Goal: Task Accomplishment & Management: Complete application form

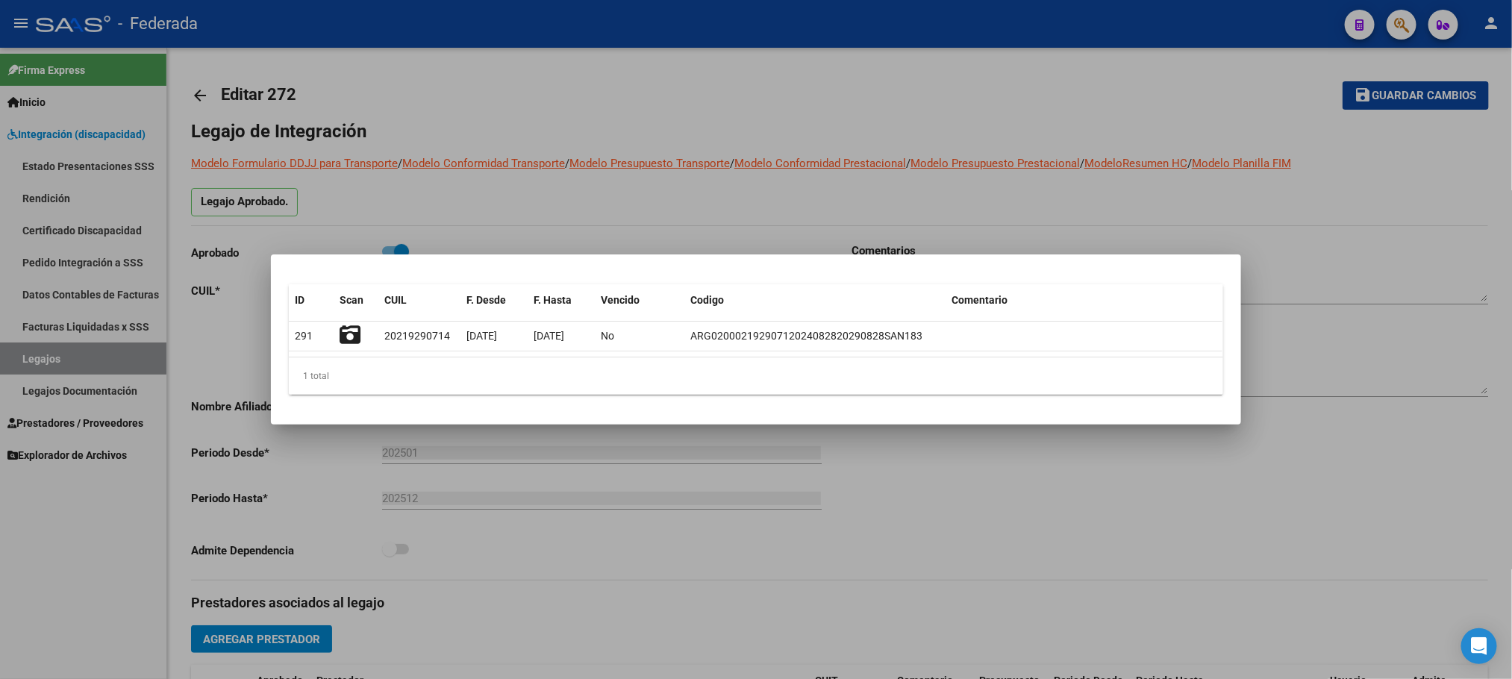
click at [649, 72] on div at bounding box center [756, 339] width 1512 height 679
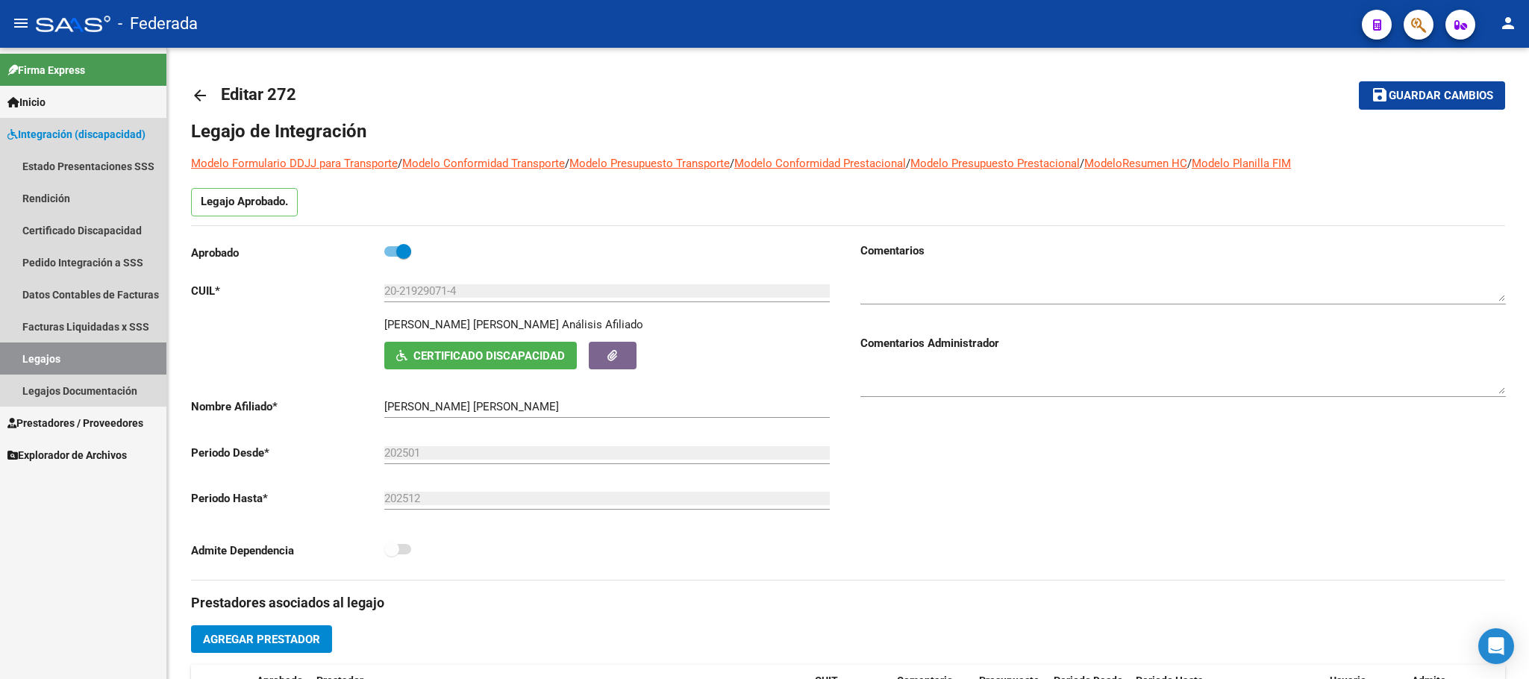
click at [110, 365] on link "Legajos" at bounding box center [83, 359] width 166 height 32
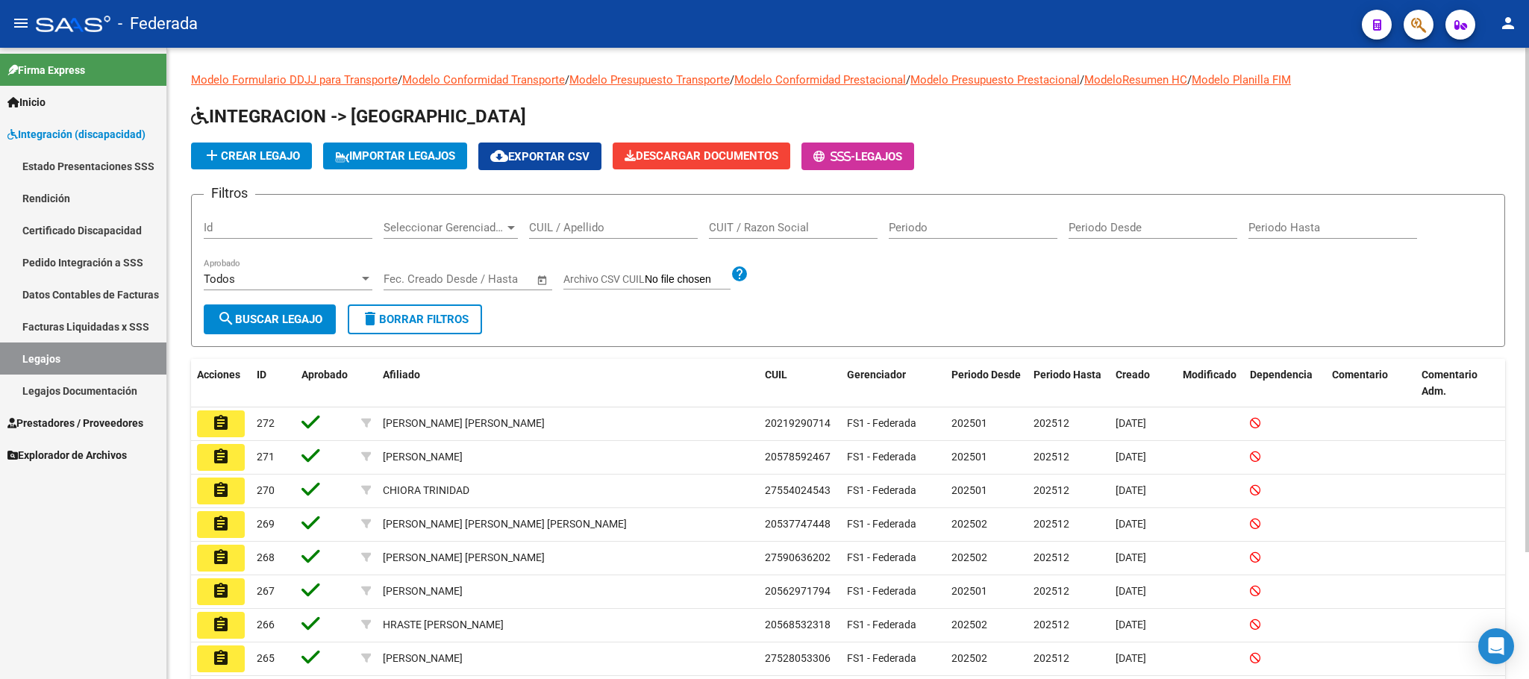
click at [552, 228] on input "CUIL / Apellido" at bounding box center [613, 227] width 169 height 13
click at [252, 163] on button "add Crear Legajo" at bounding box center [251, 156] width 121 height 27
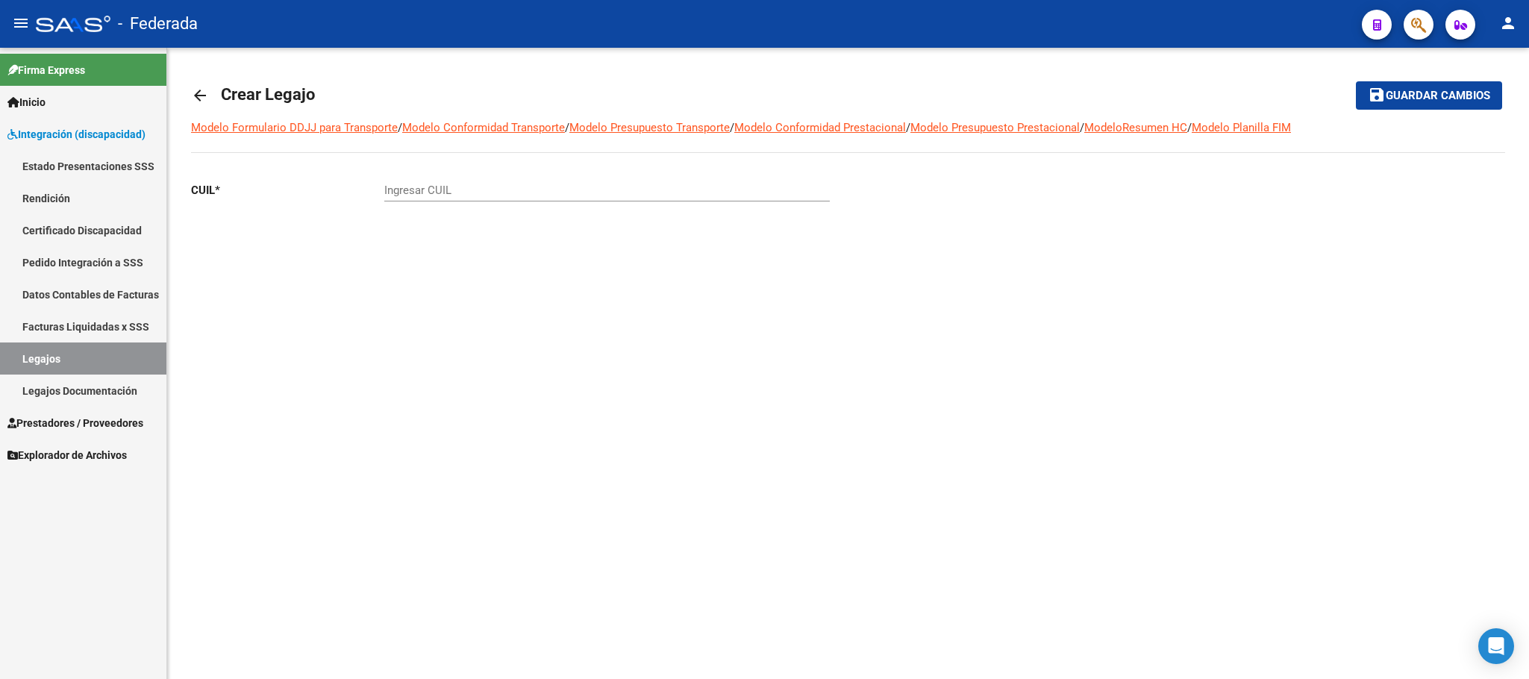
click at [451, 191] on input "Ingresar CUIL" at bounding box center [607, 190] width 446 height 13
paste input "20-58325800-1"
type input "20-58325800-1"
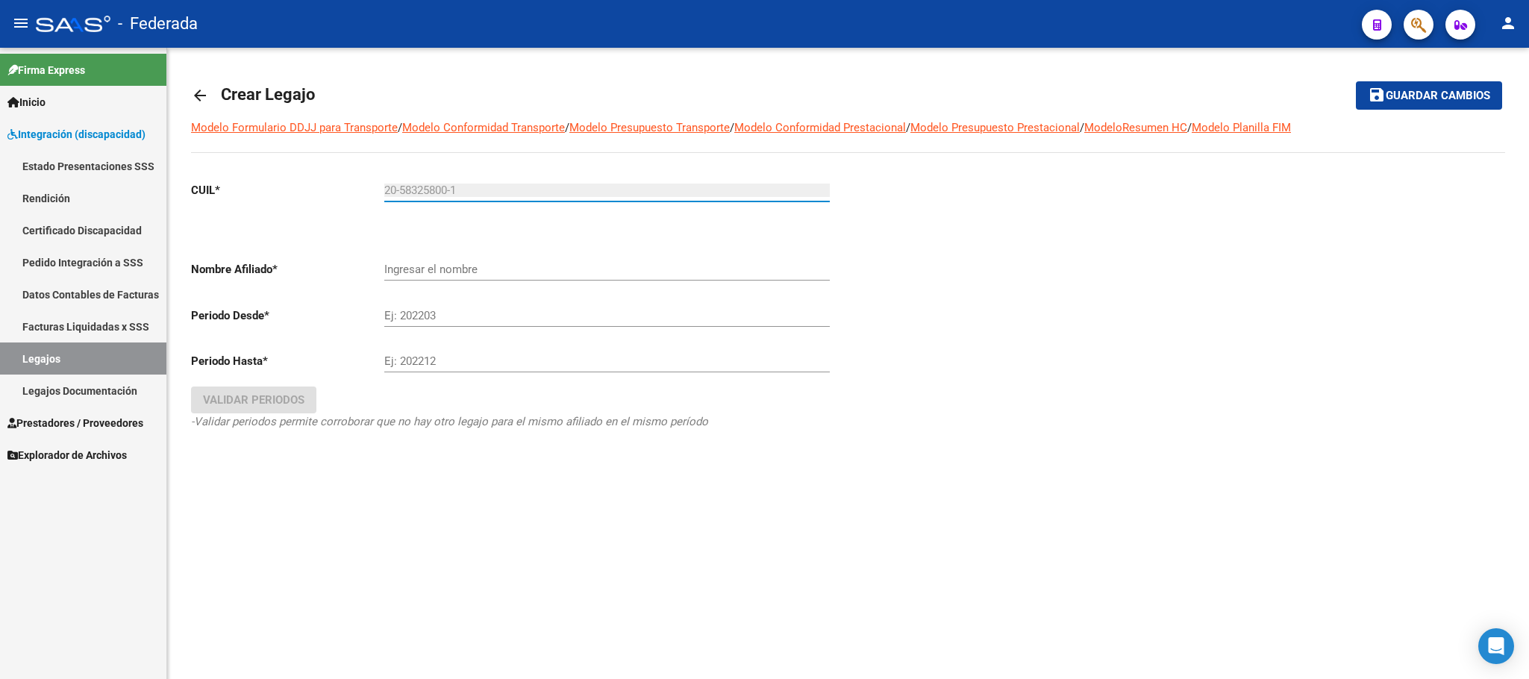
type input "CORDOBA GALECHINO [PERSON_NAME]"
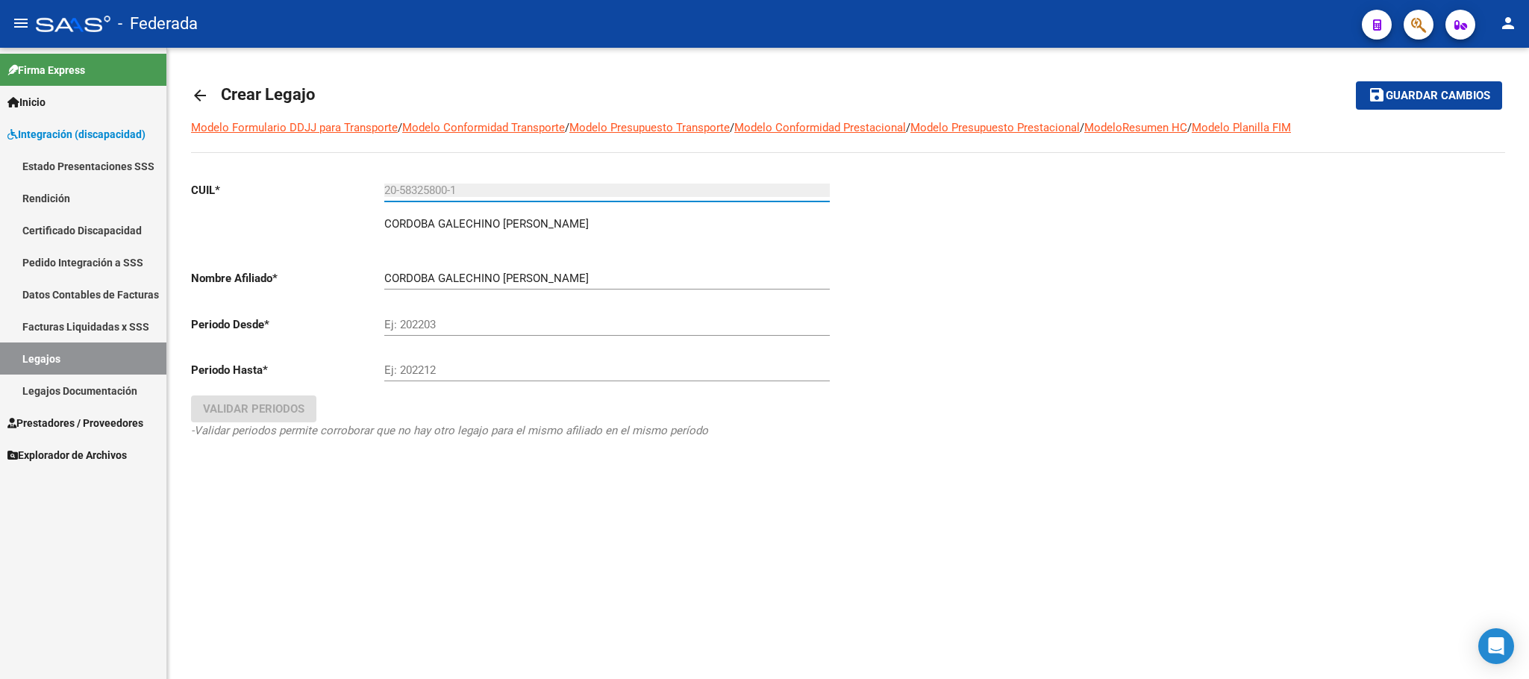
type input "20-58325800-1"
click at [466, 336] on div "Ej: 202203" at bounding box center [607, 320] width 446 height 32
type input "202501"
click at [453, 365] on input "Ej: 202212" at bounding box center [607, 369] width 446 height 13
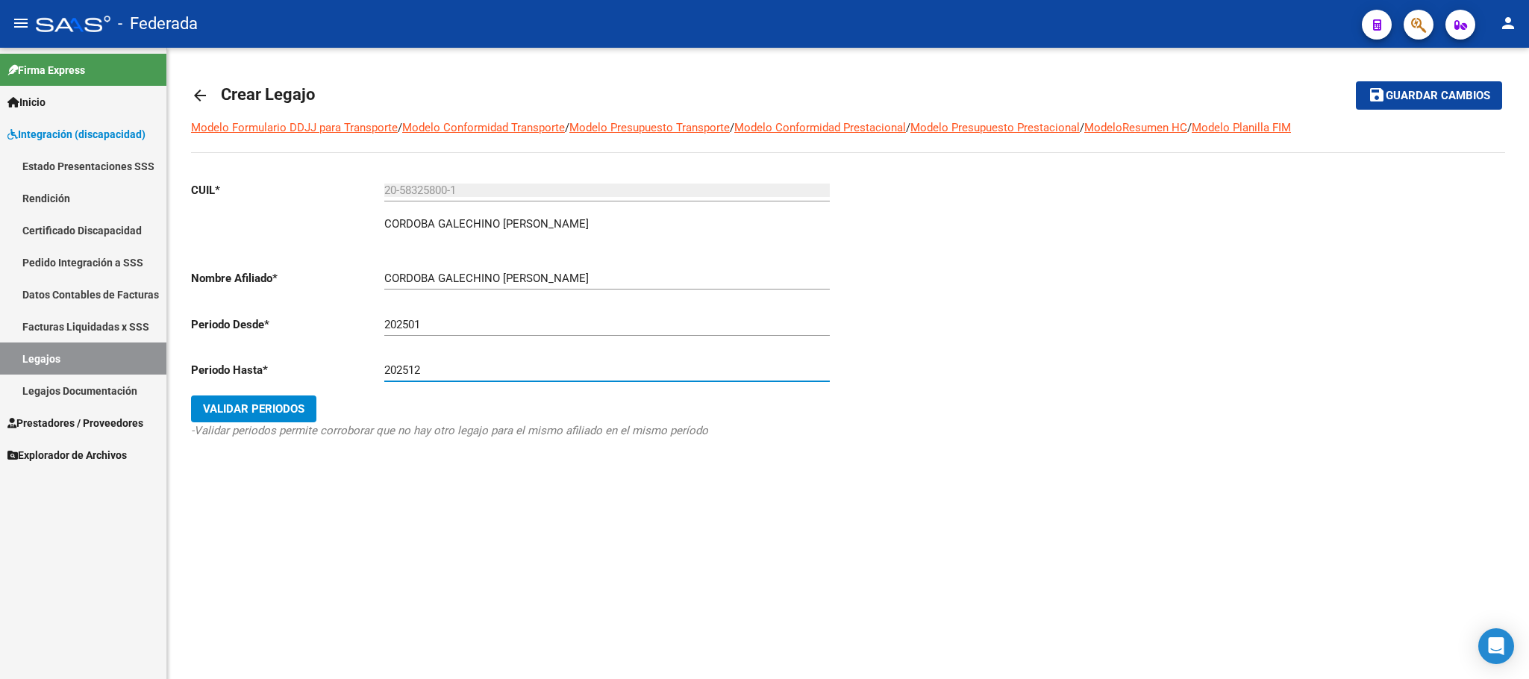
type input "202512"
click at [307, 401] on button "Validar Periodos" at bounding box center [253, 409] width 125 height 27
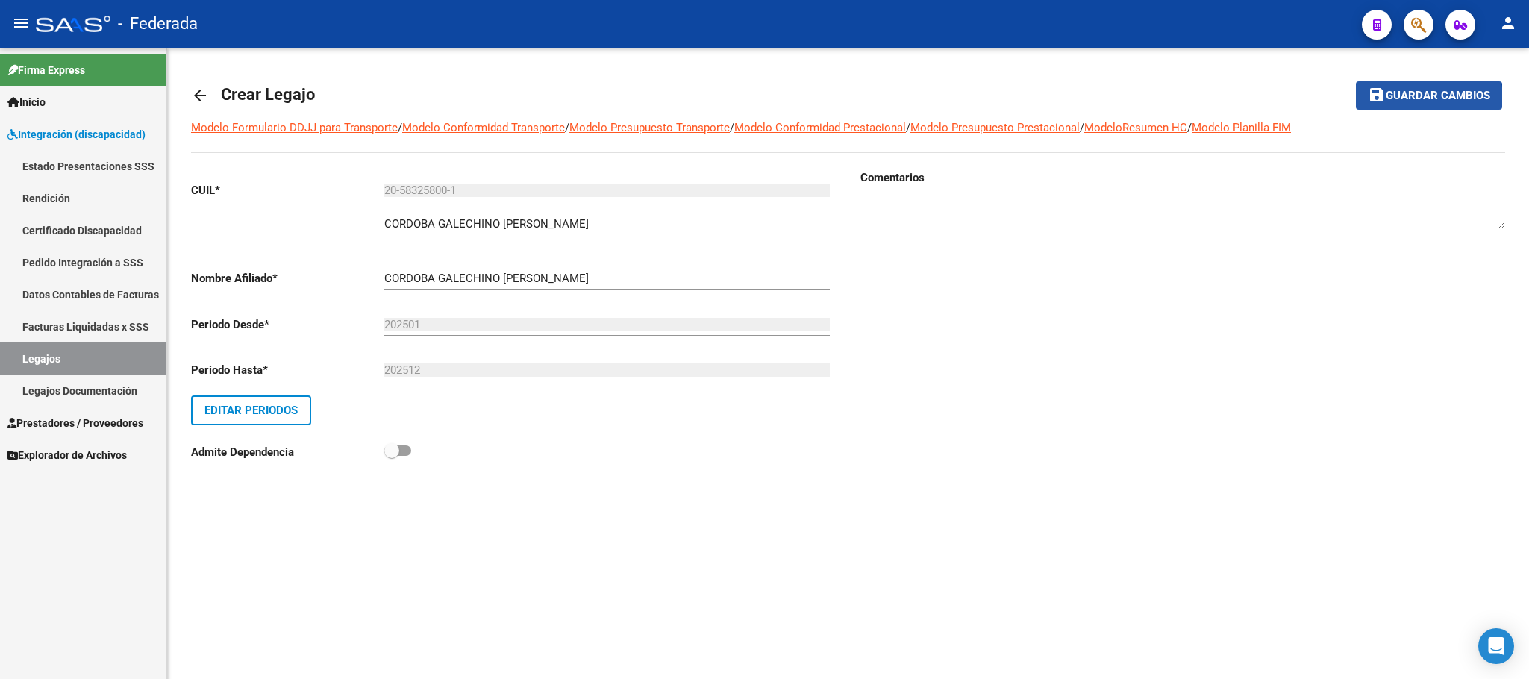
click at [1417, 104] on button "save Guardar cambios" at bounding box center [1429, 95] width 146 height 28
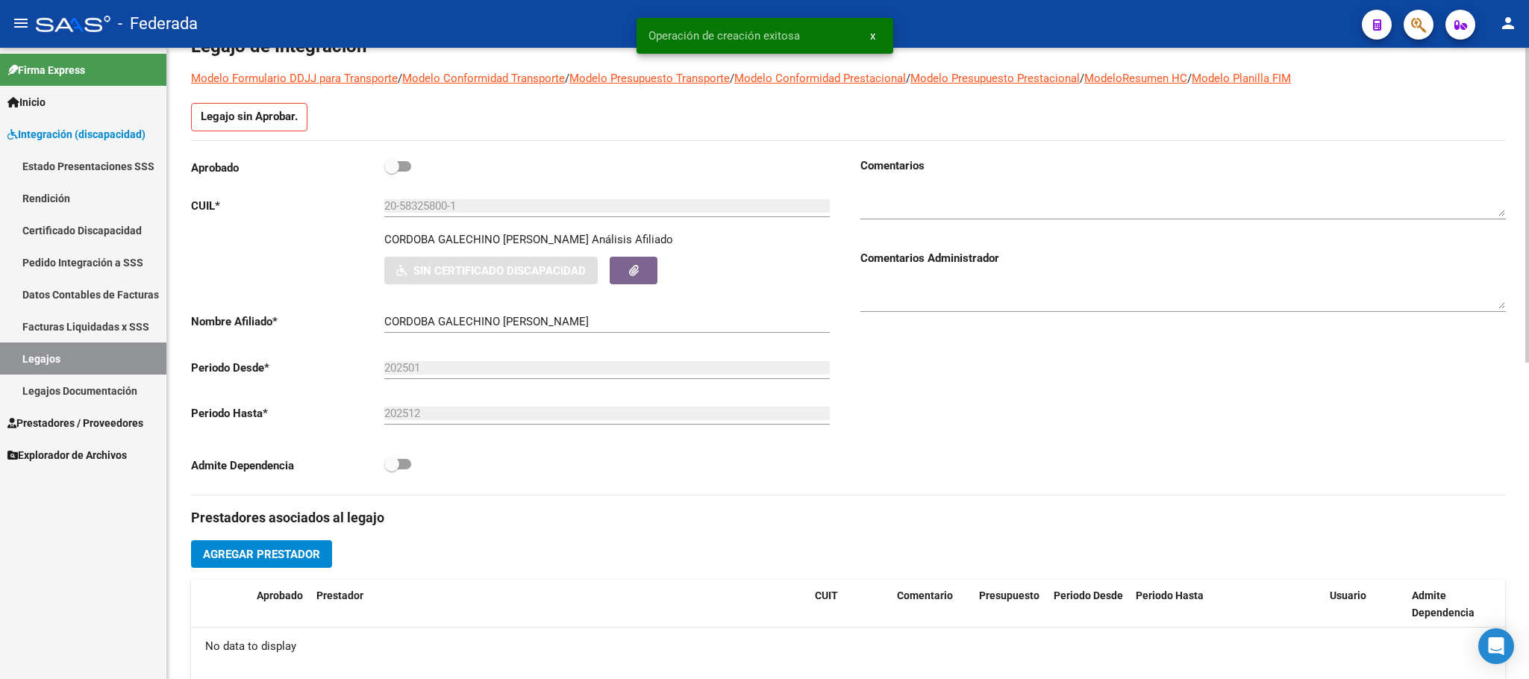
scroll to position [224, 0]
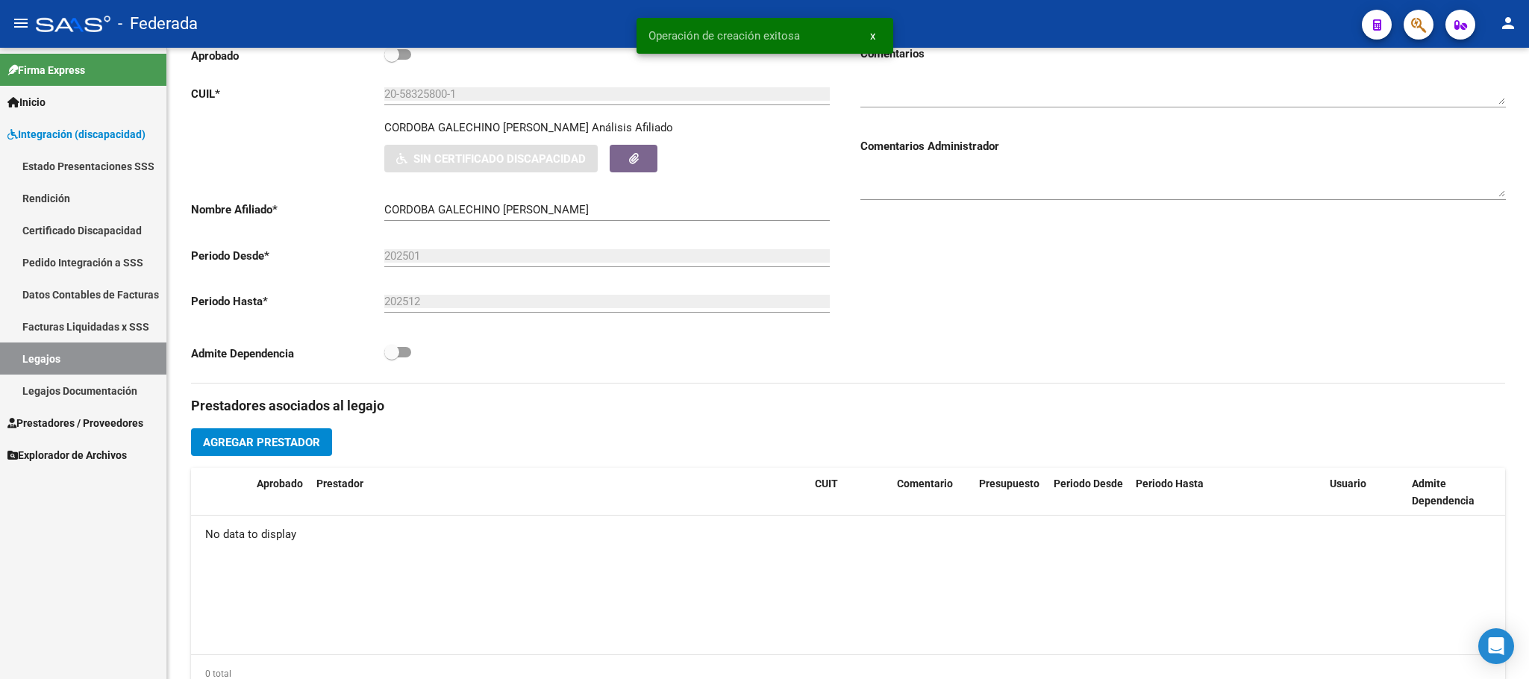
click at [57, 356] on link "Legajos" at bounding box center [83, 359] width 166 height 32
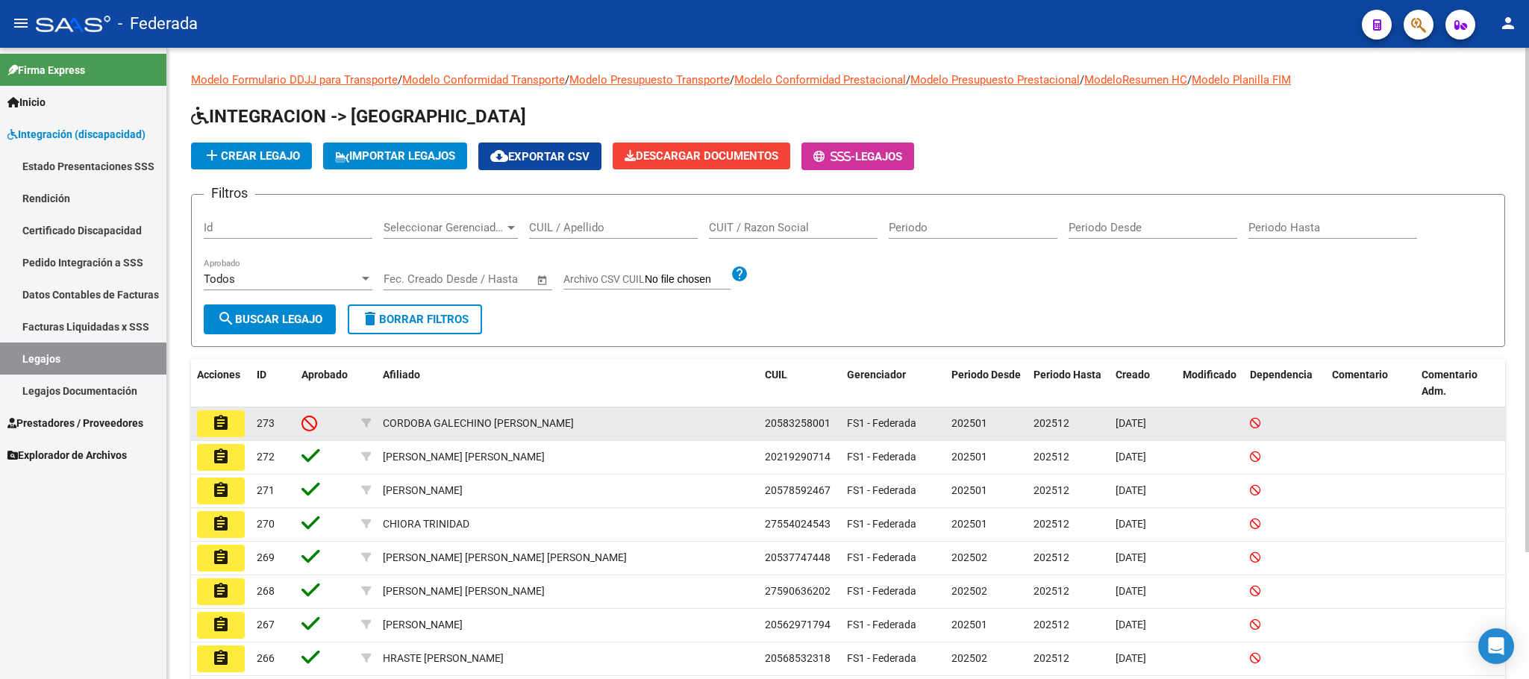
click at [813, 432] on div "20583258001" at bounding box center [800, 423] width 70 height 17
click at [811, 421] on span "20583258001" at bounding box center [798, 423] width 66 height 12
copy span "20583258001"
click at [780, 428] on span "20583258001" at bounding box center [798, 423] width 66 height 12
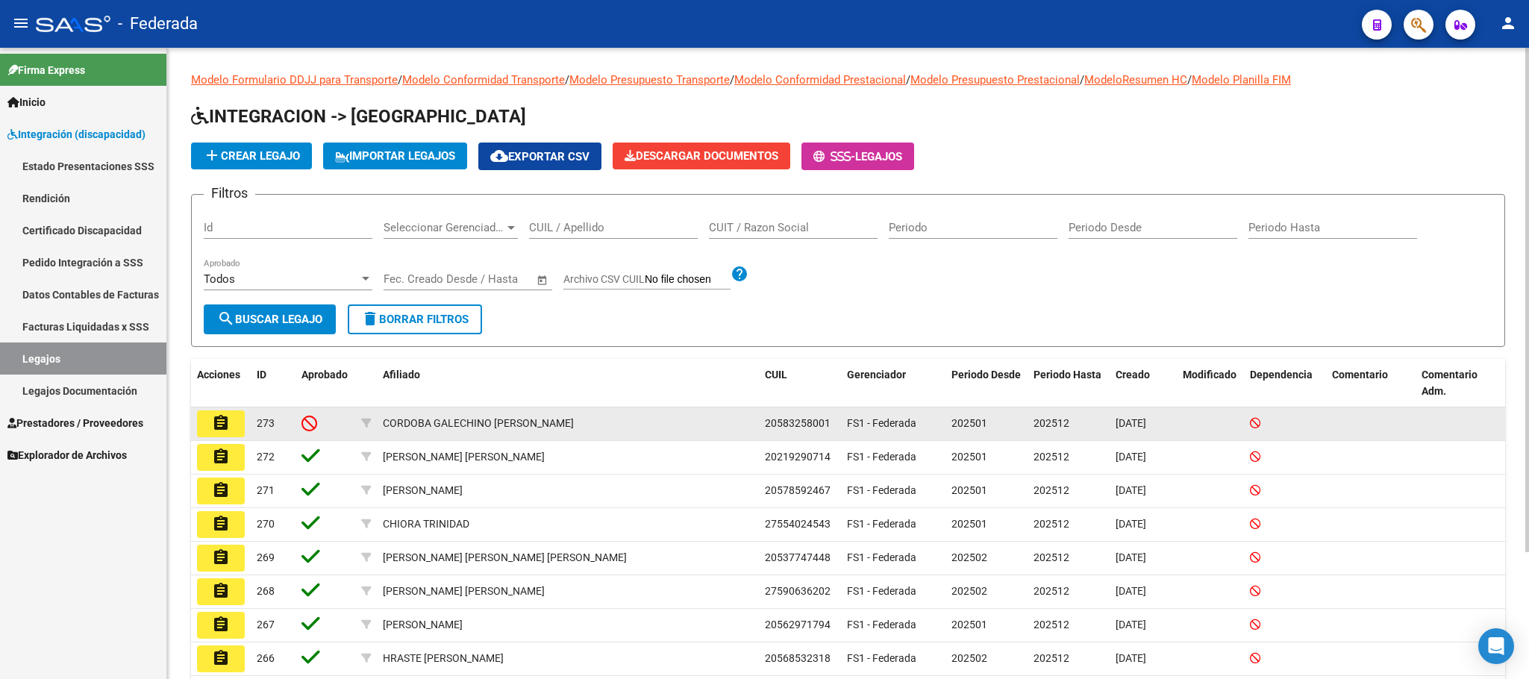
click at [780, 428] on span "20583258001" at bounding box center [798, 423] width 66 height 12
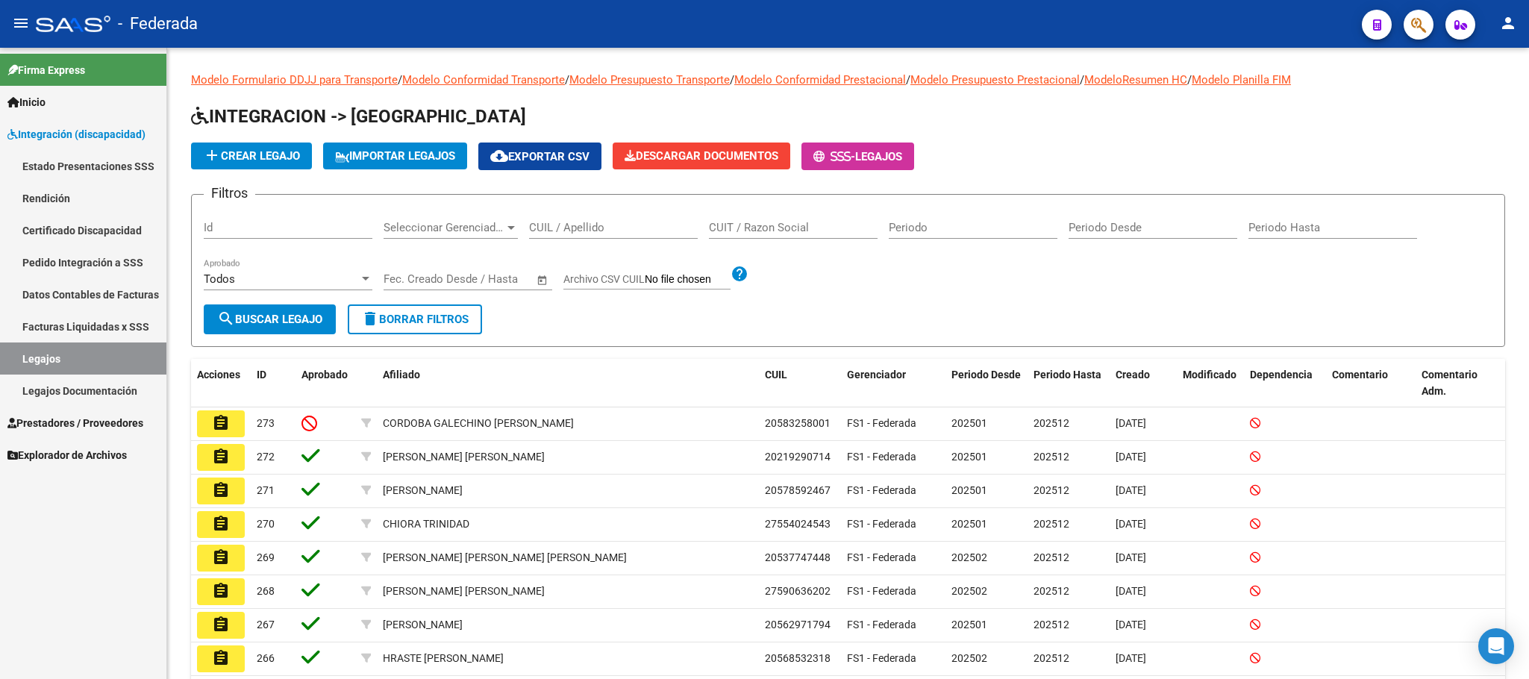
click at [59, 226] on link "Certificado Discapacidad" at bounding box center [83, 230] width 166 height 32
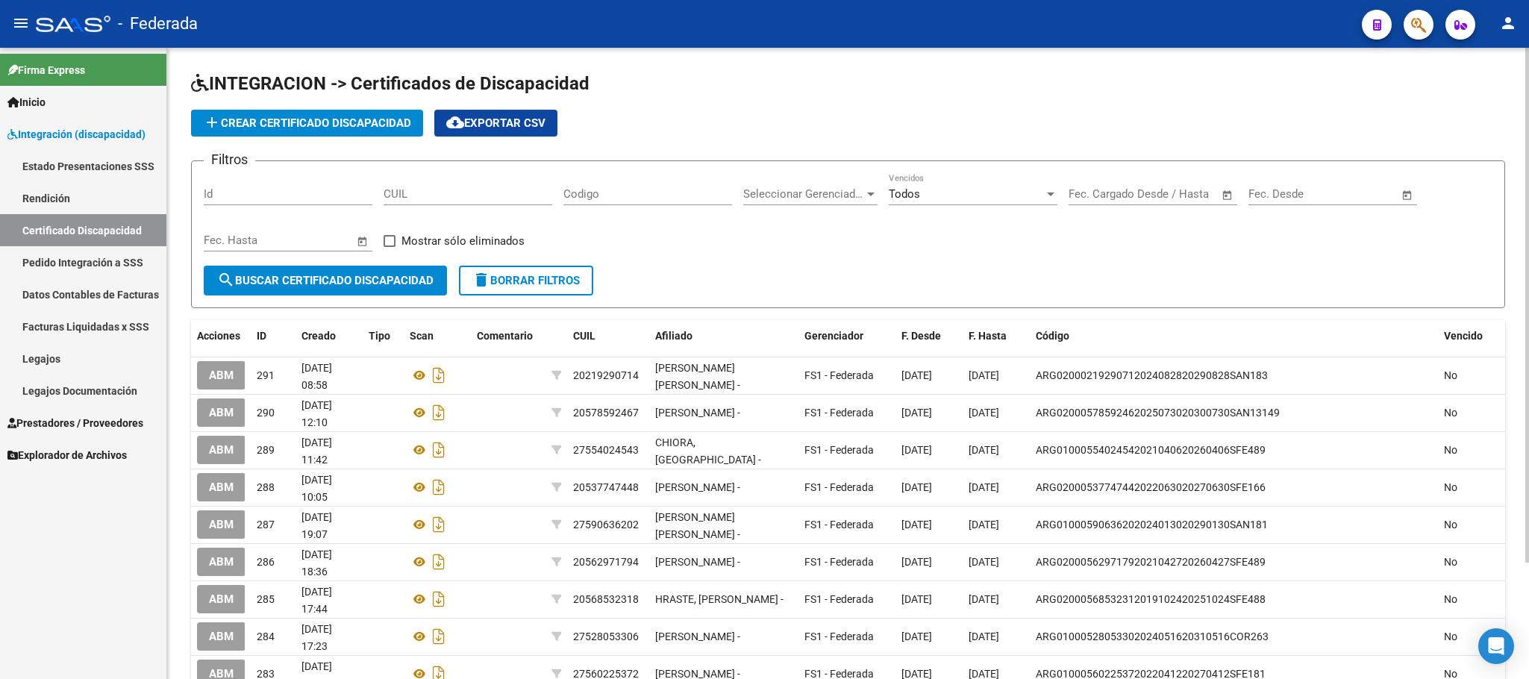
click at [439, 197] on input "CUIL" at bounding box center [468, 193] width 169 height 13
paste input "20-58325800-1"
type input "20-58325800-1"
click at [415, 284] on span "search Buscar Certificado Discapacidad" at bounding box center [325, 280] width 216 height 13
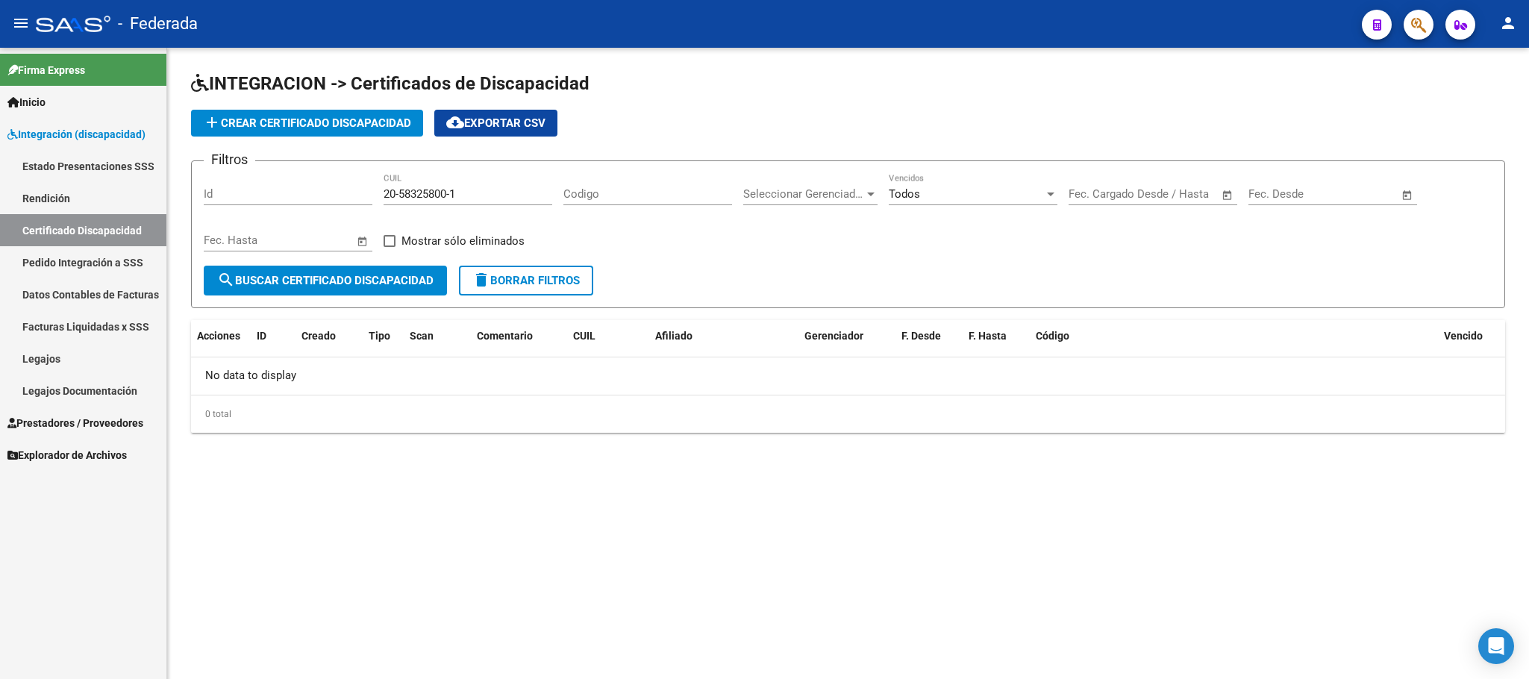
click at [517, 281] on span "delete Borrar Filtros" at bounding box center [525, 280] width 107 height 13
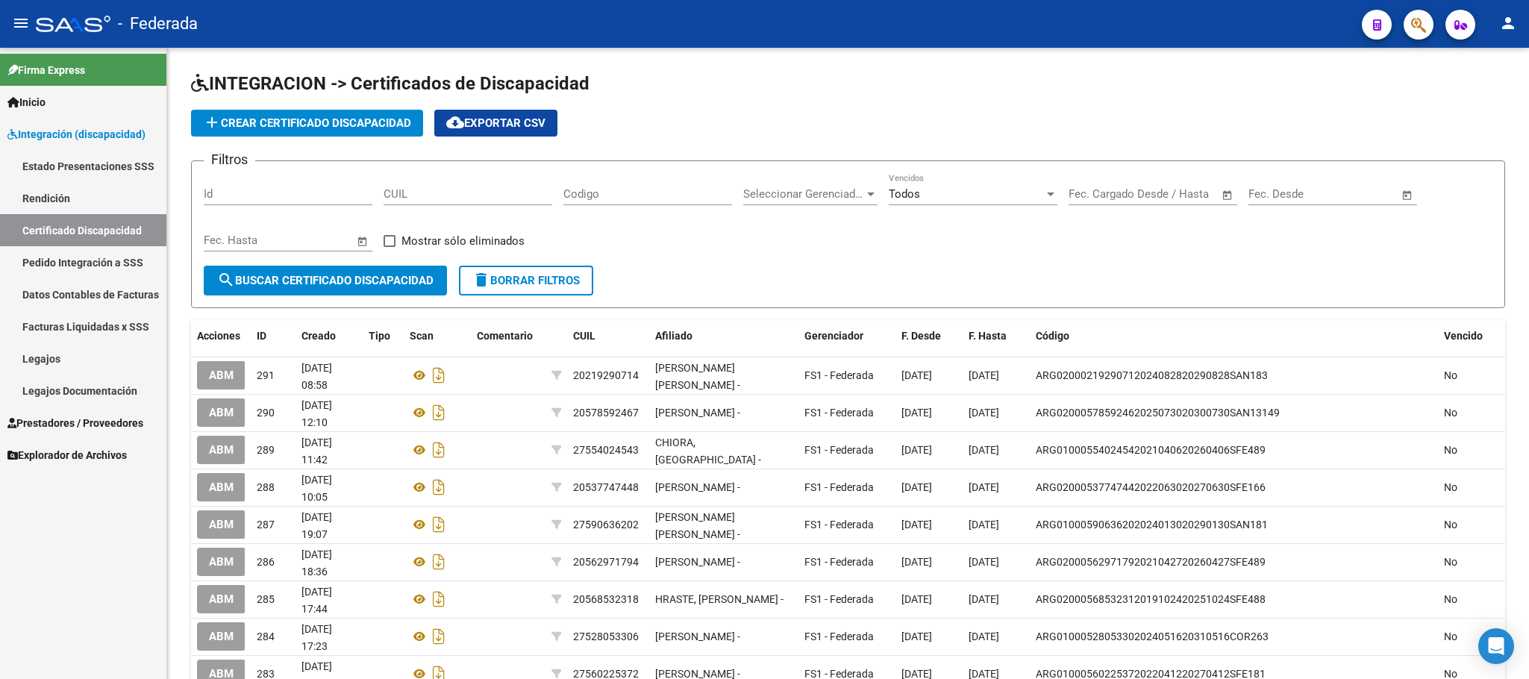
click at [303, 119] on span "add Crear Certificado Discapacidad" at bounding box center [307, 122] width 208 height 13
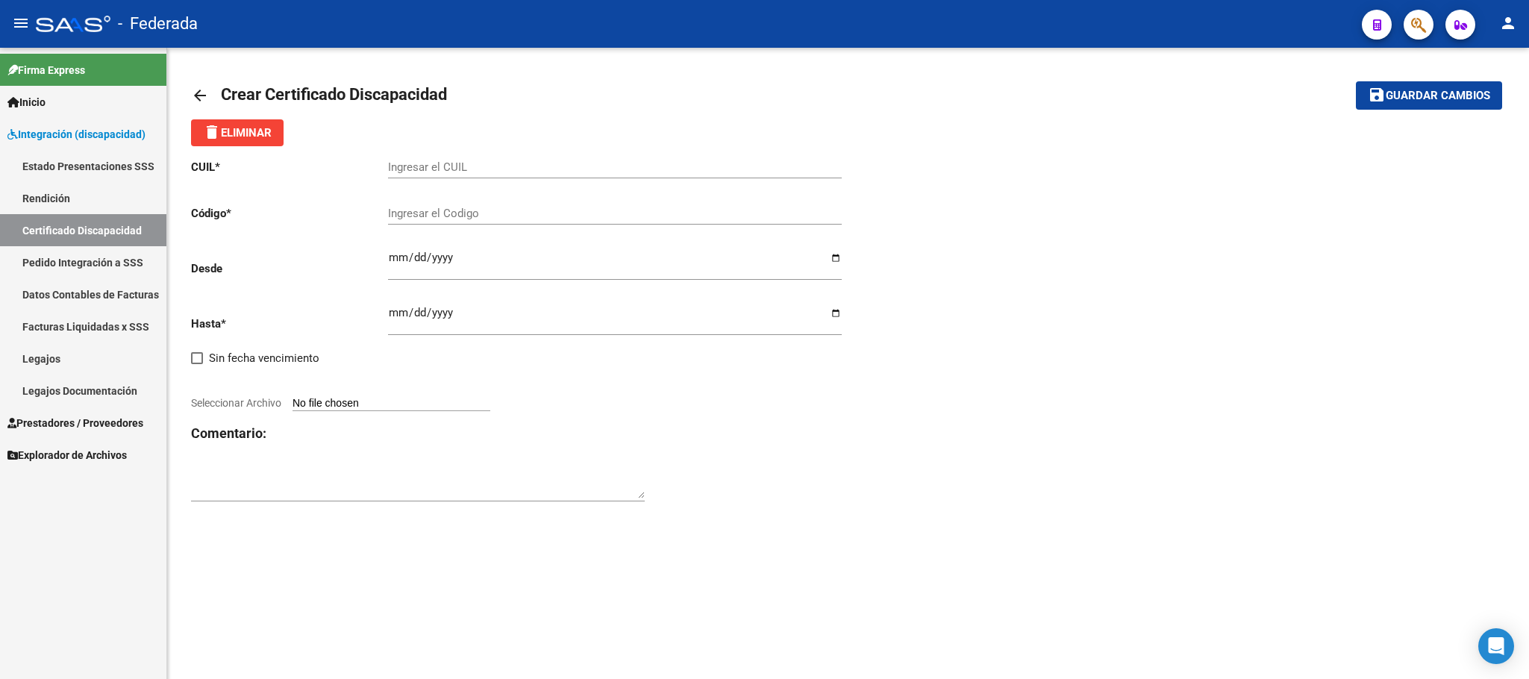
click at [486, 172] on input "Ingresar el CUIL" at bounding box center [615, 166] width 454 height 13
paste input "20-58325800-1"
type input "20-58325800-1"
click at [466, 231] on div "Ingresar el Codigo" at bounding box center [615, 216] width 454 height 46
click at [466, 222] on div "Ingresar el Codigo" at bounding box center [615, 209] width 454 height 32
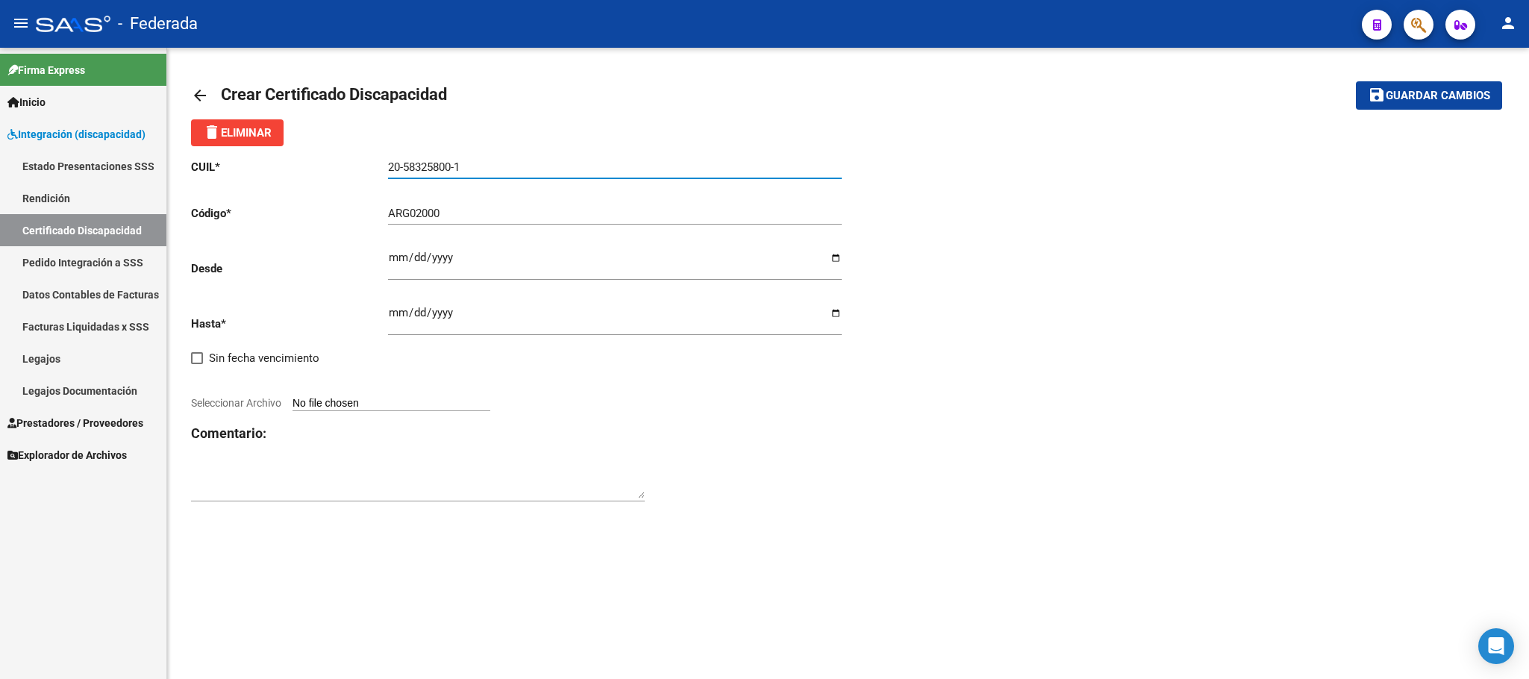
click at [426, 163] on input "20-58325800-1" at bounding box center [615, 166] width 454 height 13
click at [484, 222] on div "ARG02000 Ingresar el Codigo" at bounding box center [615, 209] width 454 height 32
paste input "58325800"
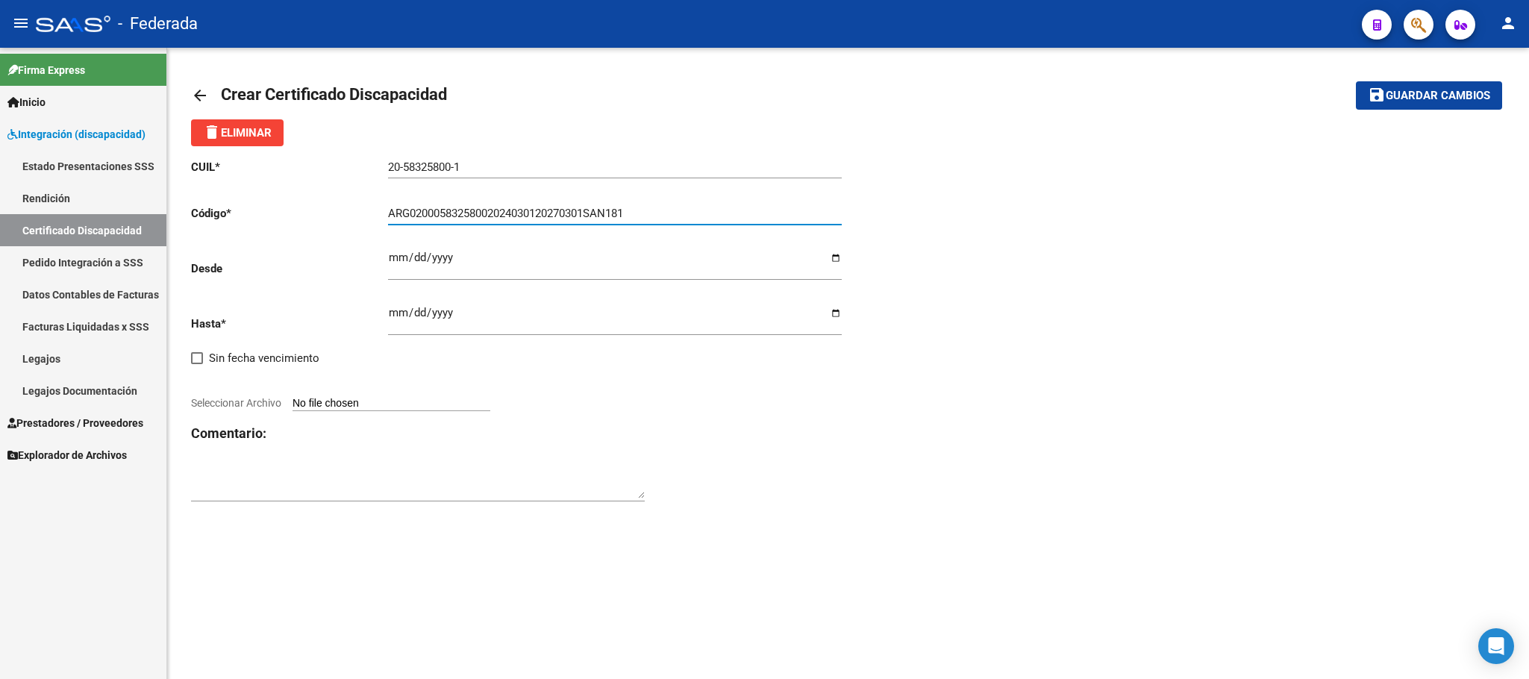
type input "ARG02000583258002024030120270301SAN181"
click at [390, 257] on input "Ingresar fec. Desde" at bounding box center [615, 264] width 454 height 24
type input "2024-03-05"
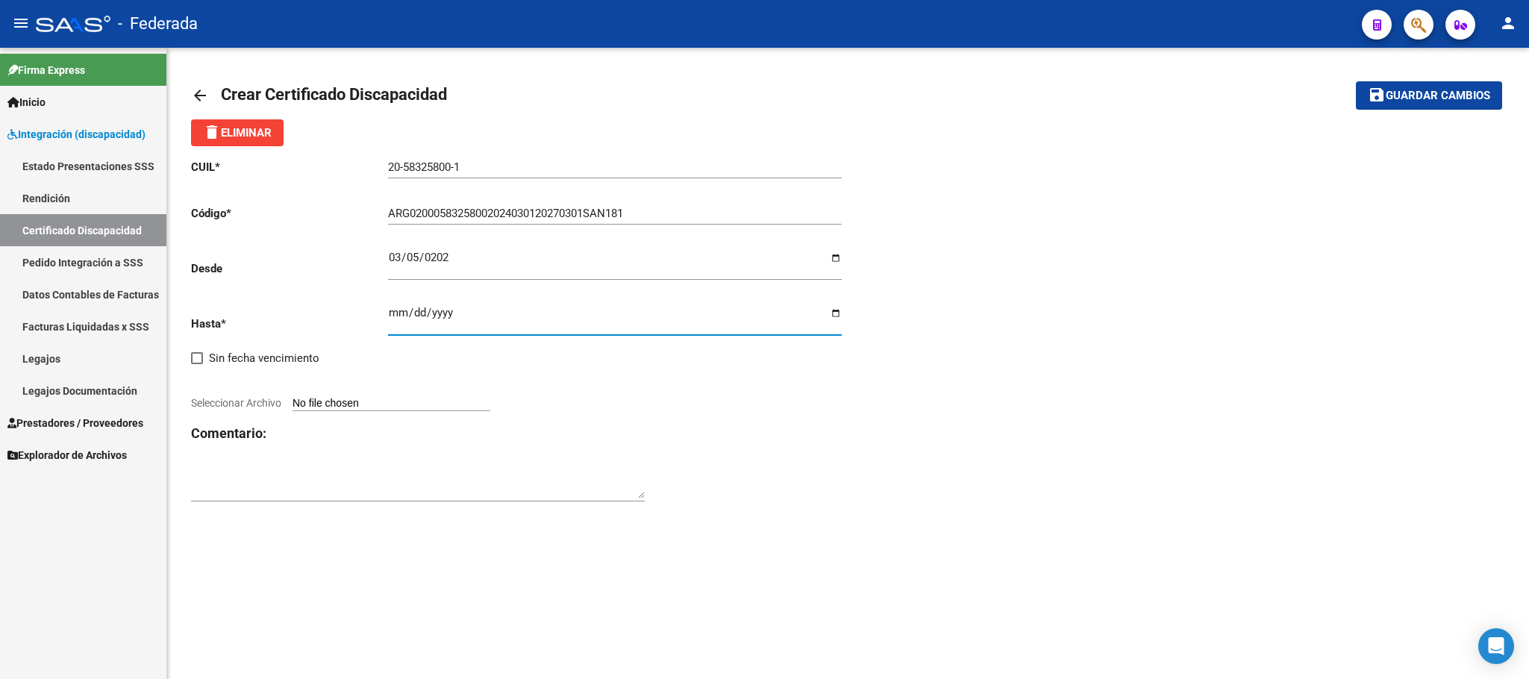
click at [390, 313] on input "Ingresar fec. Hasta" at bounding box center [615, 319] width 454 height 24
type input "2027-03-05"
click at [732, 410] on div "CUIL * 20-58325800-1 Ingresar el CUIL Código * ARG02000583258002024030120270301…" at bounding box center [520, 330] width 658 height 369
click at [464, 395] on div at bounding box center [520, 386] width 658 height 16
click at [453, 411] on input "Seleccionar Archivo" at bounding box center [392, 404] width 198 height 14
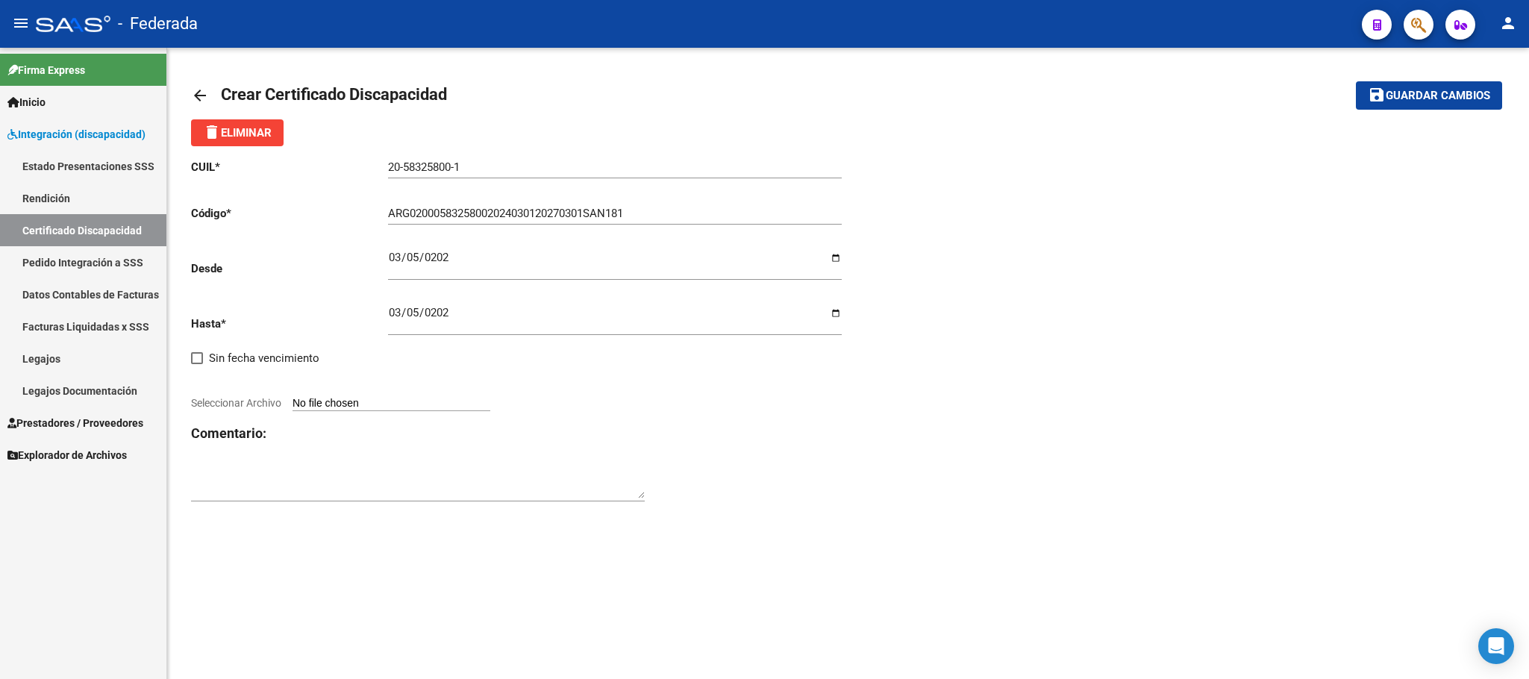
type input "C:\fakepath\CUD Cordoba Donatto_page-0001 (1).jpg"
click at [1003, 475] on div "CUIL * 20-58325800-1 Ingresar el CUIL Código * ARG02000583258002024030120270301…" at bounding box center [848, 330] width 1314 height 369
click at [466, 402] on input "Seleccionar Archivo" at bounding box center [392, 404] width 198 height 14
type input "C:\fakepath\CUD Cordoba Donatto_page-0001 (1).jpg"
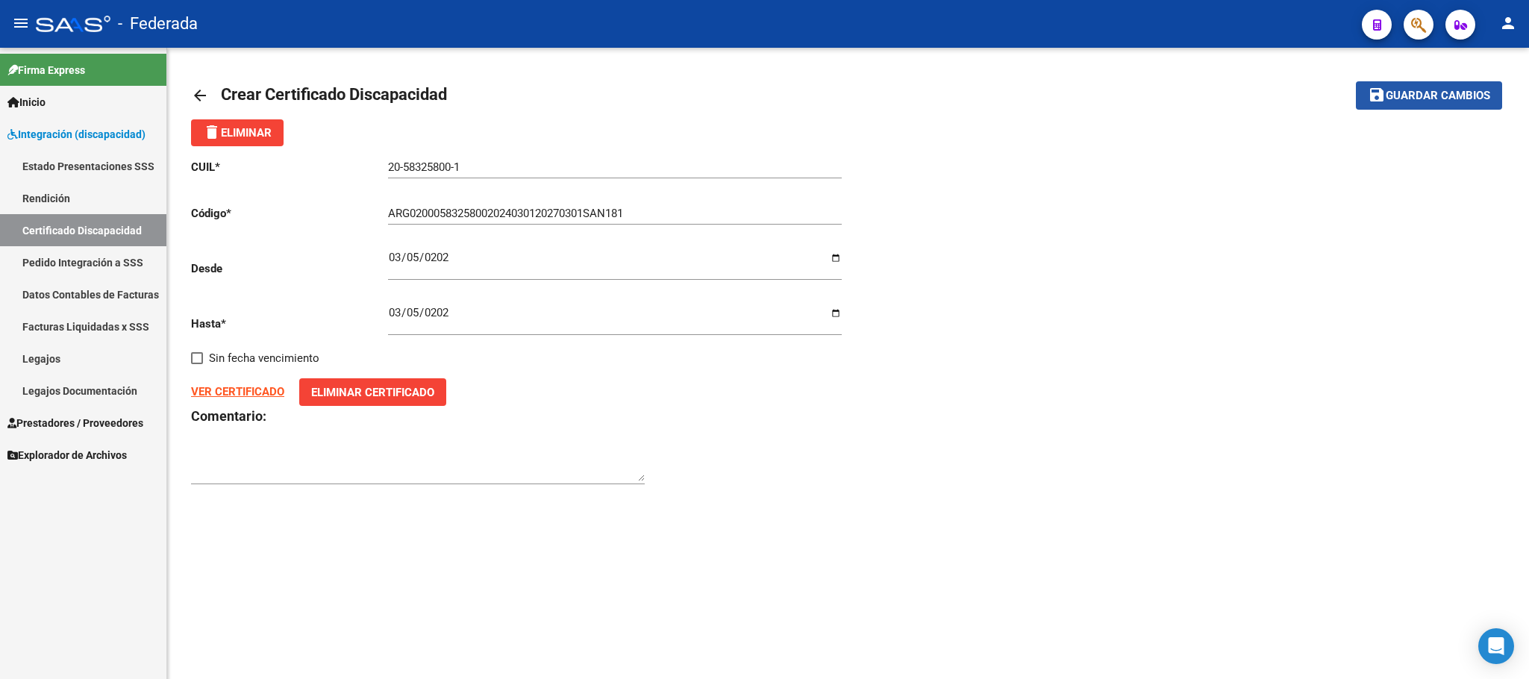
click at [1464, 93] on span "Guardar cambios" at bounding box center [1438, 96] width 104 height 13
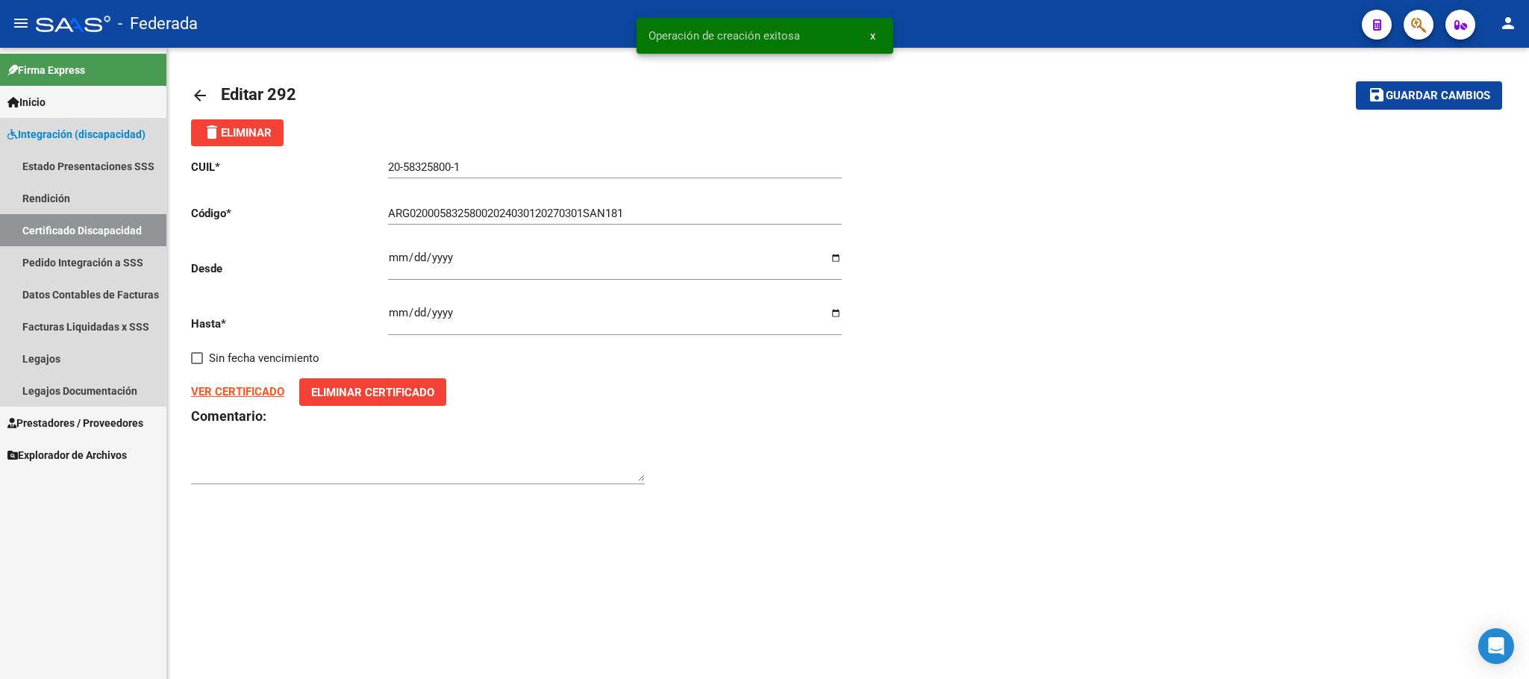
click at [92, 222] on link "Certificado Discapacidad" at bounding box center [83, 230] width 166 height 32
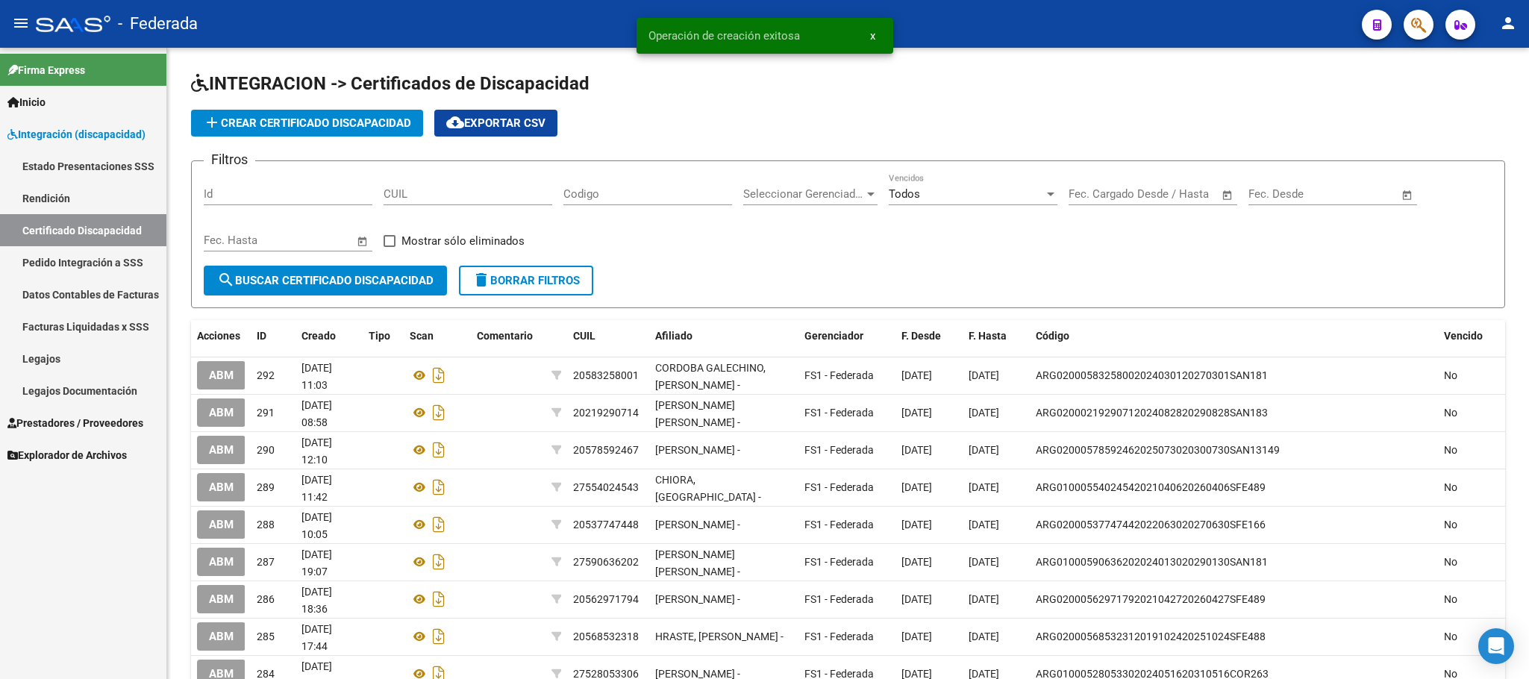
click at [84, 352] on link "Legajos" at bounding box center [83, 359] width 166 height 32
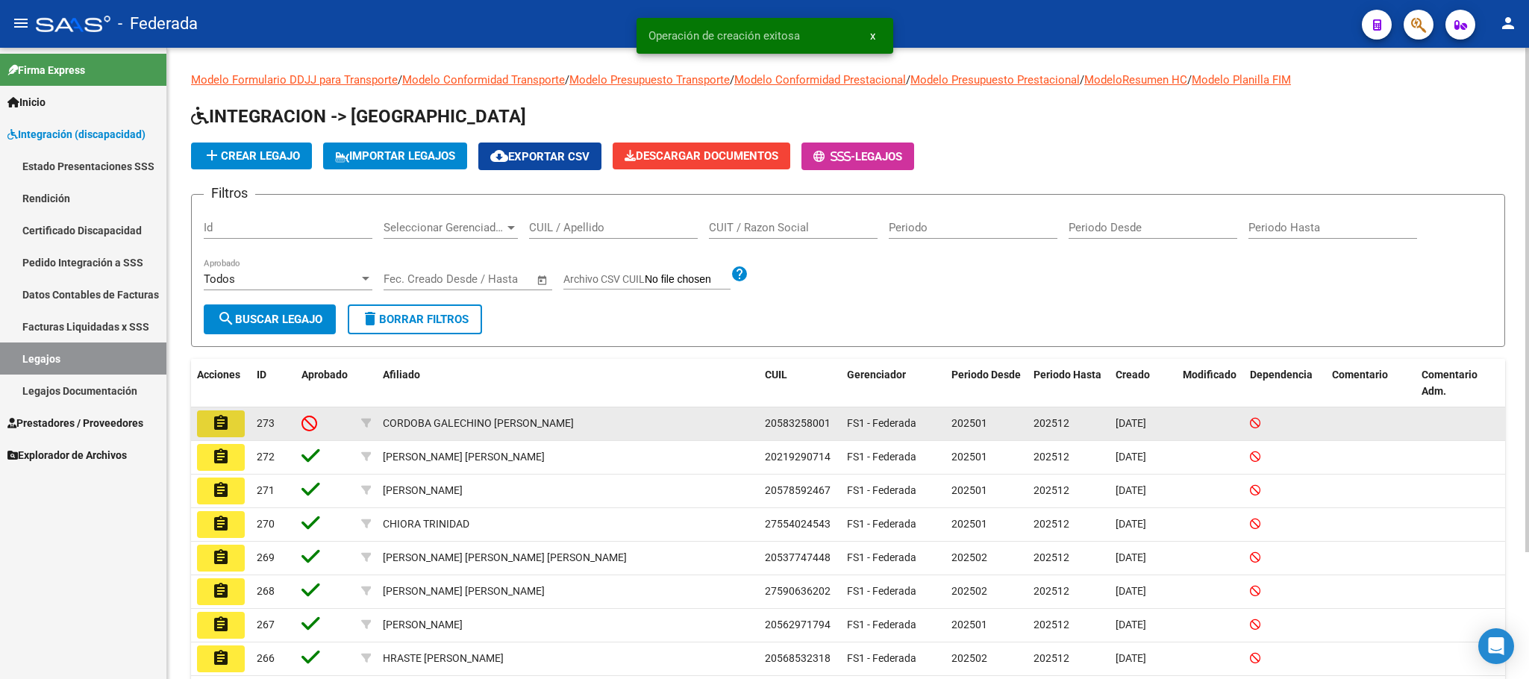
click at [234, 425] on button "assignment" at bounding box center [221, 423] width 48 height 27
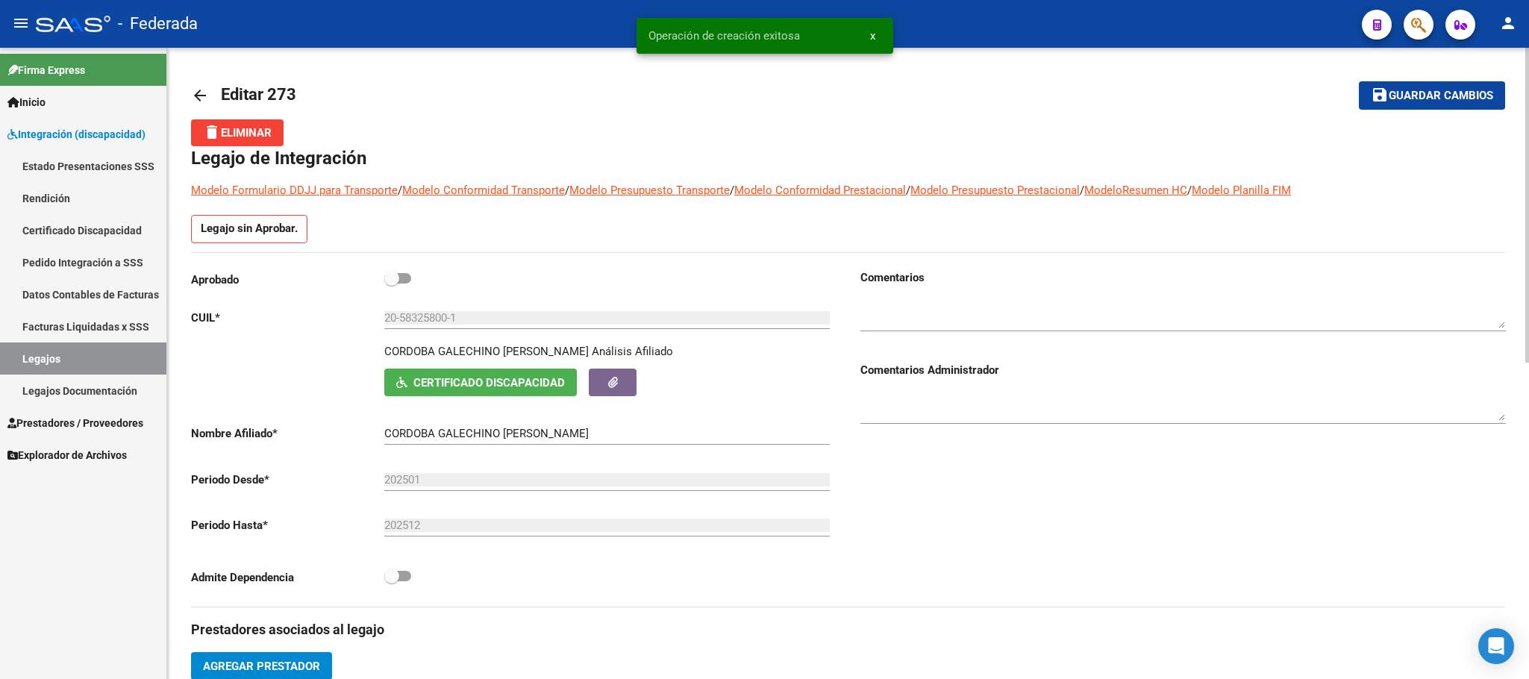
click at [395, 283] on span at bounding box center [391, 278] width 15 height 15
click at [392, 284] on input "checkbox" at bounding box center [391, 284] width 1 height 1
checkbox input "true"
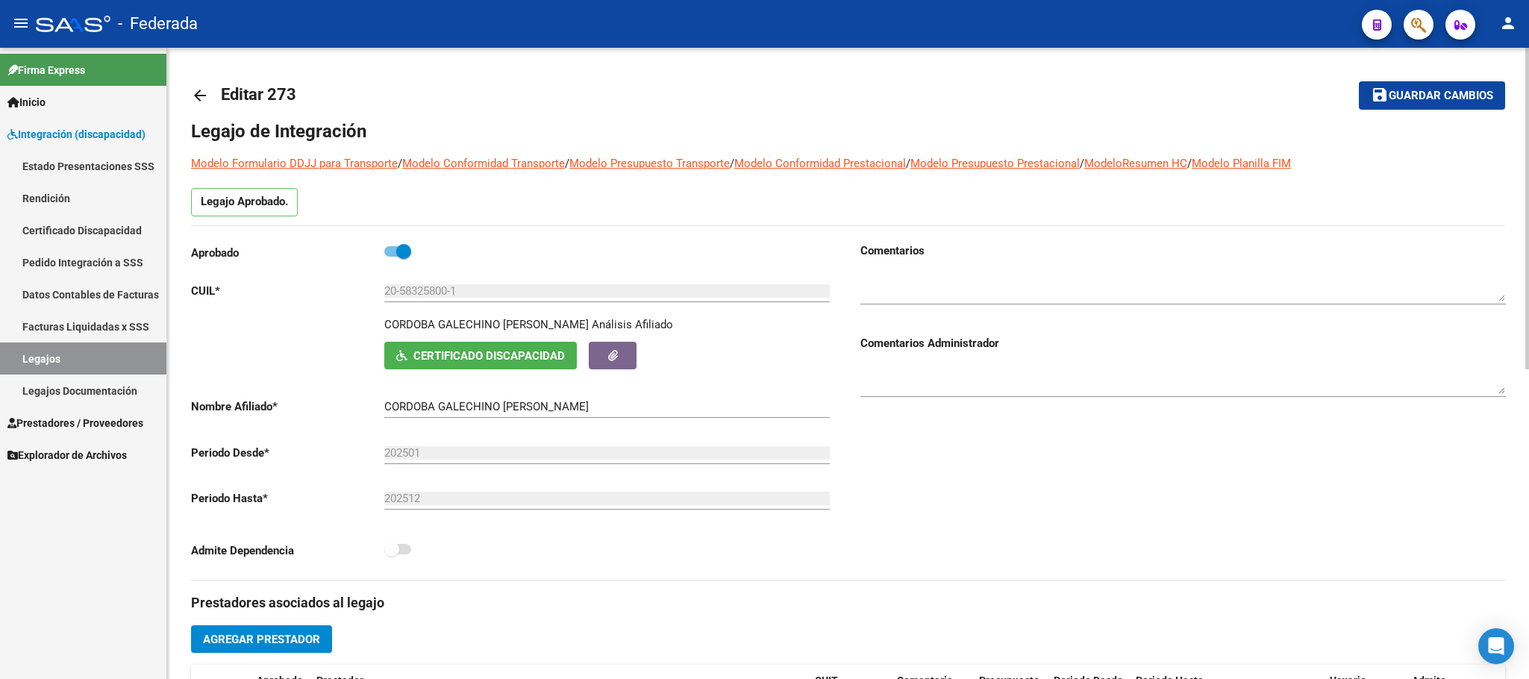
click at [408, 355] on span "Certificado Discapacidad" at bounding box center [480, 355] width 169 height 13
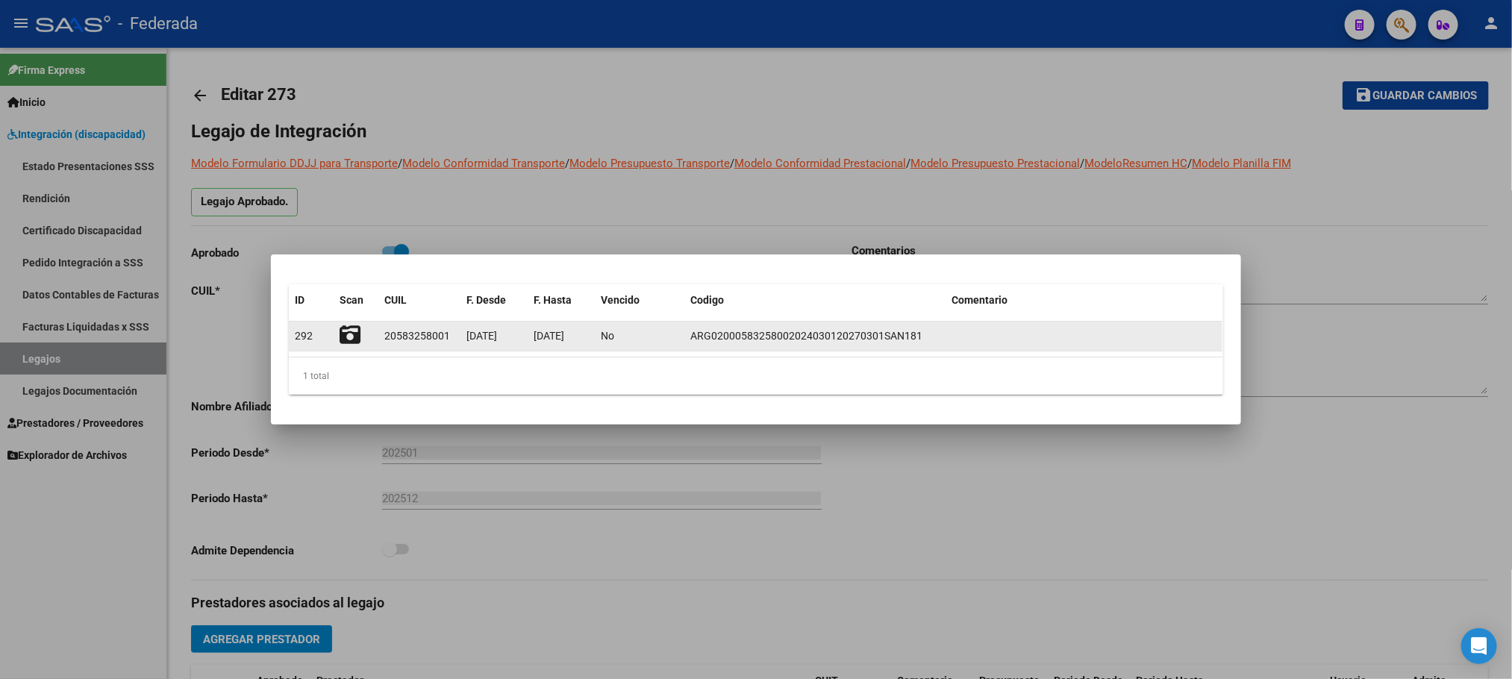
click at [346, 334] on icon at bounding box center [350, 335] width 21 height 21
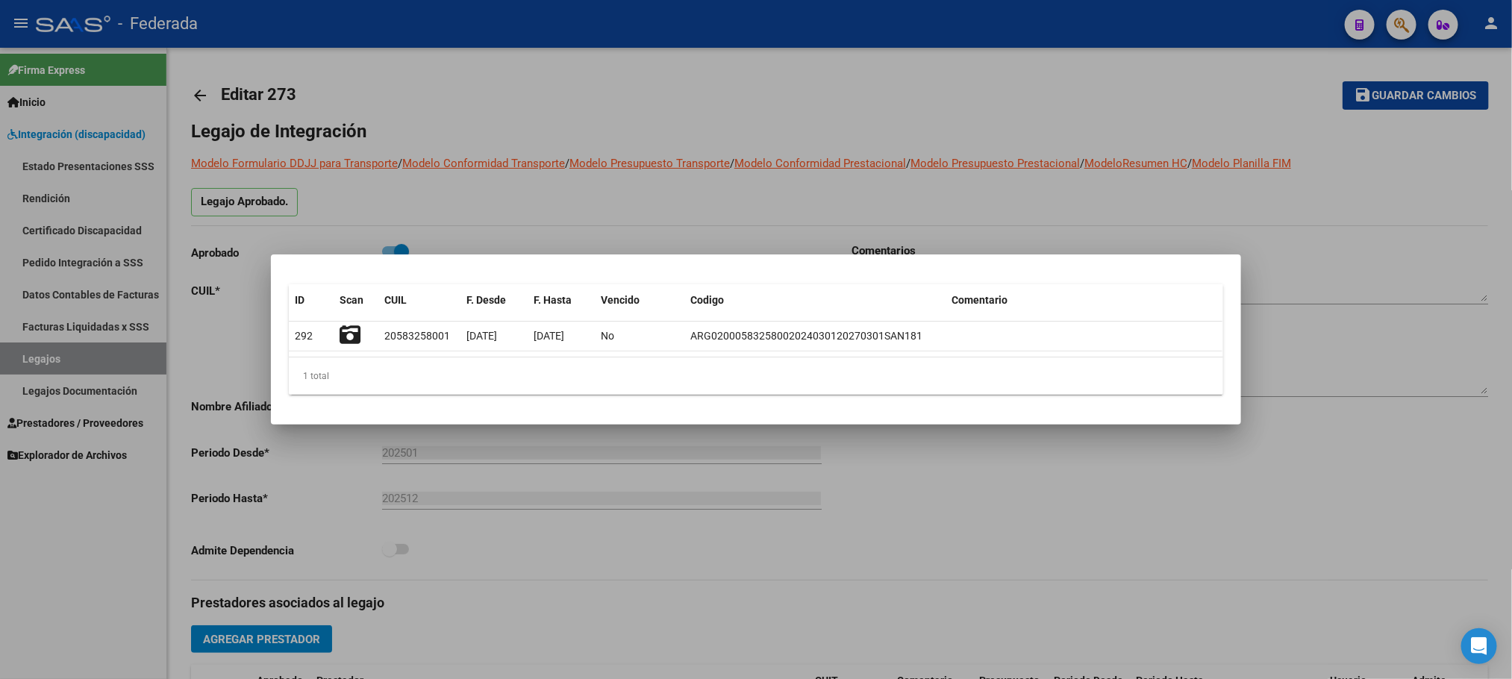
click at [1158, 599] on div at bounding box center [756, 339] width 1512 height 679
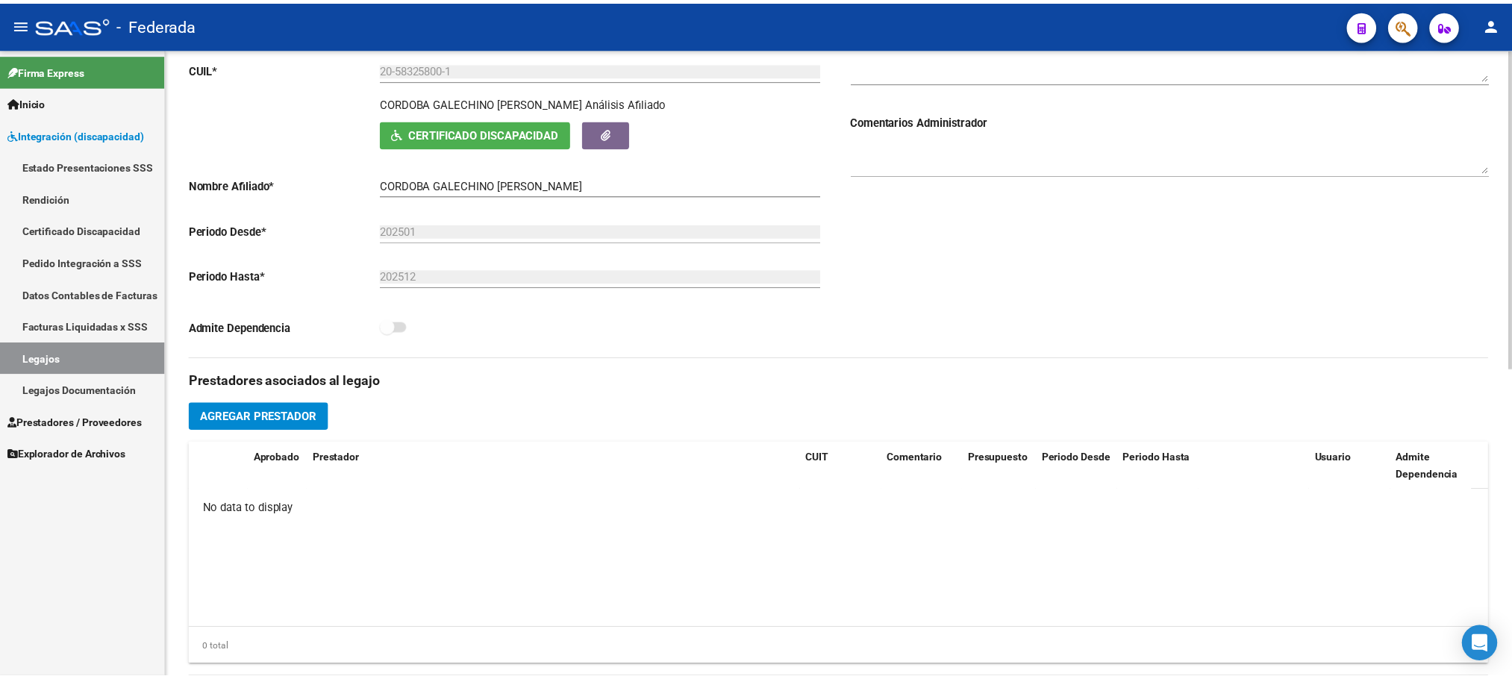
scroll to position [224, 0]
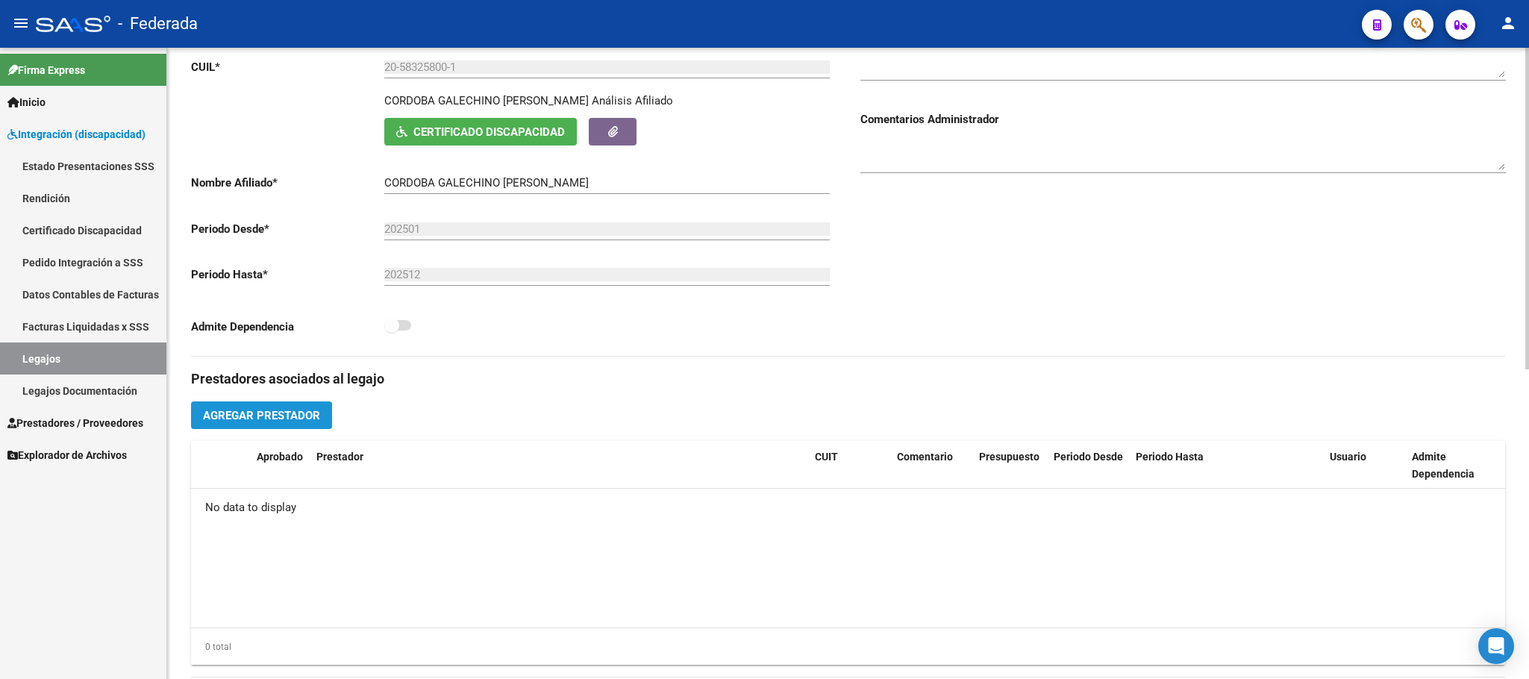
click at [314, 428] on button "Agregar Prestador" at bounding box center [261, 416] width 141 height 28
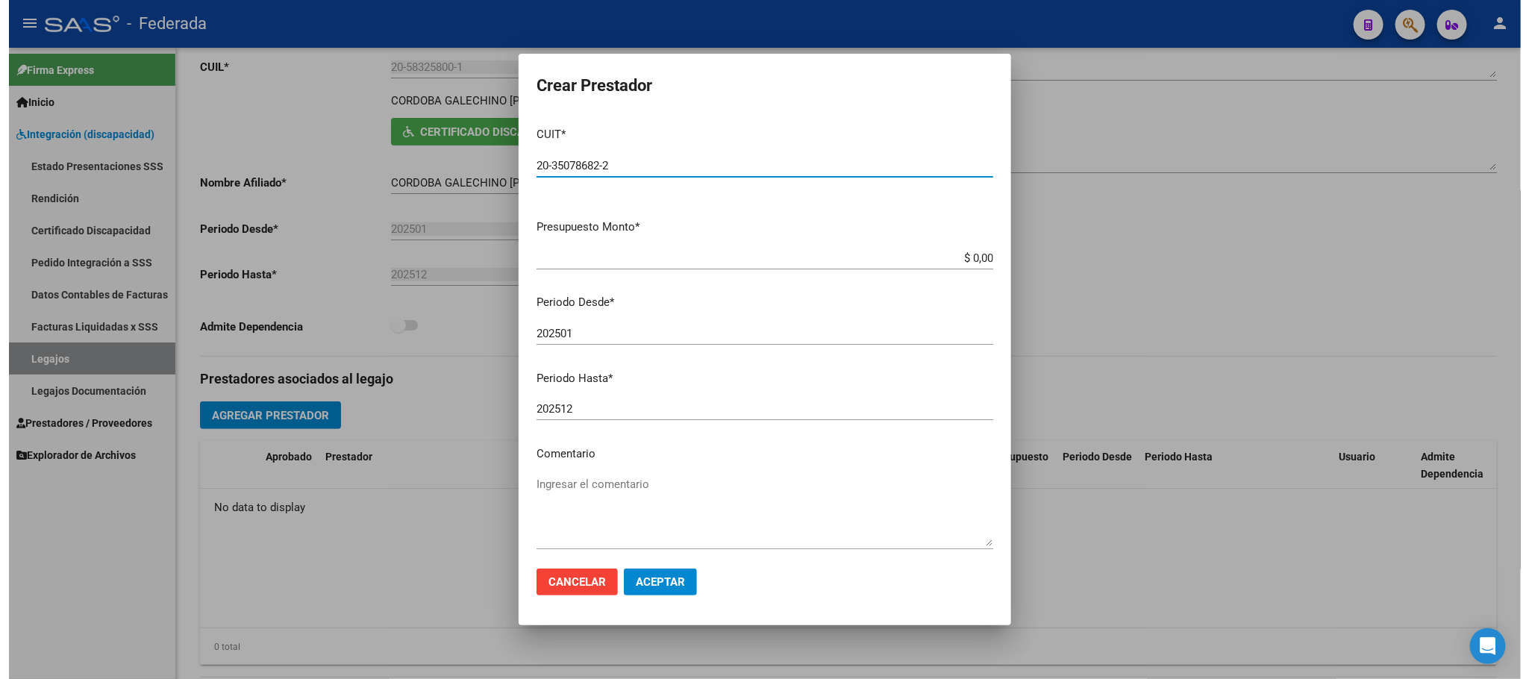
scroll to position [69, 0]
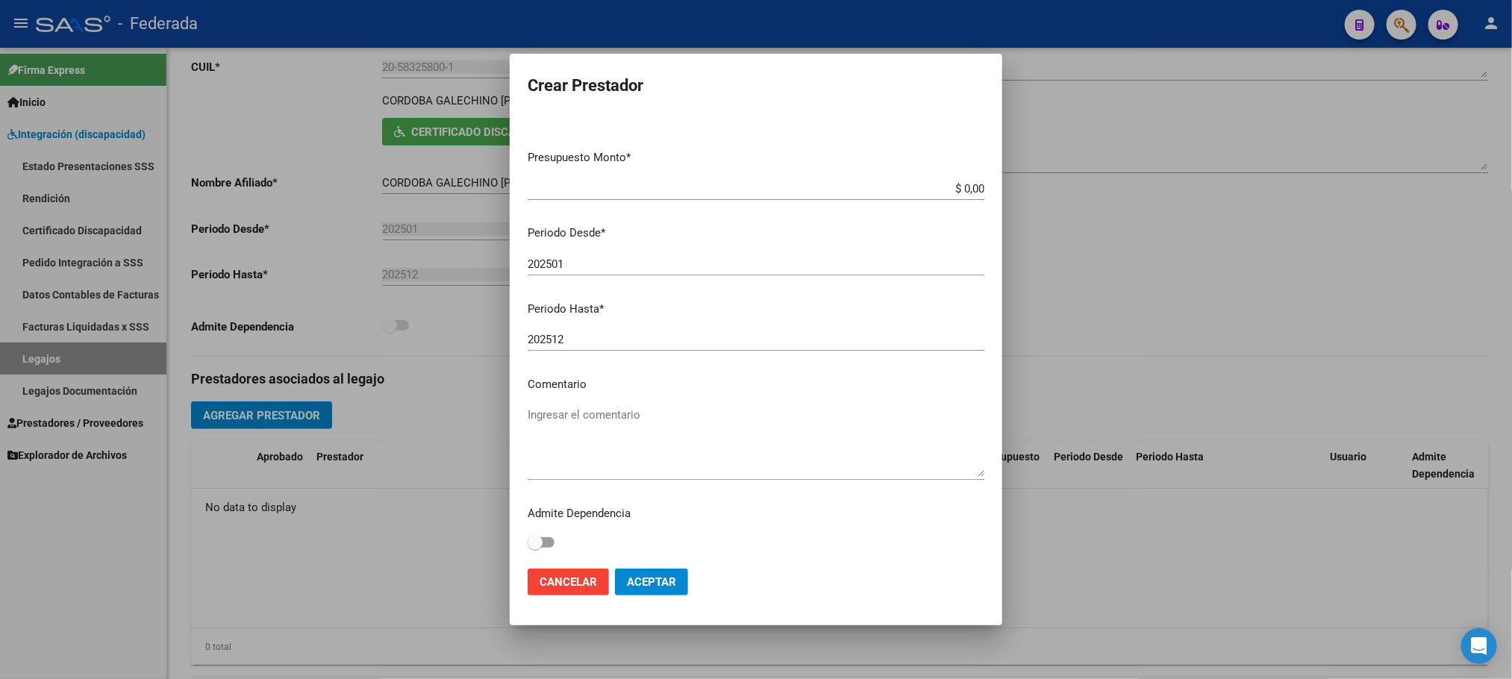
type input "20-35078682-2"
click at [578, 423] on textarea "Ingresar el comentario" at bounding box center [756, 442] width 457 height 70
type textarea "FONOAUDIOLOGIA"
click at [638, 581] on span "Aceptar" at bounding box center [651, 581] width 49 height 13
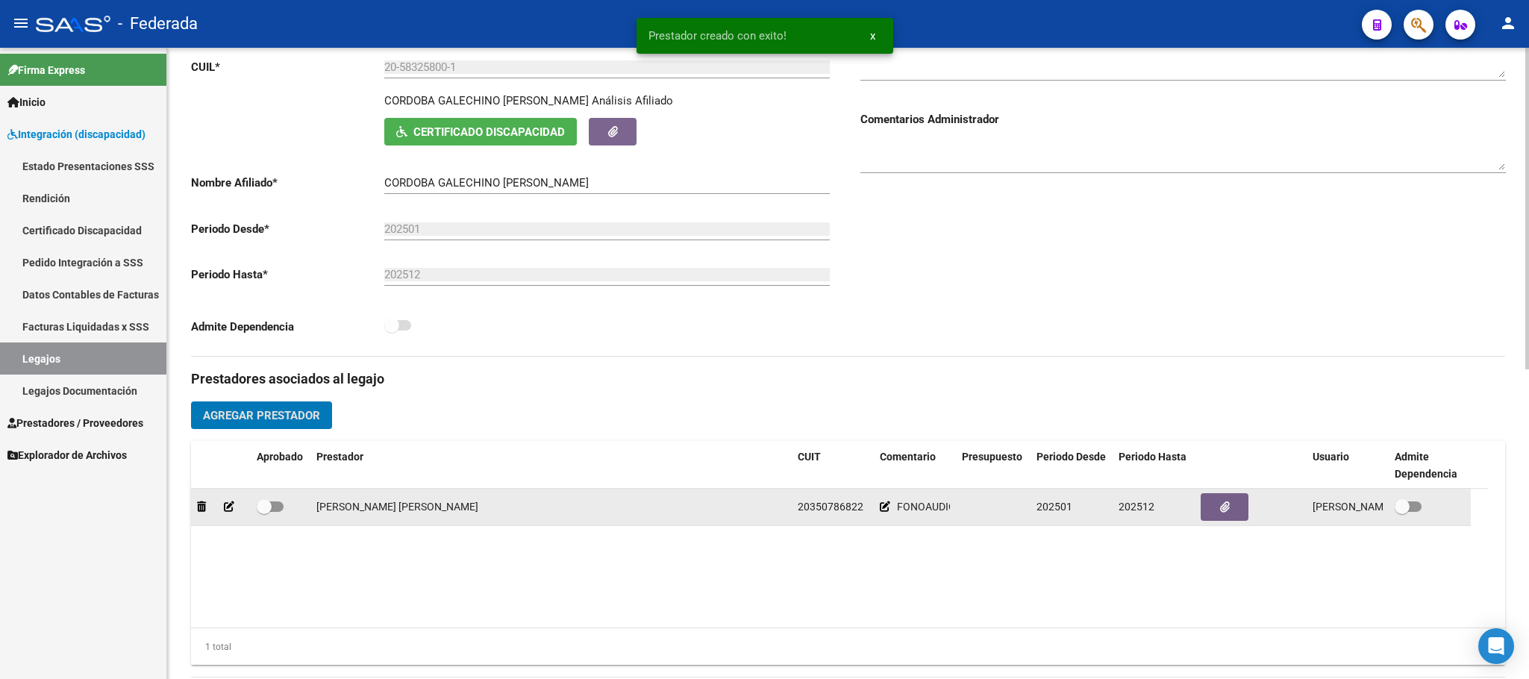
click at [274, 512] on span at bounding box center [270, 507] width 27 height 10
click at [264, 513] on input "checkbox" at bounding box center [263, 512] width 1 height 1
checkbox input "true"
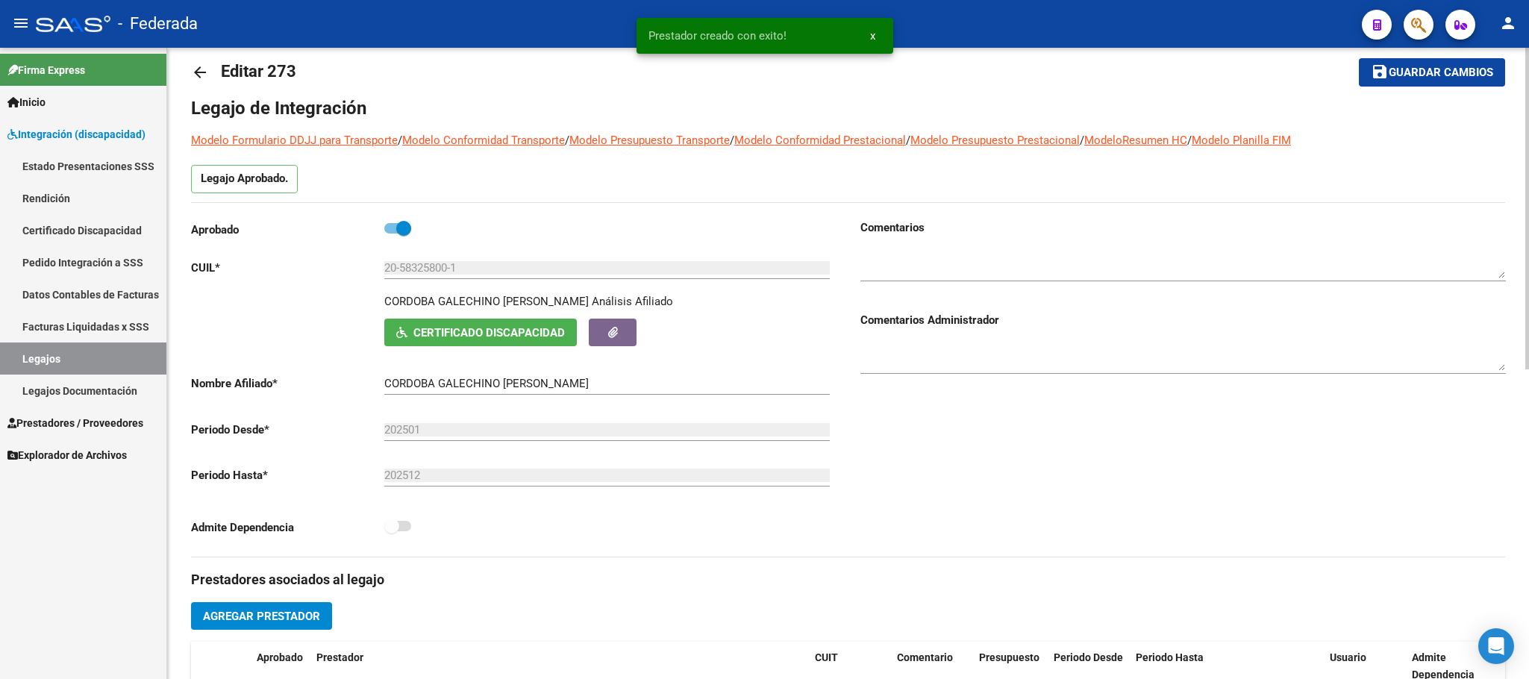
scroll to position [0, 0]
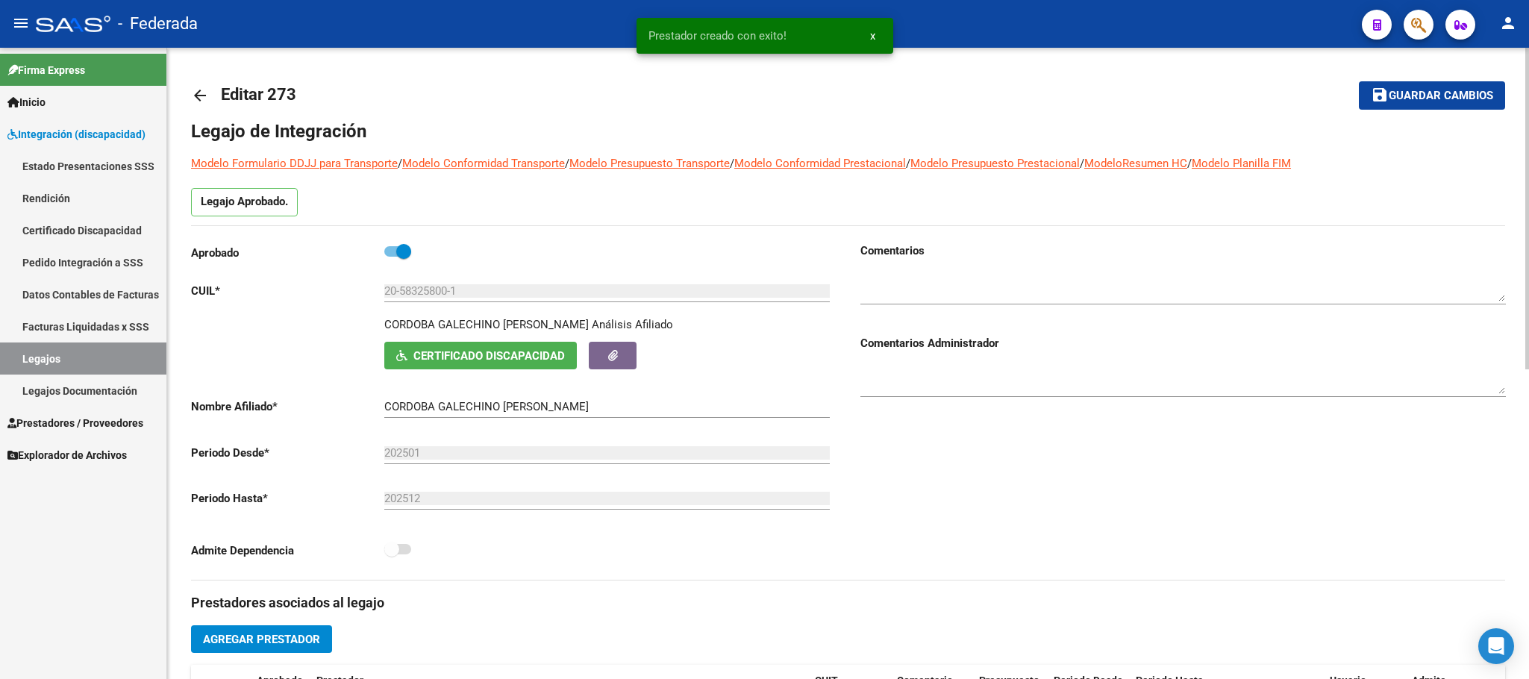
click at [1387, 94] on mat-icon "save" at bounding box center [1380, 95] width 18 height 18
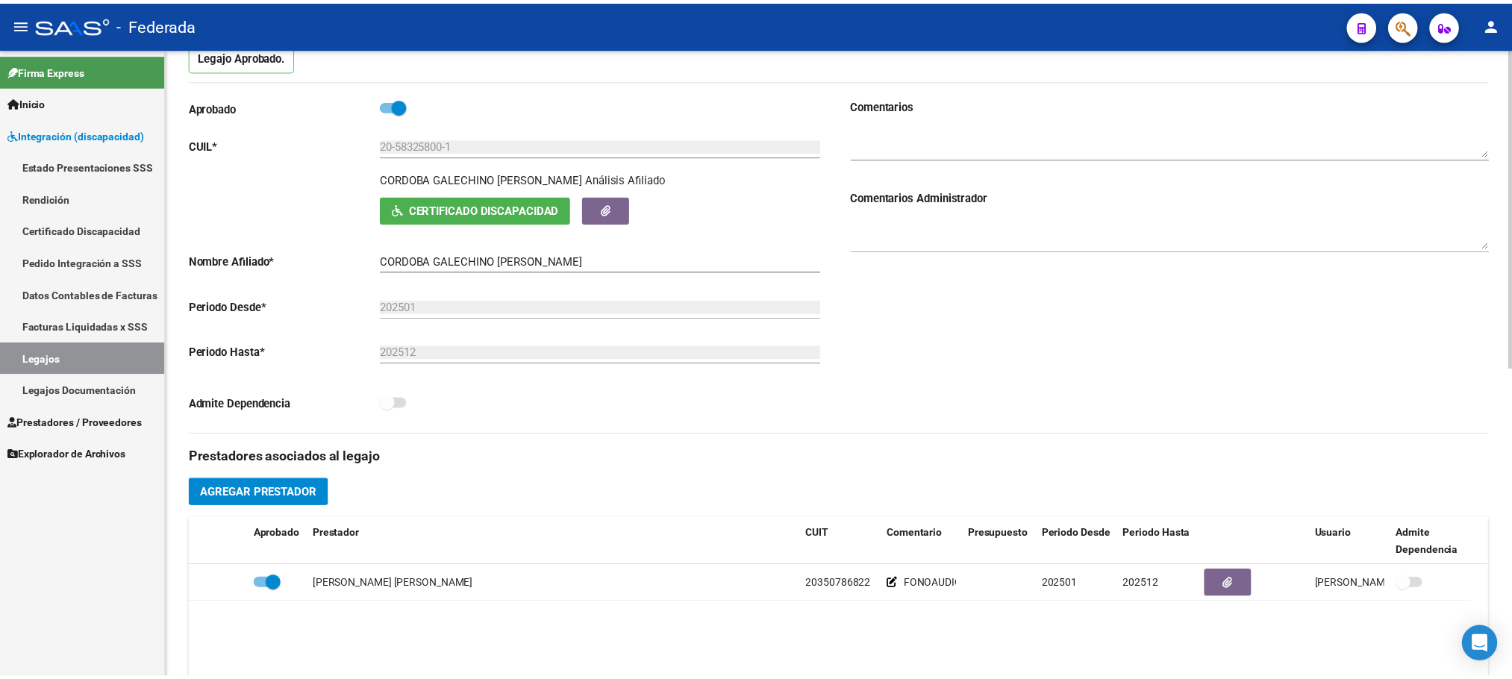
scroll to position [336, 0]
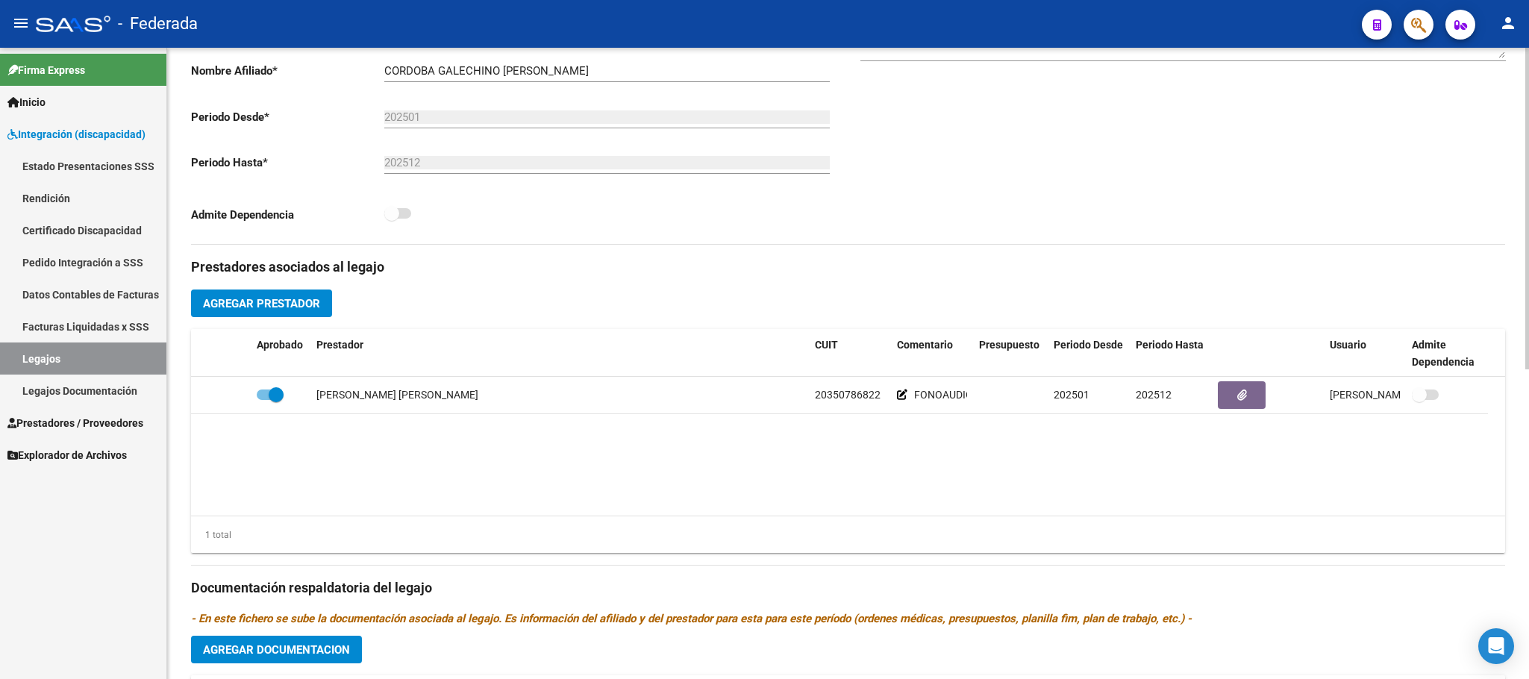
click at [285, 310] on span "Agregar Prestador" at bounding box center [261, 303] width 117 height 13
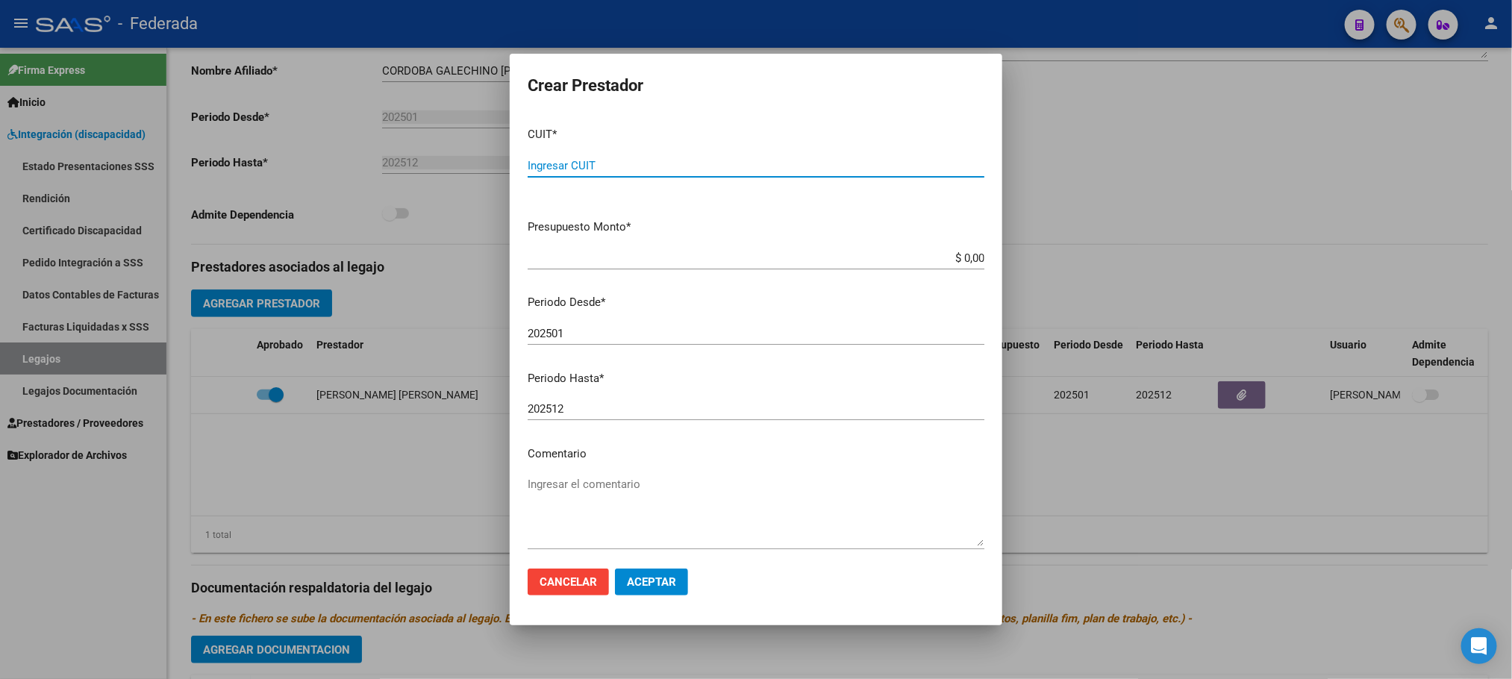
paste input "27-35643543-0"
type input "27-35643543-0"
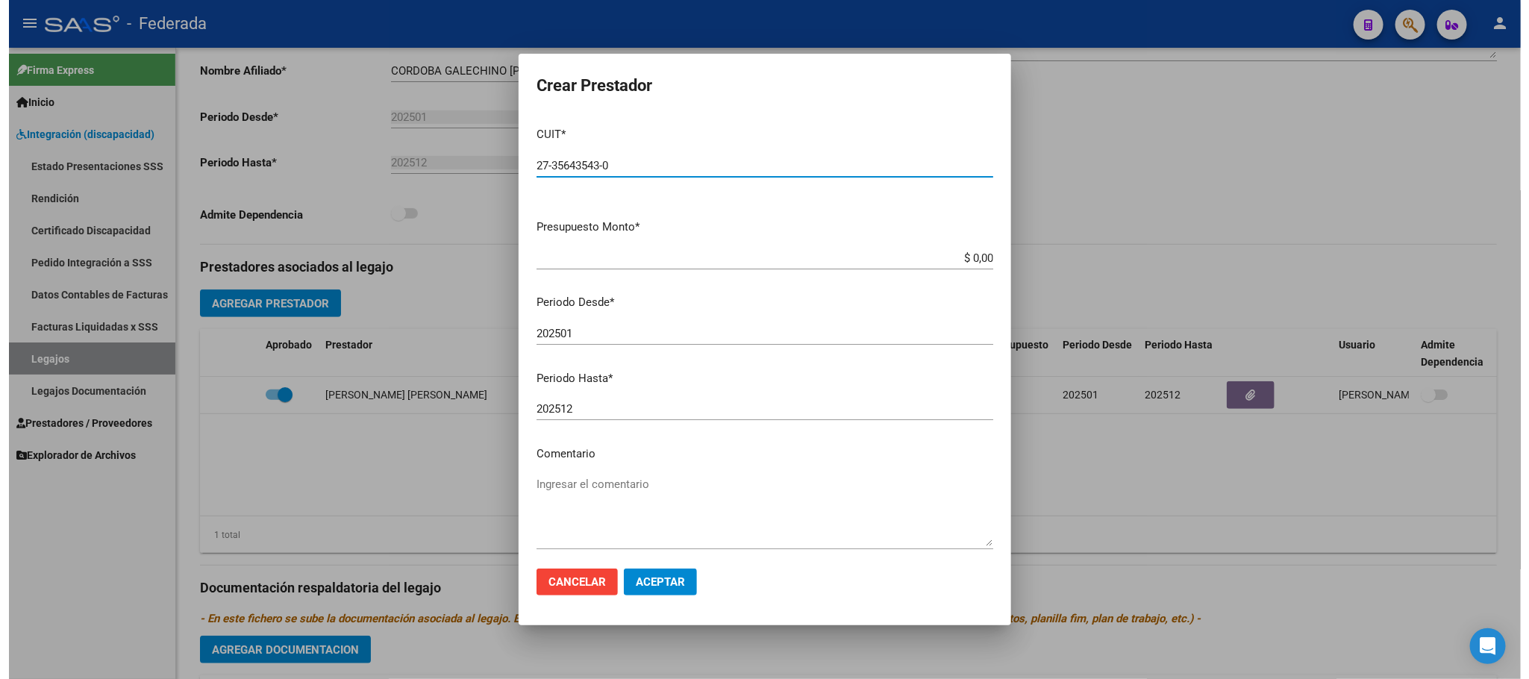
scroll to position [69, 0]
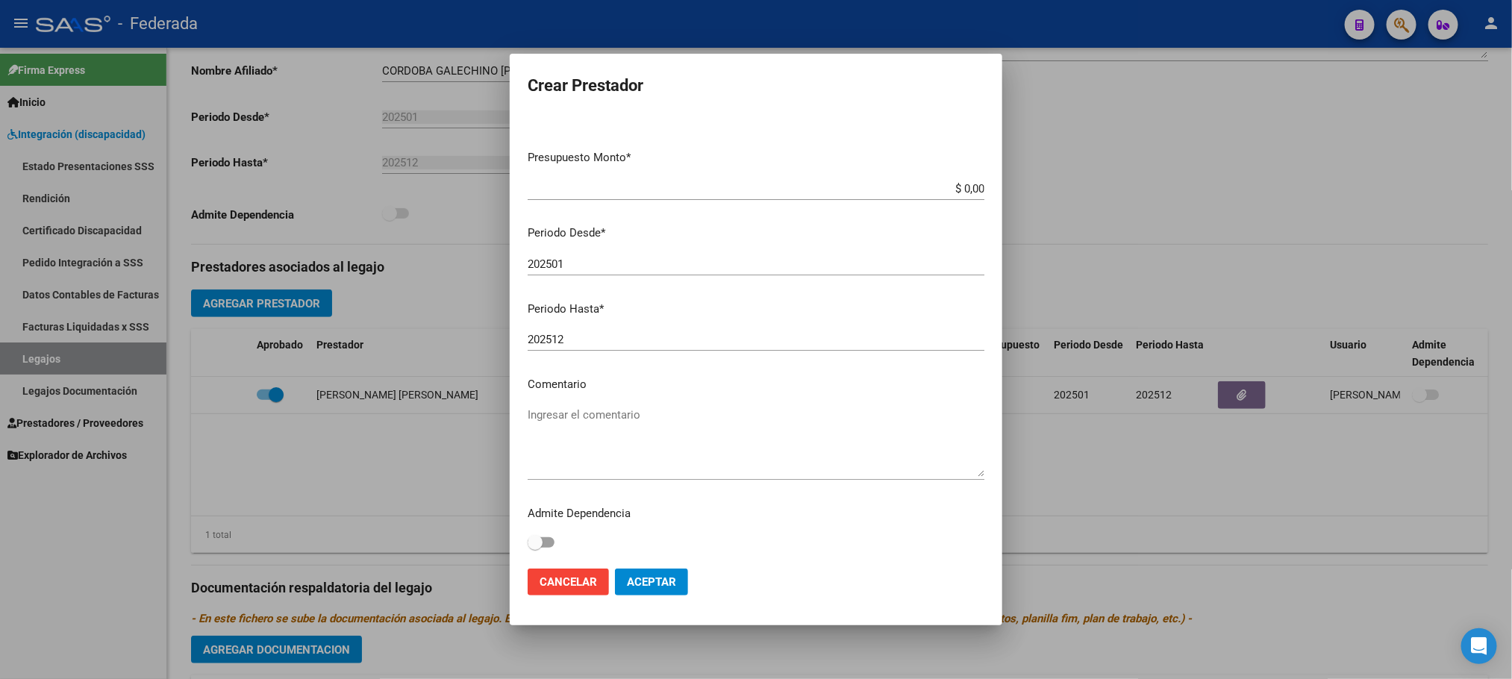
click at [569, 426] on textarea "Ingresar el comentario" at bounding box center [756, 442] width 457 height 70
type textarea "TERAPIA OCUPACIONAL"
click at [648, 580] on span "Aceptar" at bounding box center [651, 581] width 49 height 13
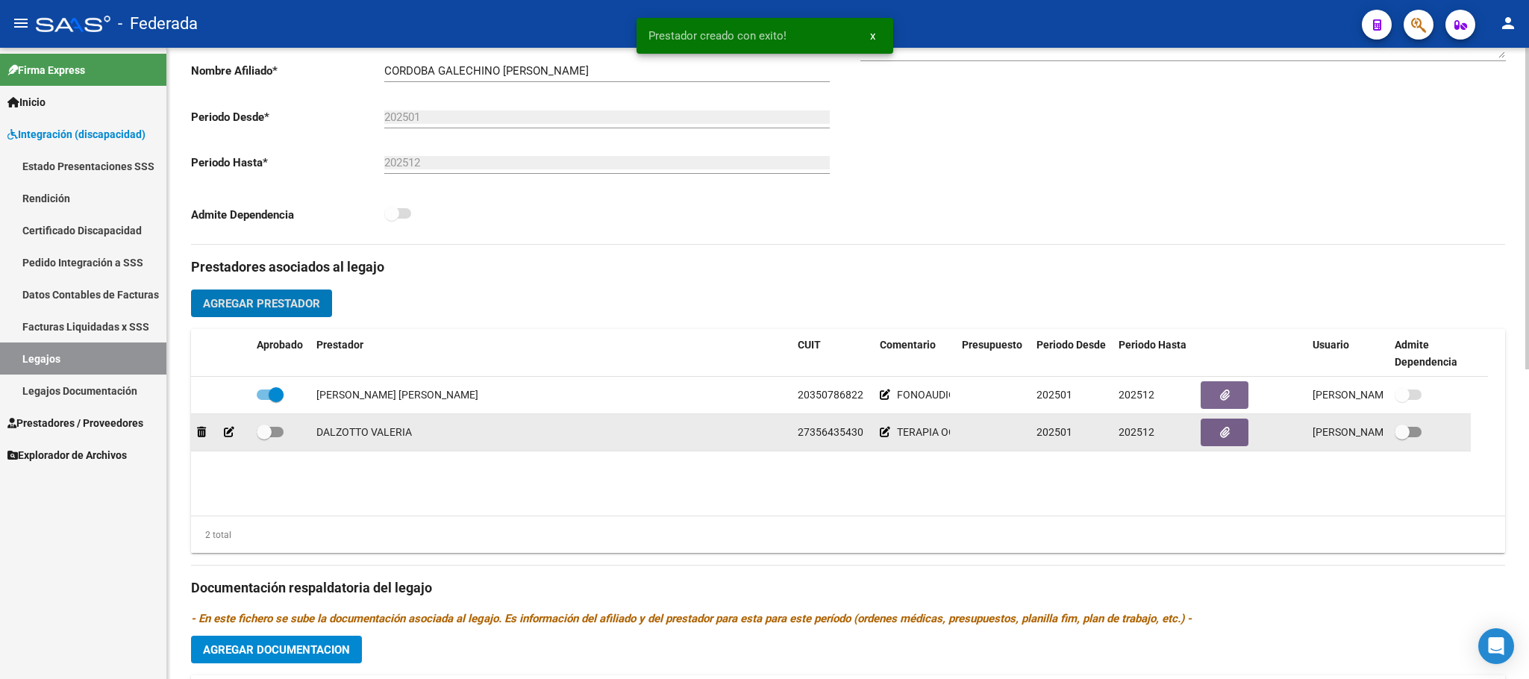
click at [267, 433] on span at bounding box center [264, 432] width 15 height 15
click at [264, 437] on input "checkbox" at bounding box center [263, 437] width 1 height 1
checkbox input "true"
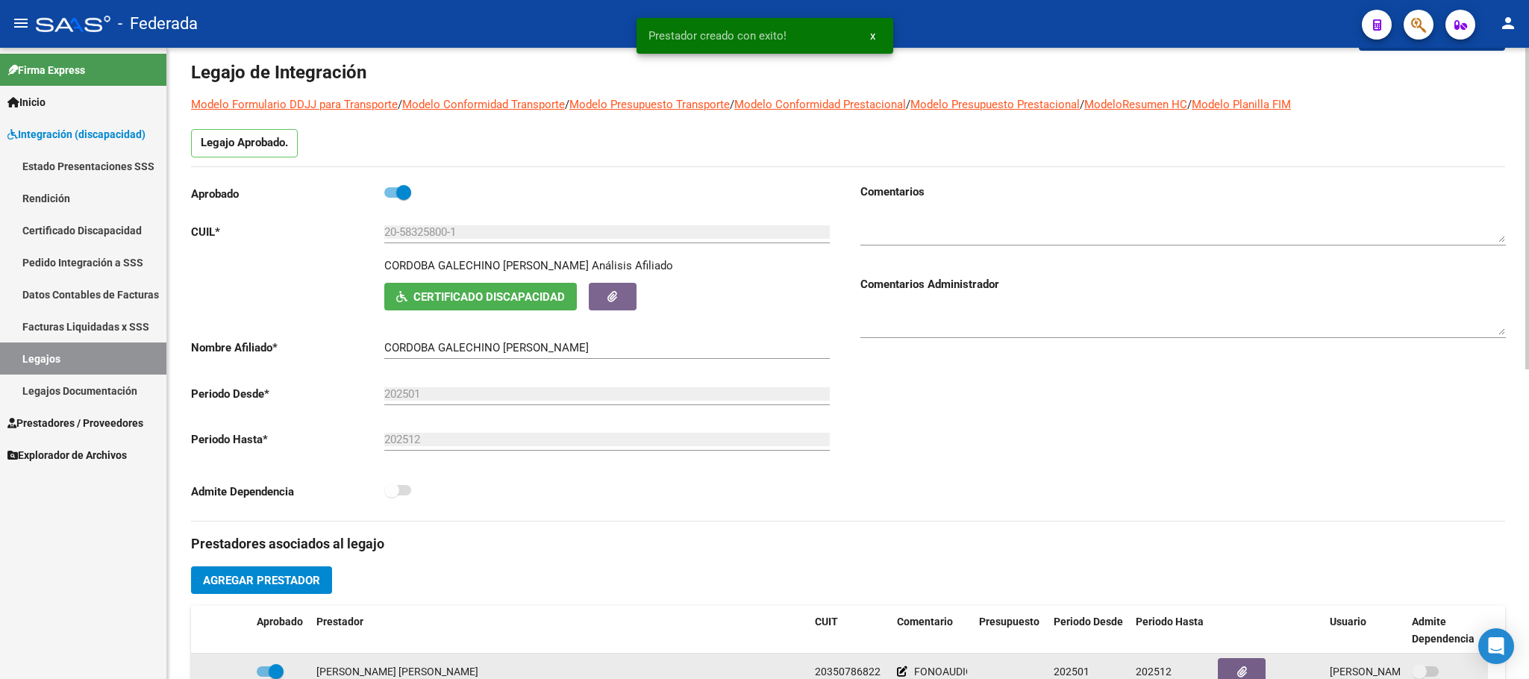
scroll to position [0, 0]
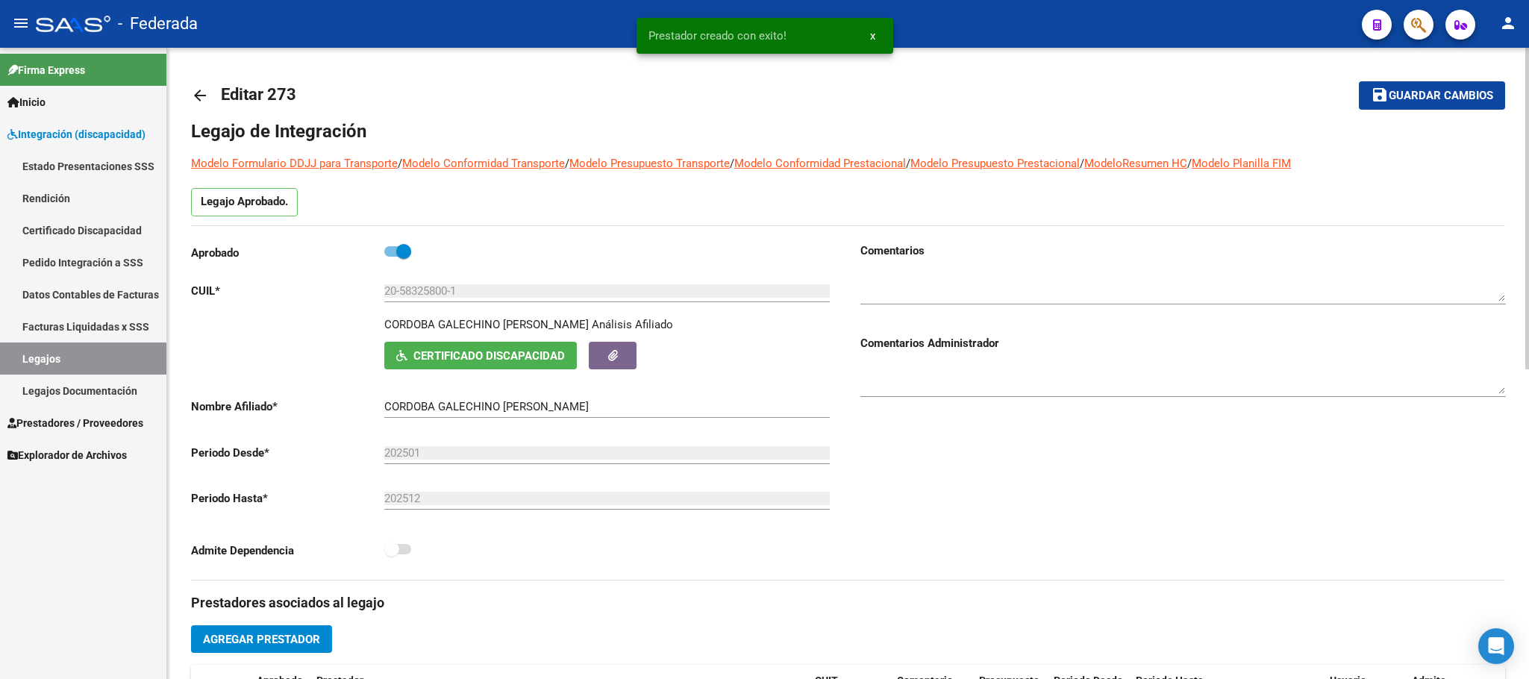
click at [1375, 103] on mat-icon "save" at bounding box center [1380, 95] width 18 height 18
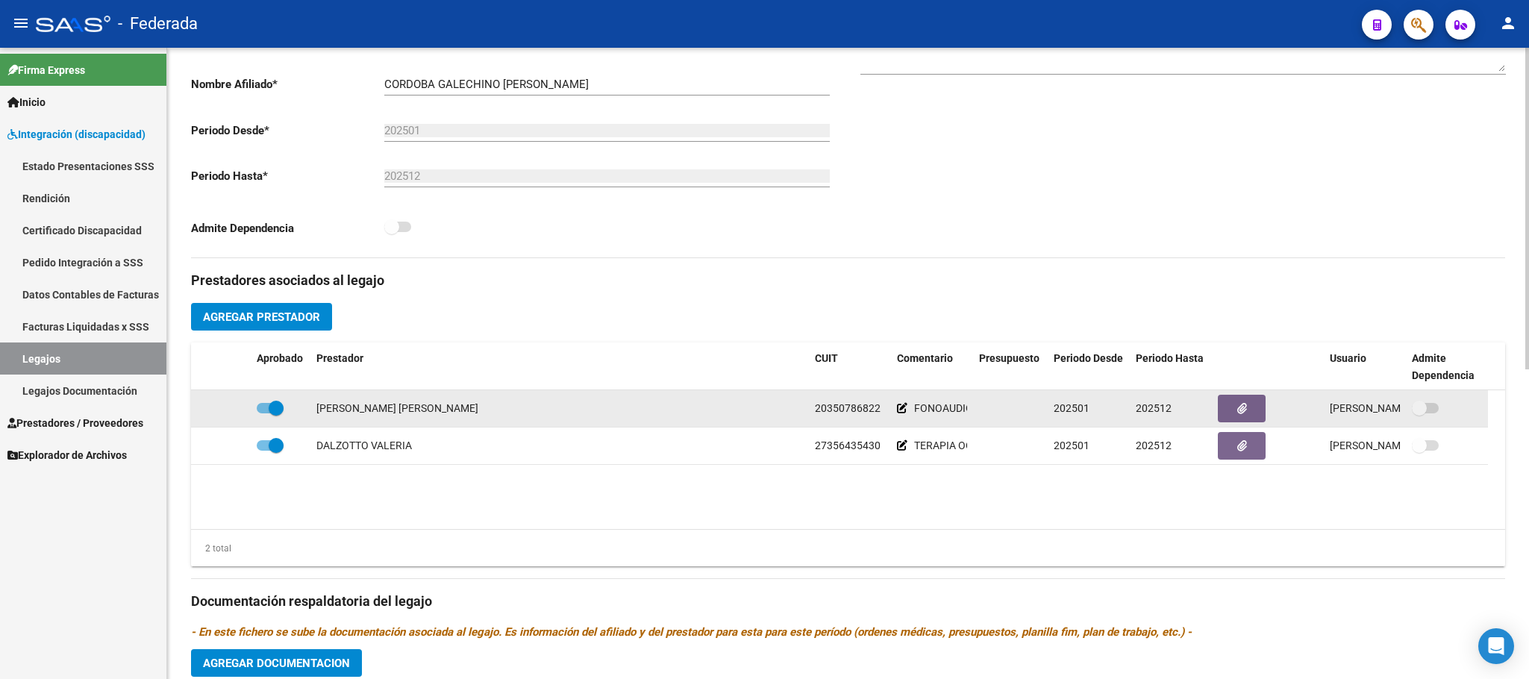
scroll to position [336, 0]
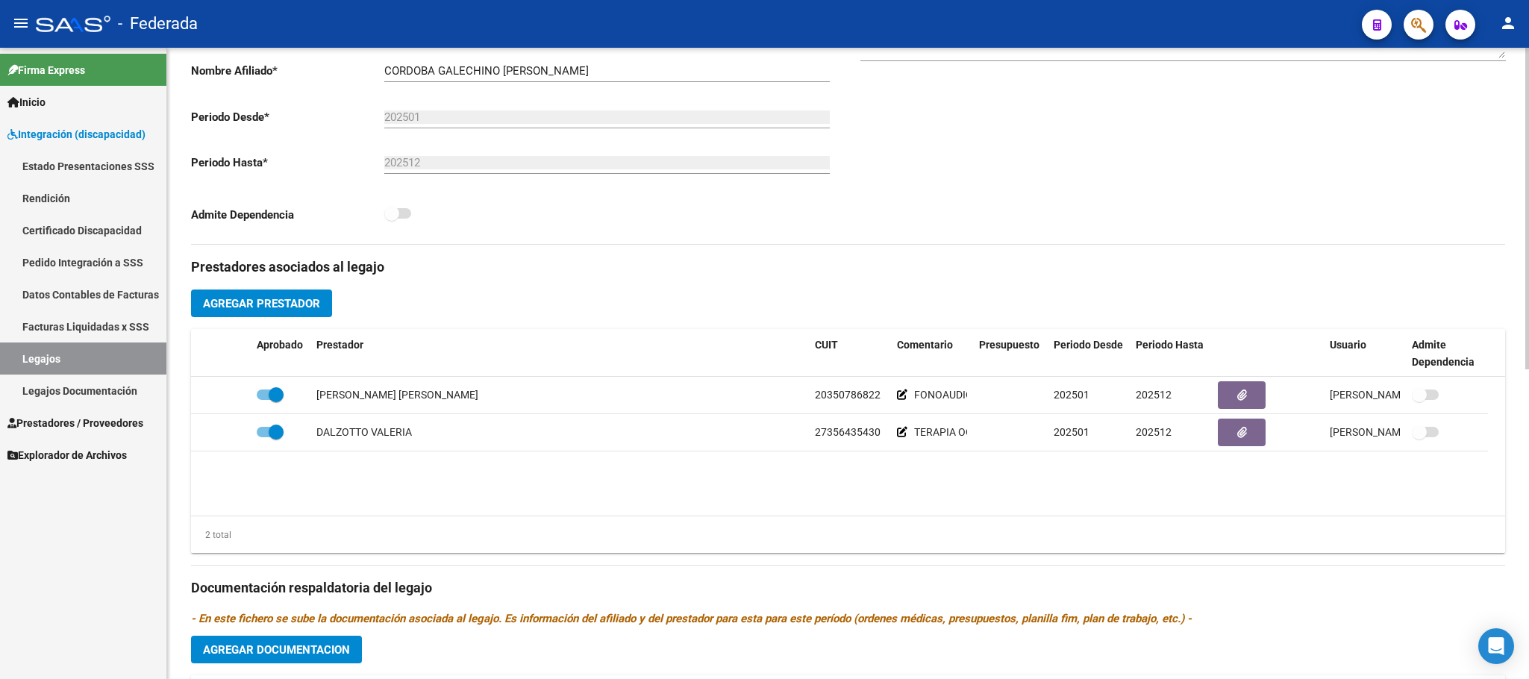
click at [309, 307] on span "Agregar Prestador" at bounding box center [261, 303] width 117 height 13
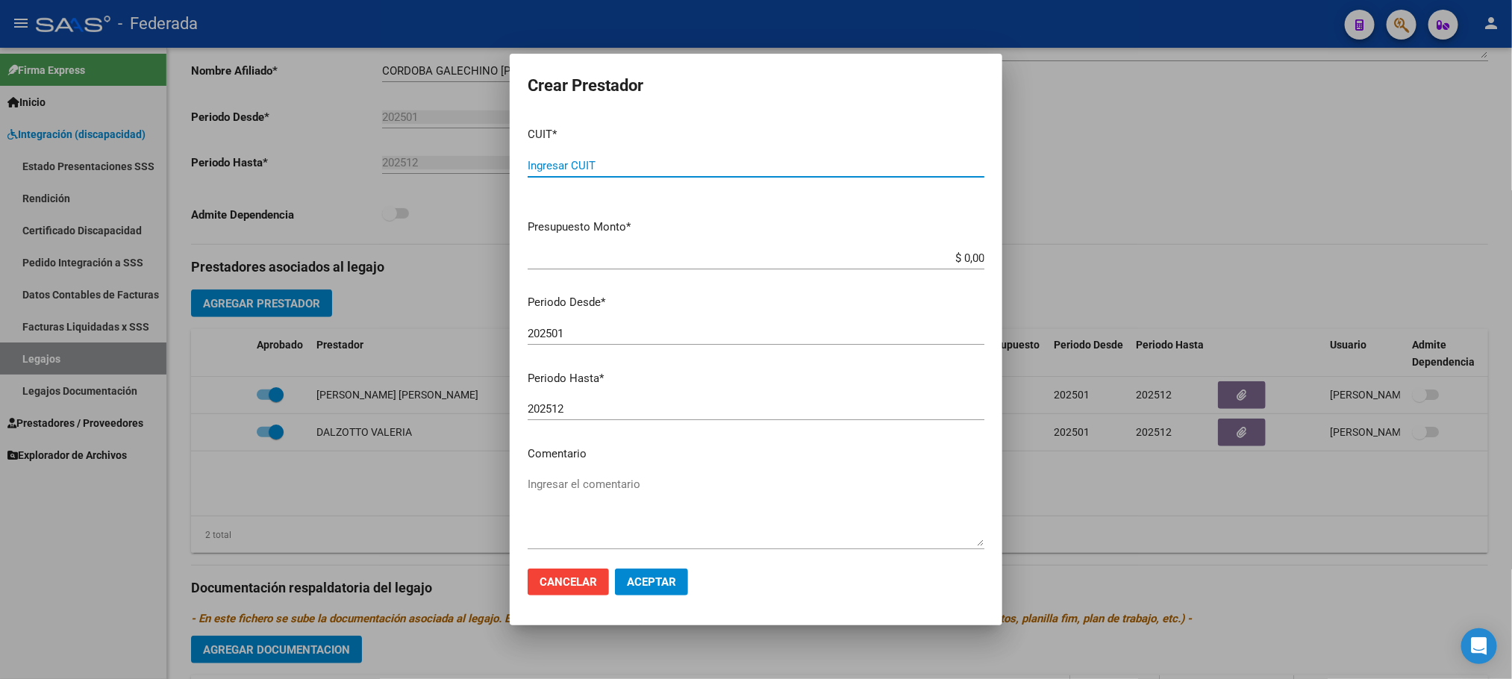
paste input "27-36953524-8"
type input "27-36953524-8"
click at [594, 497] on textarea "Ingresar el comentario" at bounding box center [756, 511] width 457 height 70
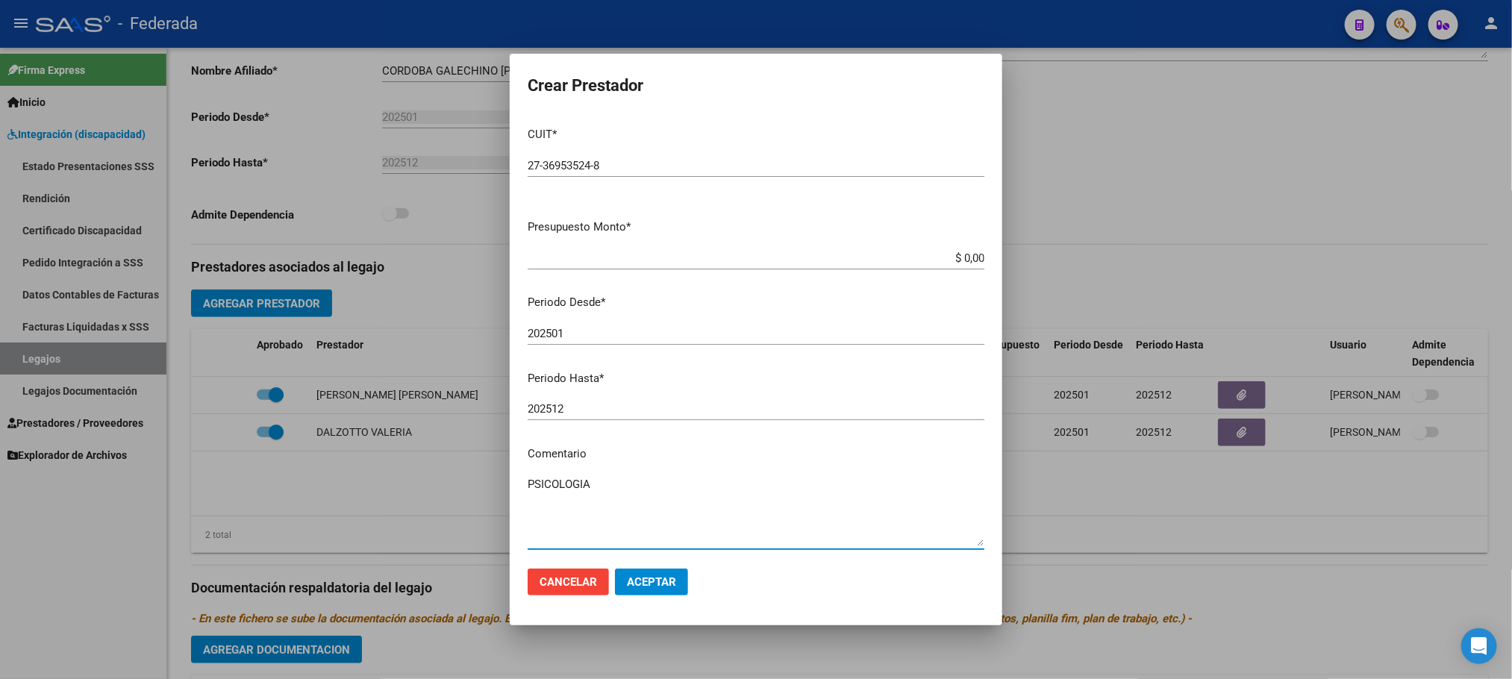
type textarea "PSICOLOGIA"
click at [631, 589] on span "Aceptar" at bounding box center [651, 581] width 49 height 13
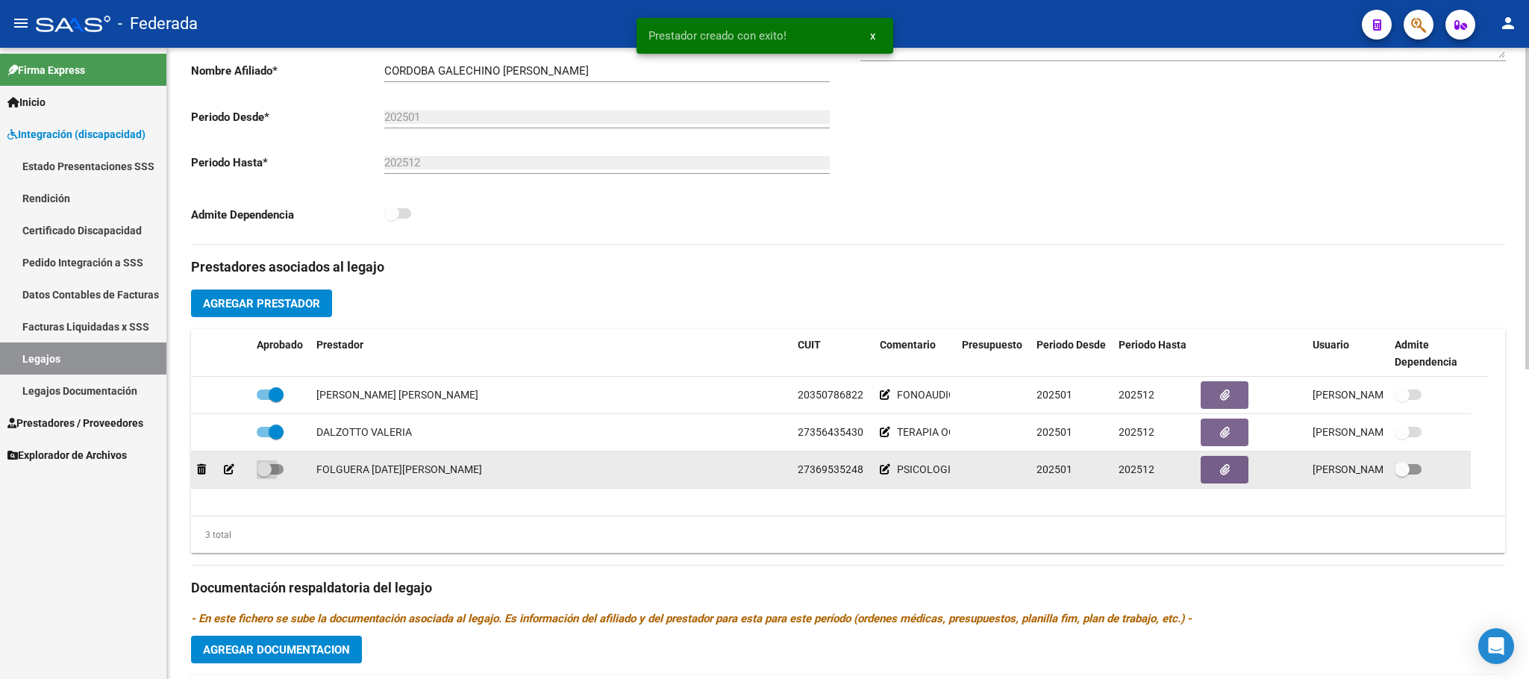
click at [271, 473] on span at bounding box center [264, 469] width 15 height 15
click at [264, 475] on input "checkbox" at bounding box center [263, 475] width 1 height 1
checkbox input "true"
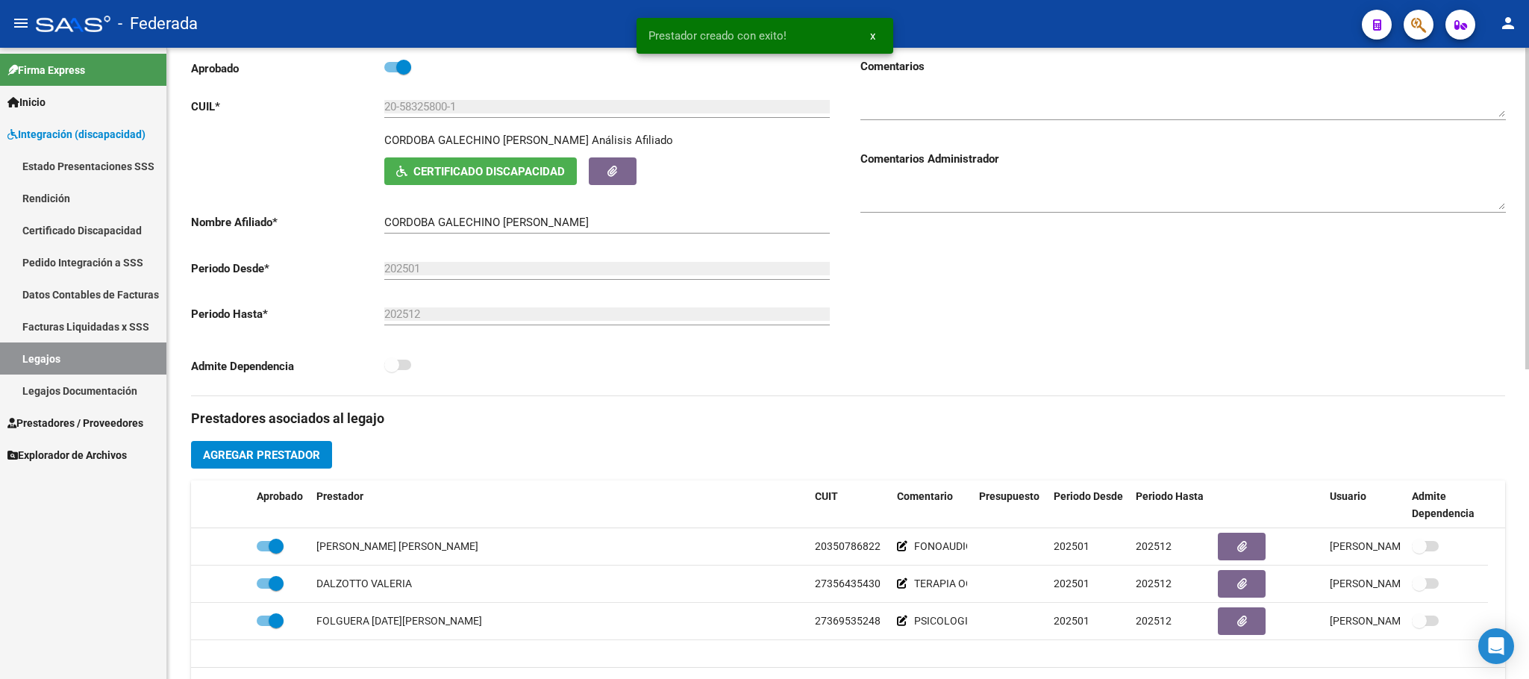
scroll to position [0, 0]
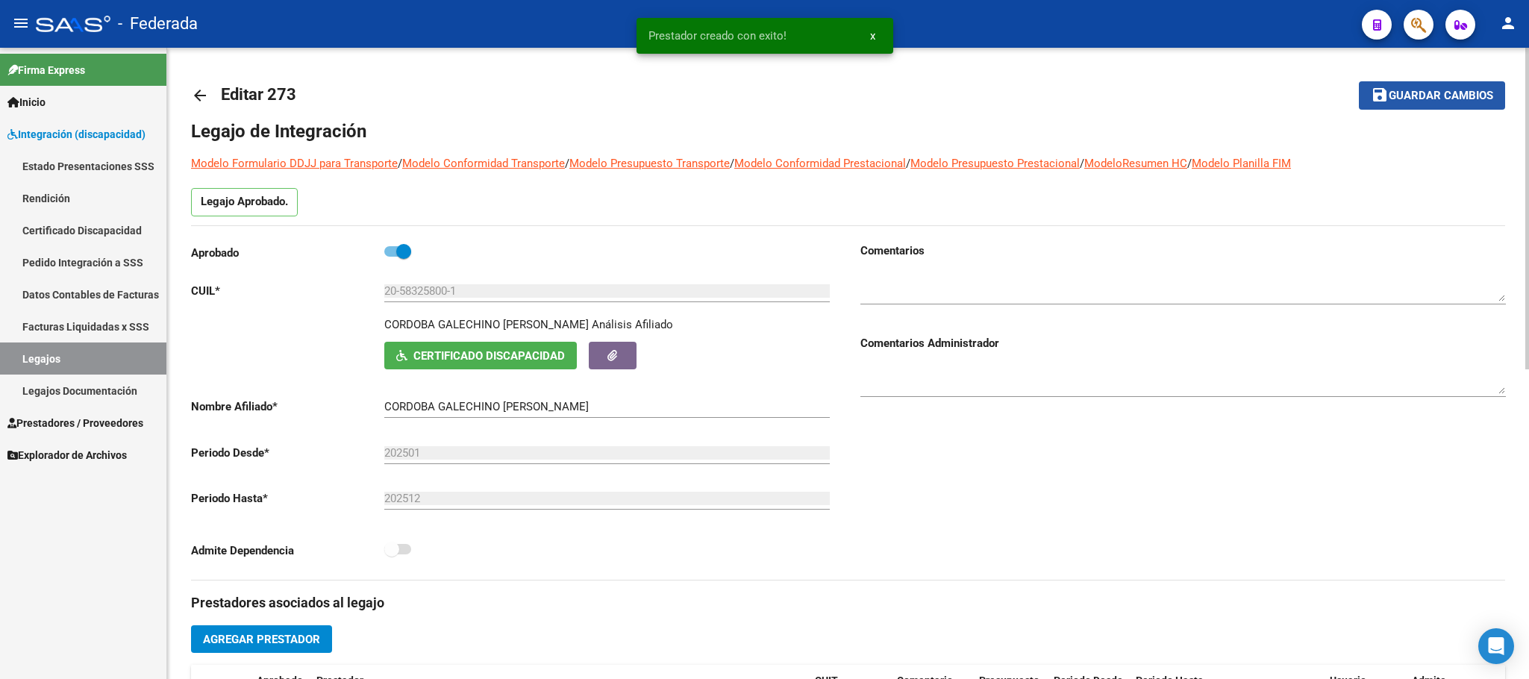
click at [1380, 104] on button "save Guardar cambios" at bounding box center [1432, 95] width 146 height 28
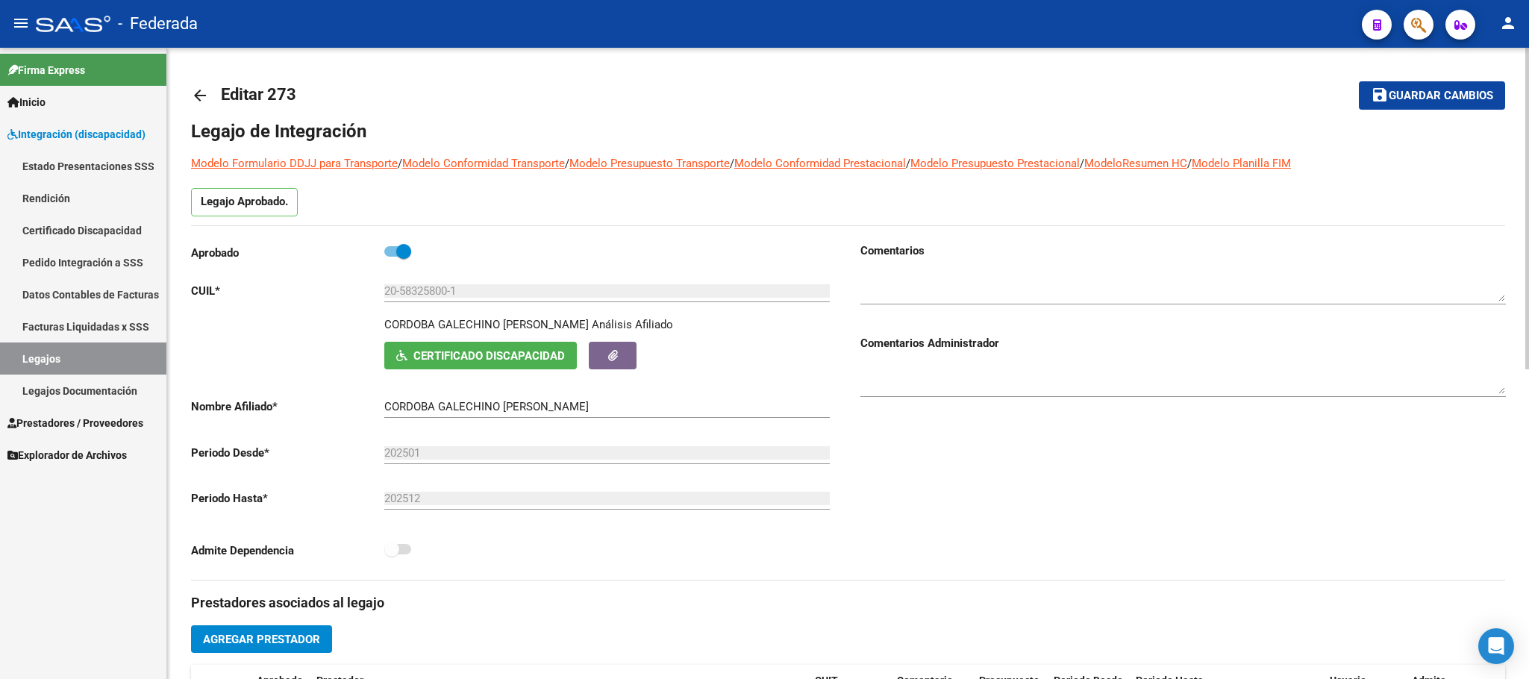
click at [1416, 105] on button "save Guardar cambios" at bounding box center [1432, 95] width 146 height 28
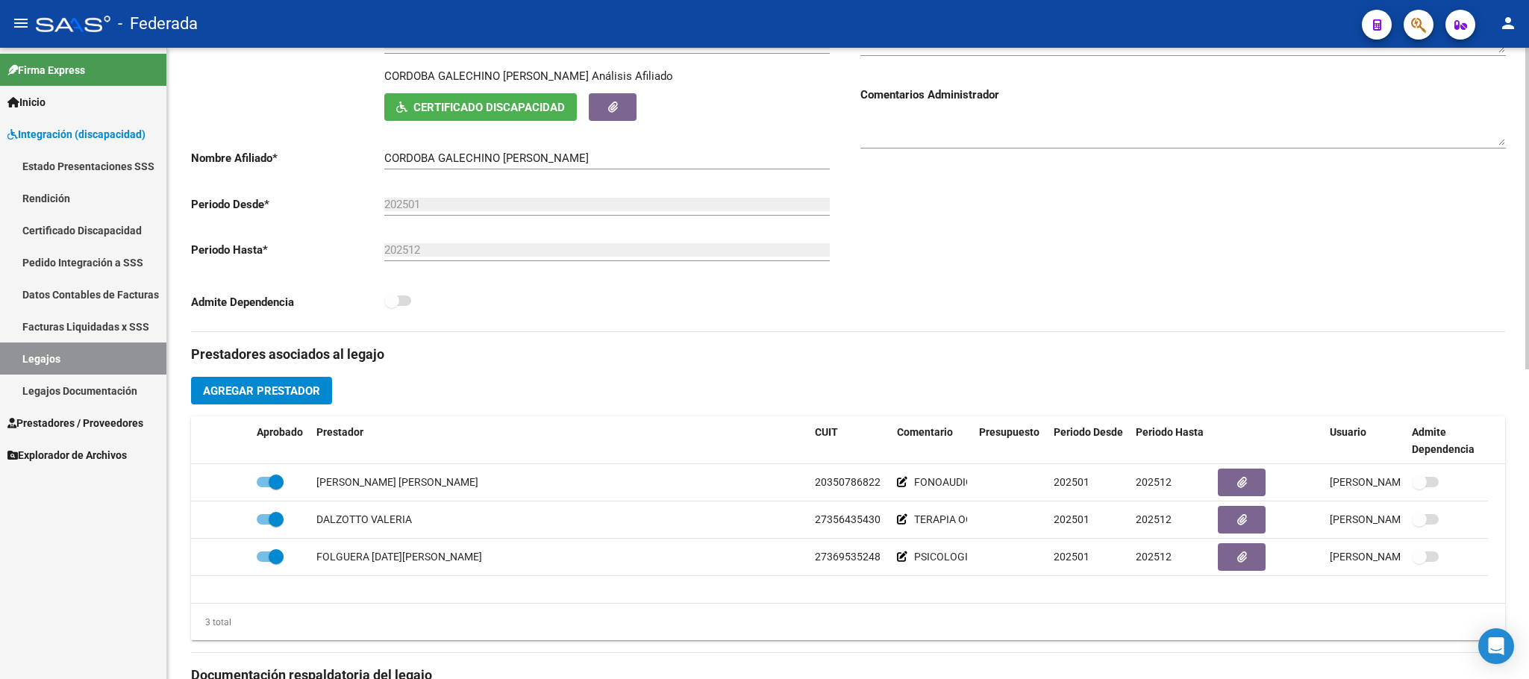
scroll to position [448, 0]
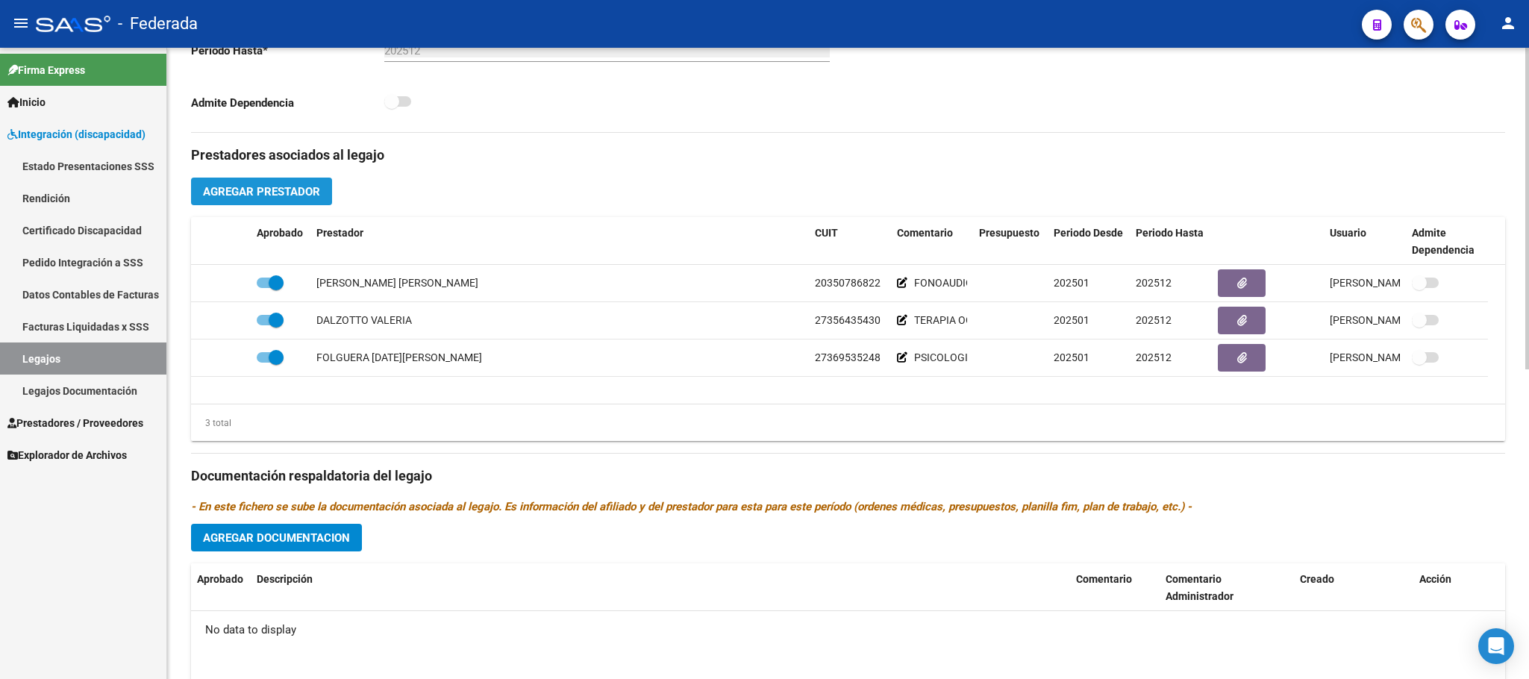
click at [312, 195] on span "Agregar Prestador" at bounding box center [261, 191] width 117 height 13
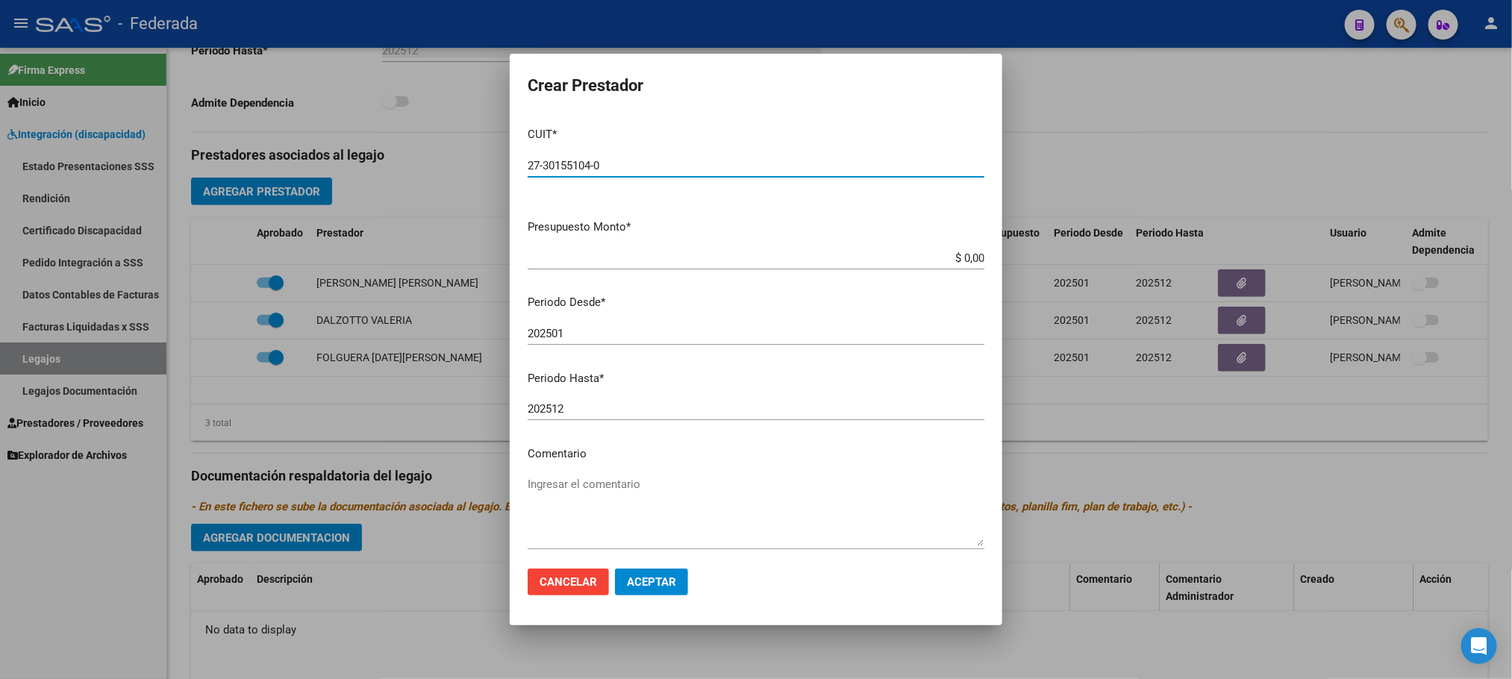
type input "27-30155104-0"
click at [591, 487] on textarea "Ingresar el comentario" at bounding box center [756, 511] width 457 height 70
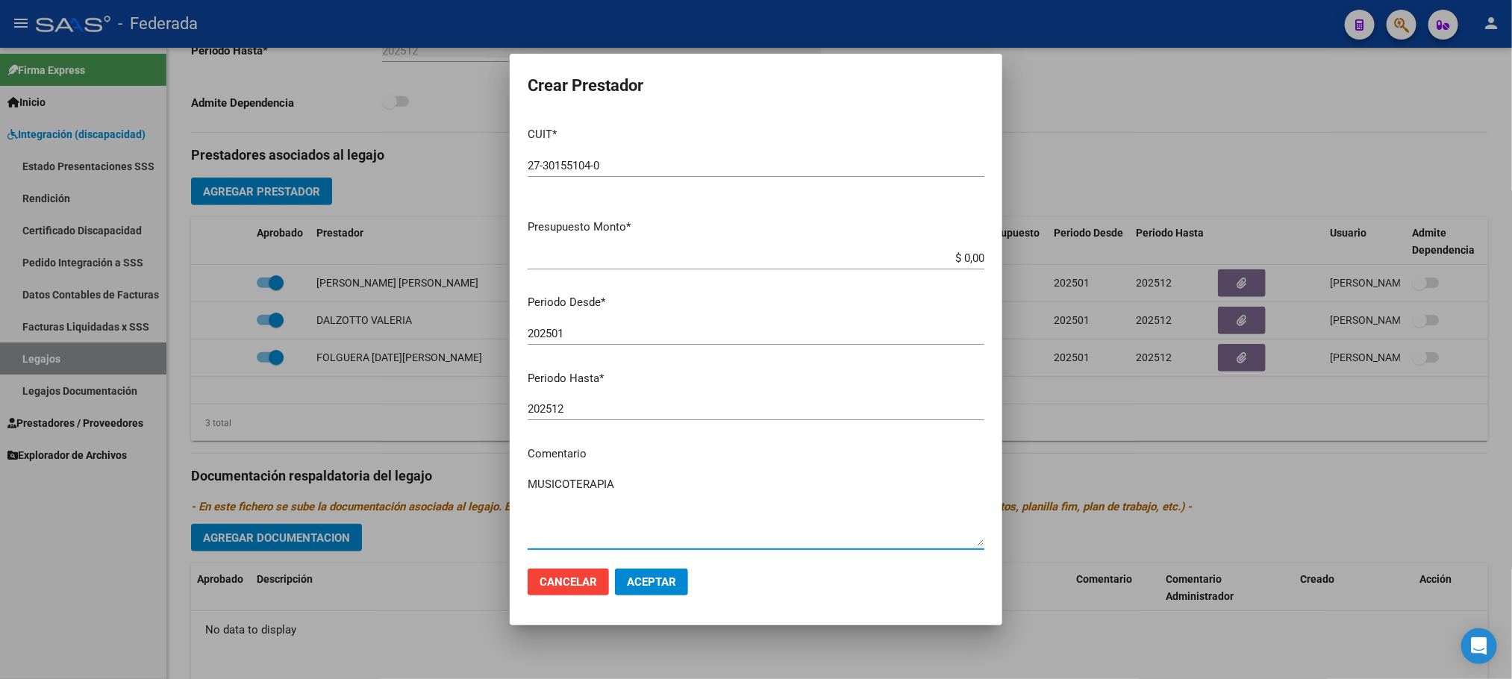
type textarea "MUSICOTERAPIA"
click at [634, 578] on span "Aceptar" at bounding box center [651, 581] width 49 height 13
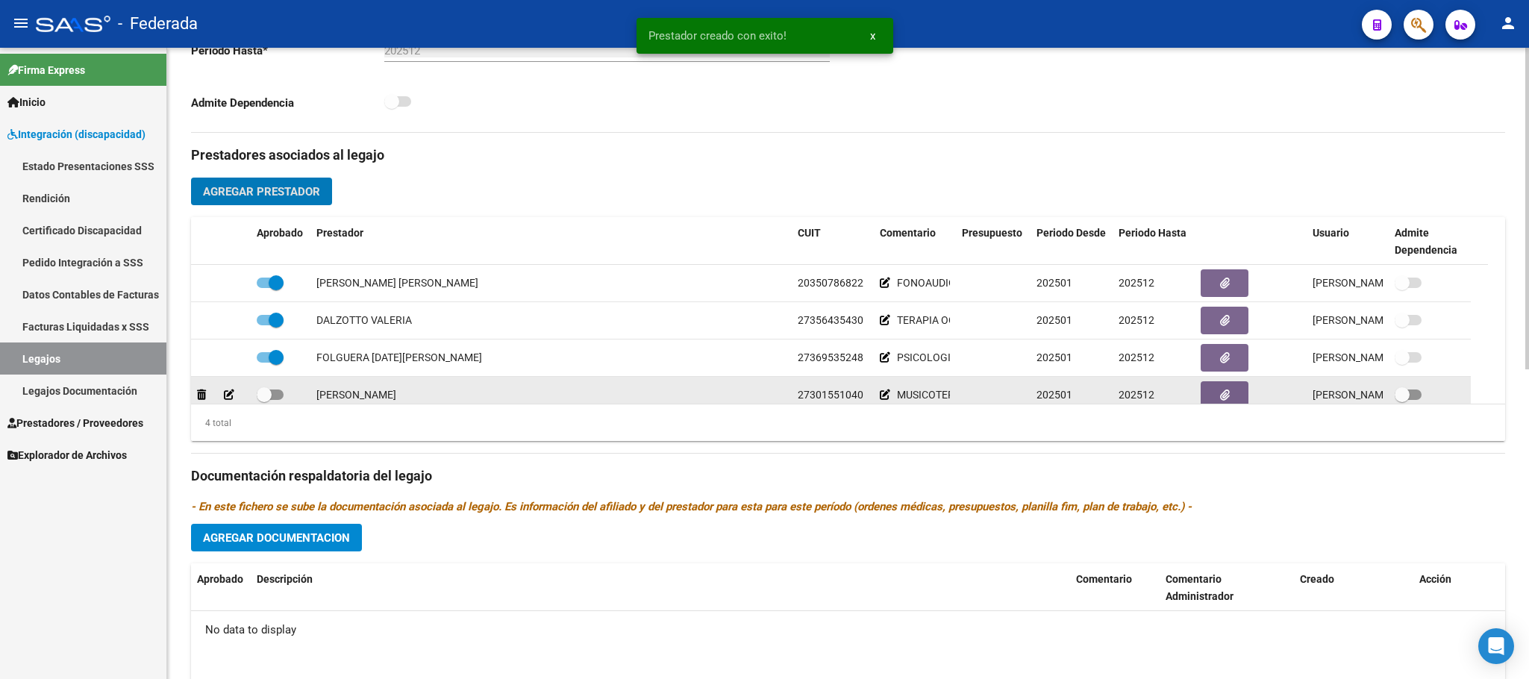
click at [265, 399] on span at bounding box center [264, 394] width 15 height 15
click at [264, 400] on input "checkbox" at bounding box center [263, 400] width 1 height 1
checkbox input "true"
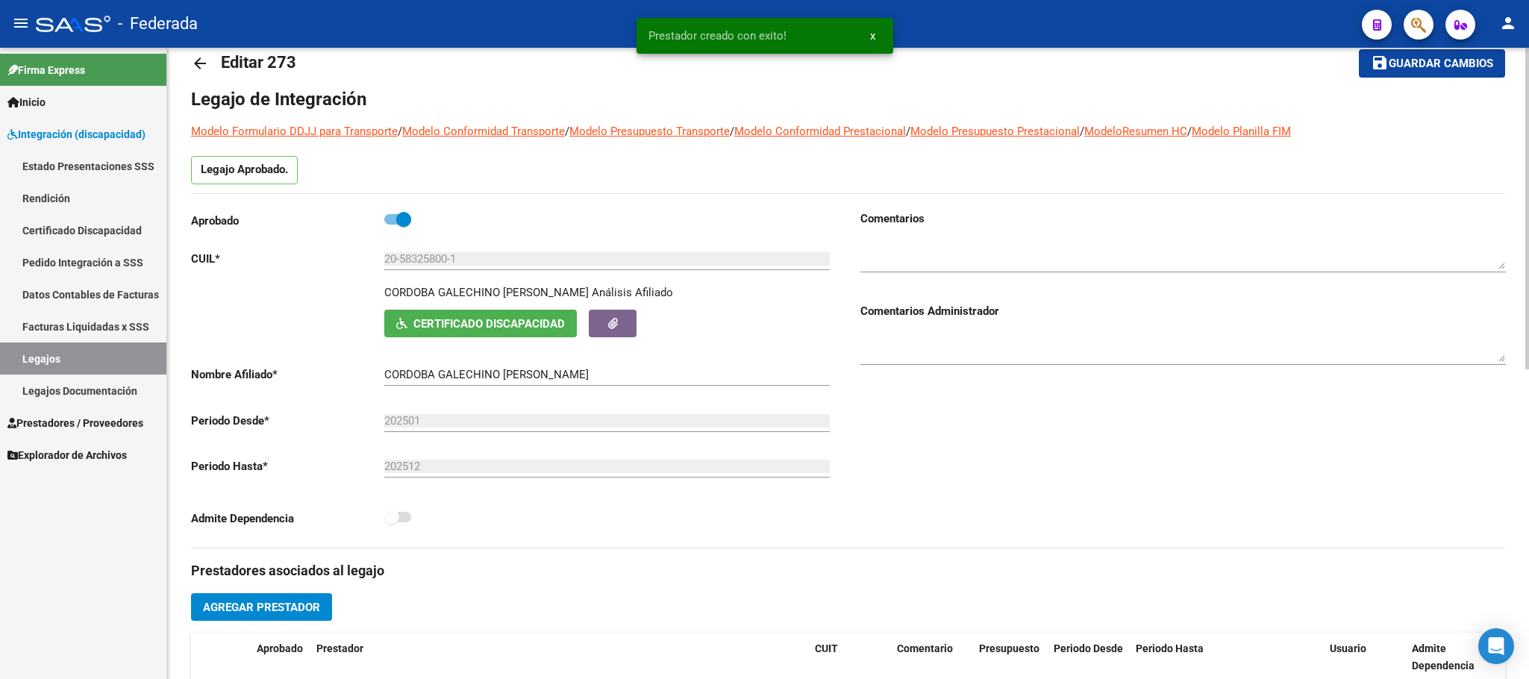
scroll to position [0, 0]
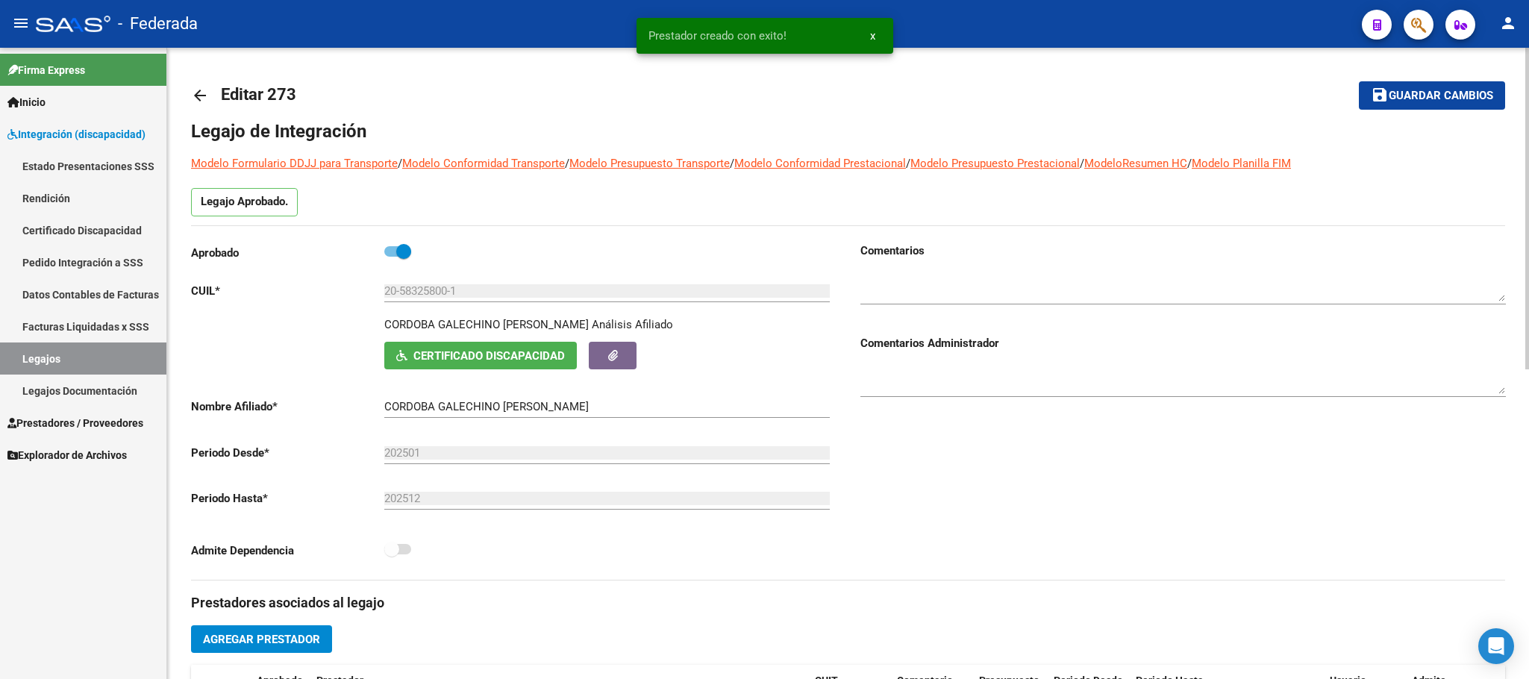
click at [1396, 99] on span "Guardar cambios" at bounding box center [1441, 96] width 104 height 13
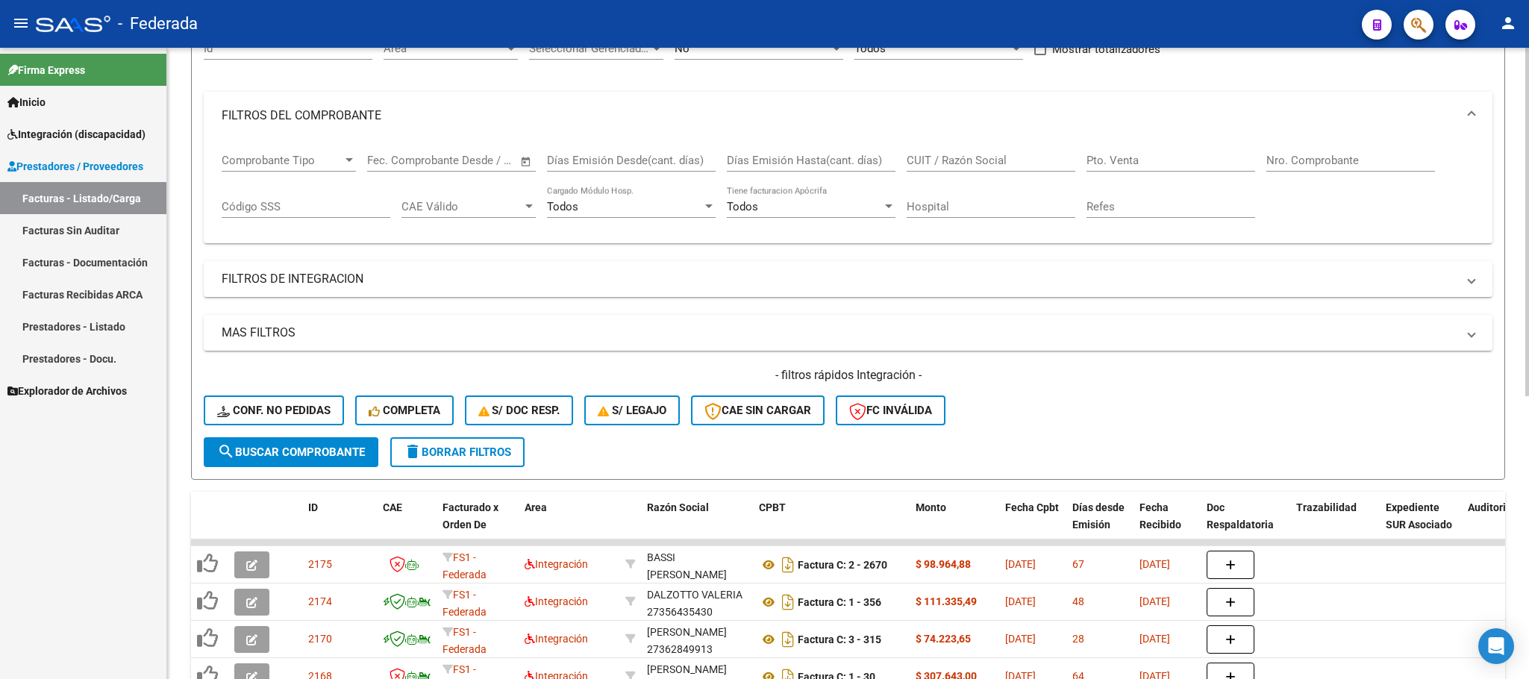
scroll to position [34, 0]
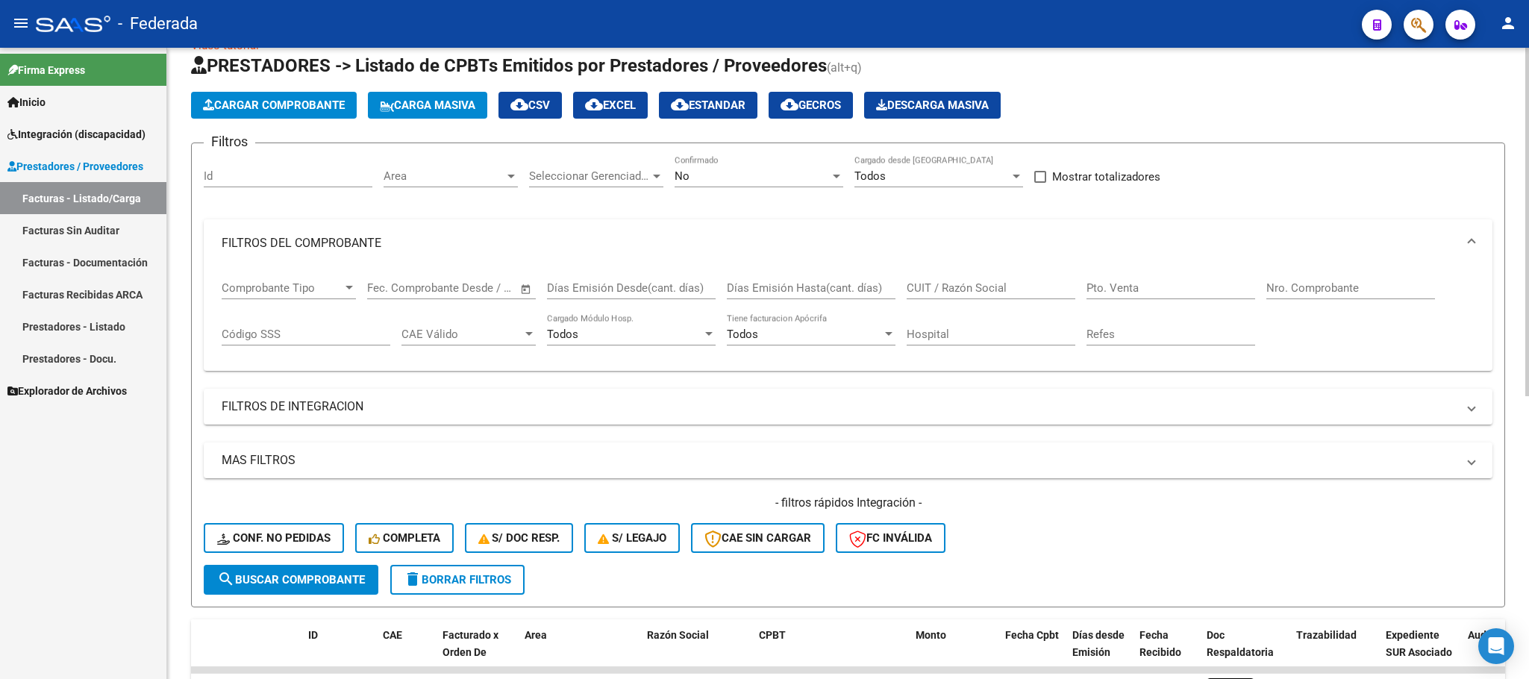
click at [930, 282] on input "CUIT / Razón Social" at bounding box center [991, 287] width 169 height 13
paste input "ODASSO"
type input "ODASSO"
click at [331, 574] on span "search Buscar Comprobante" at bounding box center [291, 579] width 148 height 13
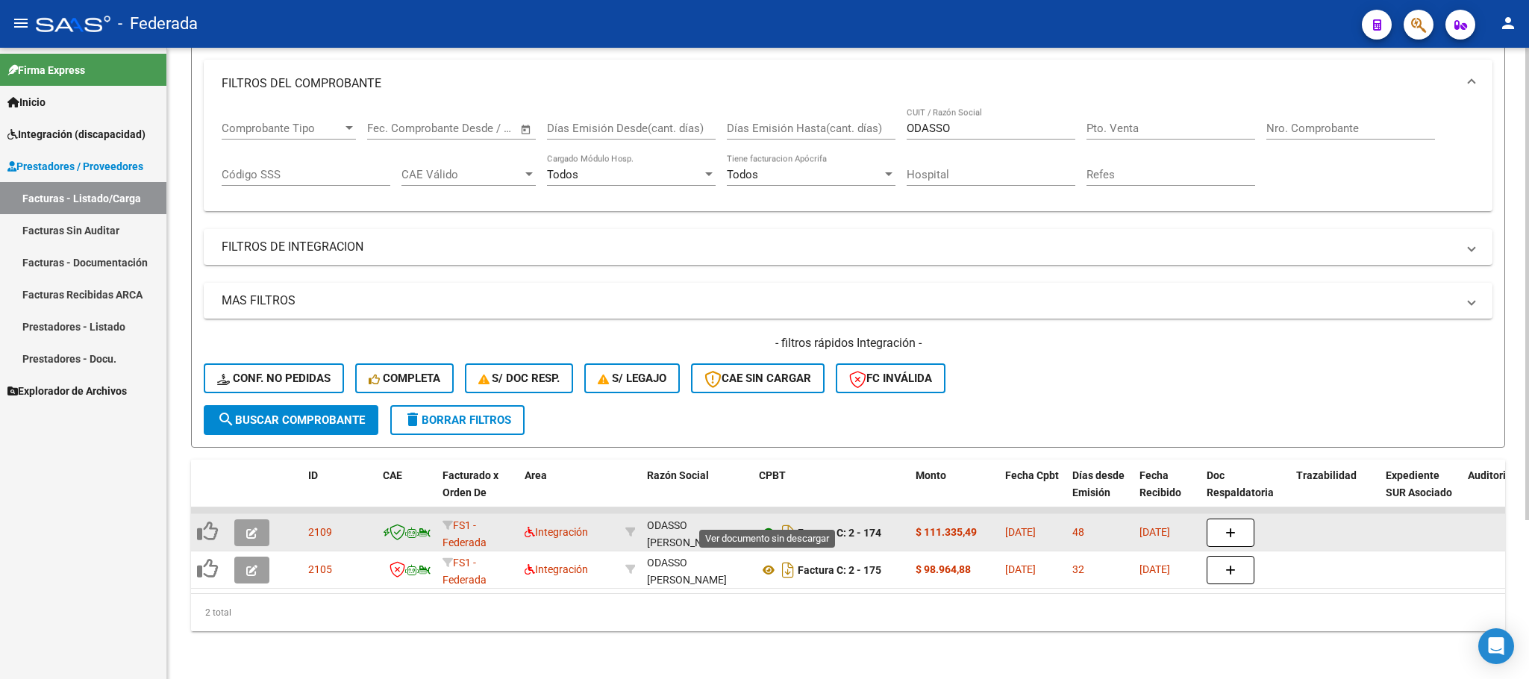
click at [762, 524] on icon at bounding box center [768, 533] width 19 height 18
click at [701, 522] on div "ODASSO FLORENCIA MARIEL 20350786822" at bounding box center [697, 532] width 100 height 31
click at [699, 522] on div "ODASSO FLORENCIA MARIEL 20350786822" at bounding box center [697, 532] width 100 height 31
copy div "20350786822"
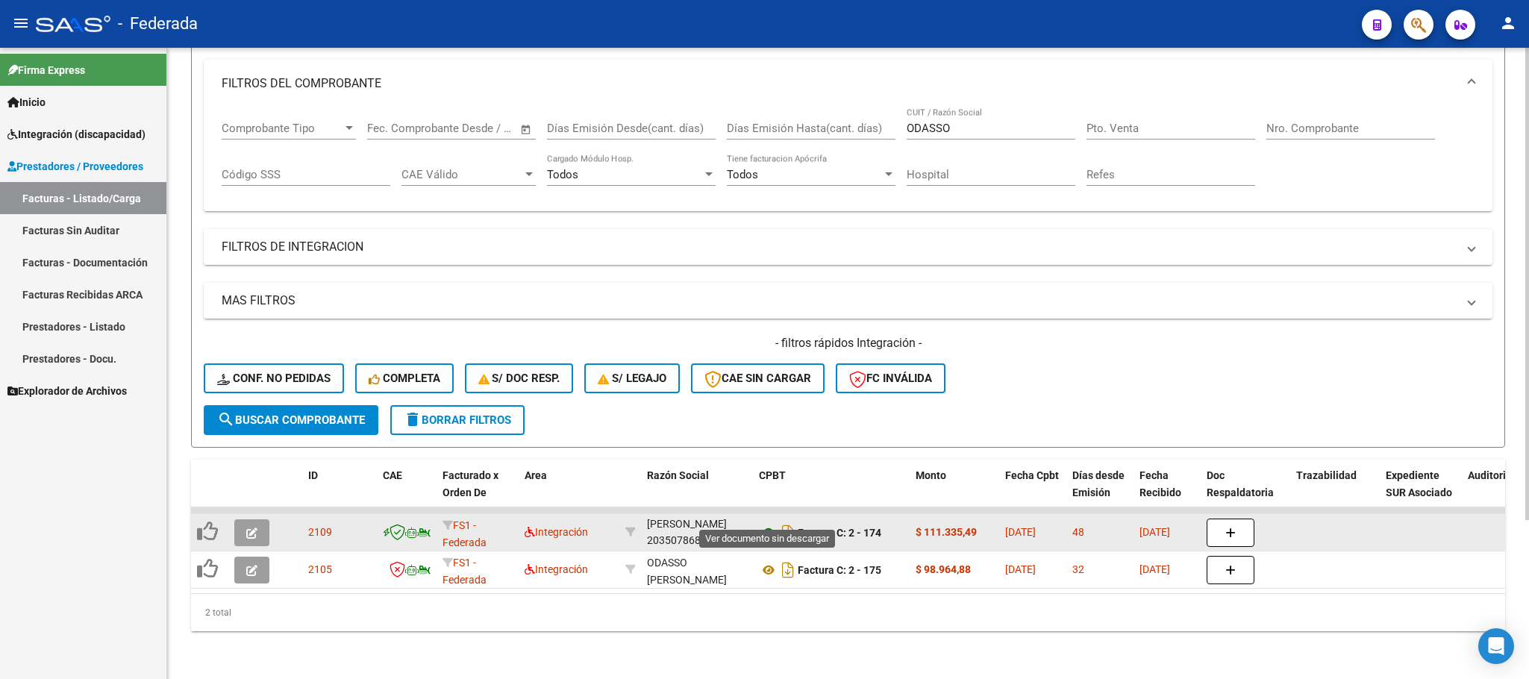
click at [769, 524] on icon at bounding box center [768, 533] width 19 height 18
click at [260, 519] on button "button" at bounding box center [251, 532] width 35 height 27
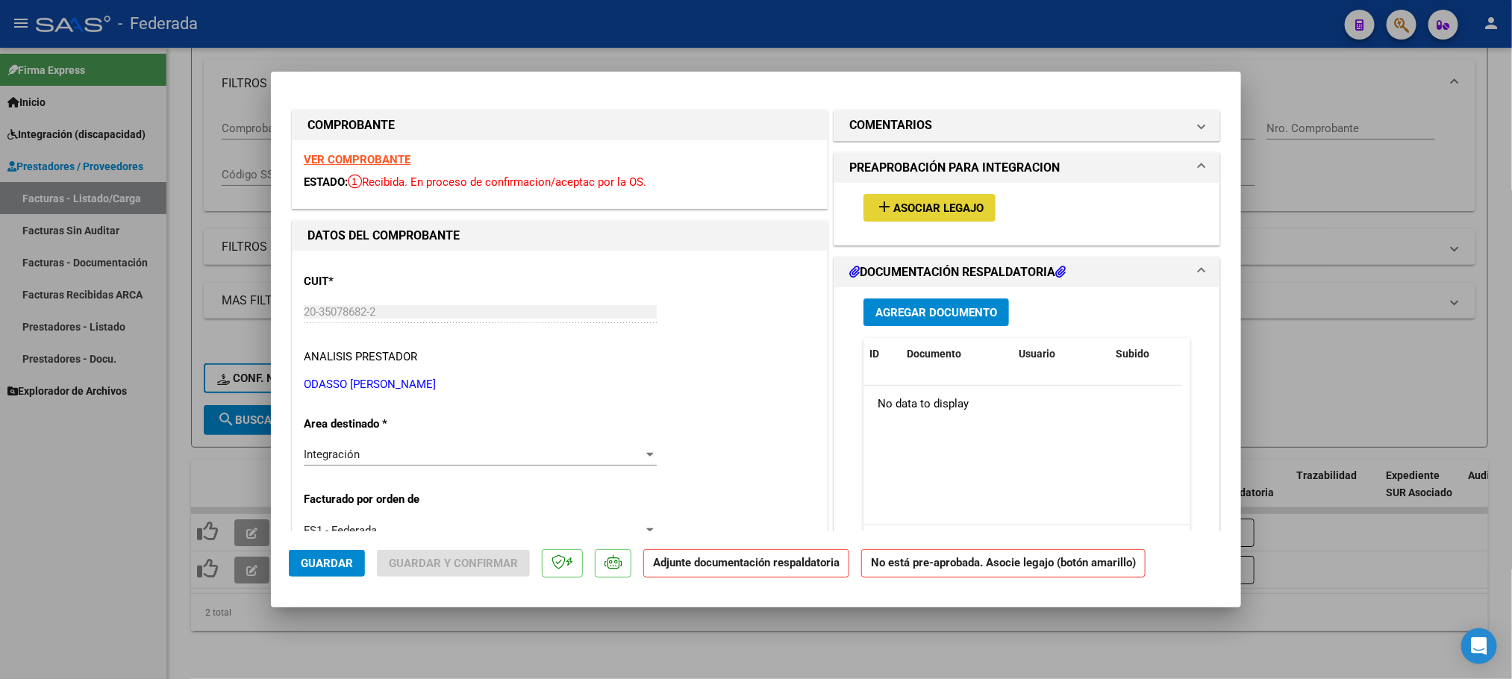
click at [922, 202] on span "Asociar Legajo" at bounding box center [938, 208] width 90 height 13
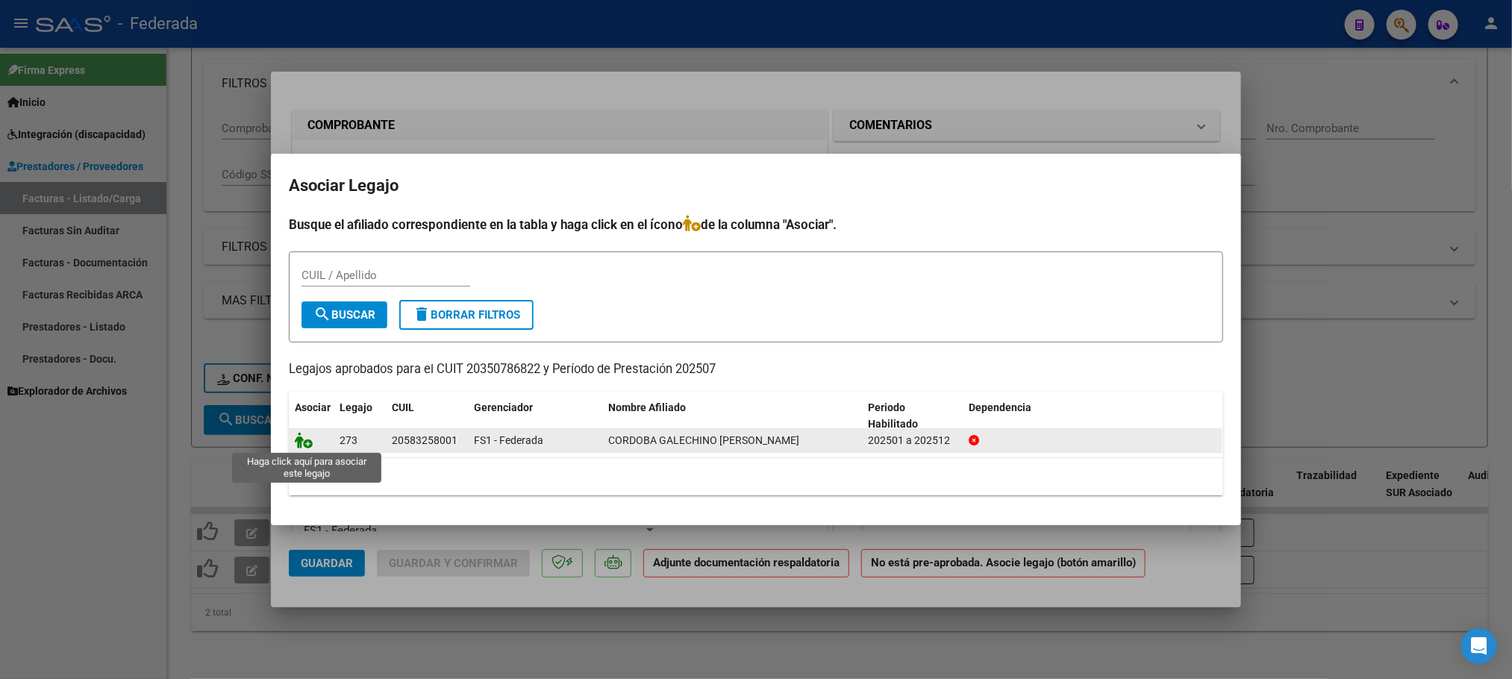
click at [296, 444] on icon at bounding box center [304, 440] width 18 height 16
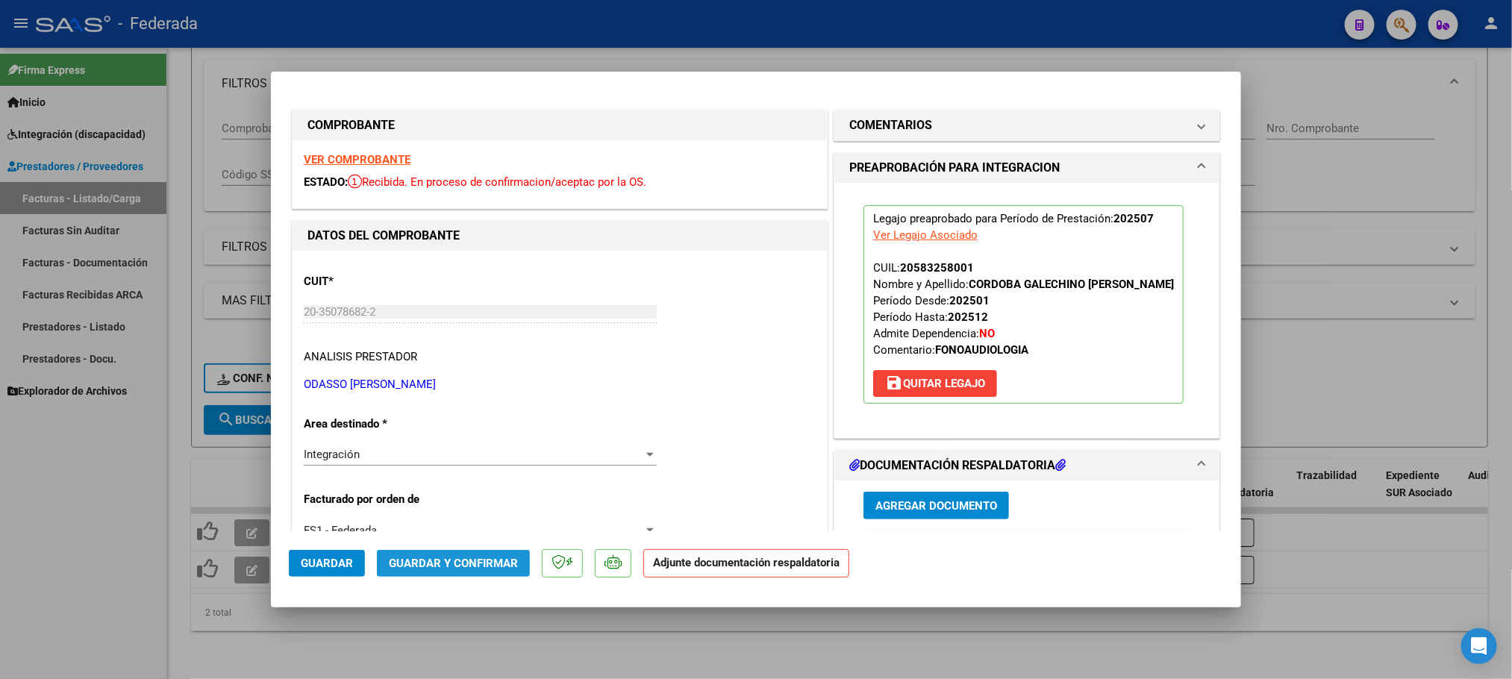
click at [392, 562] on span "Guardar y Confirmar" at bounding box center [453, 563] width 129 height 13
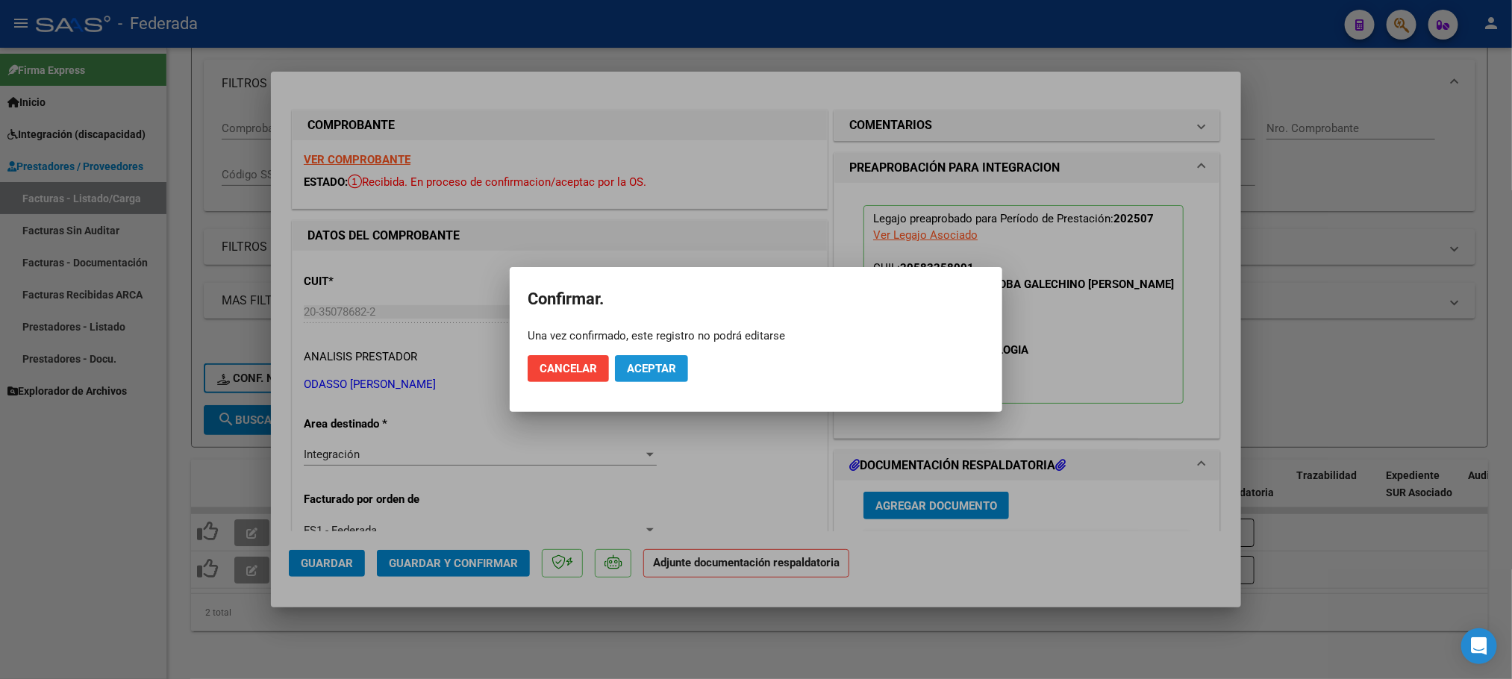
click at [659, 379] on button "Aceptar" at bounding box center [651, 368] width 73 height 27
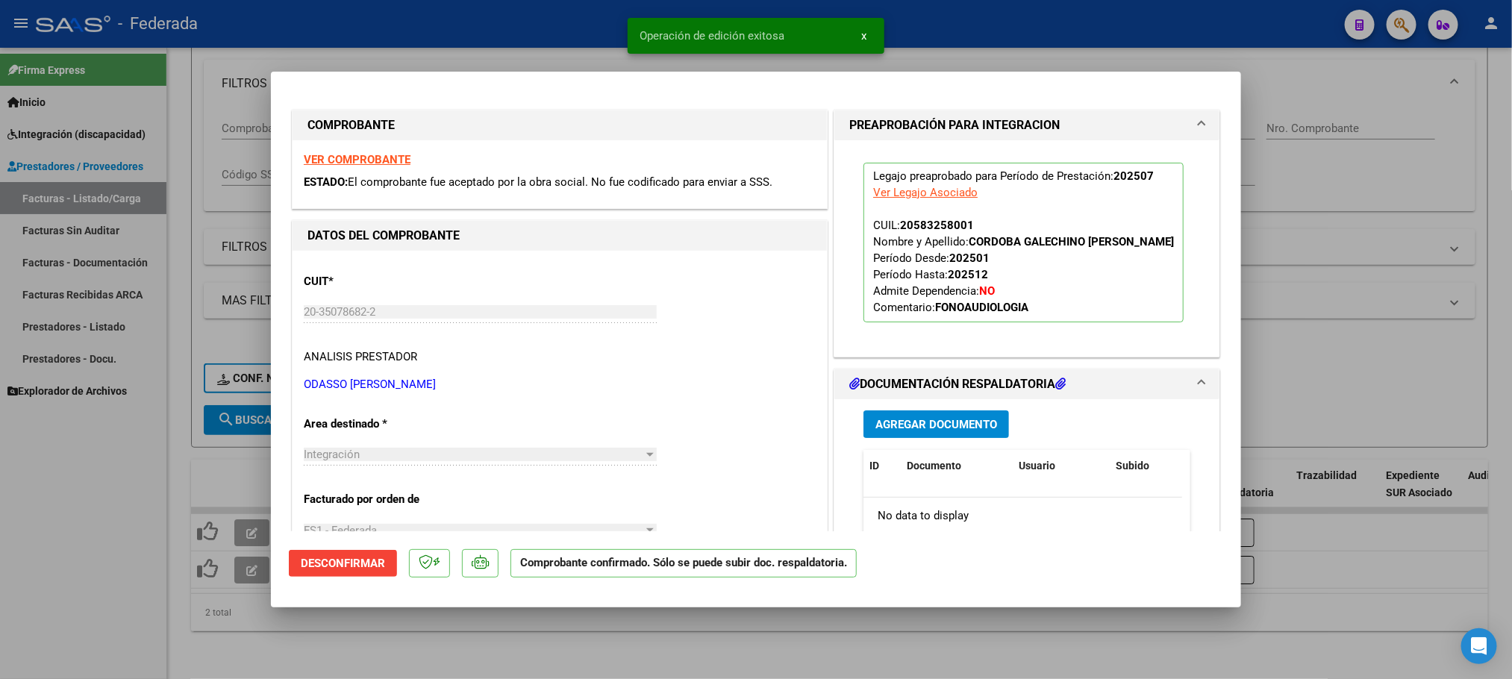
click at [625, 647] on div at bounding box center [756, 339] width 1512 height 679
type input "$ 0,00"
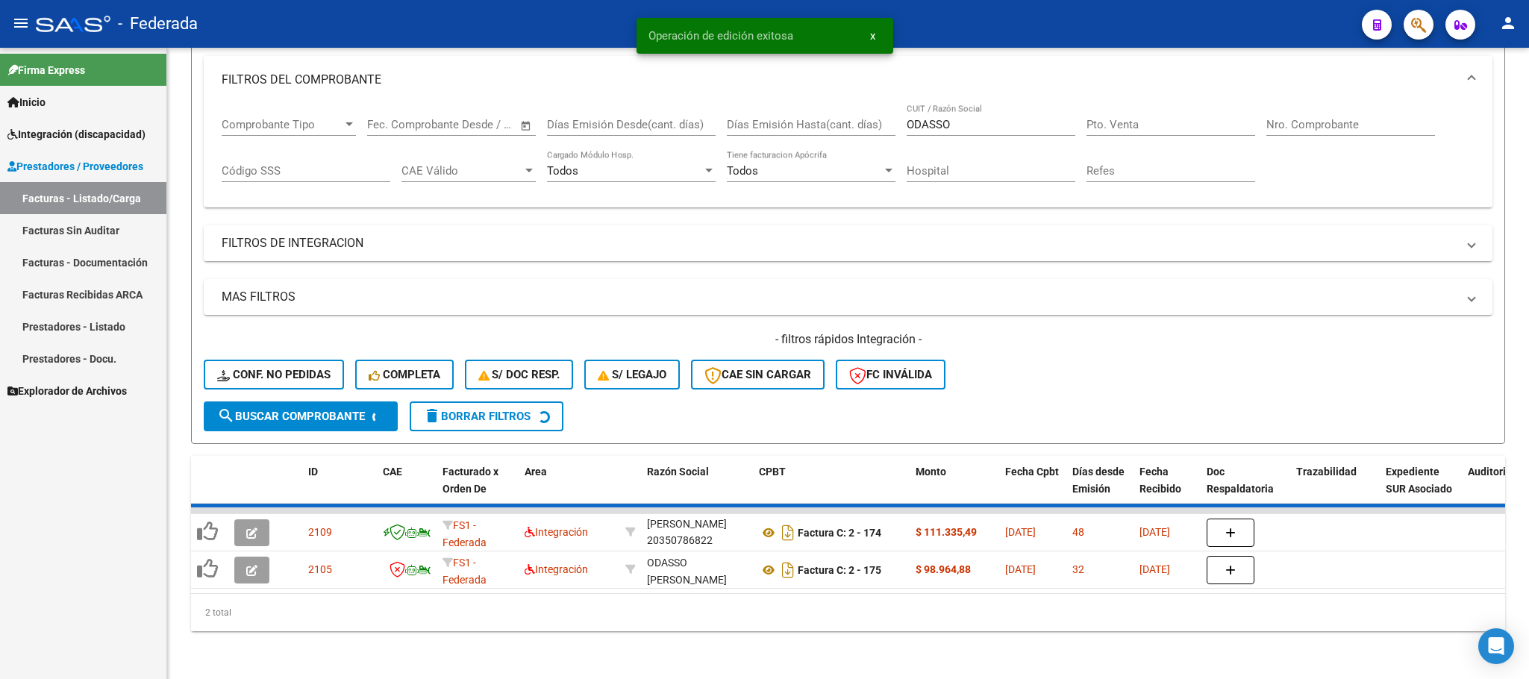
scroll to position [175, 0]
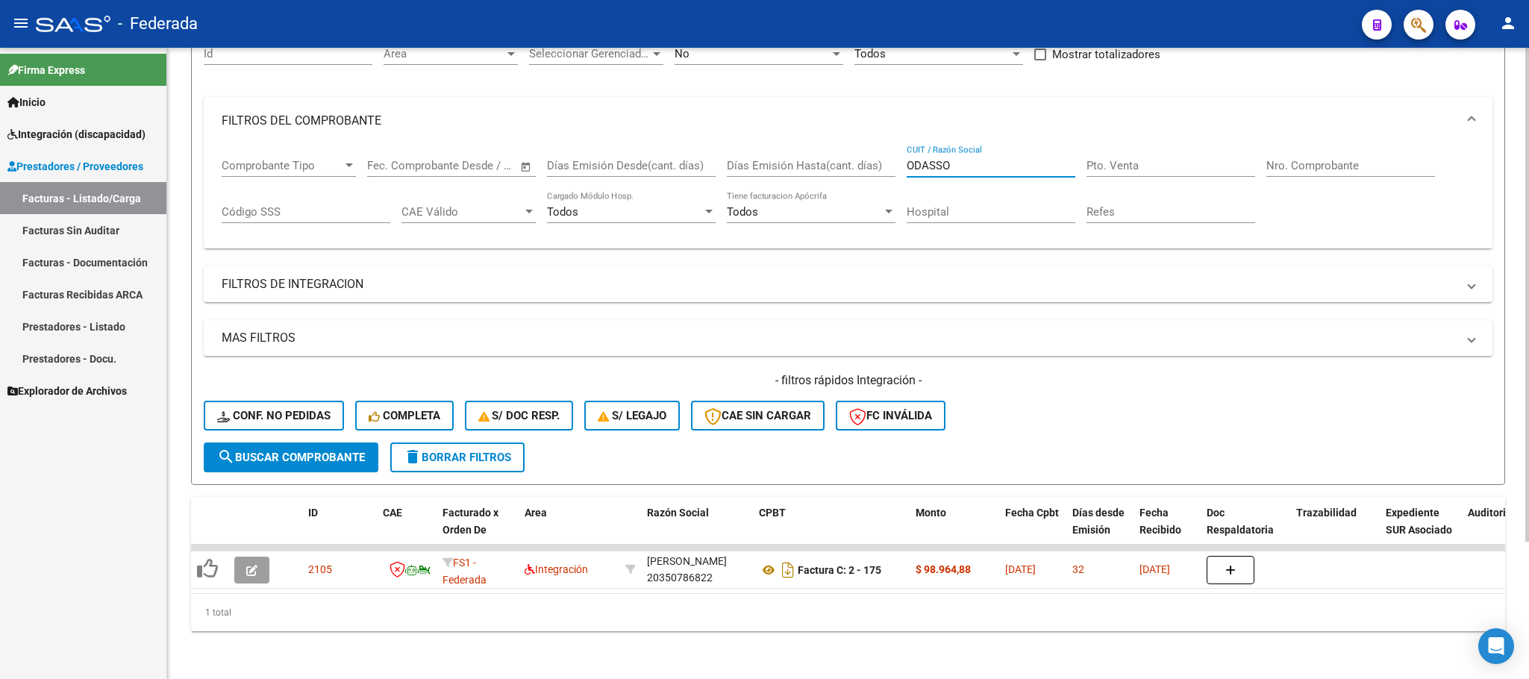
click at [922, 159] on input "ODASSO" at bounding box center [991, 165] width 169 height 13
paste input "DALZOTT"
type input "DALZOTTO"
click at [338, 446] on button "search Buscar Comprobante" at bounding box center [291, 458] width 175 height 30
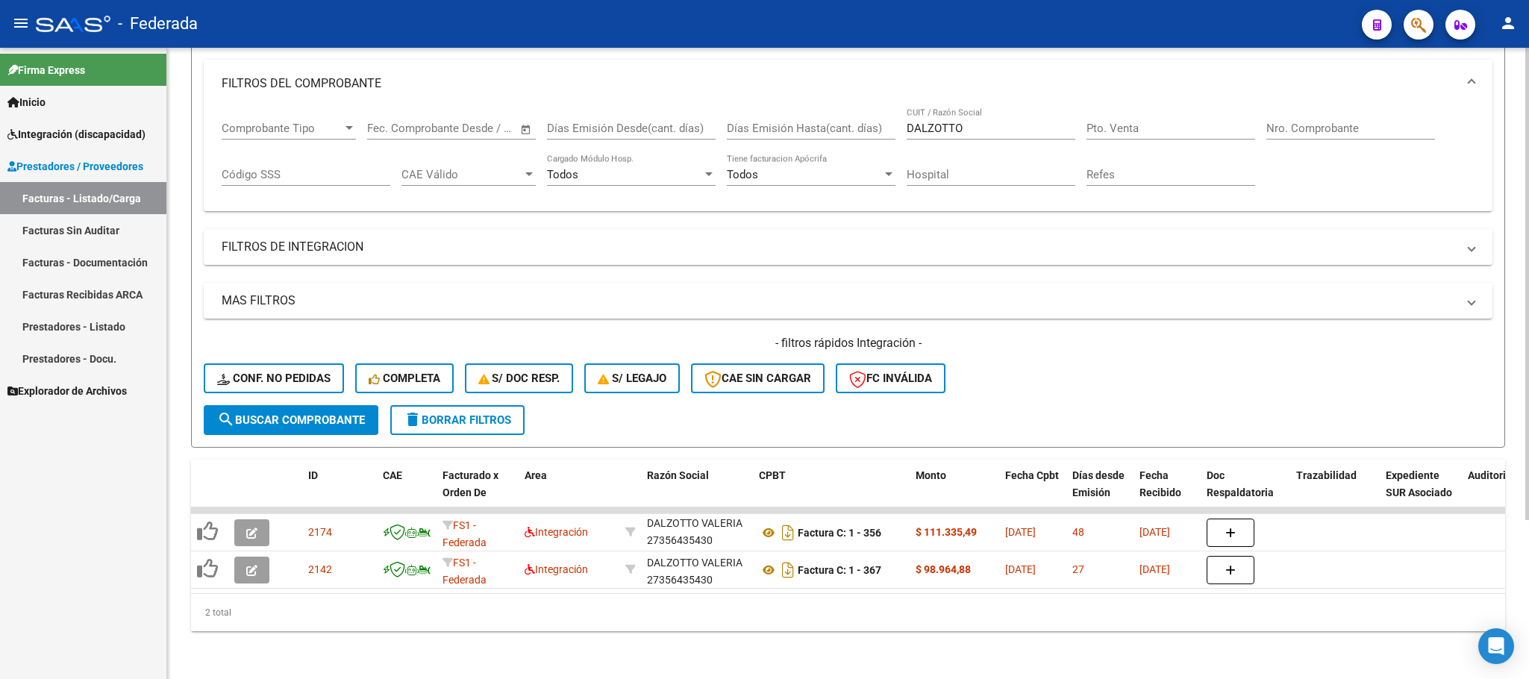
scroll to position [213, 0]
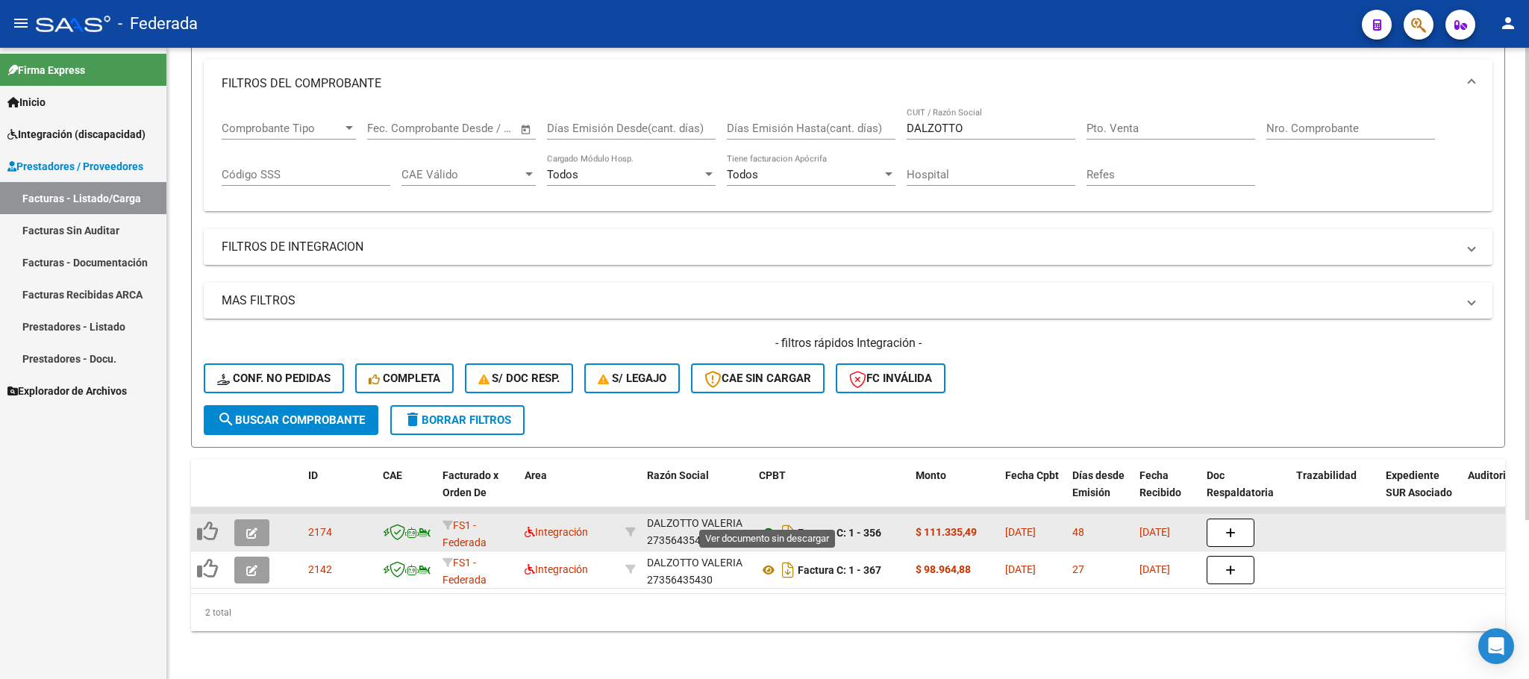
click at [768, 524] on icon at bounding box center [768, 533] width 19 height 18
click at [697, 518] on div "DALZOTTO VALERIA 27356435430" at bounding box center [697, 532] width 100 height 31
copy div "27356435430"
click at [677, 518] on div "DALZOTTO VALERIA 27356435430" at bounding box center [697, 532] width 100 height 31
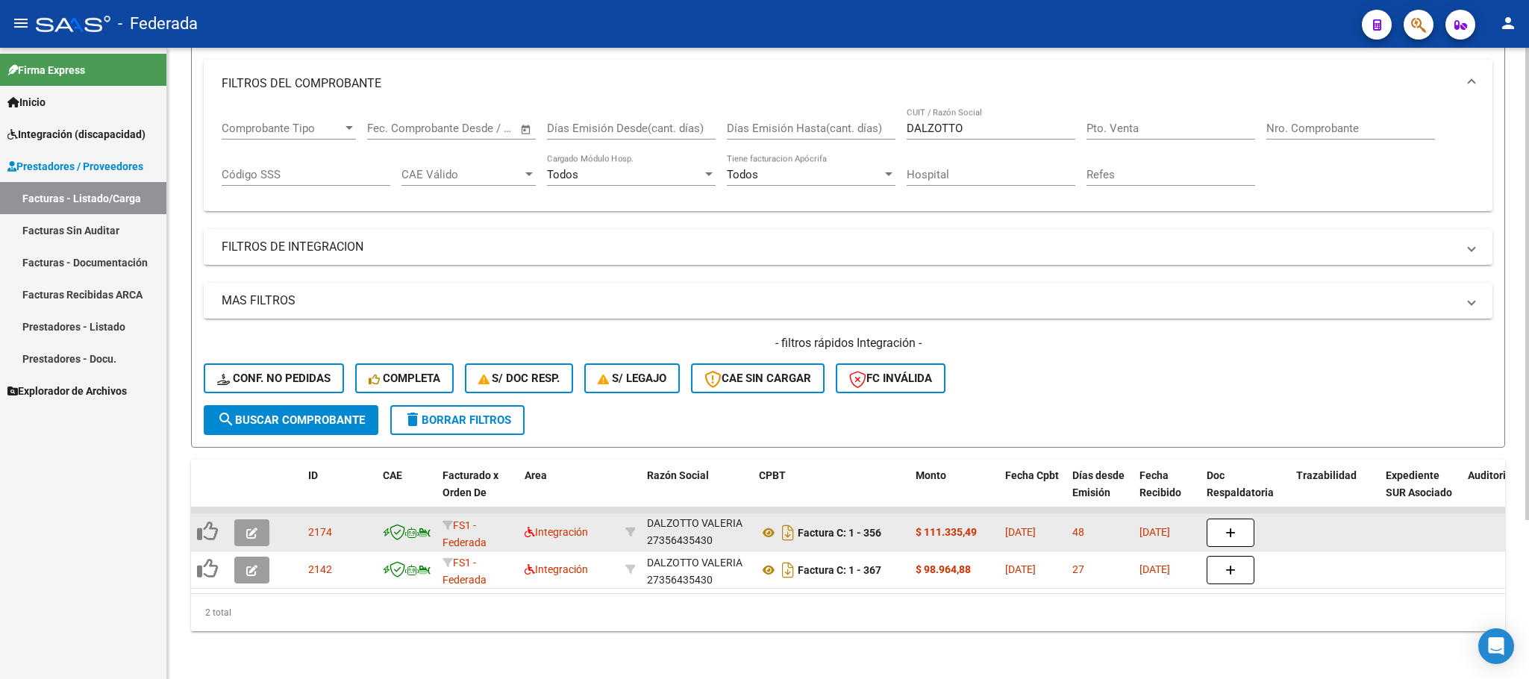
click at [678, 518] on div "DALZOTTO VALERIA 27356435430" at bounding box center [697, 532] width 100 height 31
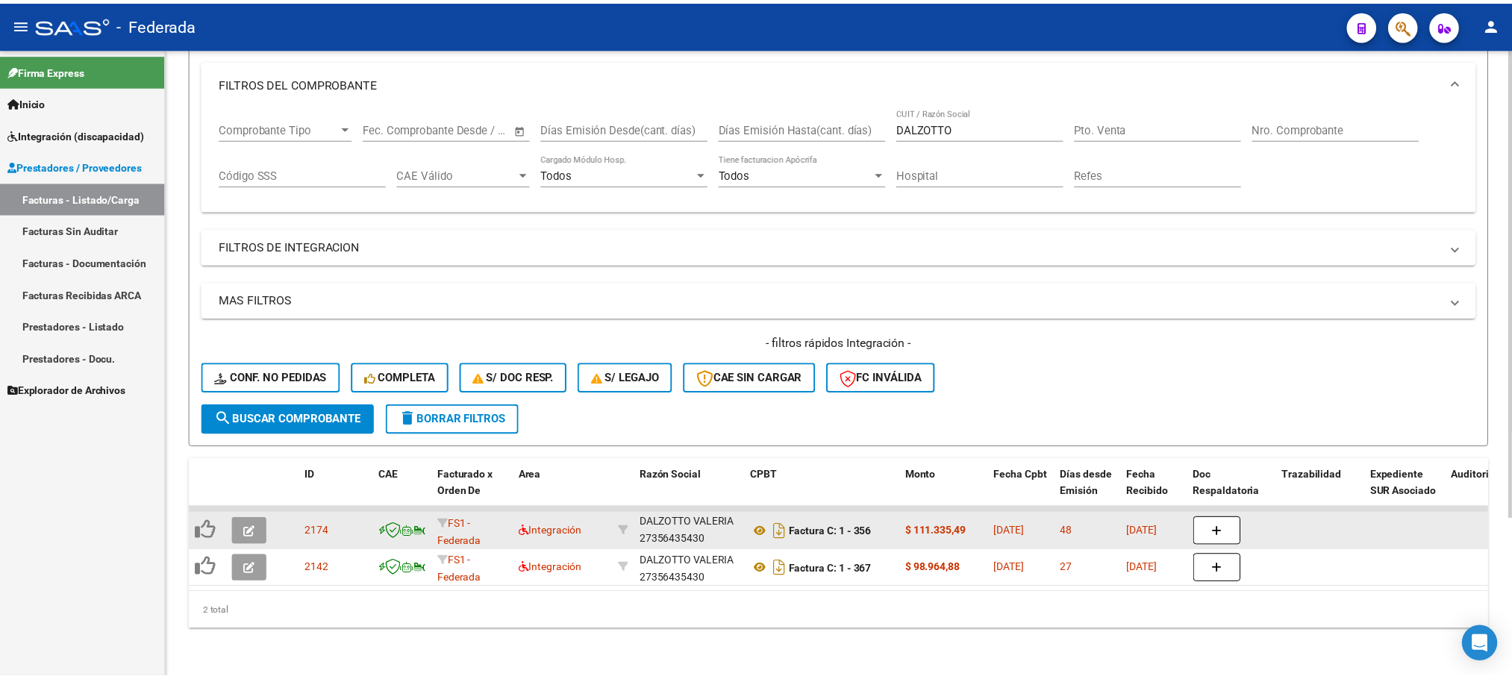
scroll to position [0, 0]
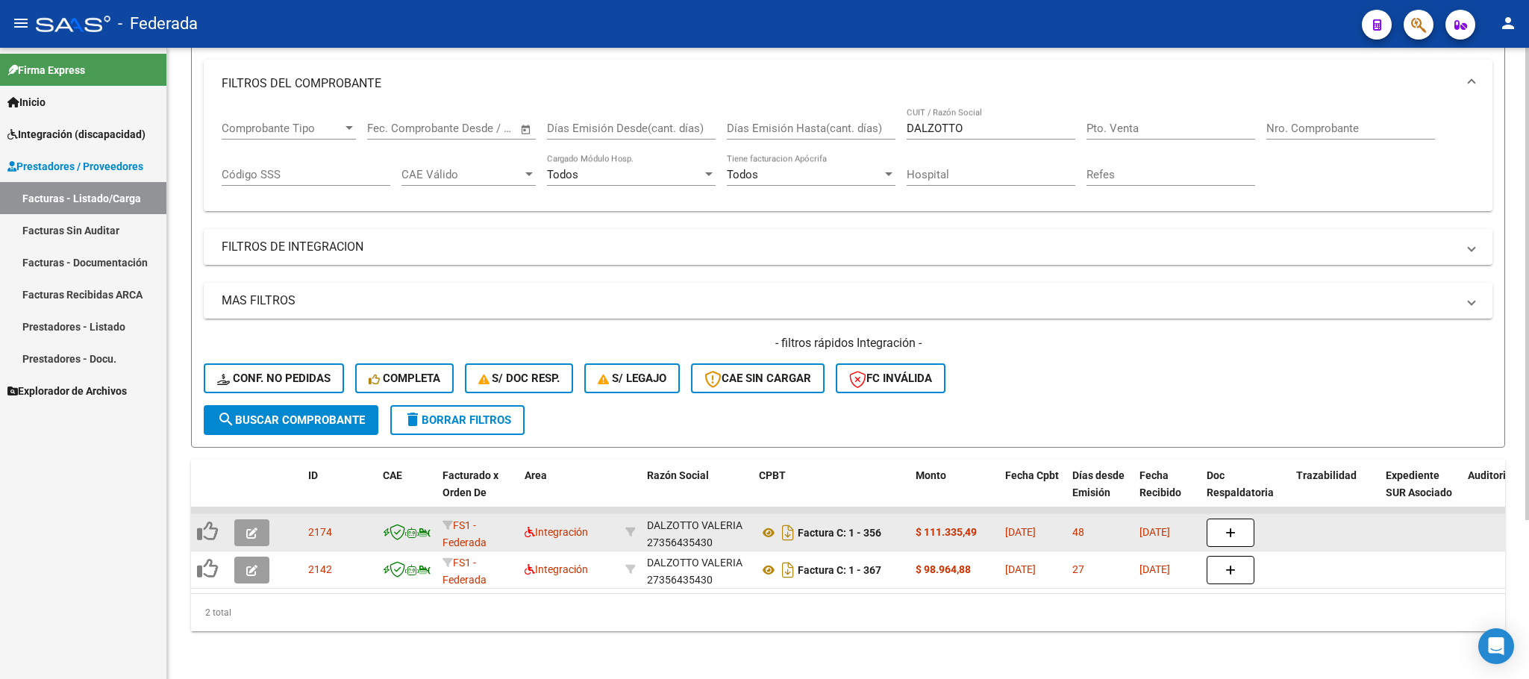
click at [262, 519] on button "button" at bounding box center [251, 532] width 35 height 27
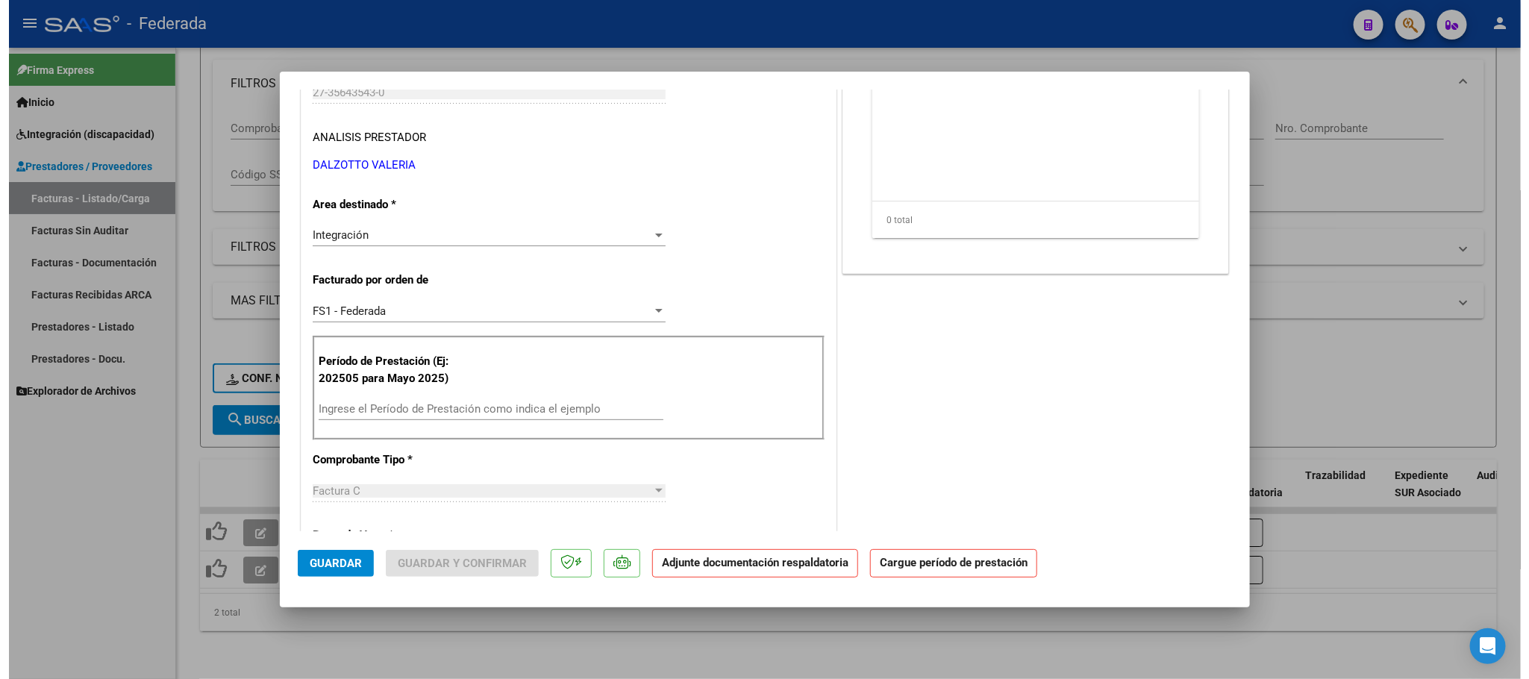
scroll to position [224, 0]
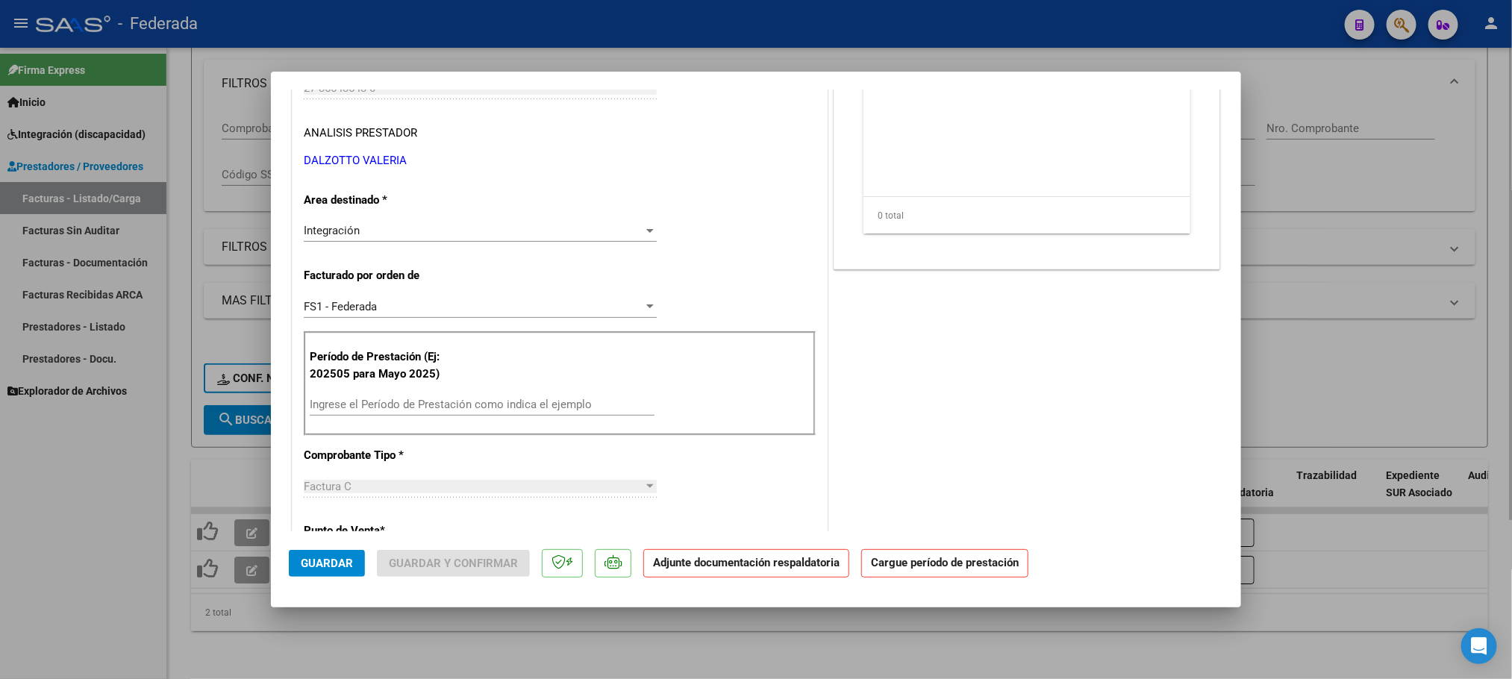
click at [404, 627] on div at bounding box center [756, 339] width 1512 height 679
type input "$ 0,00"
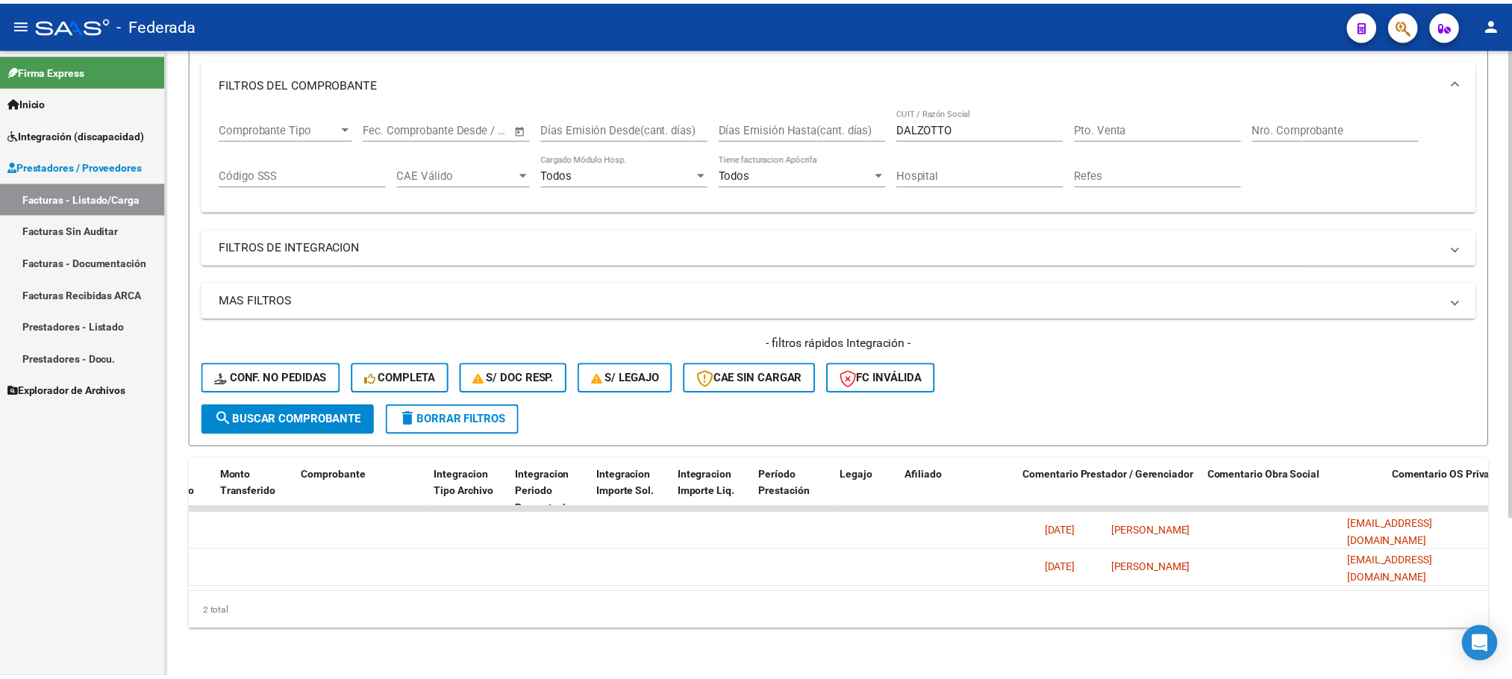
scroll to position [0, 0]
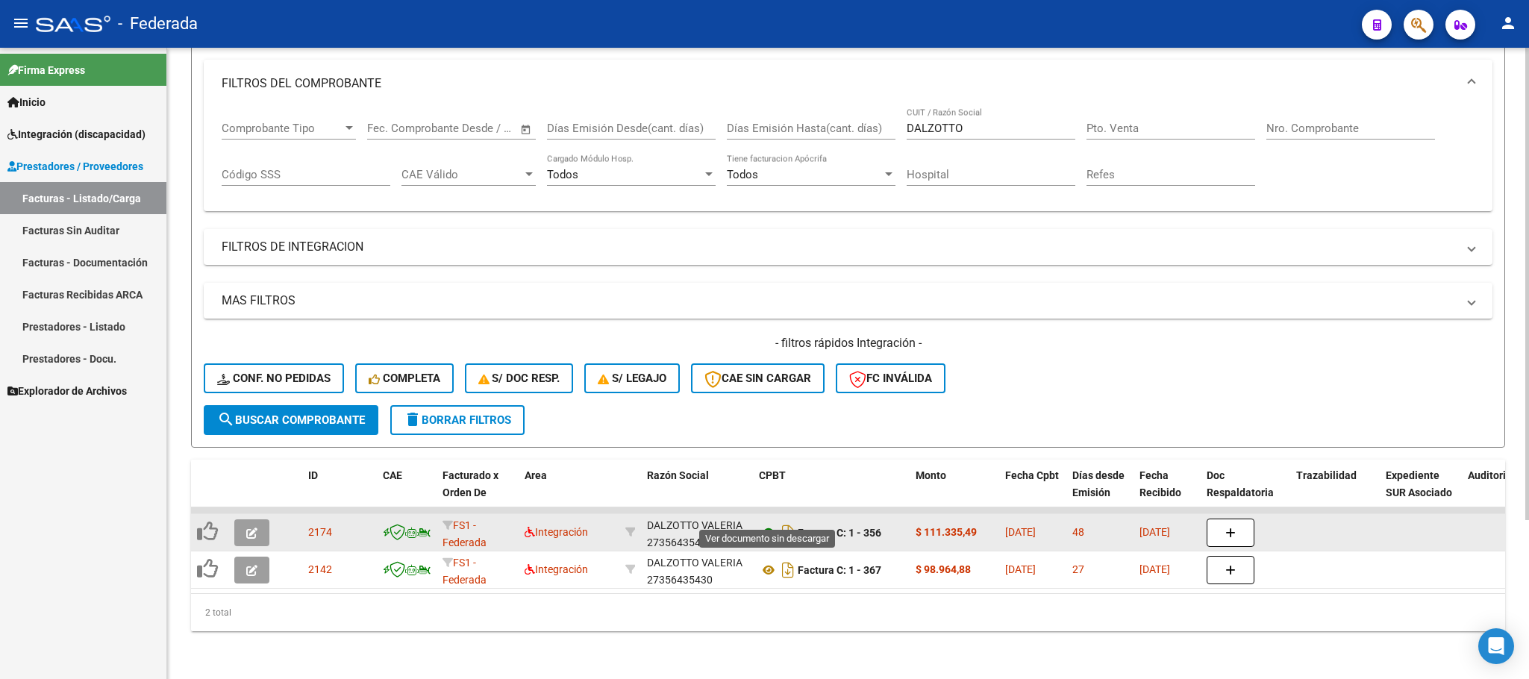
click at [764, 524] on icon at bounding box center [768, 533] width 19 height 18
click at [249, 528] on icon "button" at bounding box center [251, 533] width 11 height 11
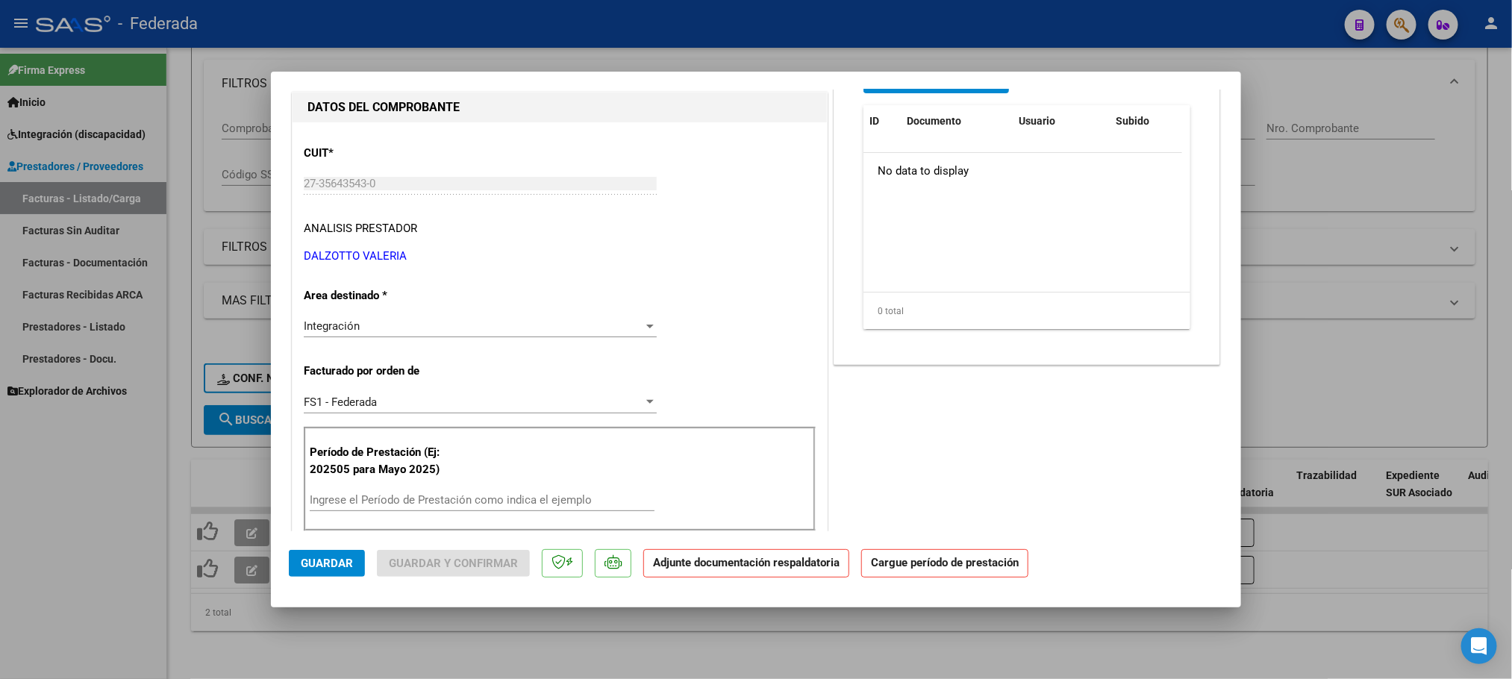
scroll to position [224, 0]
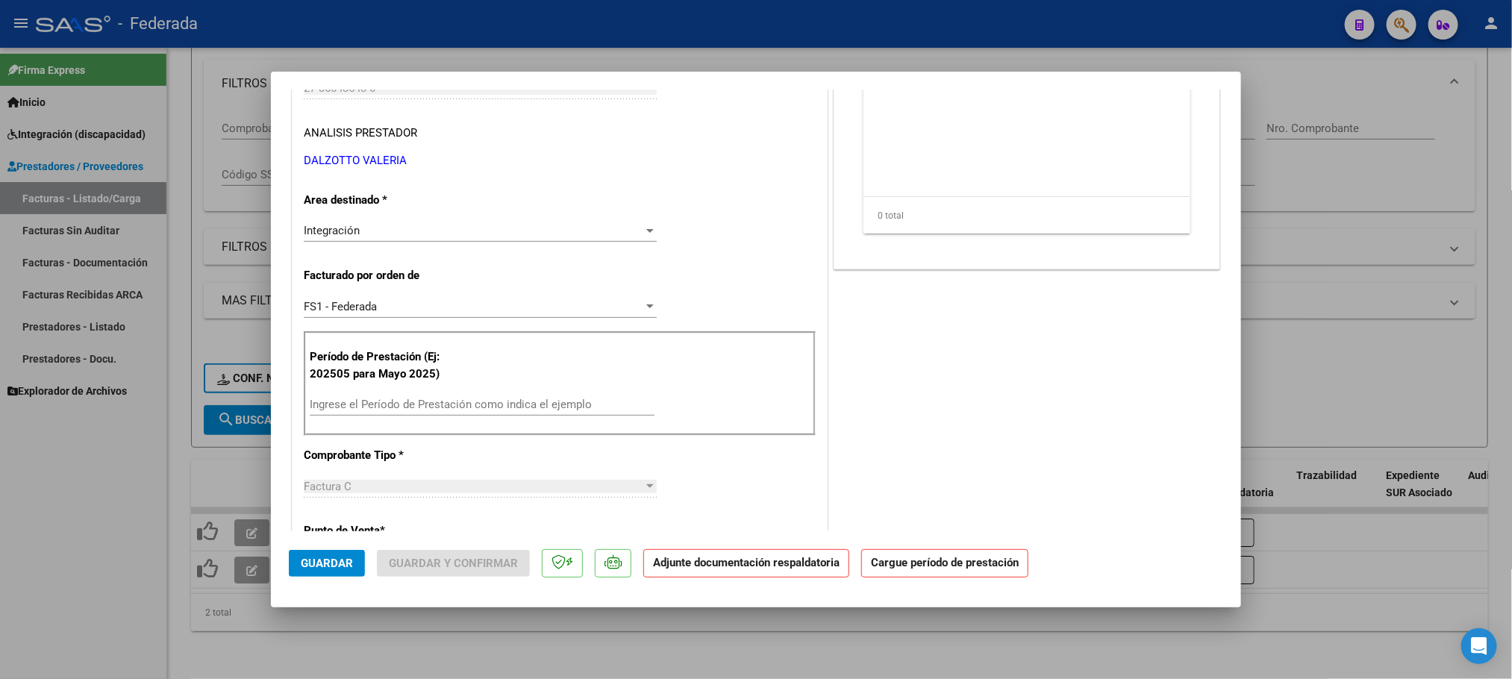
click at [374, 407] on input "Ingrese el Período de Prestación como indica el ejemplo" at bounding box center [482, 404] width 345 height 13
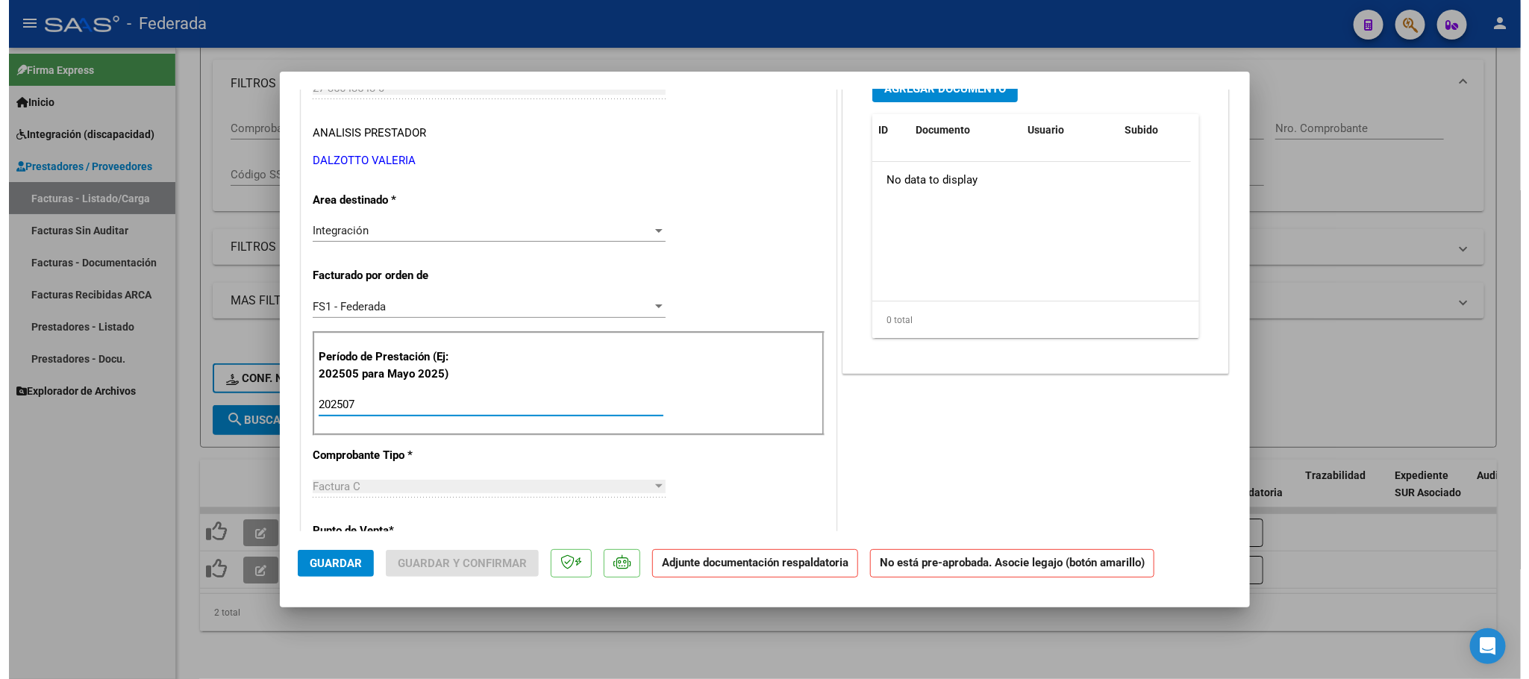
scroll to position [0, 0]
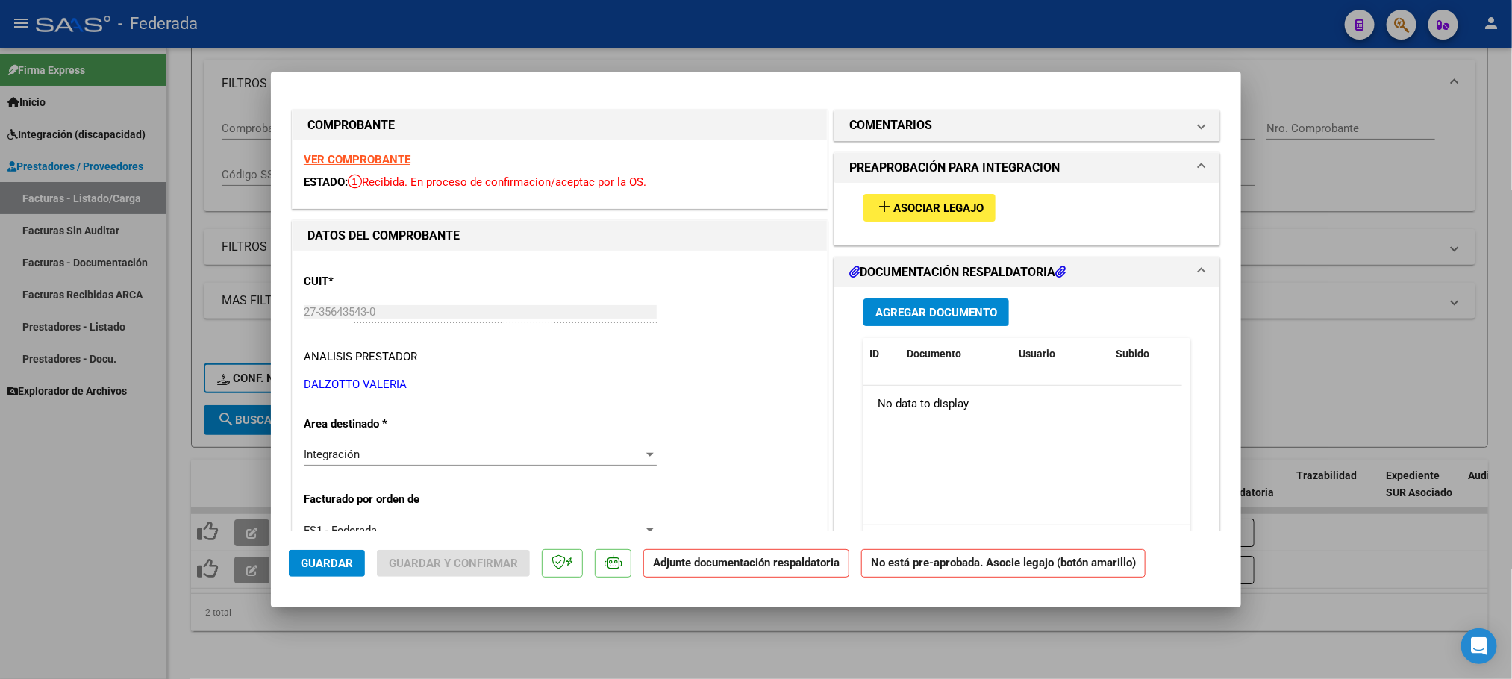
type input "202507"
click at [932, 213] on span "Asociar Legajo" at bounding box center [938, 208] width 90 height 13
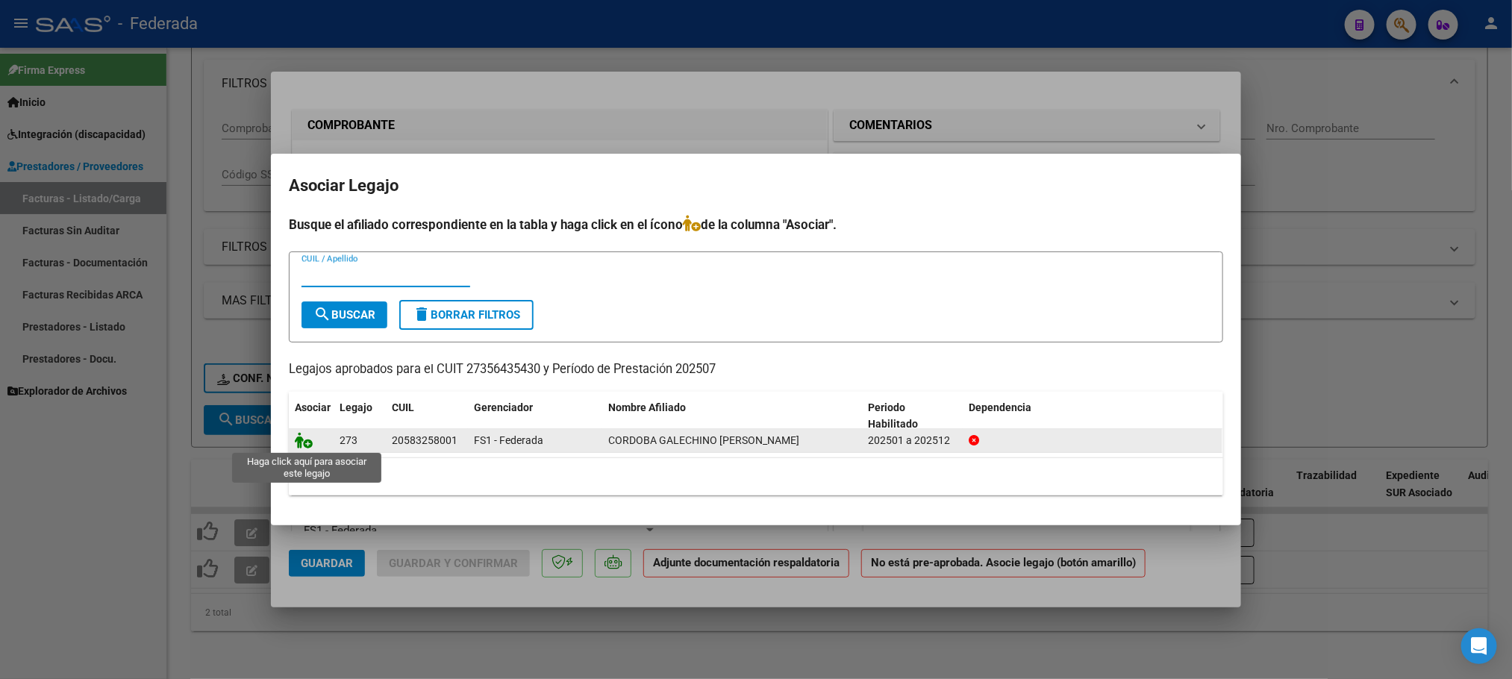
click at [309, 446] on icon at bounding box center [304, 440] width 18 height 16
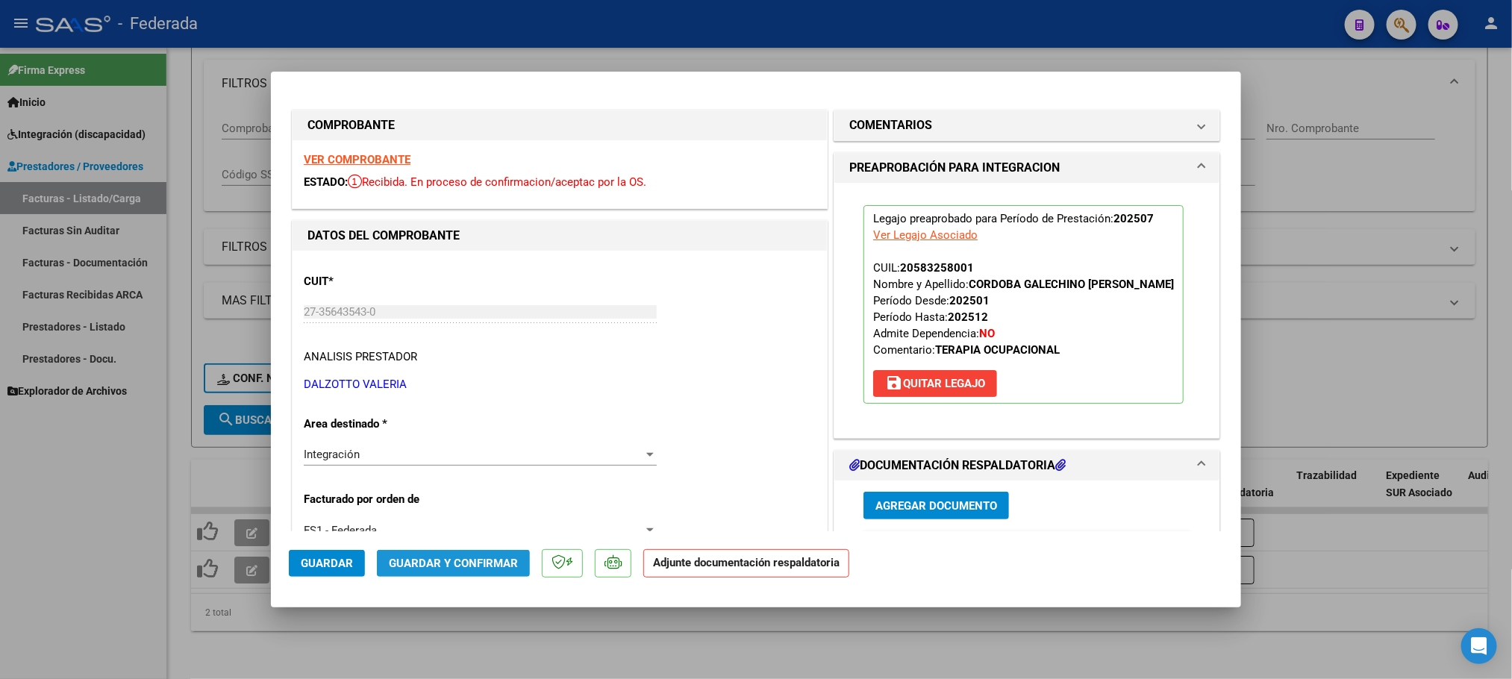
click at [497, 558] on span "Guardar y Confirmar" at bounding box center [453, 563] width 129 height 13
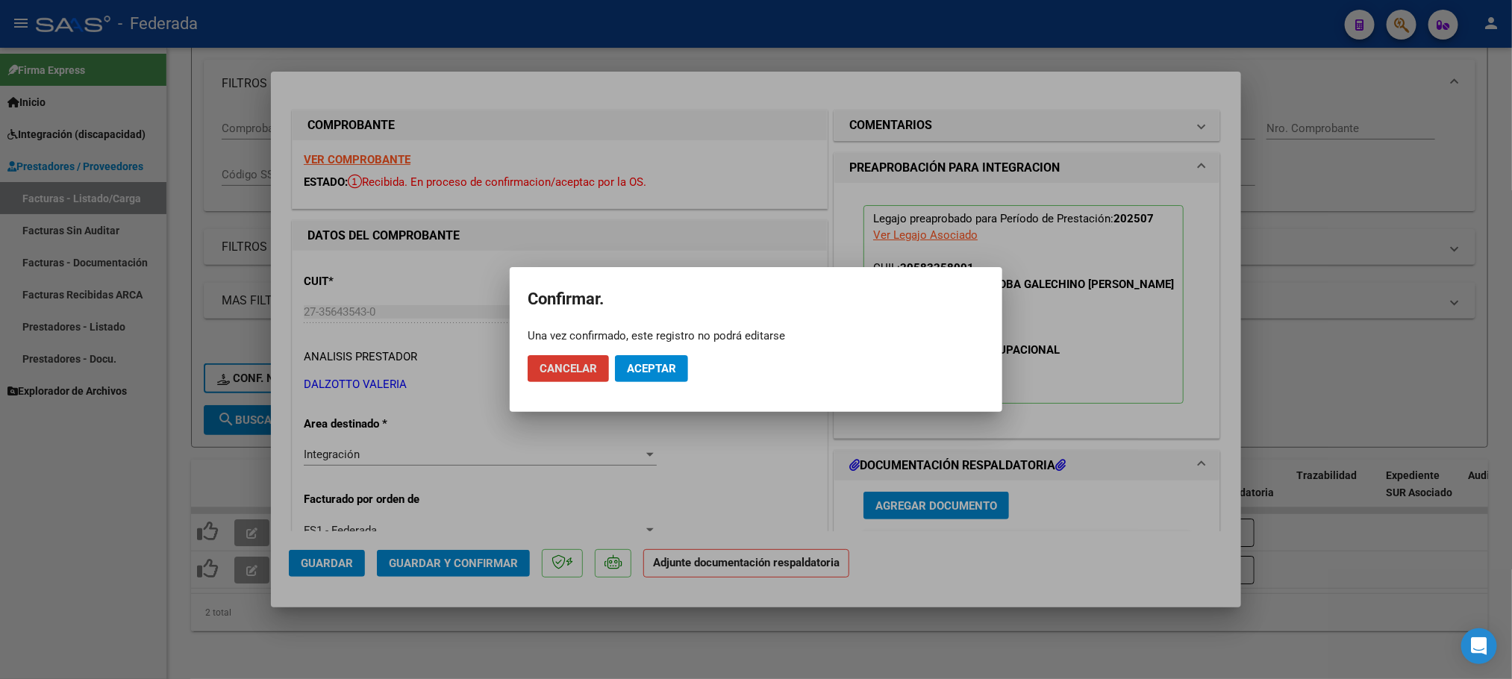
click at [677, 350] on mat-dialog-actions "Cancelar Aceptar" at bounding box center [756, 368] width 457 height 51
click at [665, 367] on span "Aceptar" at bounding box center [651, 368] width 49 height 13
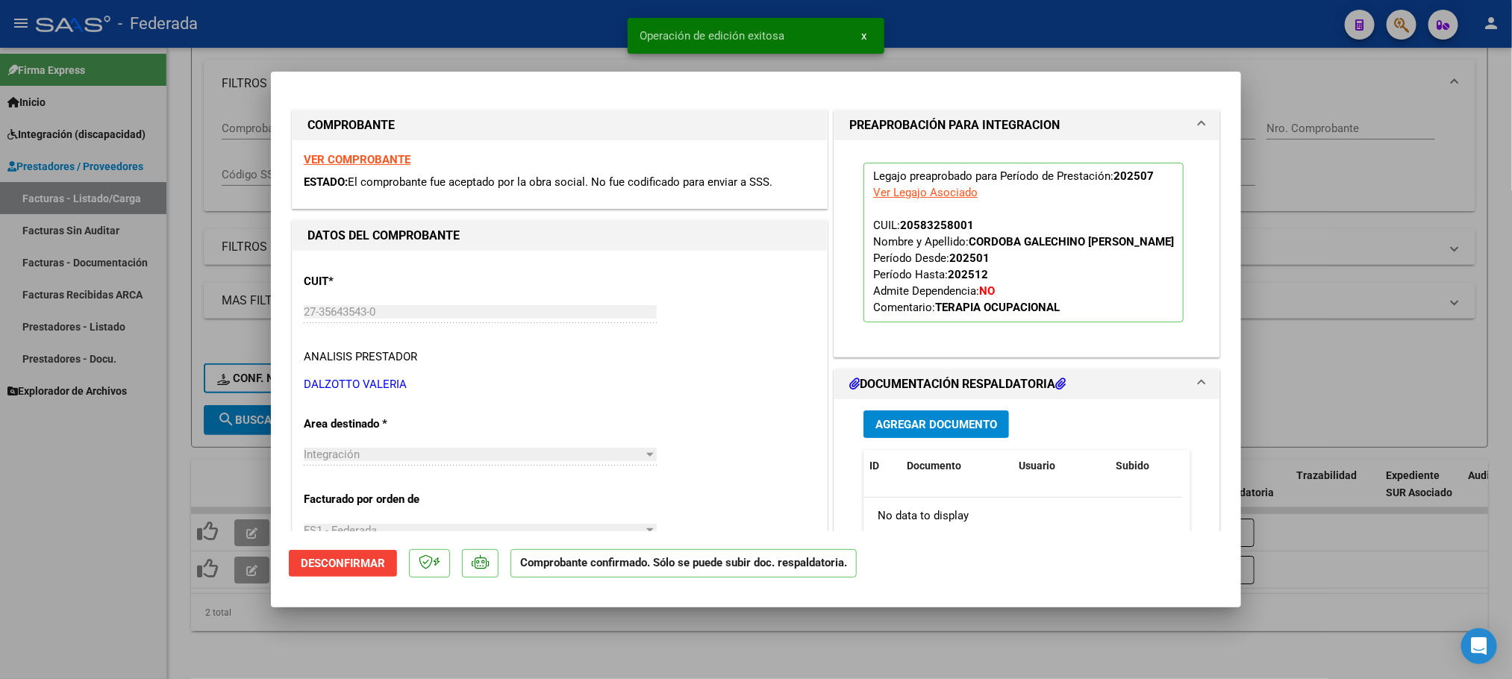
click at [562, 637] on div at bounding box center [756, 339] width 1512 height 679
type input "$ 0,00"
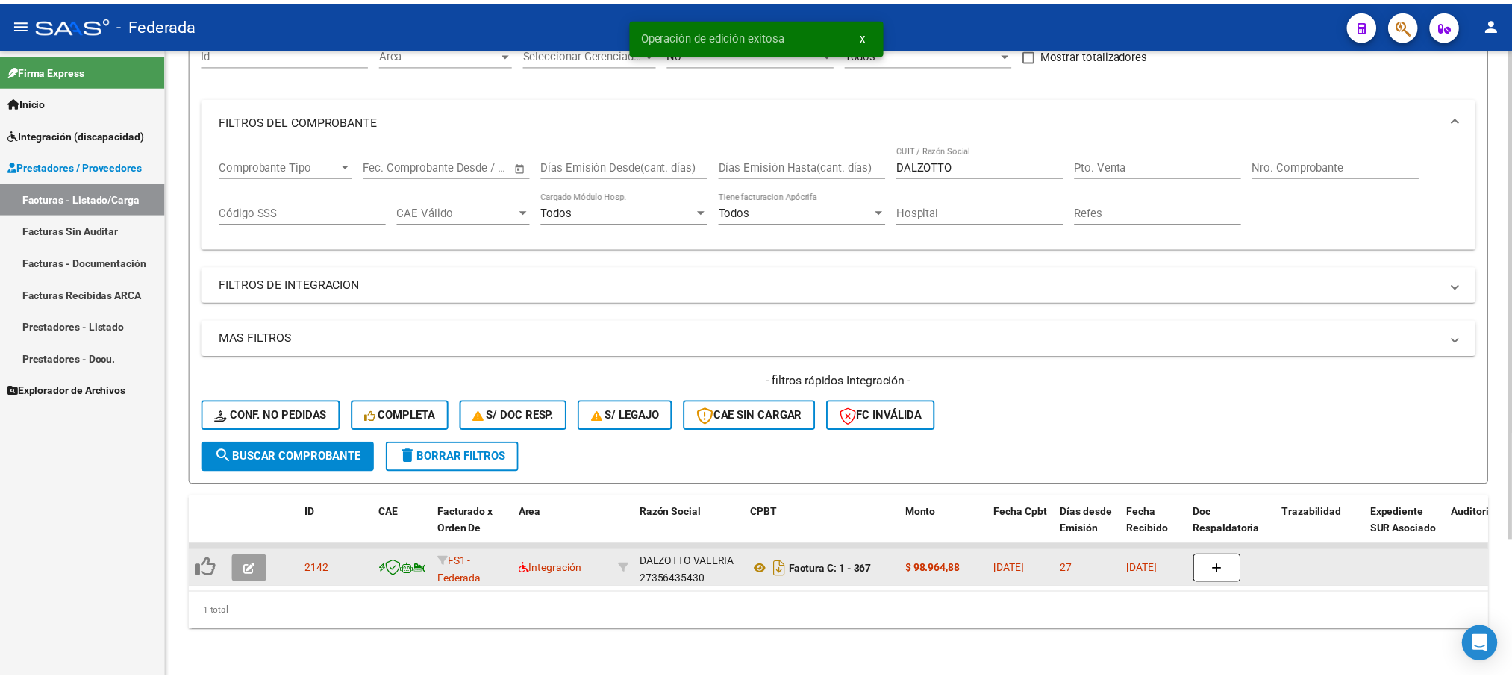
scroll to position [175, 0]
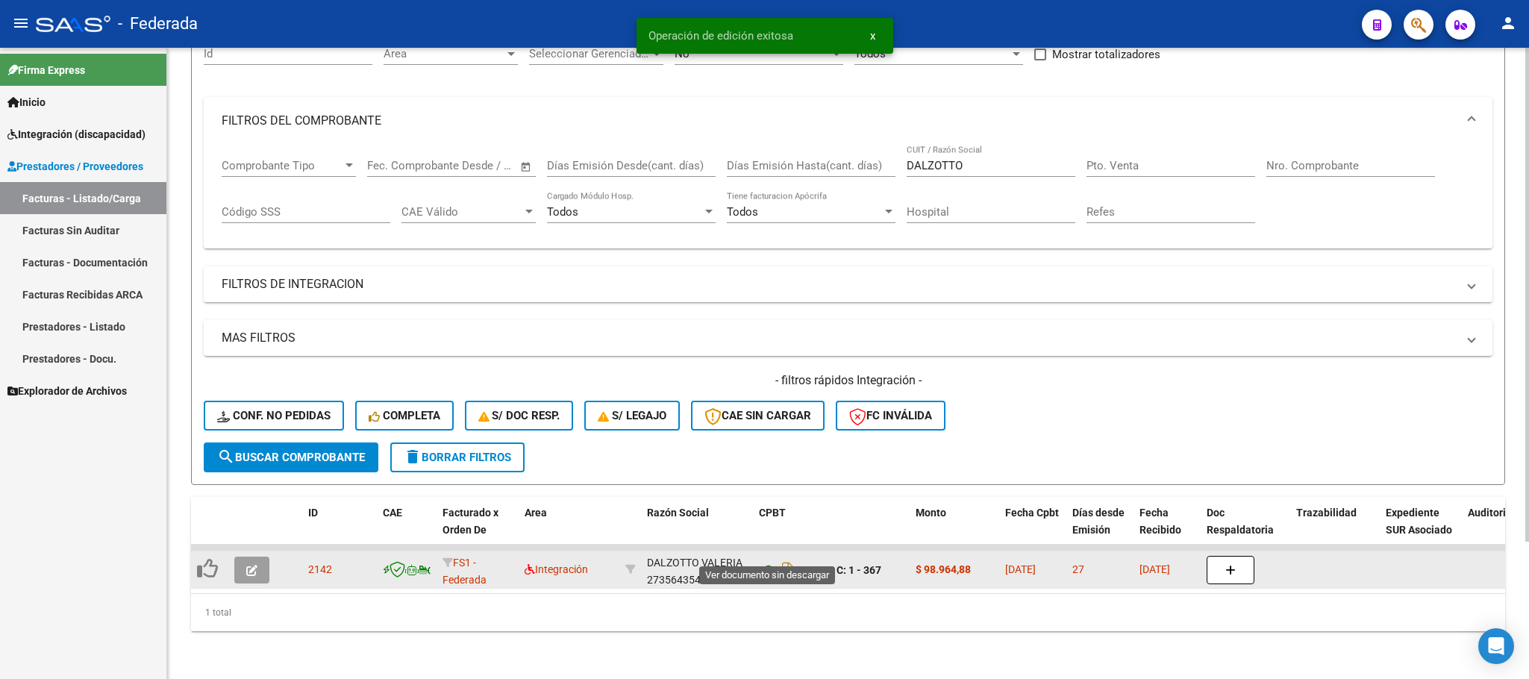
click at [770, 561] on icon at bounding box center [768, 570] width 19 height 18
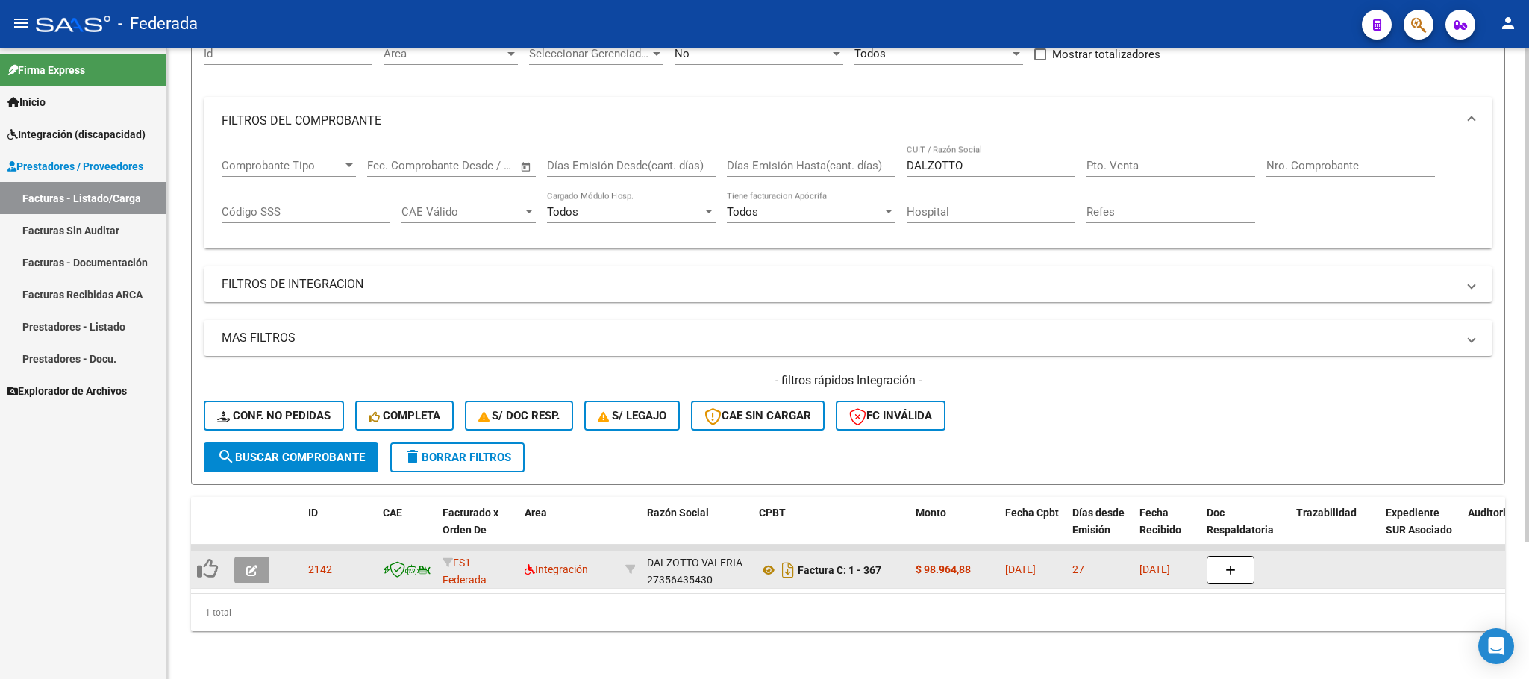
click at [265, 557] on button "button" at bounding box center [251, 570] width 35 height 27
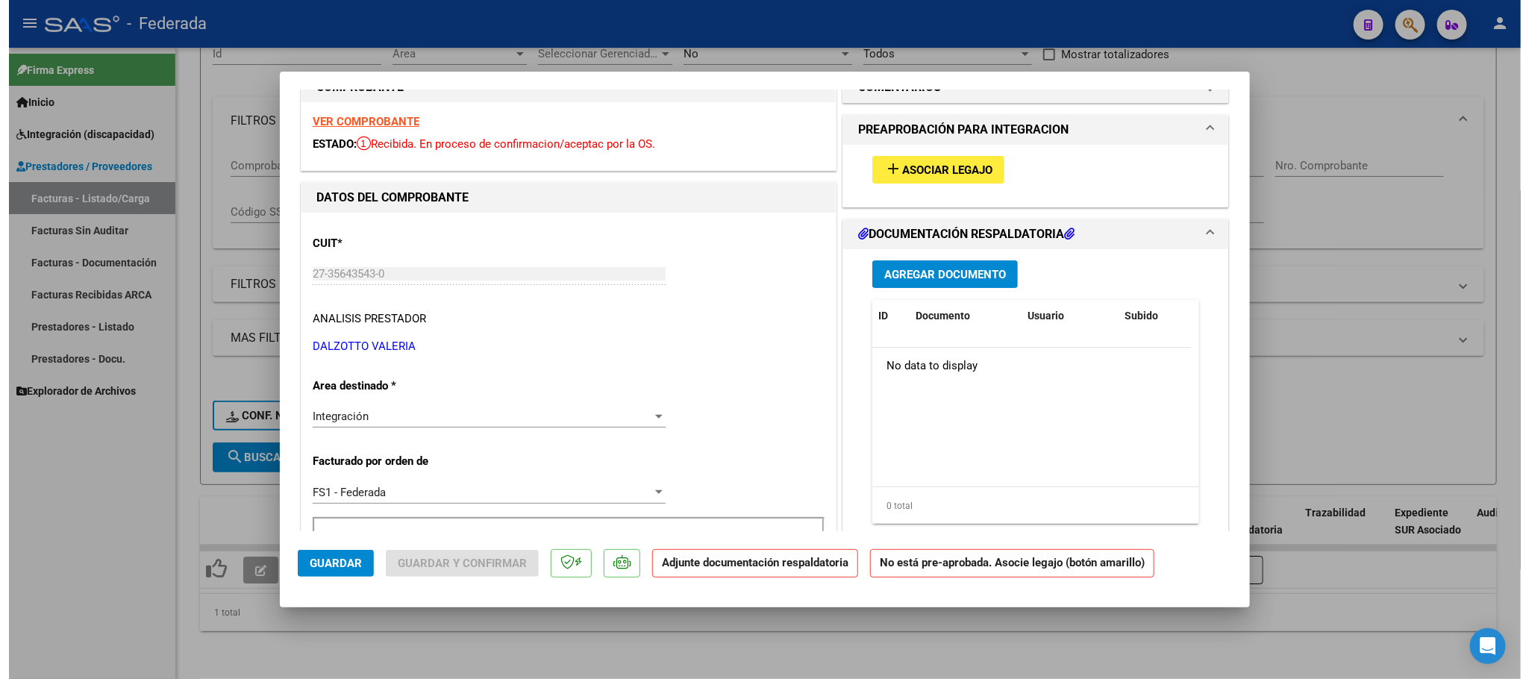
scroll to position [0, 0]
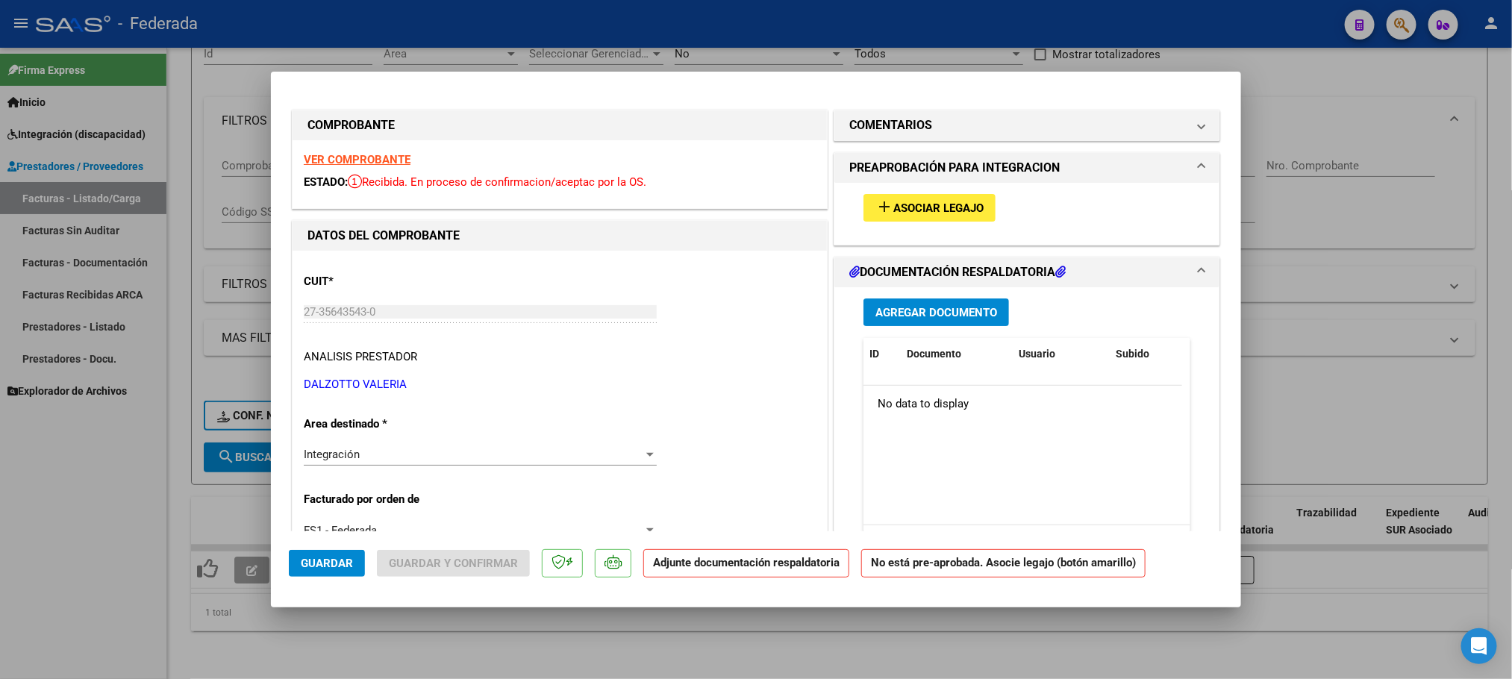
click at [932, 193] on div "add Asociar Legajo" at bounding box center [1026, 208] width 349 height 50
click at [931, 207] on span "Asociar Legajo" at bounding box center [938, 208] width 90 height 13
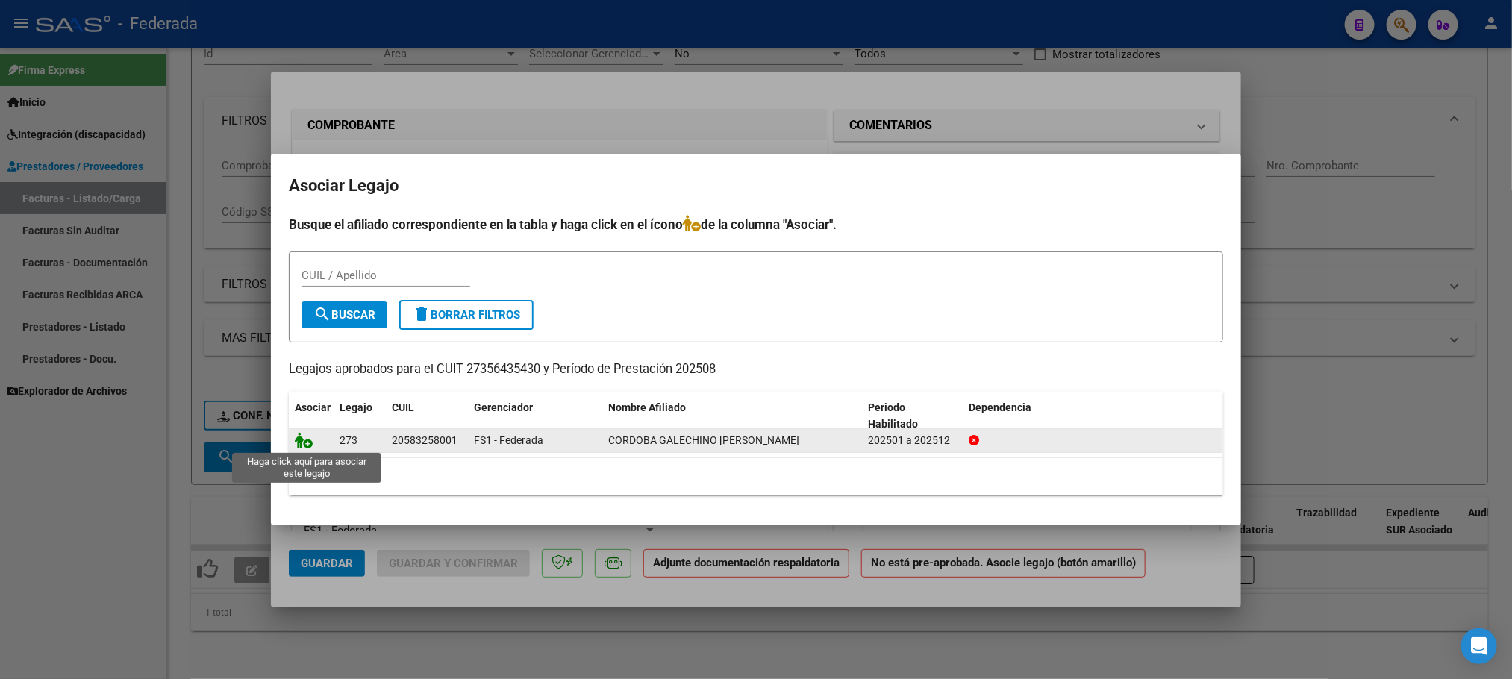
click at [305, 442] on icon at bounding box center [304, 440] width 18 height 16
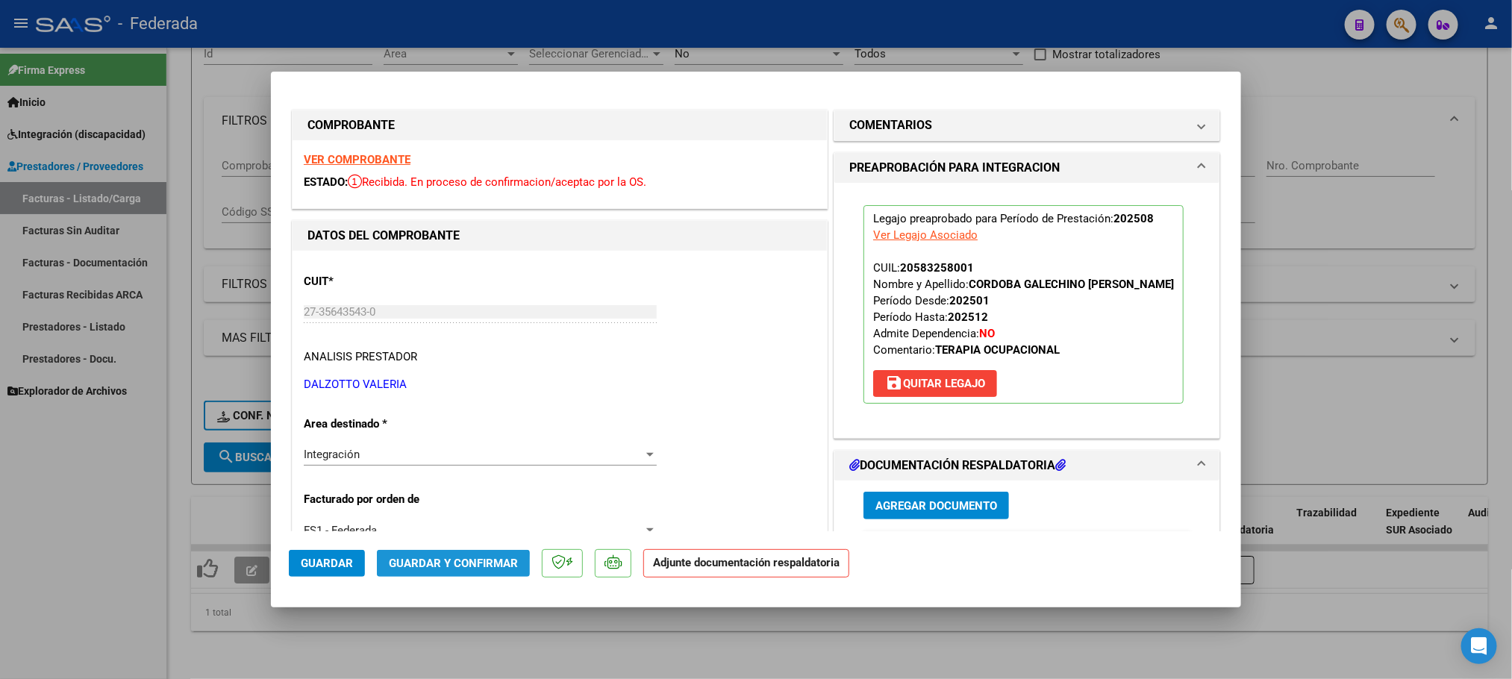
click at [446, 569] on span "Guardar y Confirmar" at bounding box center [453, 563] width 129 height 13
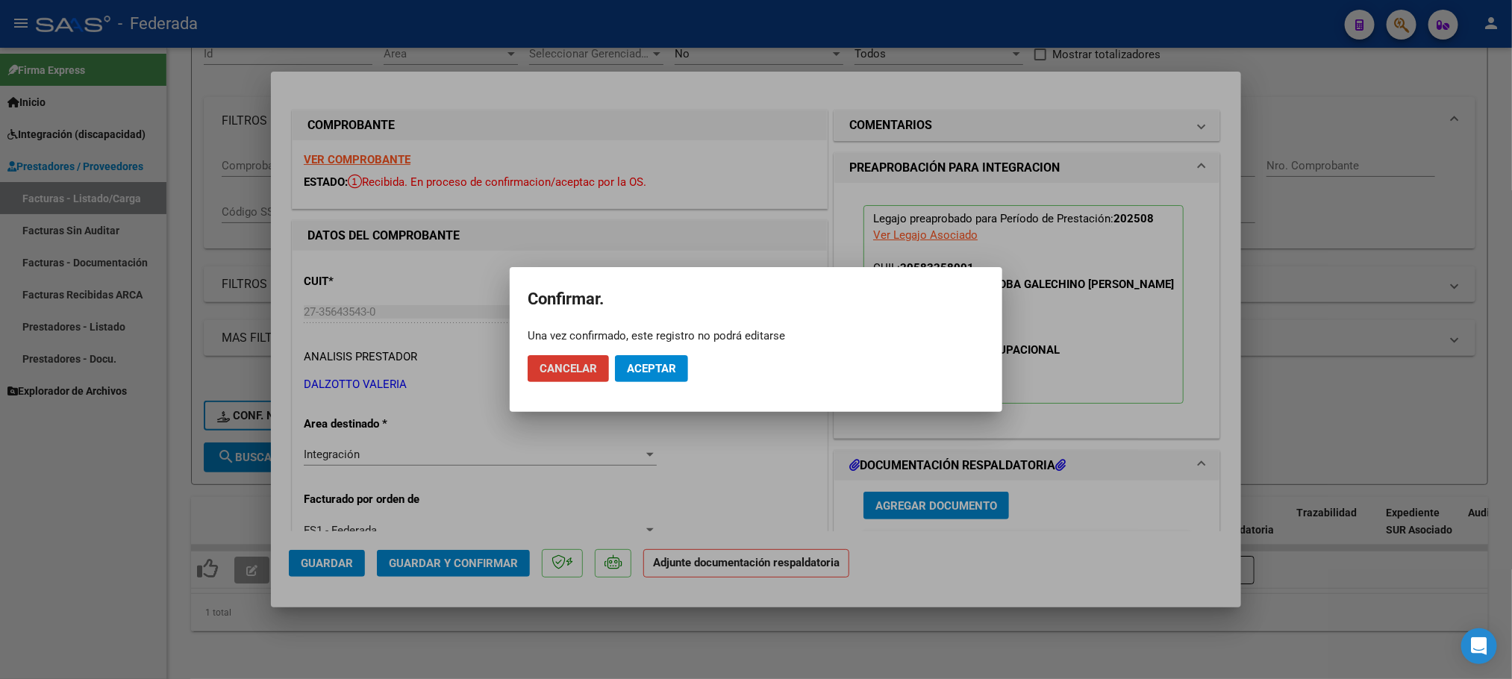
click at [656, 375] on span "Aceptar" at bounding box center [651, 368] width 49 height 13
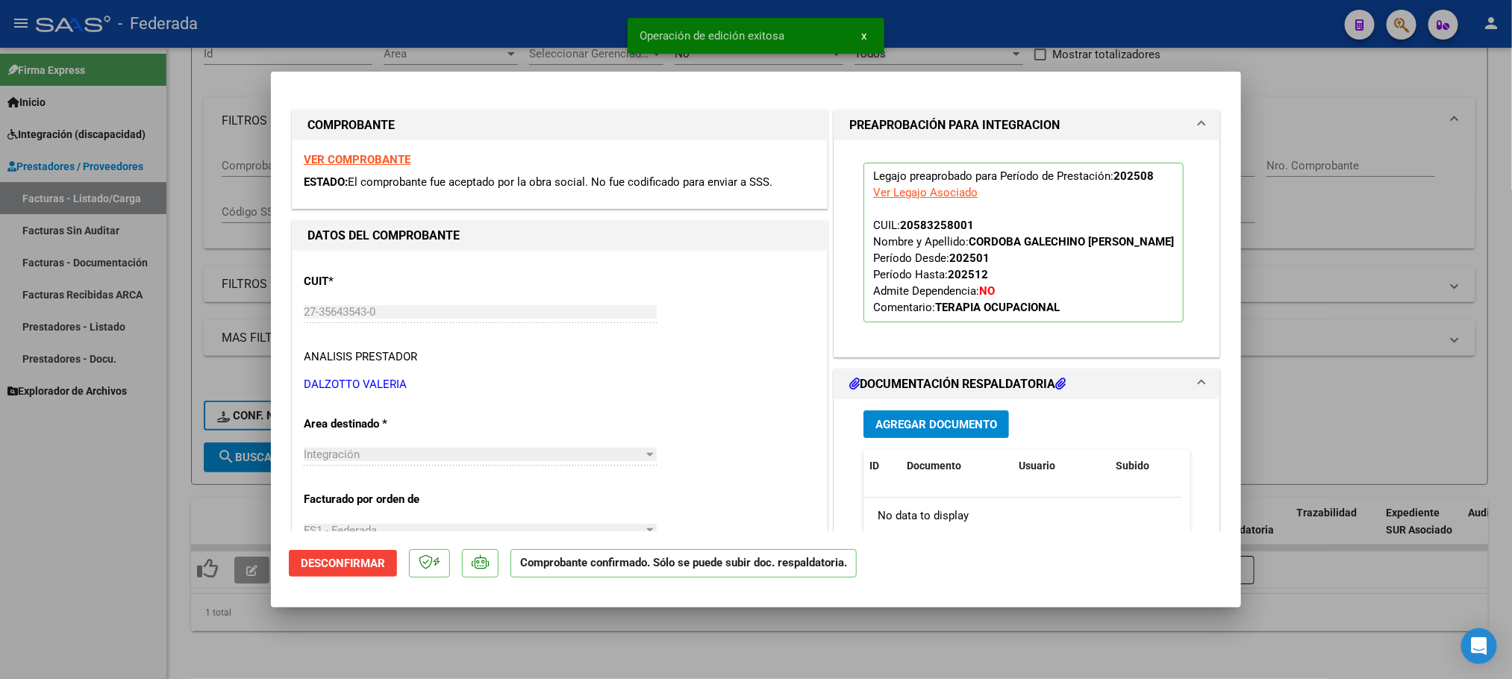
click at [712, 637] on div at bounding box center [756, 339] width 1512 height 679
type input "$ 0,00"
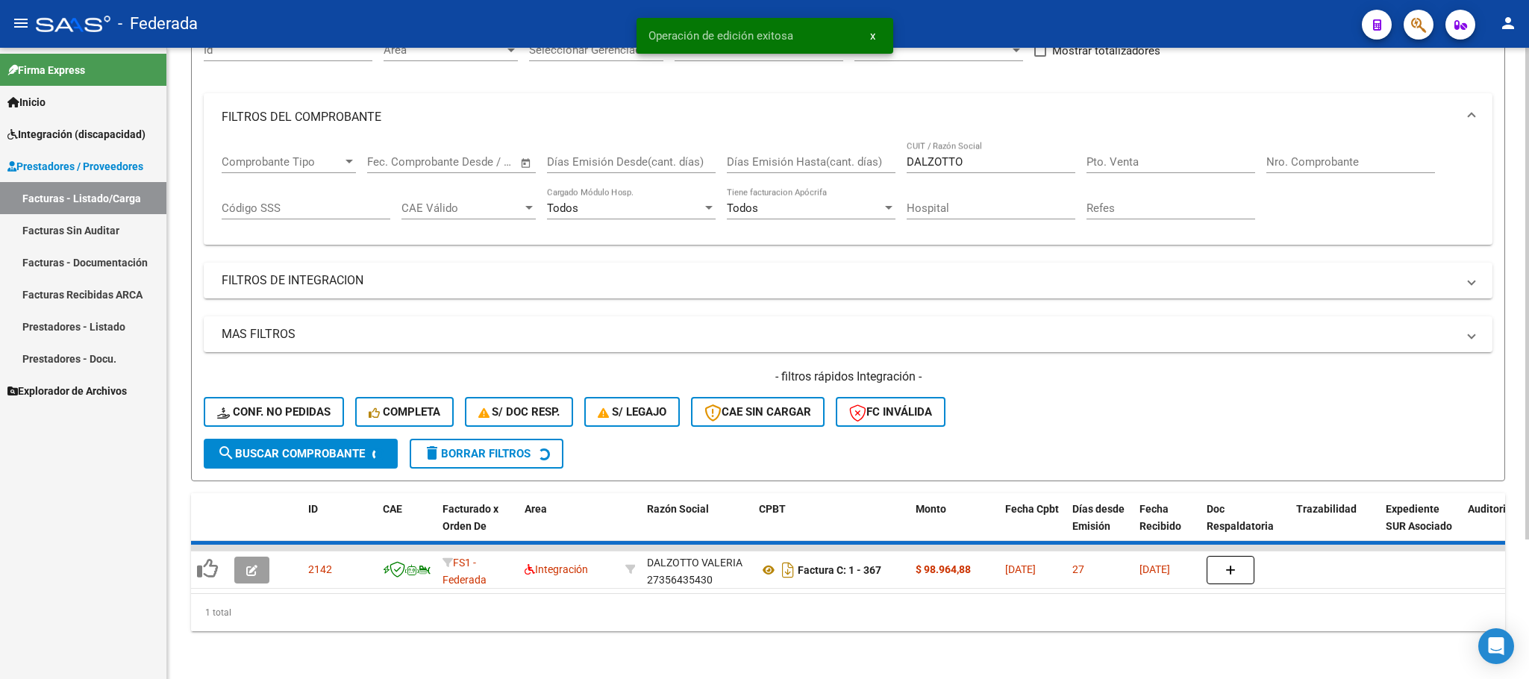
scroll to position [146, 0]
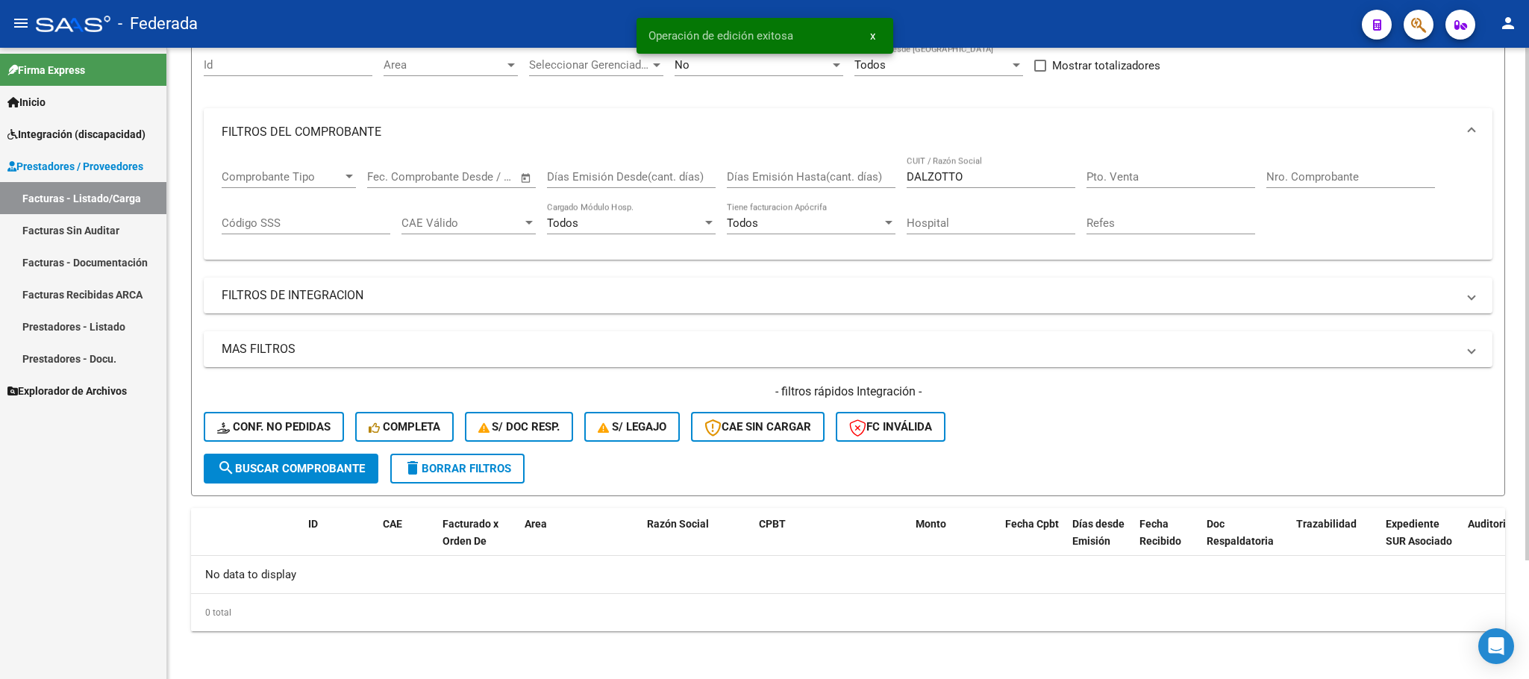
click at [495, 471] on span "delete Borrar Filtros" at bounding box center [457, 468] width 107 height 13
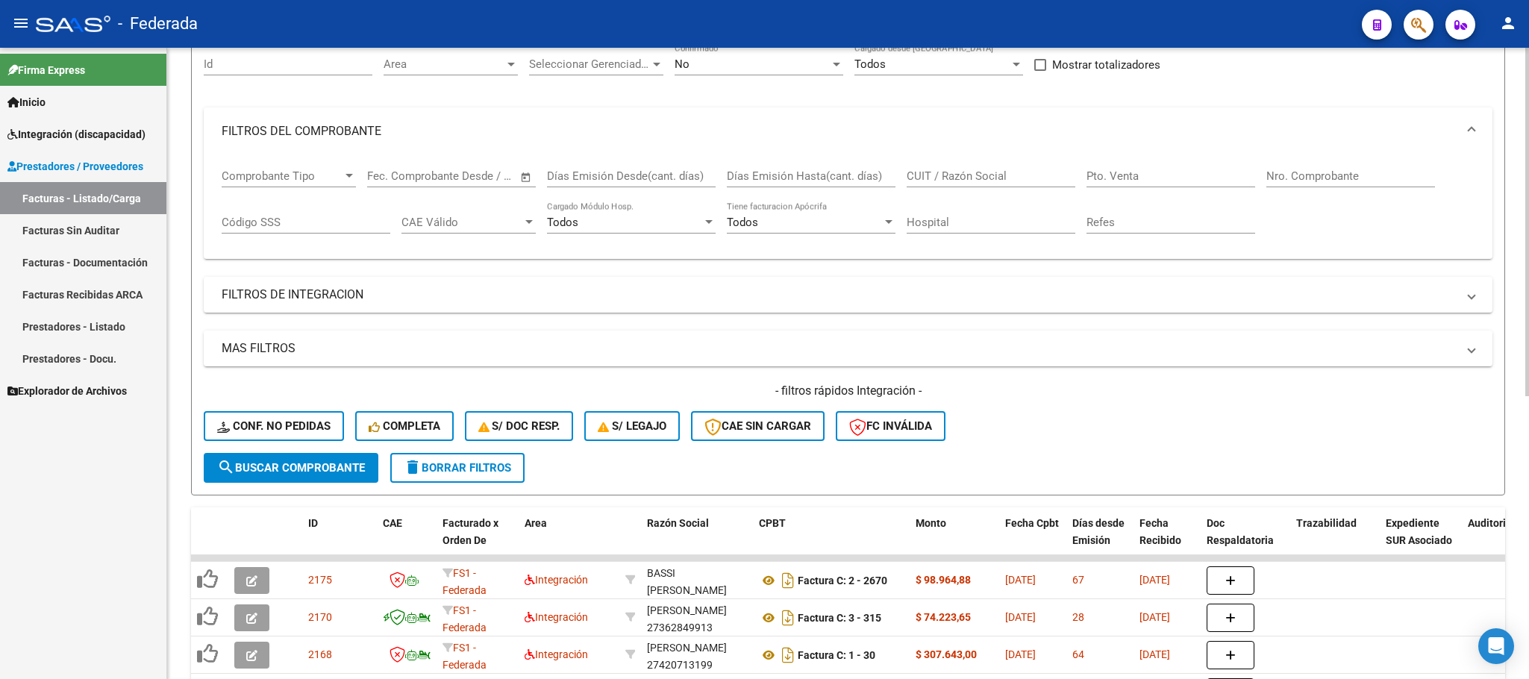
click at [914, 177] on input "CUIT / Razón Social" at bounding box center [991, 175] width 169 height 13
paste input "FOLGUERA"
type input "FOLGUERA"
click at [360, 475] on span "search Buscar Comprobante" at bounding box center [291, 467] width 148 height 13
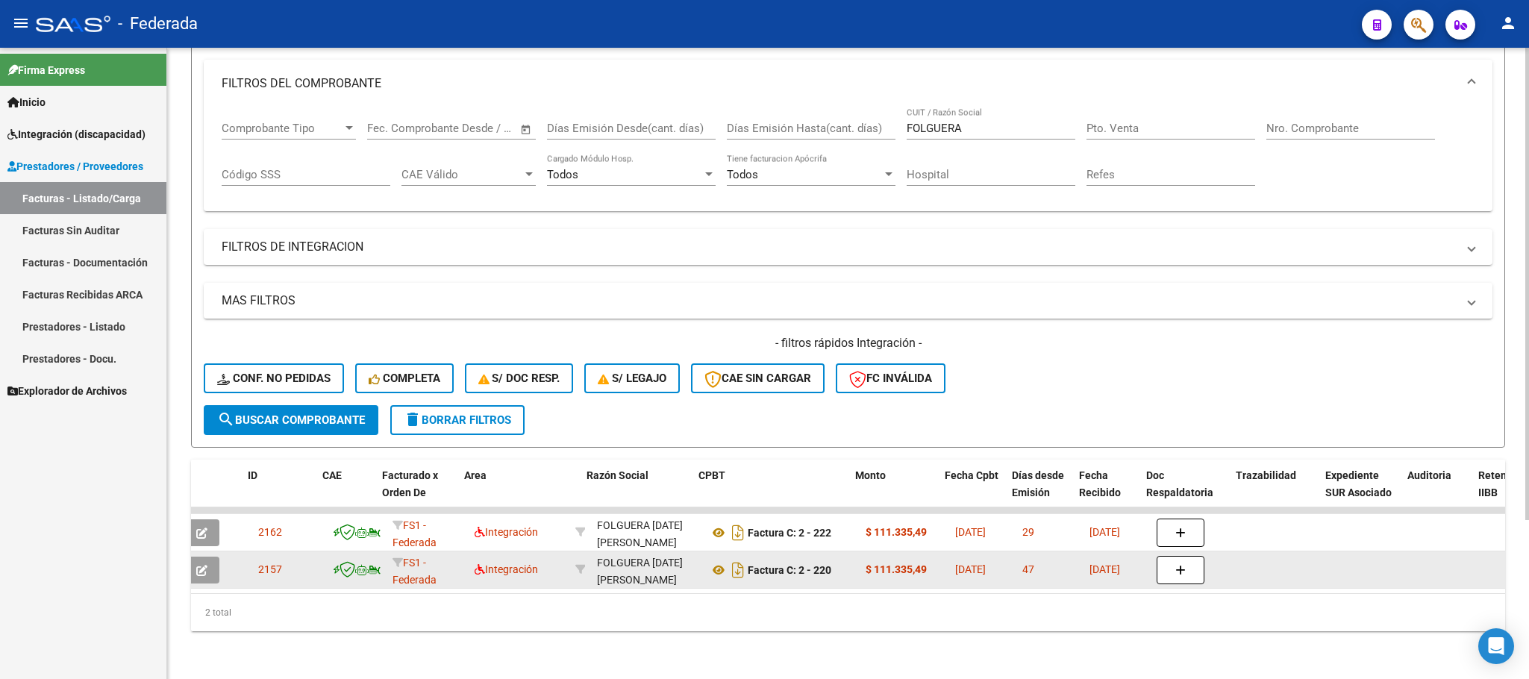
scroll to position [0, 60]
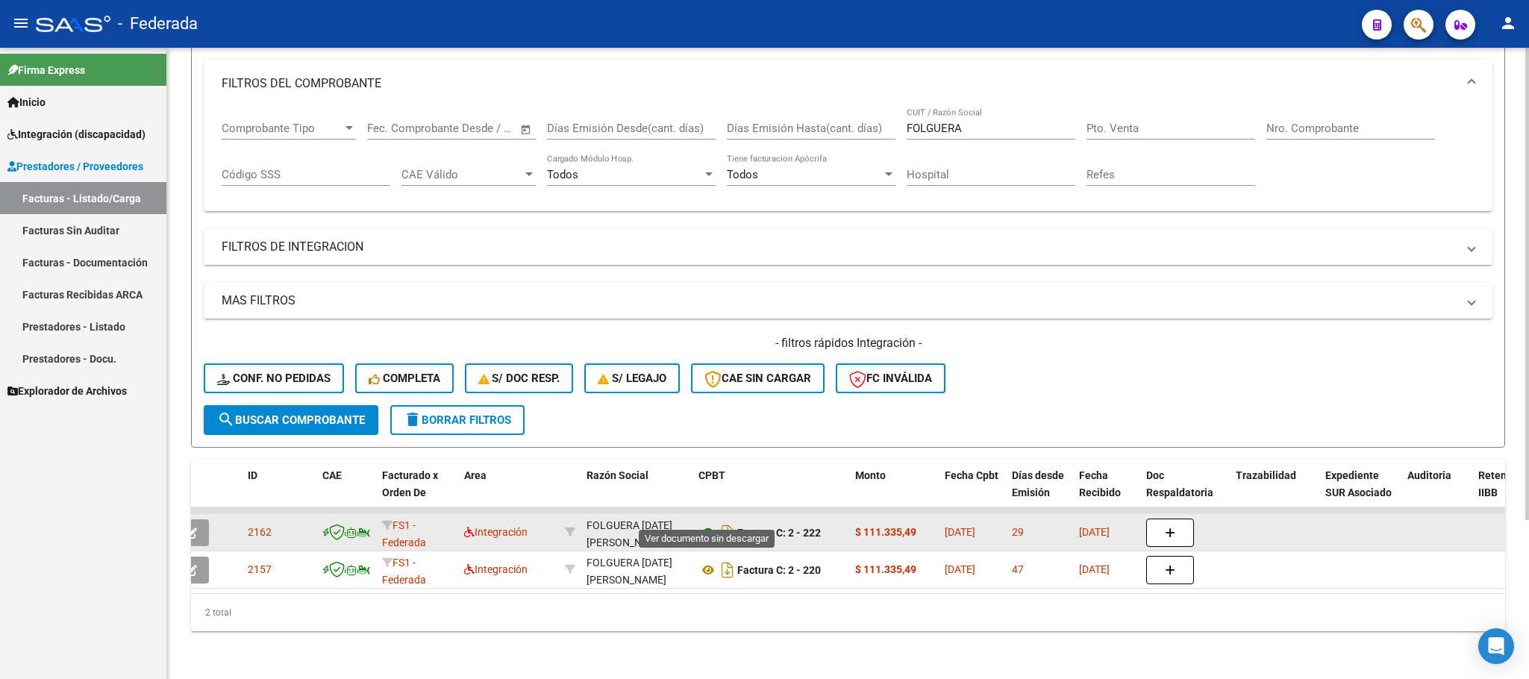
click at [710, 524] on icon at bounding box center [708, 533] width 19 height 18
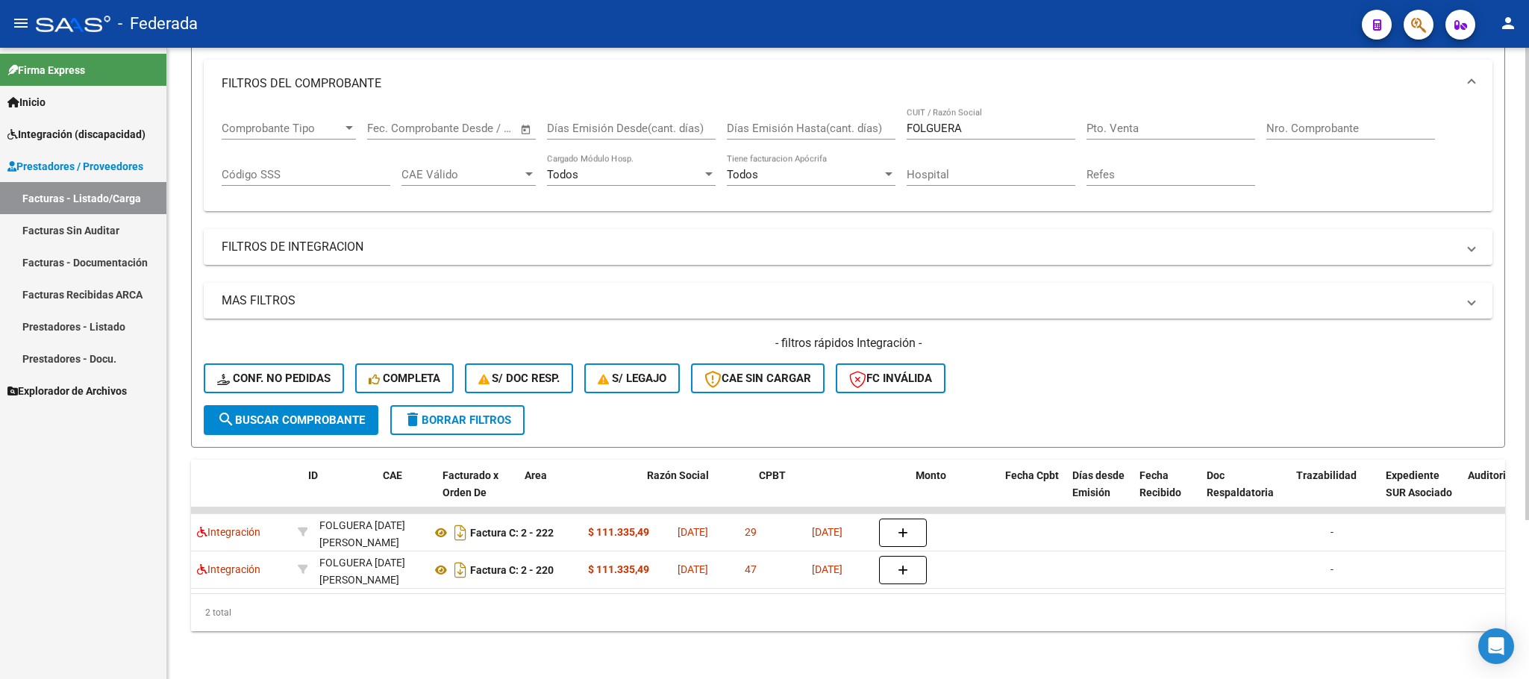
scroll to position [0, 0]
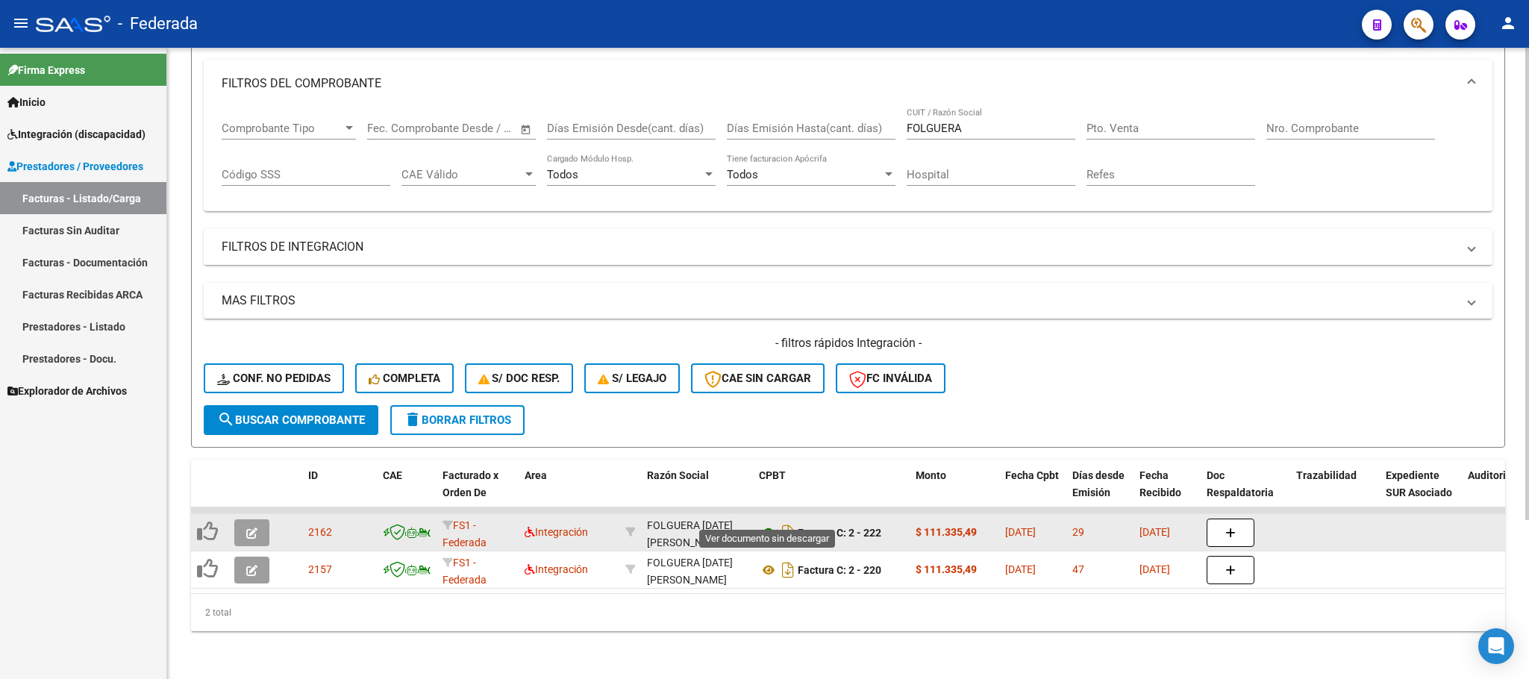
click at [769, 524] on icon at bounding box center [768, 533] width 19 height 18
click at [696, 519] on div "FOLGUERA LUCIA ISABEL 27369535248" at bounding box center [697, 532] width 100 height 31
copy div "27369535248"
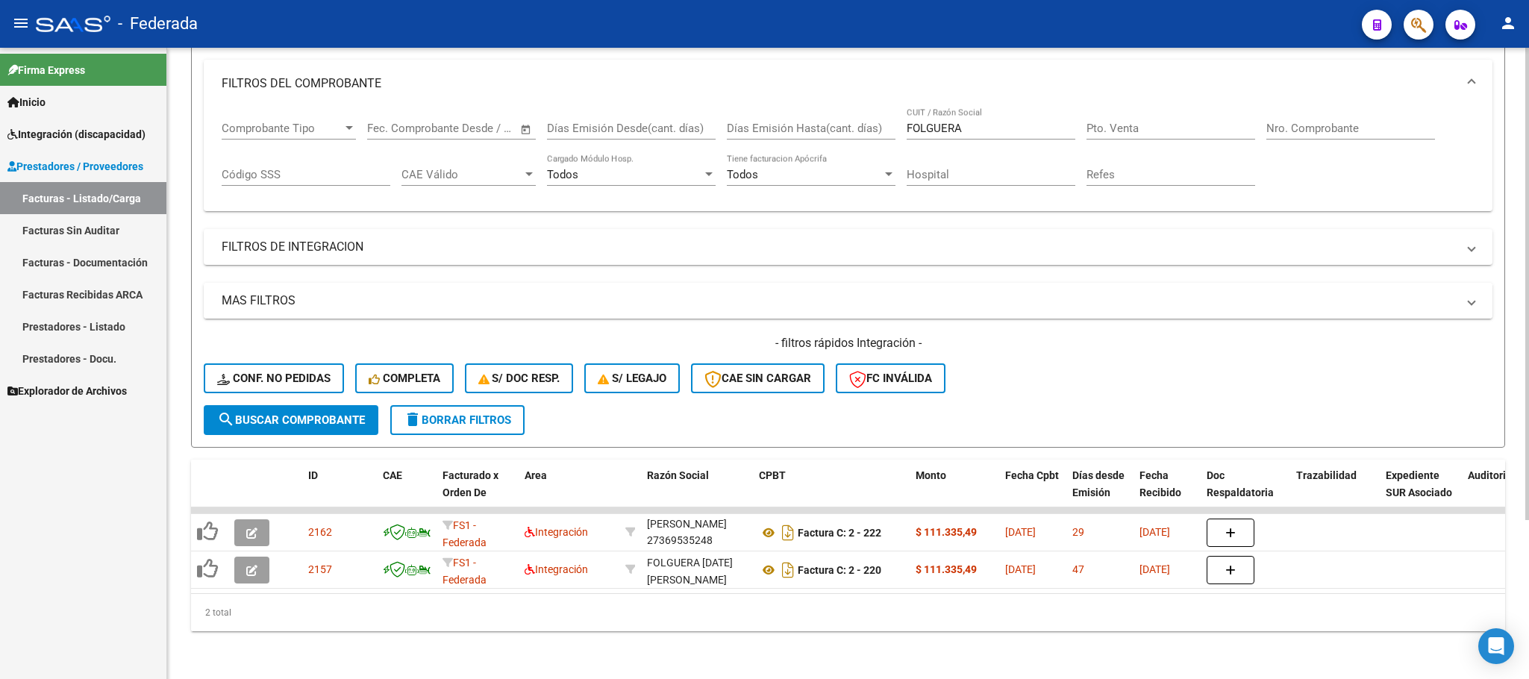
click at [560, 283] on mat-expansion-panel-header "MAS FILTROS" at bounding box center [848, 301] width 1289 height 36
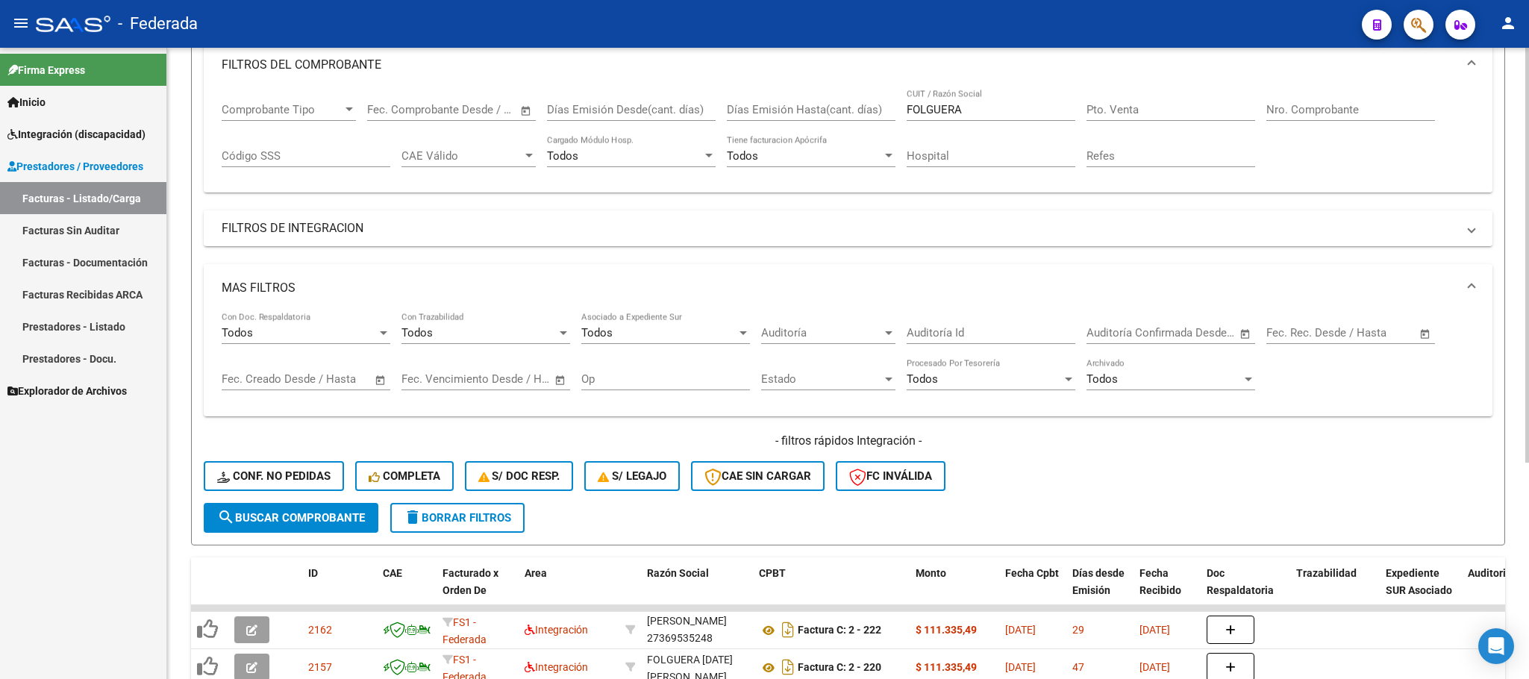
click at [560, 269] on mat-expansion-panel-header "MAS FILTROS" at bounding box center [848, 288] width 1289 height 48
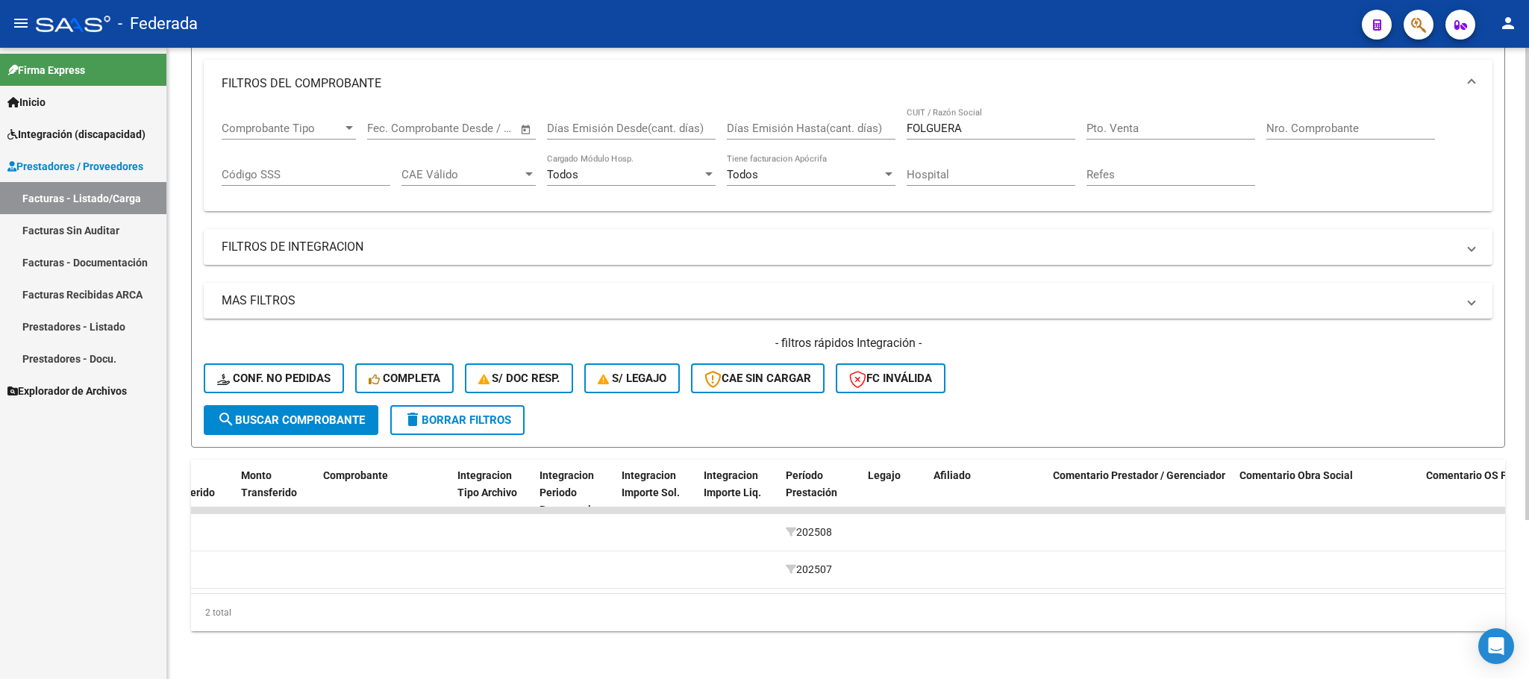
scroll to position [0, 0]
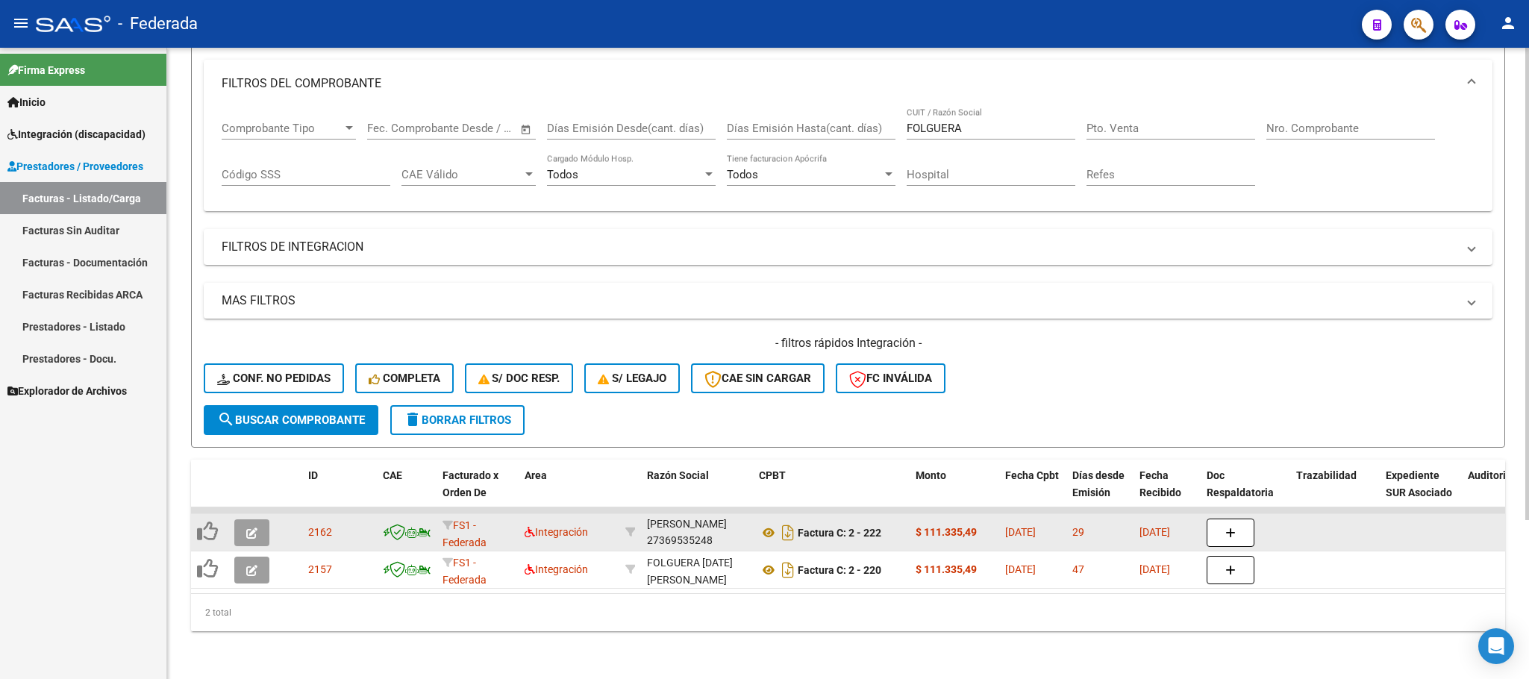
click at [246, 528] on icon "button" at bounding box center [251, 533] width 11 height 11
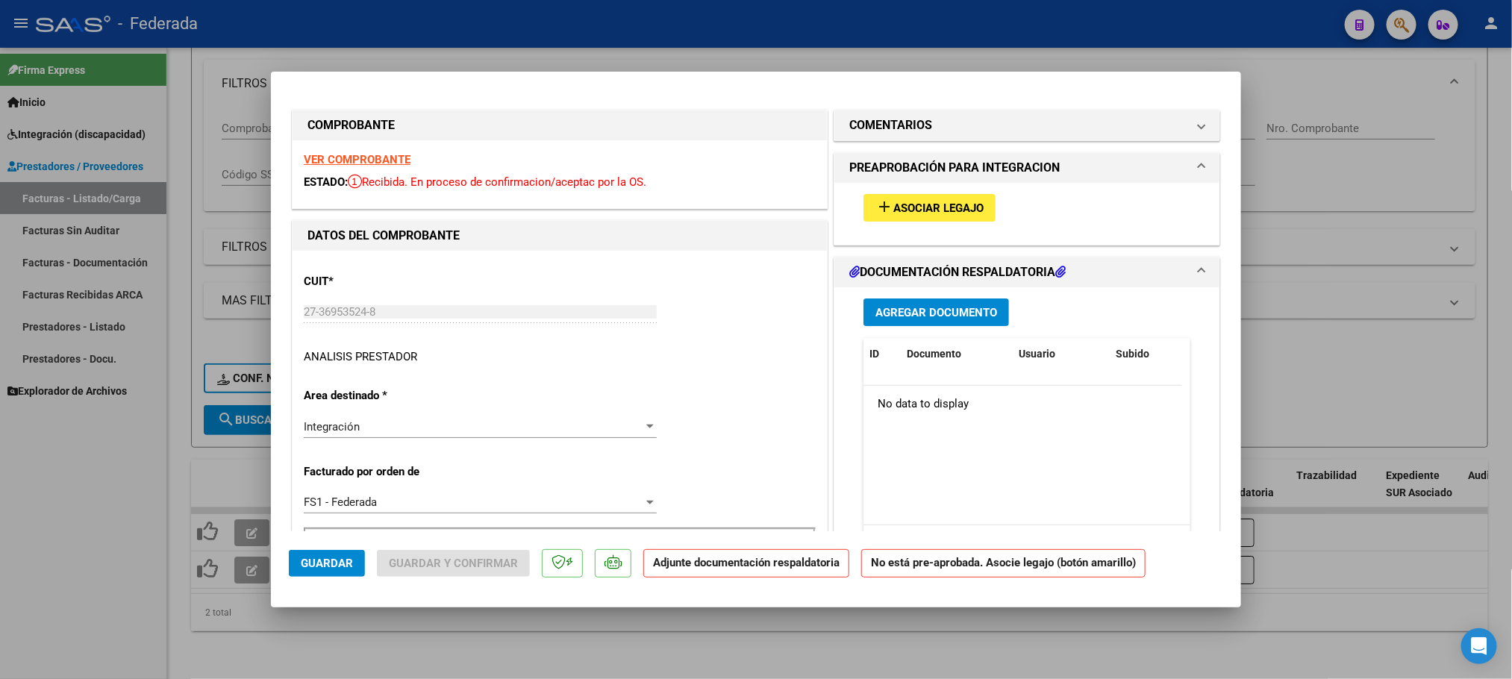
click at [934, 202] on span "Asociar Legajo" at bounding box center [938, 208] width 90 height 13
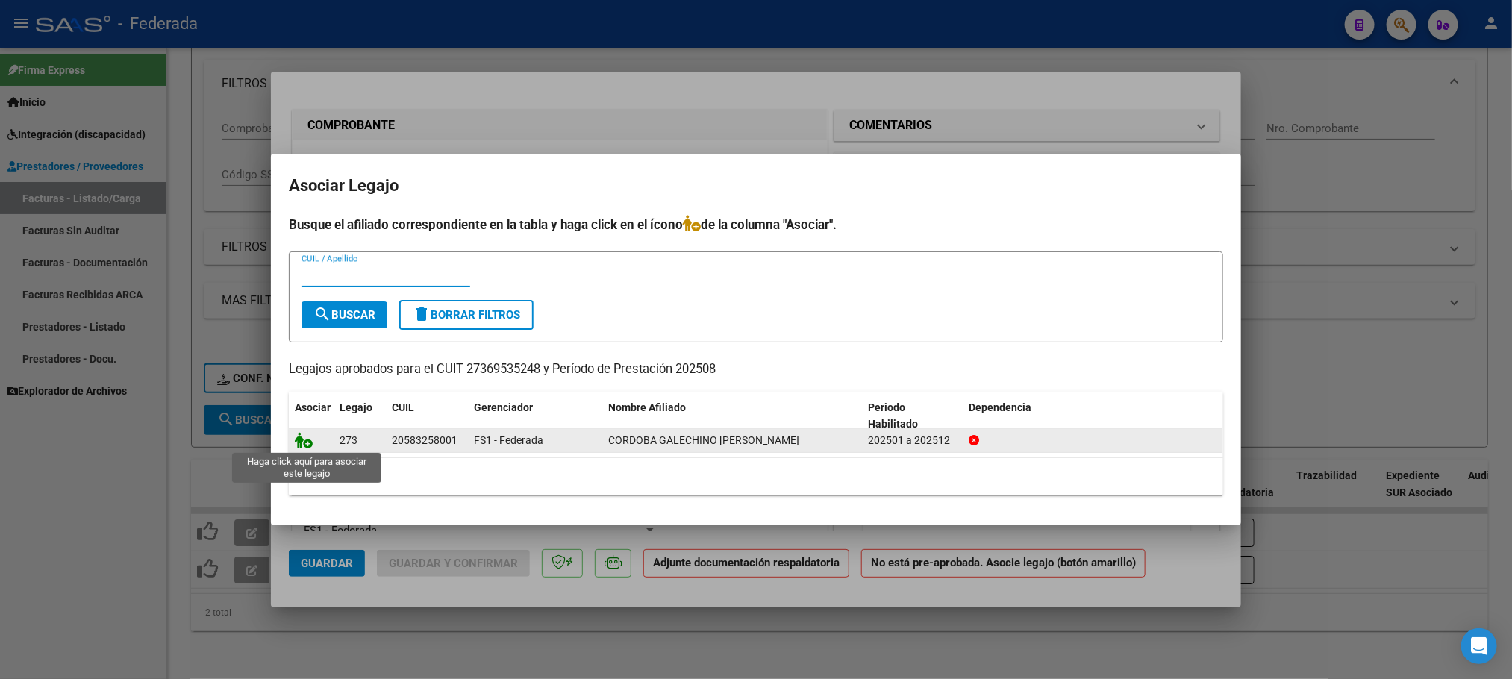
click at [303, 446] on icon at bounding box center [304, 440] width 18 height 16
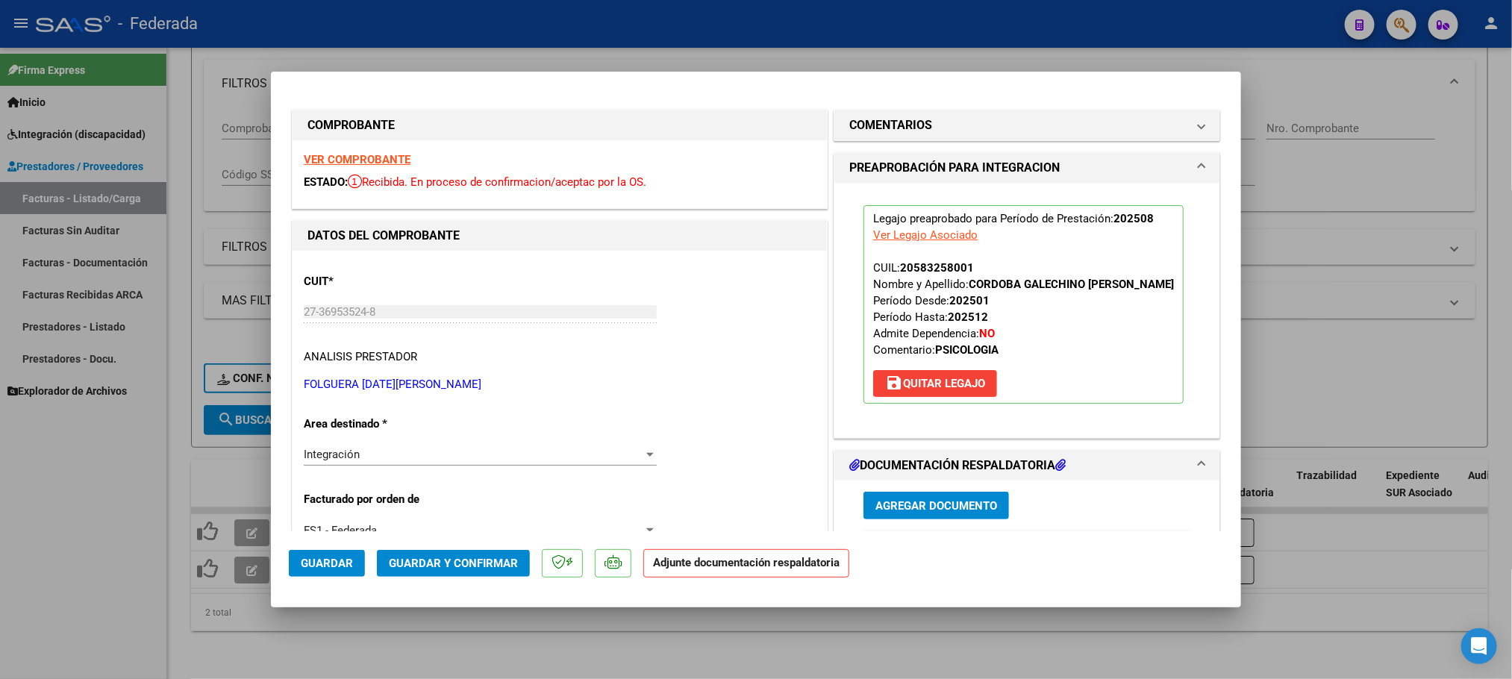
click at [439, 562] on span "Guardar y Confirmar" at bounding box center [453, 563] width 129 height 13
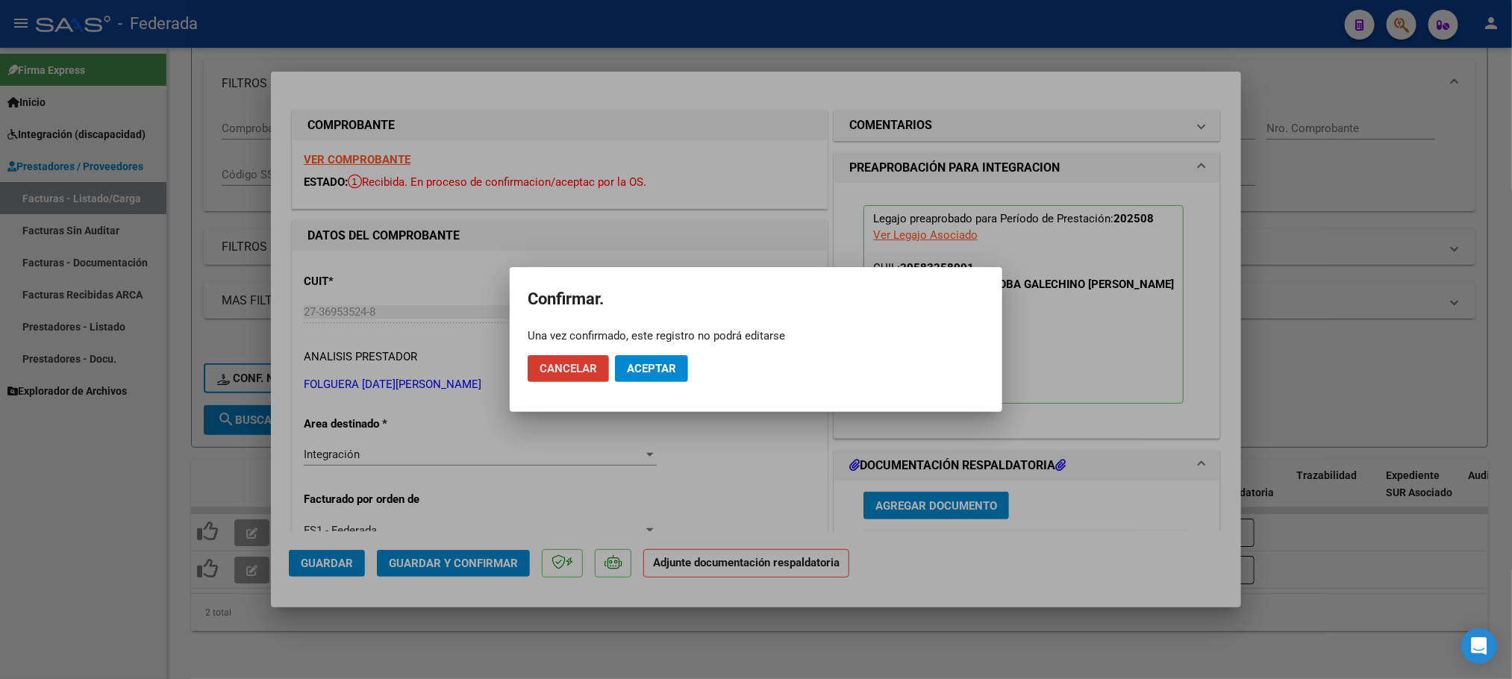
click at [648, 369] on span "Aceptar" at bounding box center [651, 368] width 49 height 13
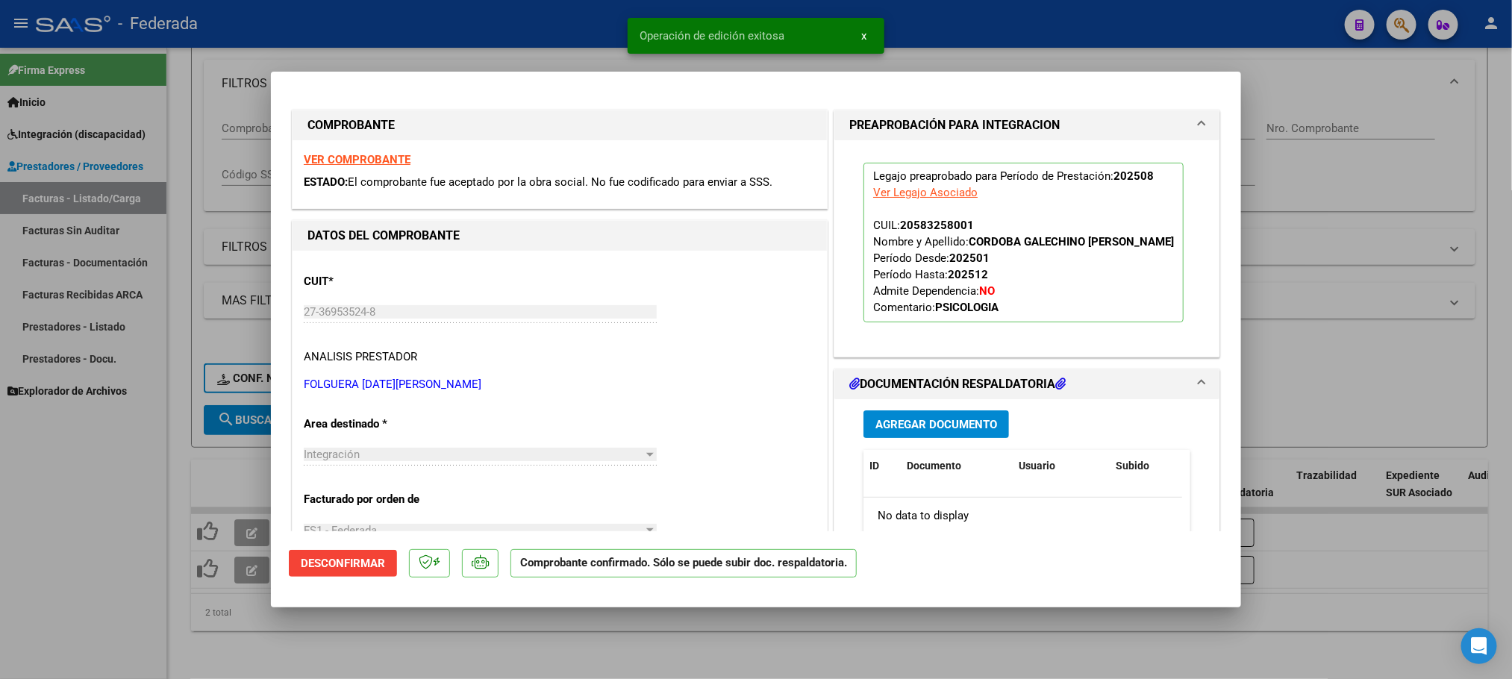
click at [240, 596] on div at bounding box center [756, 339] width 1512 height 679
type input "$ 0,00"
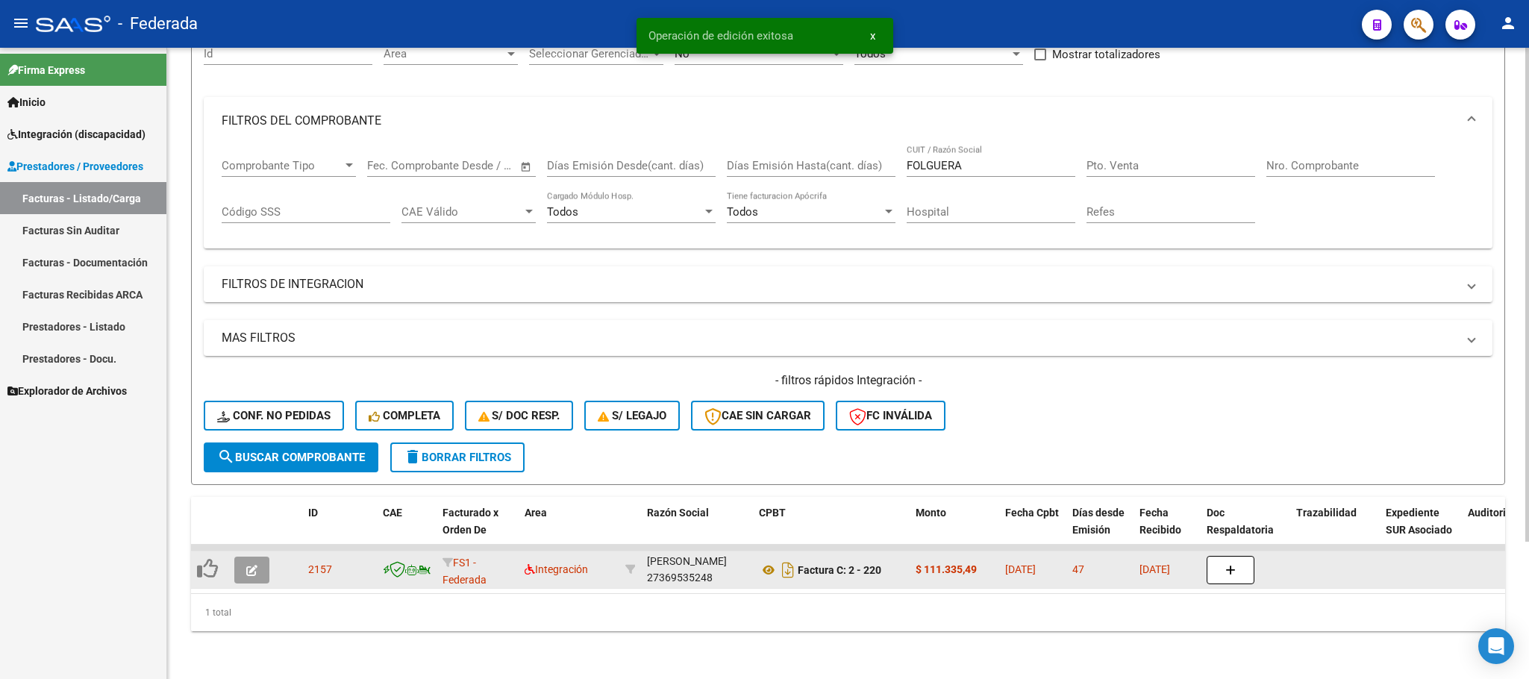
scroll to position [175, 0]
click at [247, 565] on icon "button" at bounding box center [251, 570] width 11 height 11
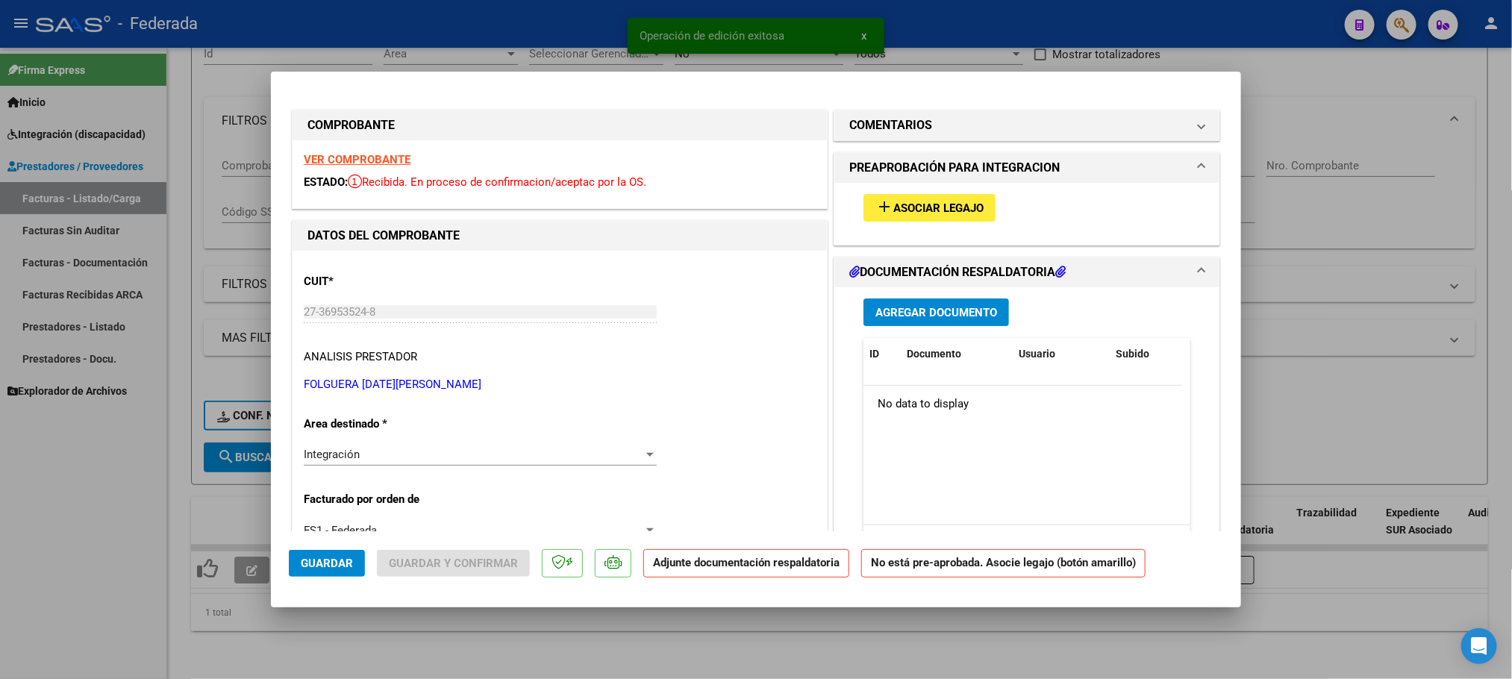
click at [916, 204] on span "Asociar Legajo" at bounding box center [938, 208] width 90 height 13
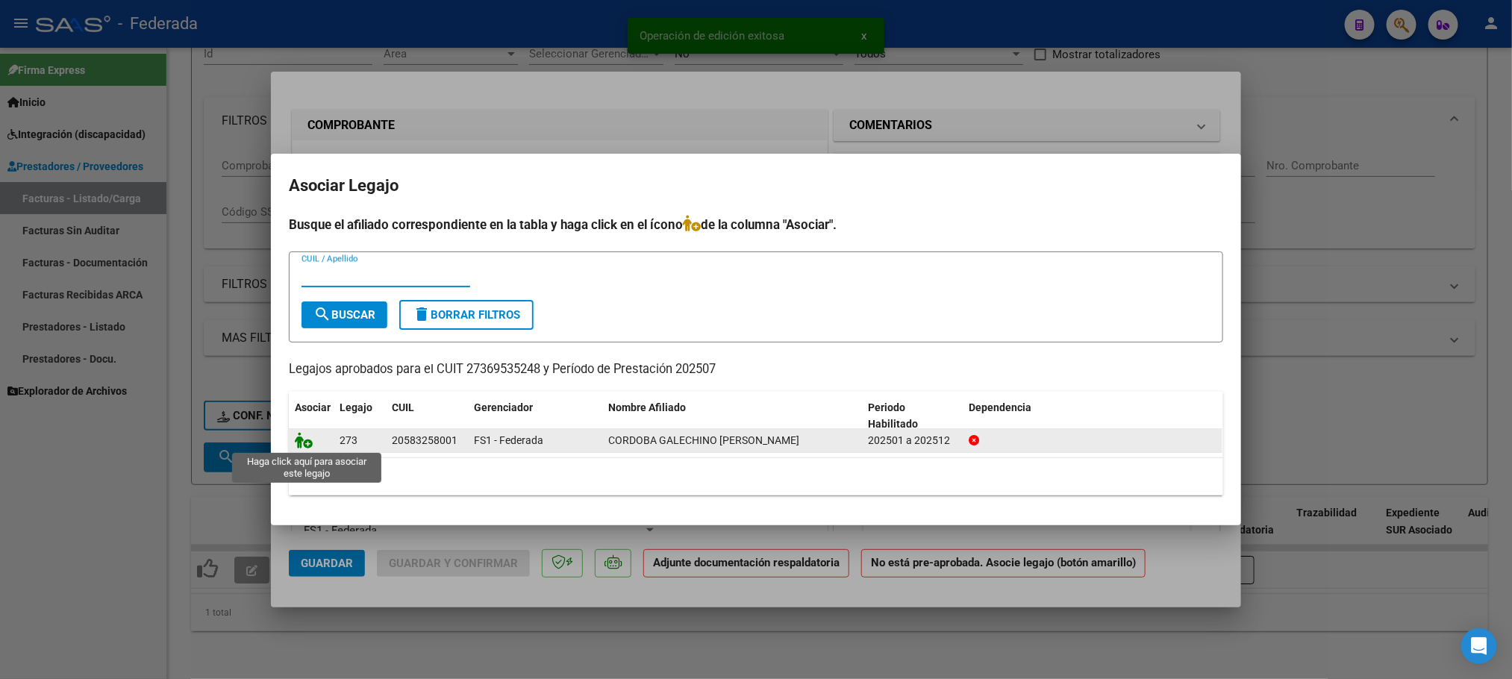
click at [307, 435] on icon at bounding box center [304, 440] width 18 height 16
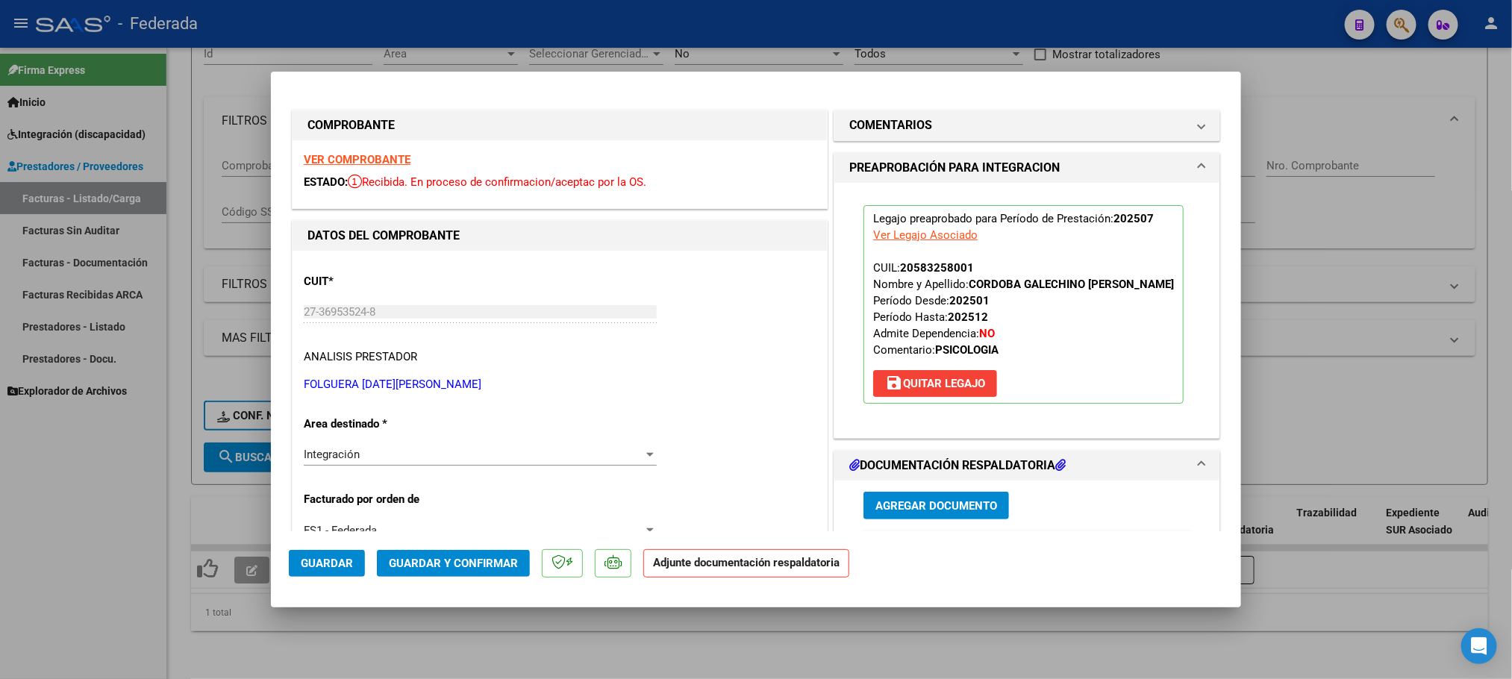
click at [426, 560] on span "Guardar y Confirmar" at bounding box center [453, 563] width 129 height 13
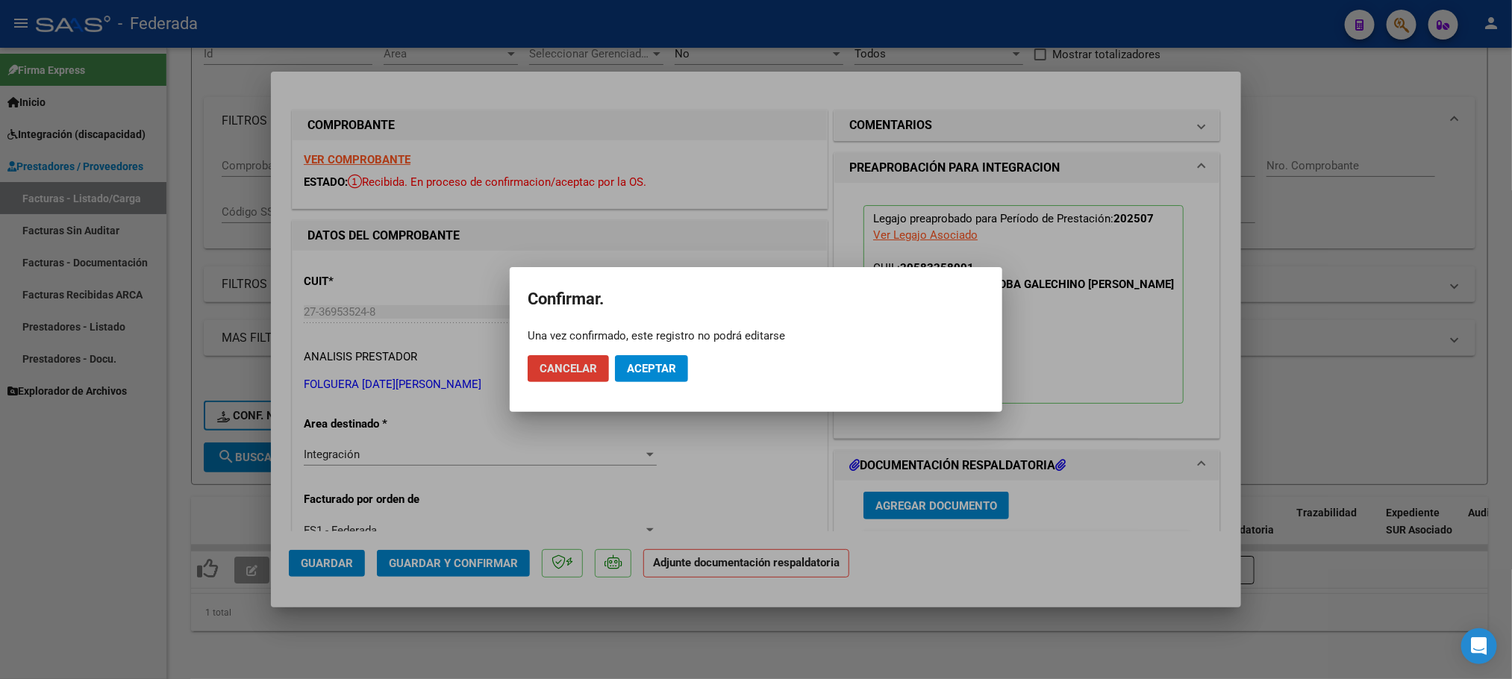
click at [652, 384] on mat-dialog-actions "Cancelar Aceptar" at bounding box center [756, 368] width 457 height 51
click at [650, 365] on span "Aceptar" at bounding box center [651, 368] width 49 height 13
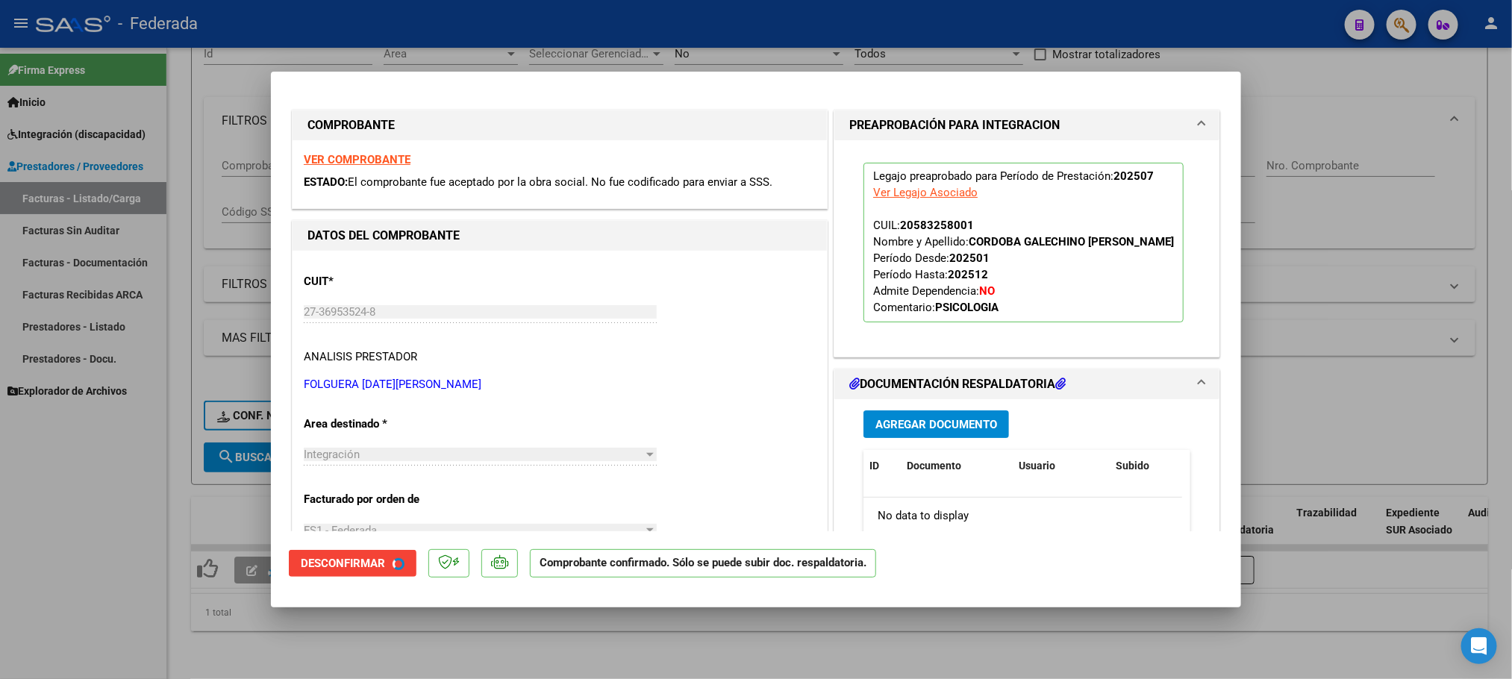
click at [678, 643] on div at bounding box center [756, 339] width 1512 height 679
type input "$ 0,00"
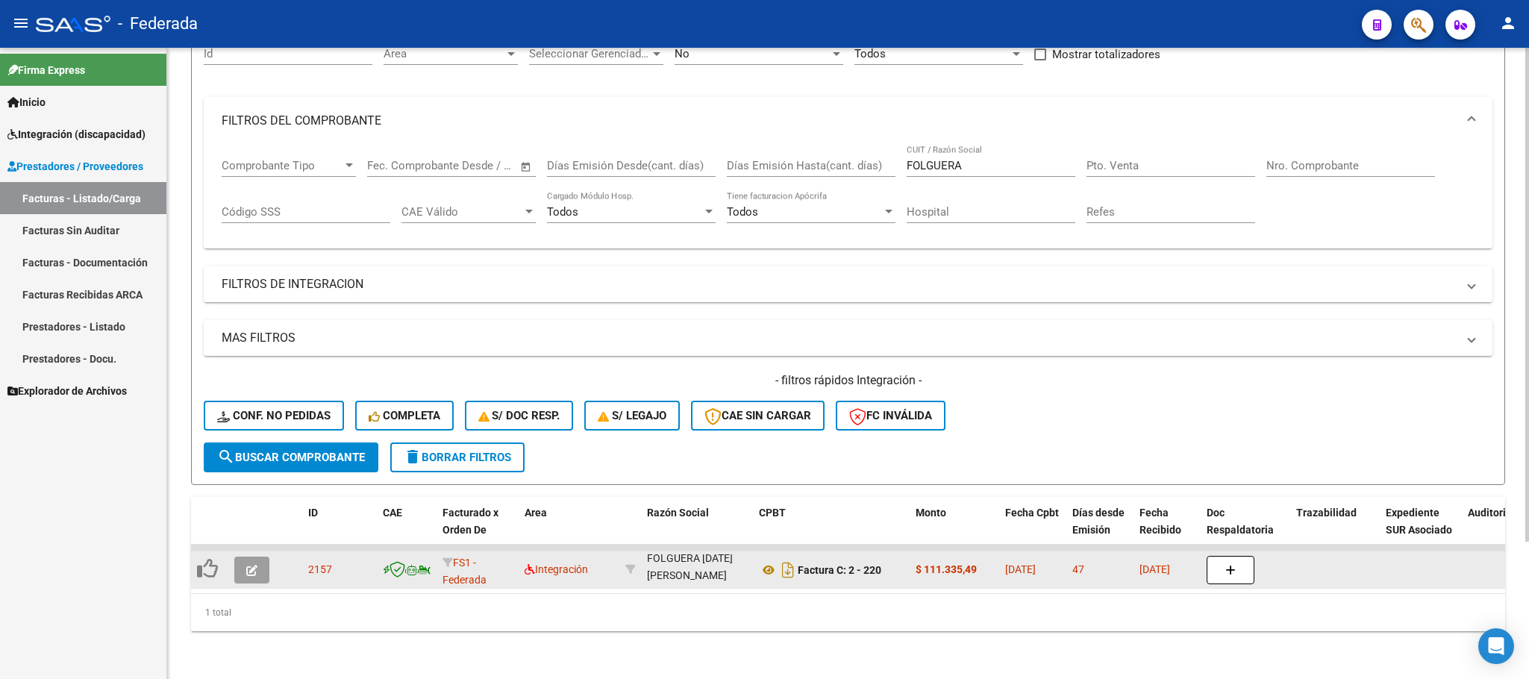
scroll to position [0, 0]
click at [246, 565] on icon "button" at bounding box center [251, 570] width 11 height 11
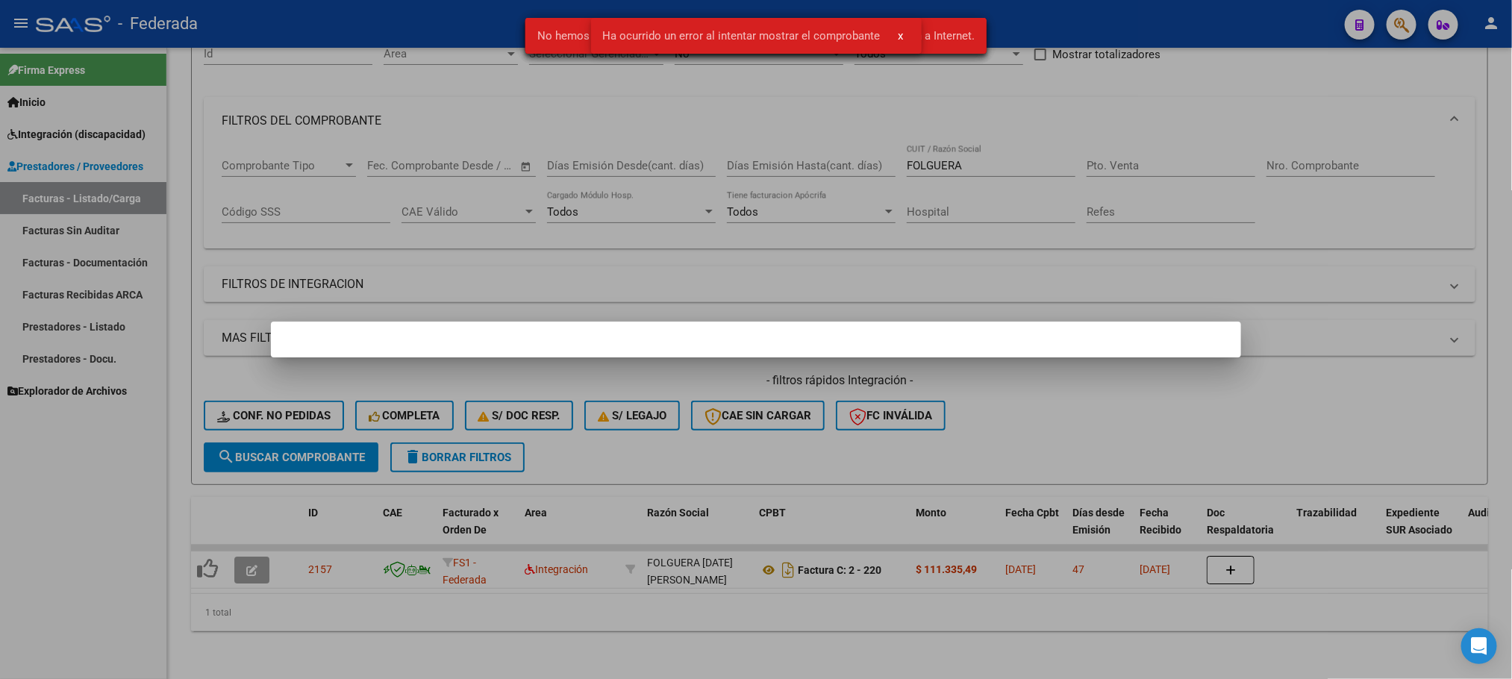
click at [733, 596] on div at bounding box center [756, 339] width 1512 height 679
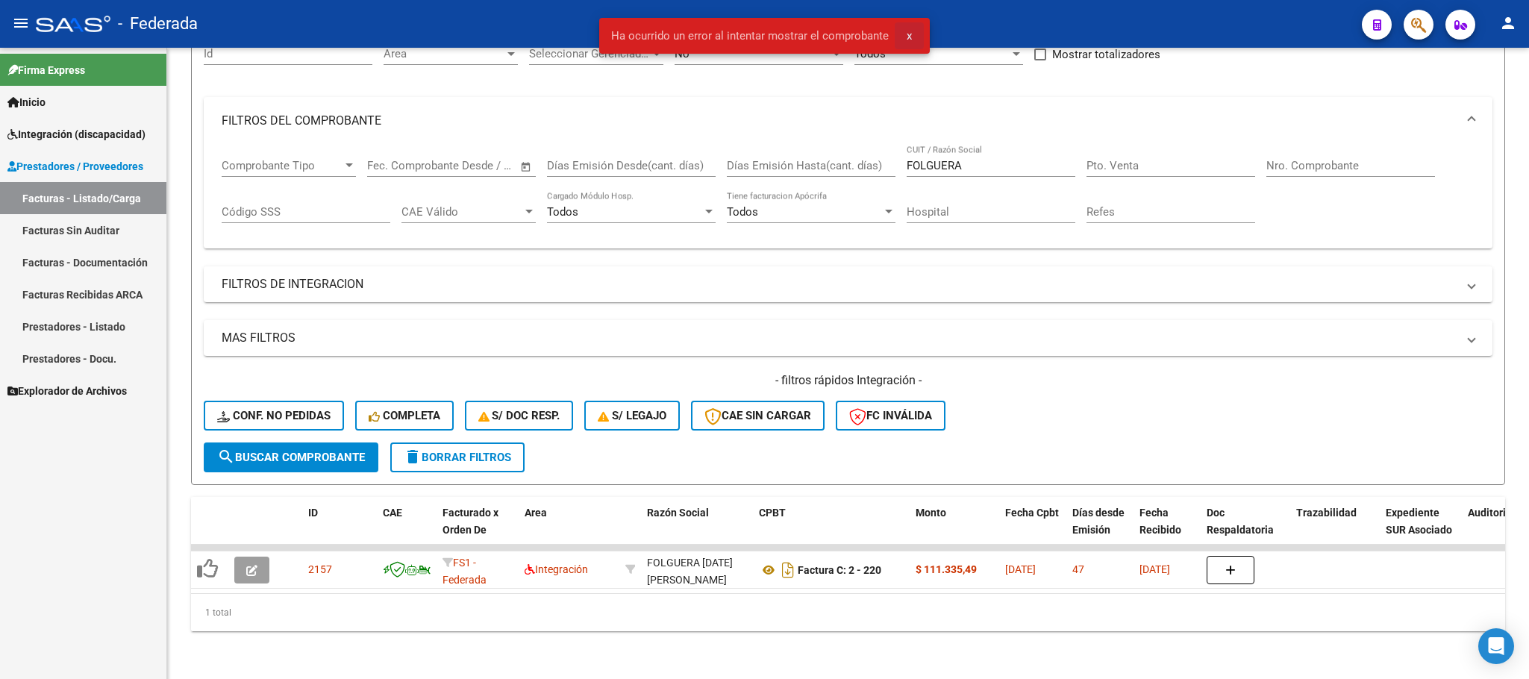
click at [910, 25] on button "x" at bounding box center [909, 35] width 29 height 27
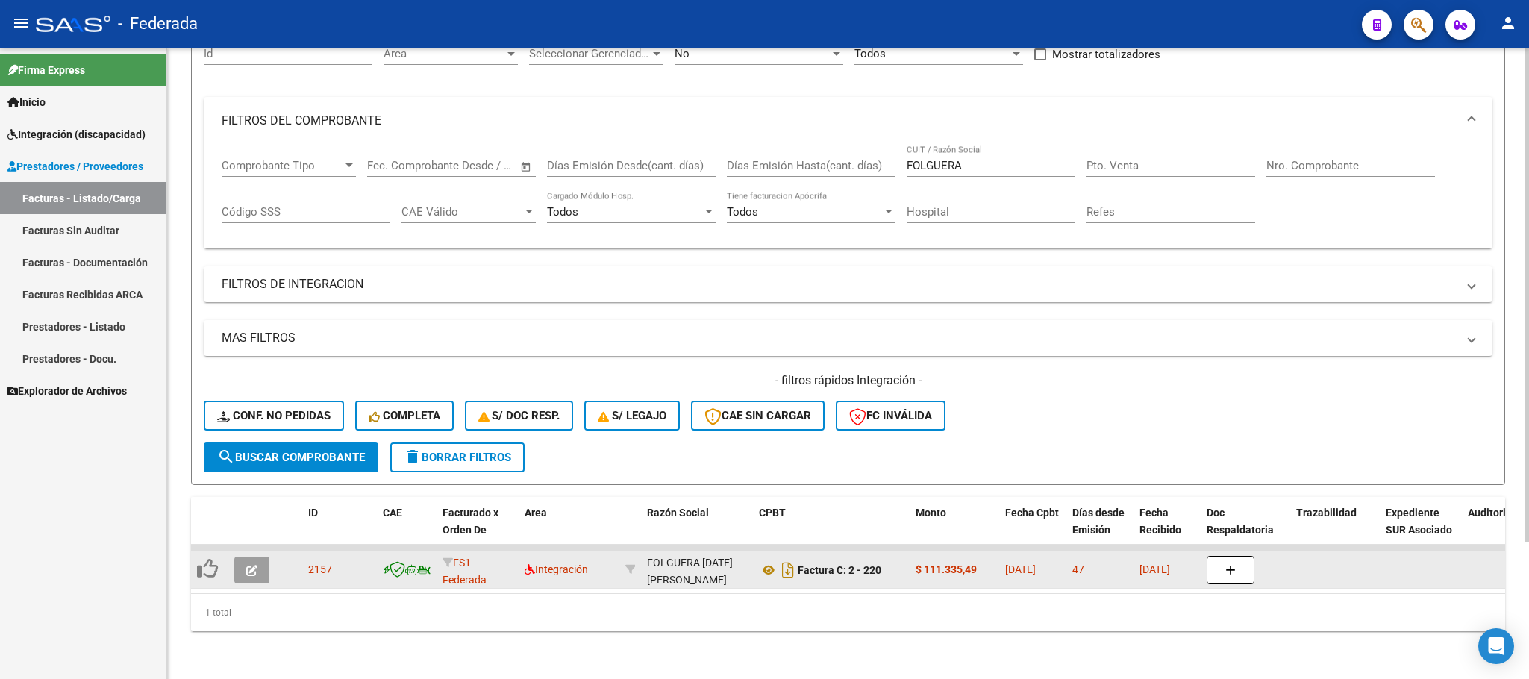
click at [249, 565] on icon "button" at bounding box center [251, 570] width 11 height 11
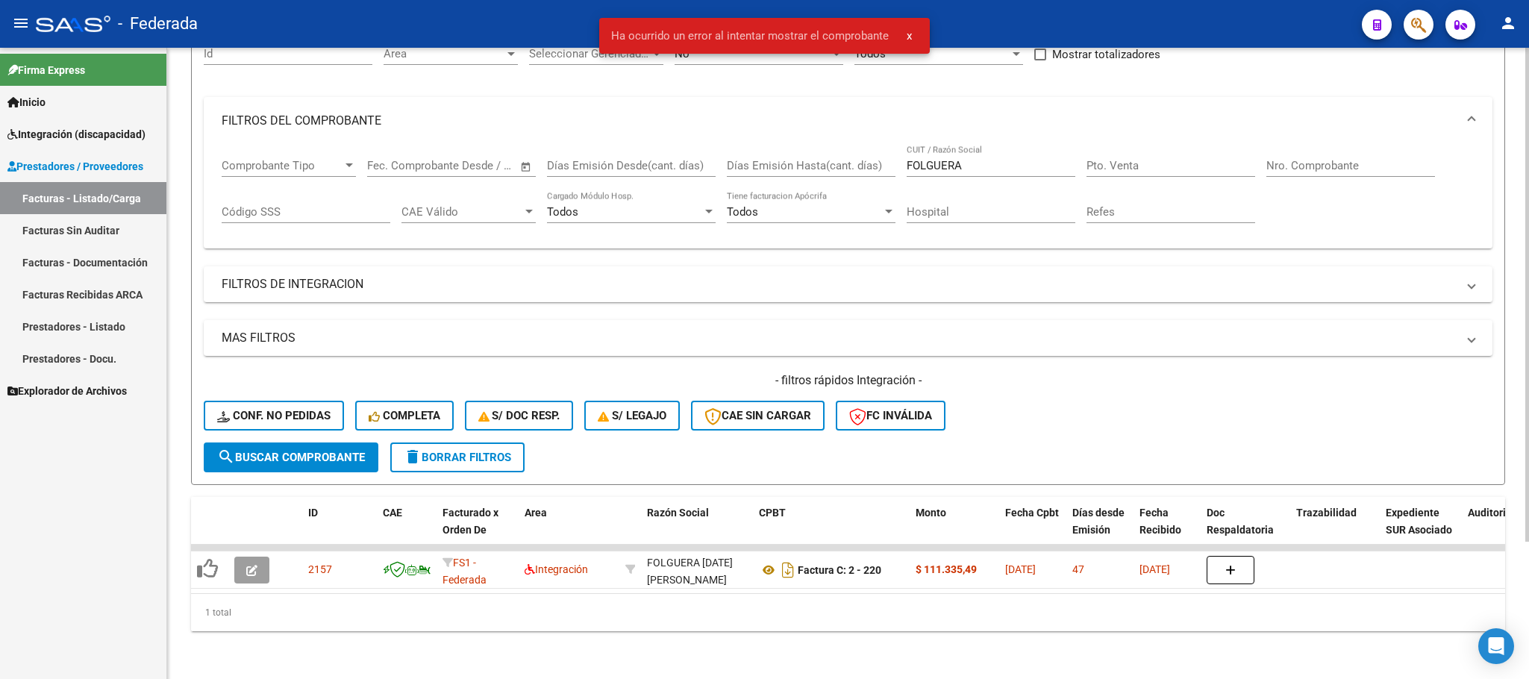
click at [489, 451] on span "delete Borrar Filtros" at bounding box center [457, 457] width 107 height 13
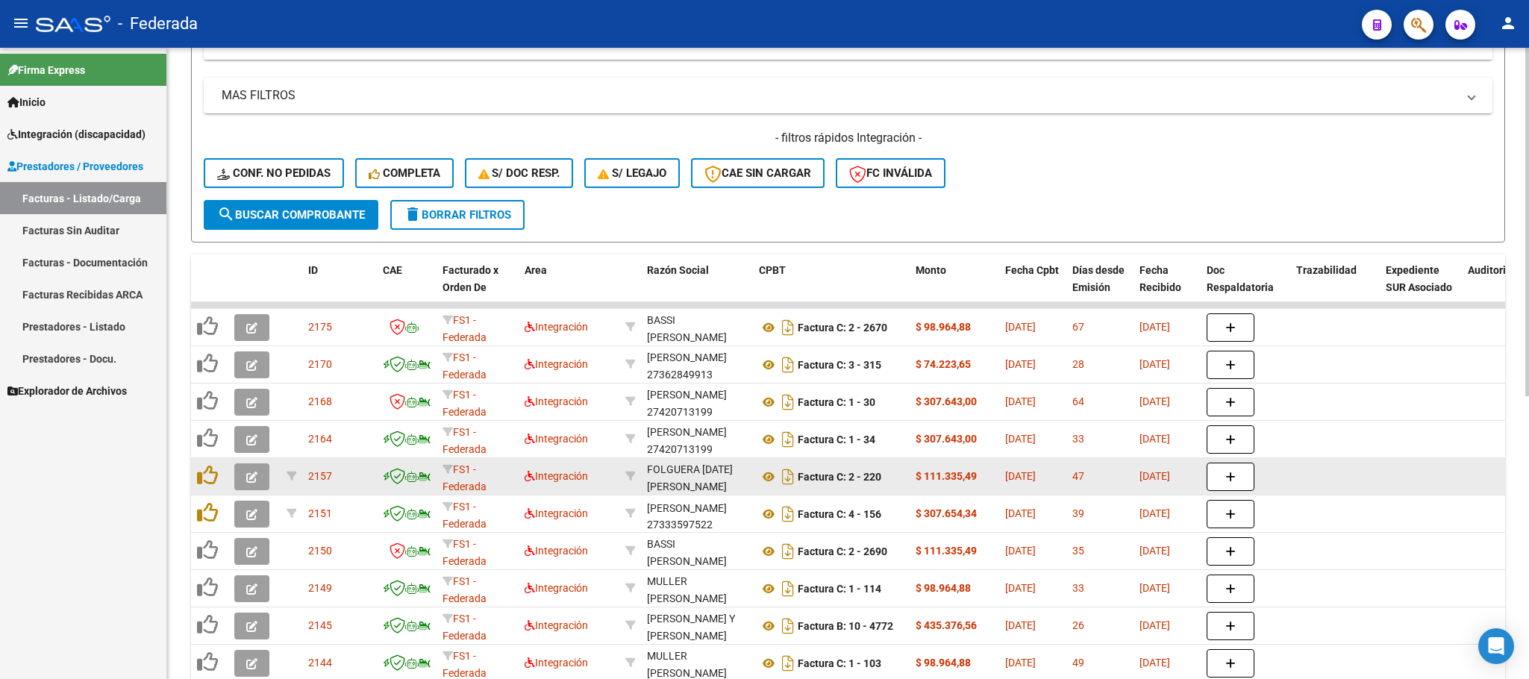
scroll to position [19, 0]
click at [674, 463] on div "[PERSON_NAME][DATE]" at bounding box center [697, 478] width 100 height 34
copy div "FOLGUERA"
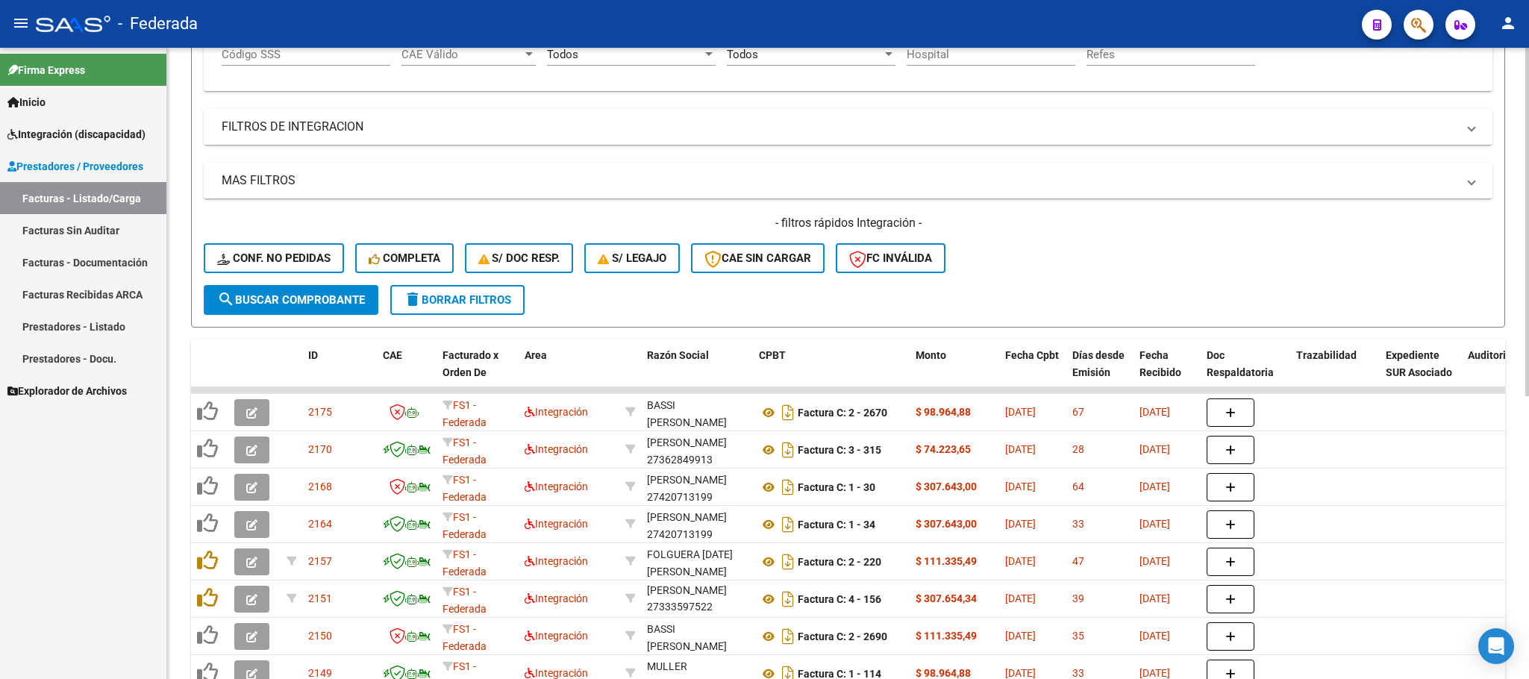
scroll to position [63, 0]
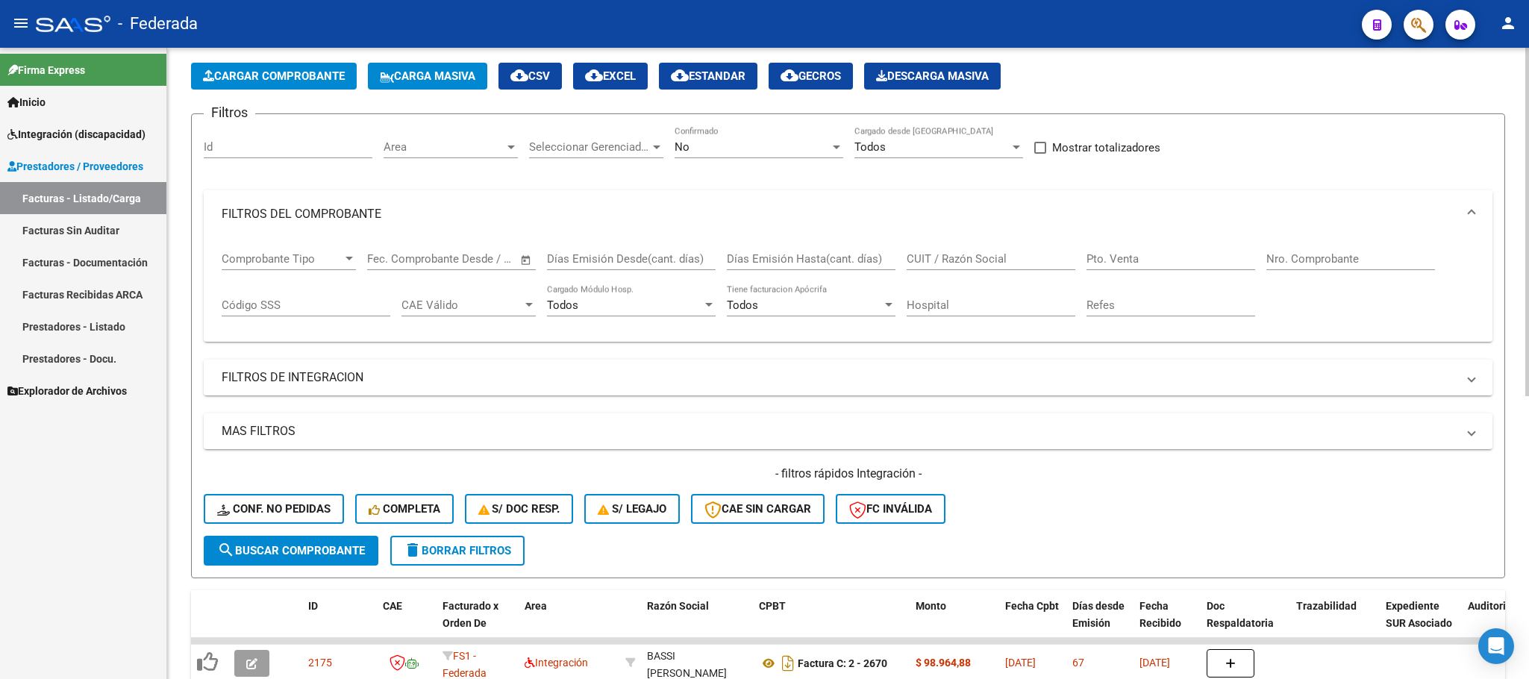
click at [969, 249] on div "CUIT / Razón Social" at bounding box center [991, 254] width 169 height 32
paste input "FOLGUERA"
type input "FOLGUERA"
click at [303, 558] on button "search Buscar Comprobante" at bounding box center [291, 551] width 175 height 30
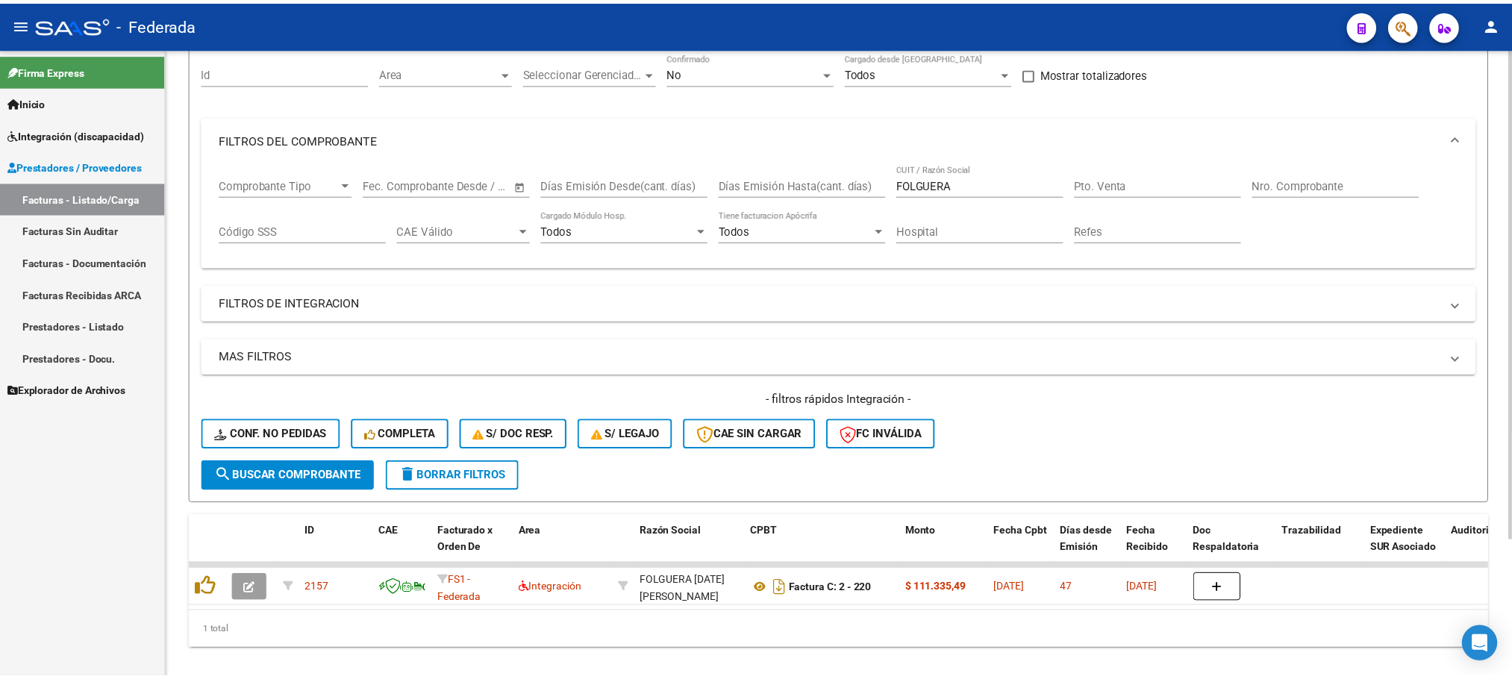
scroll to position [175, 0]
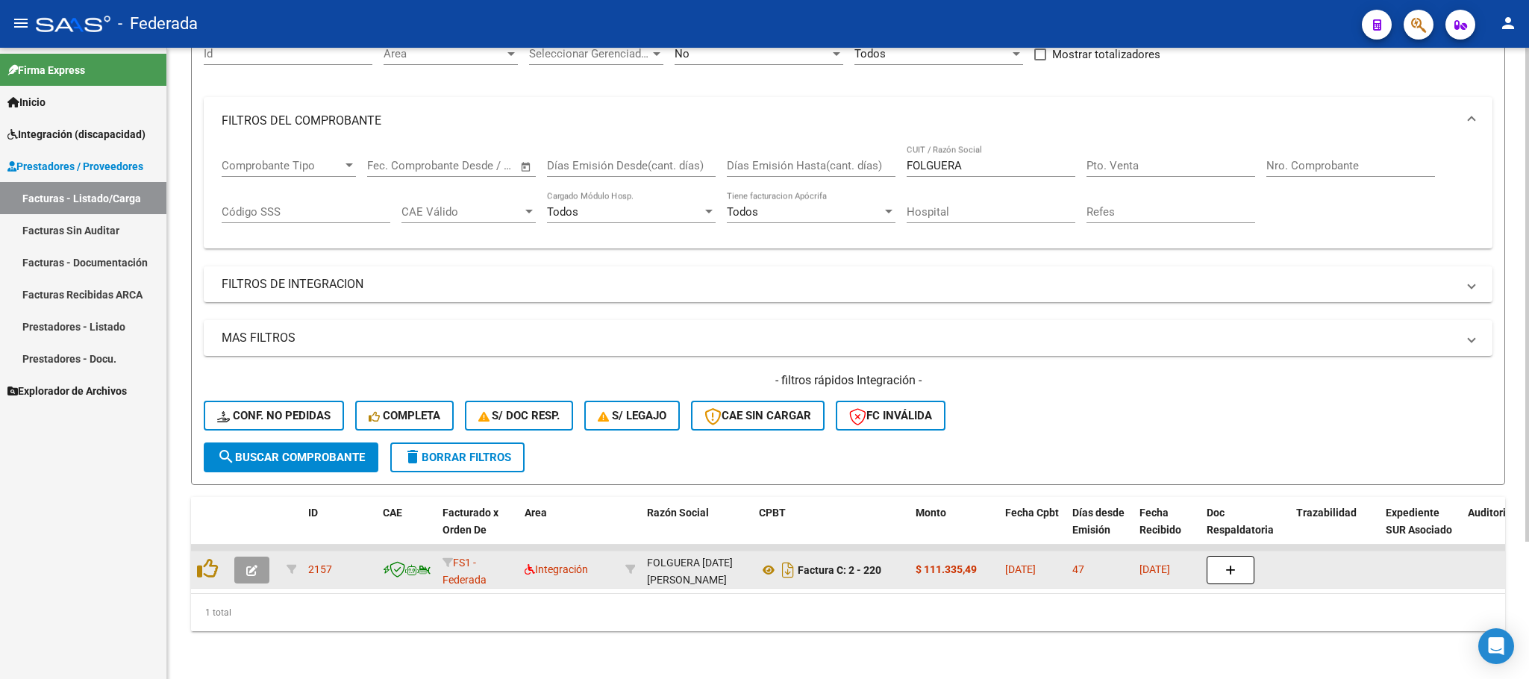
click at [253, 565] on icon "button" at bounding box center [251, 570] width 11 height 11
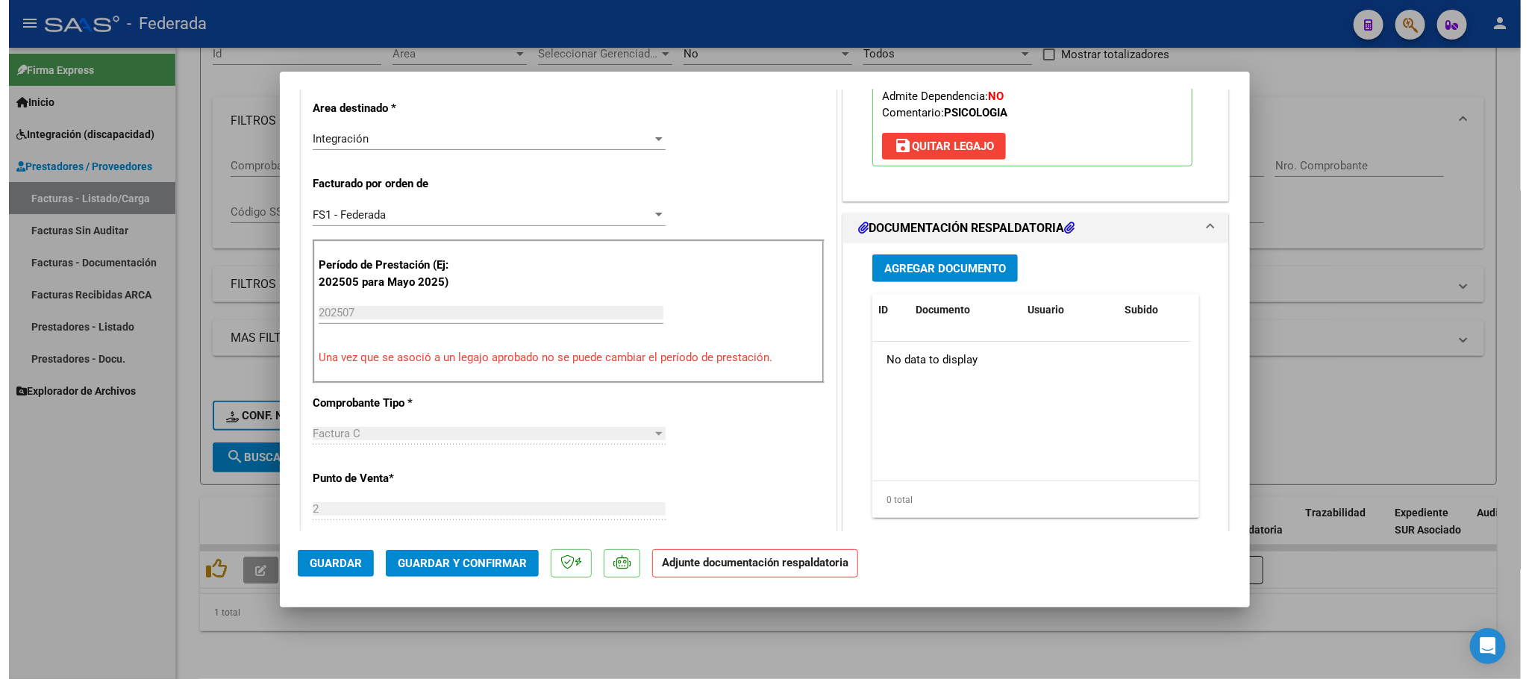
scroll to position [336, 0]
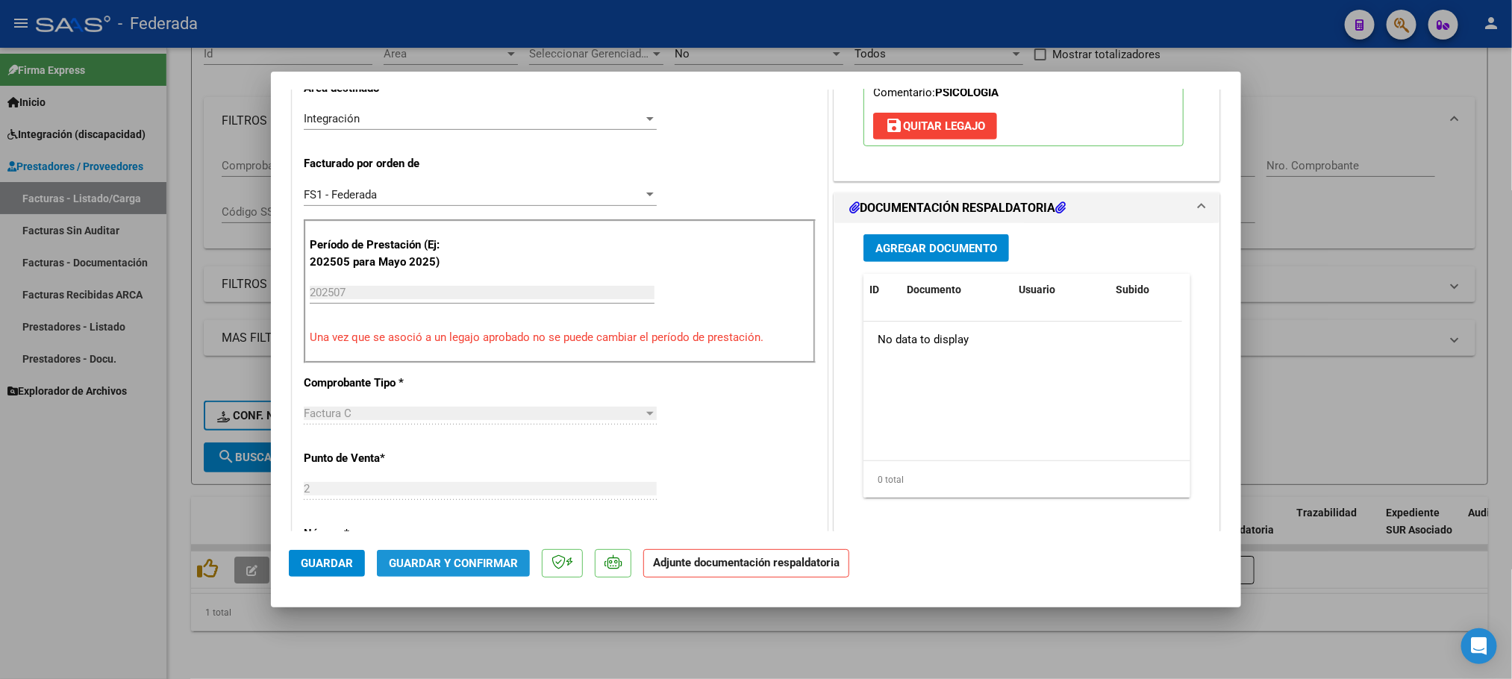
click at [479, 563] on span "Guardar y Confirmar" at bounding box center [453, 563] width 129 height 13
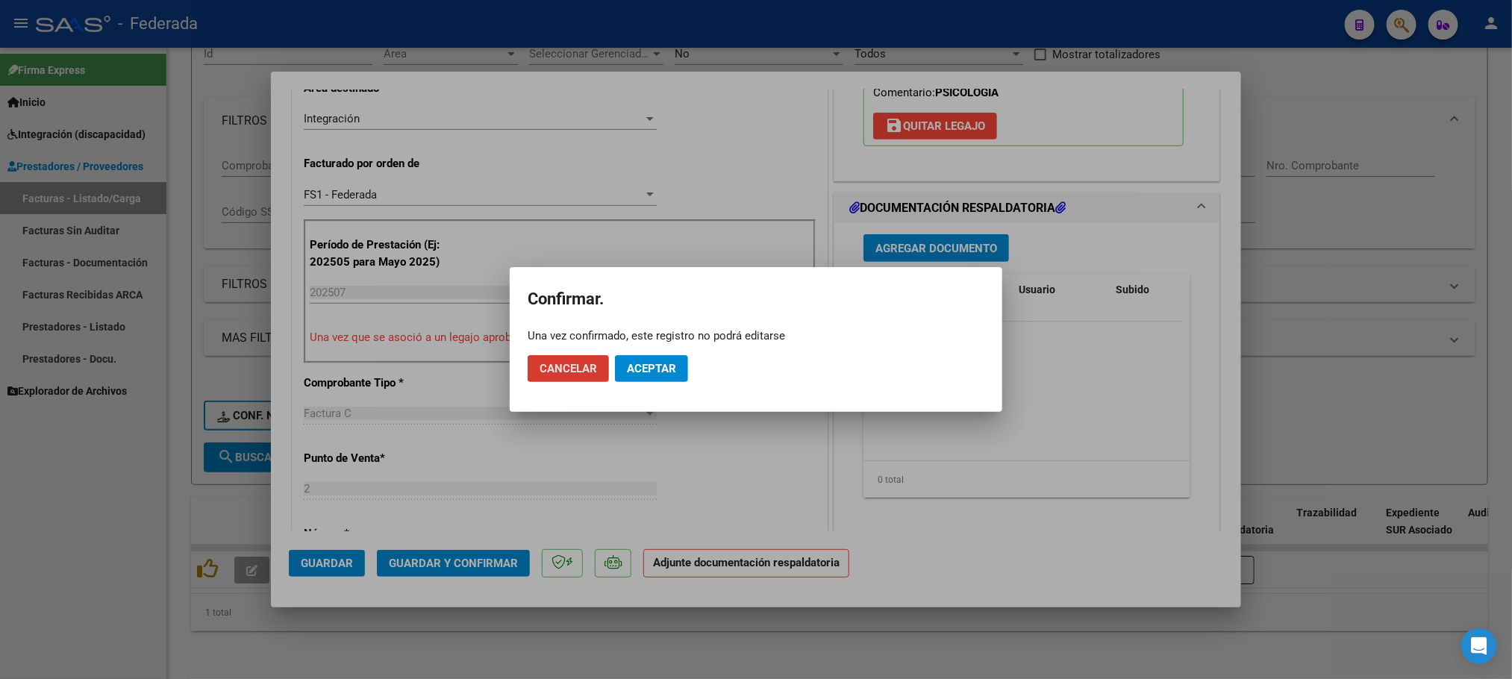
click at [636, 368] on span "Aceptar" at bounding box center [651, 368] width 49 height 13
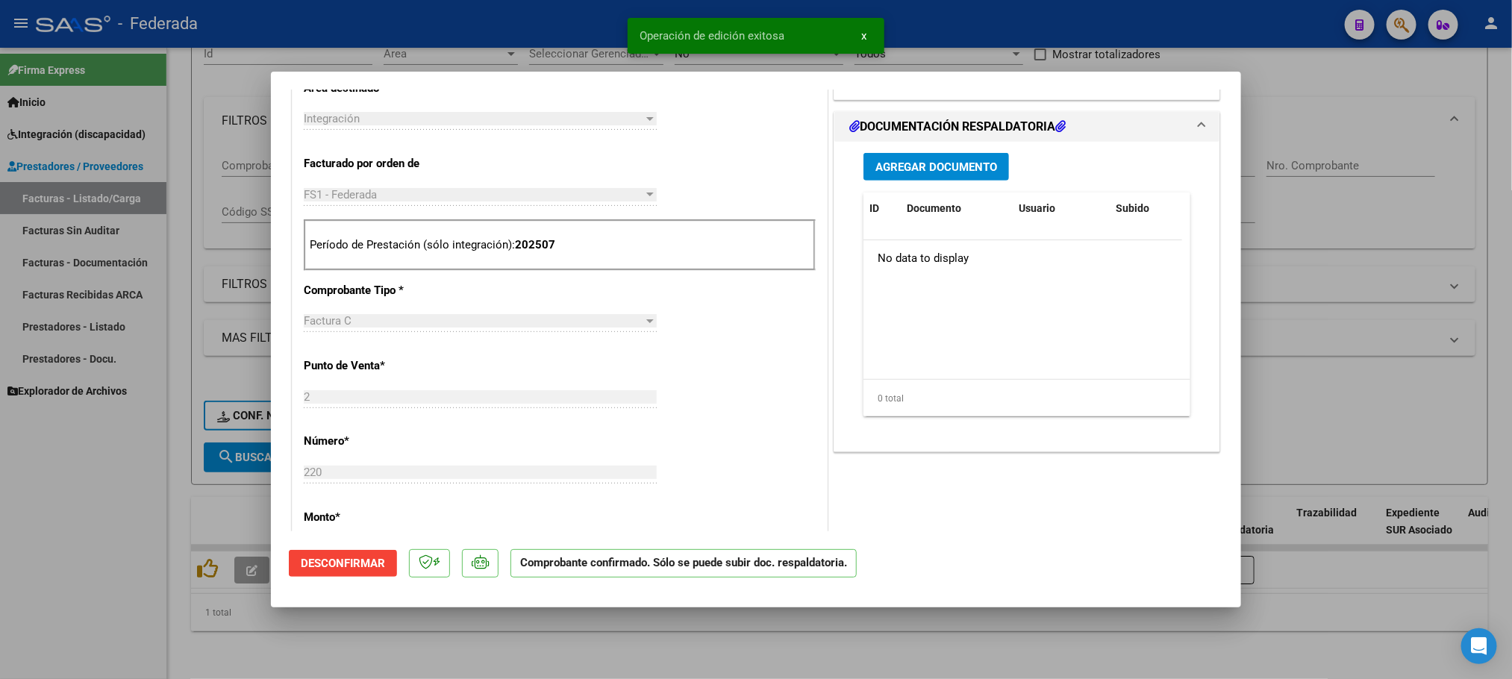
click at [547, 665] on div at bounding box center [756, 339] width 1512 height 679
type input "$ 0,00"
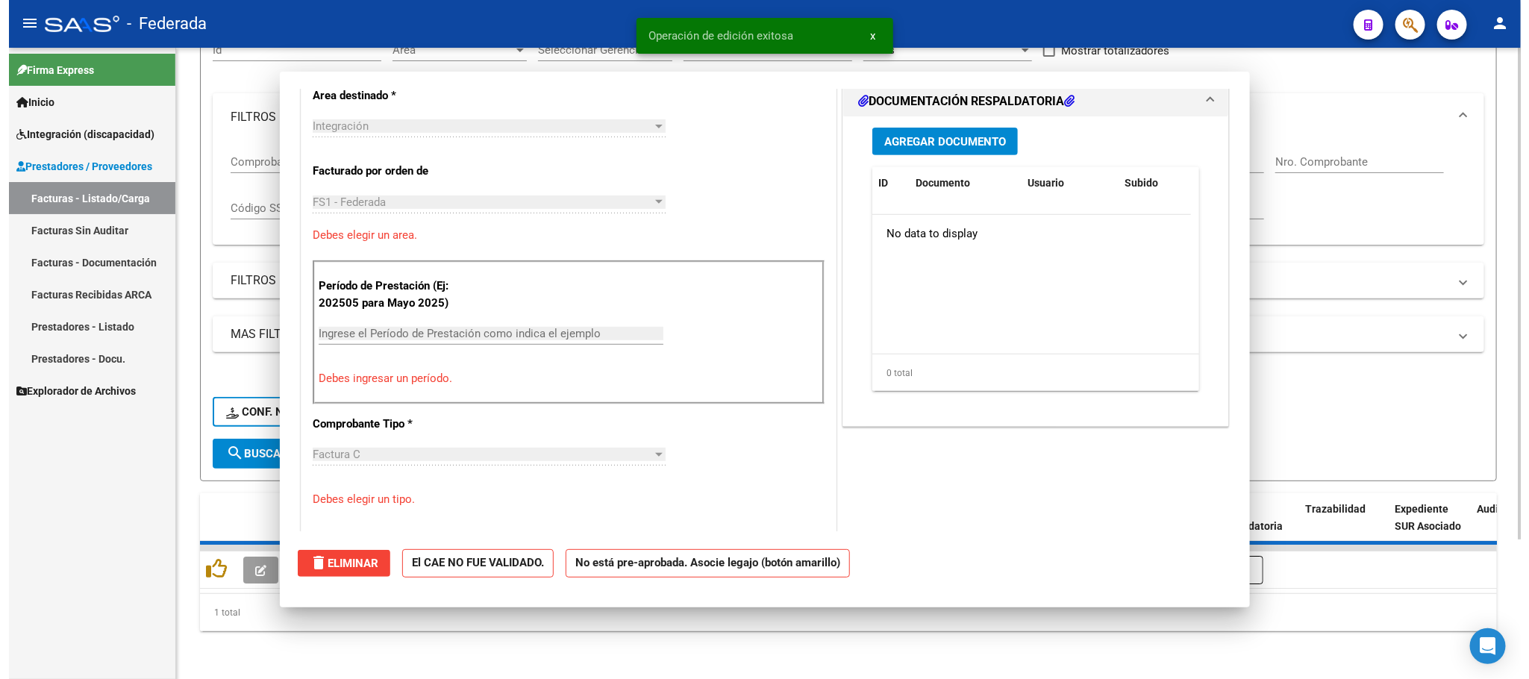
scroll to position [0, 0]
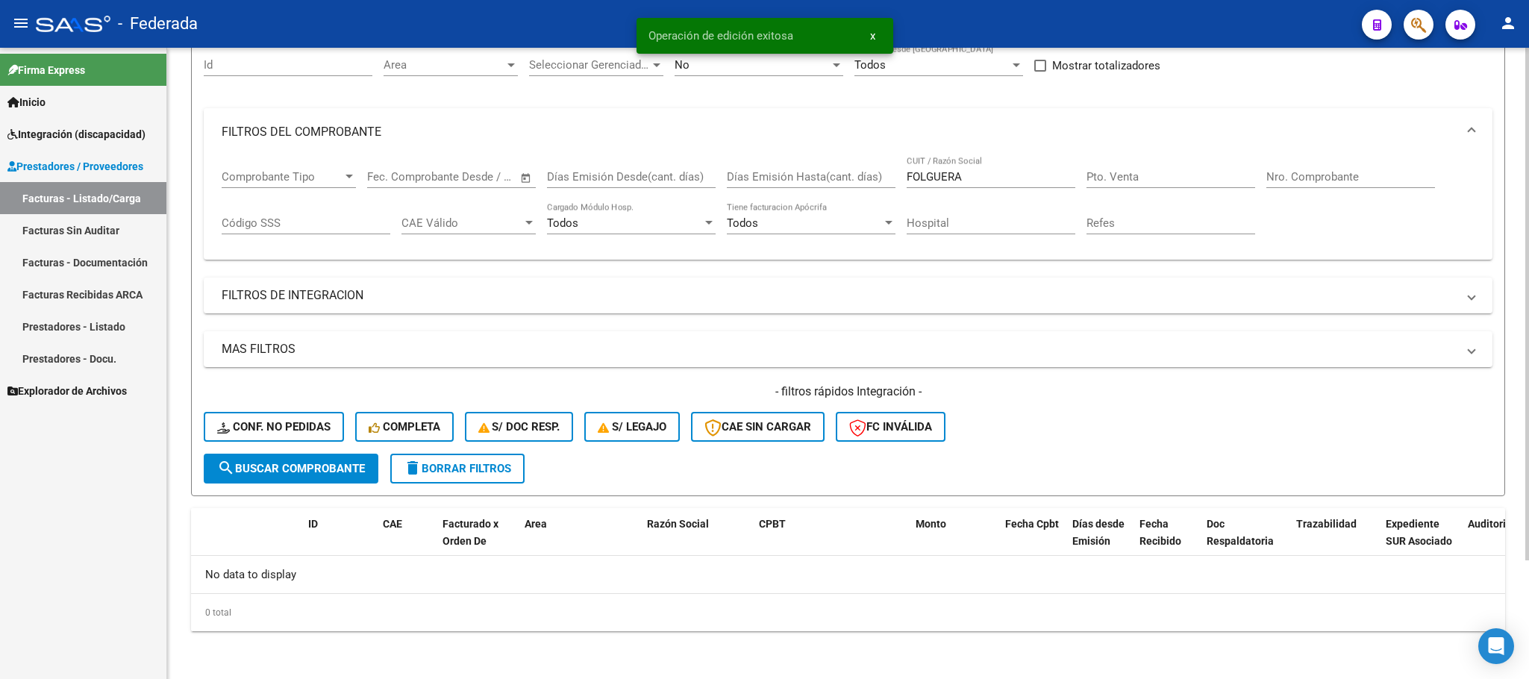
click at [482, 477] on button "delete Borrar Filtros" at bounding box center [457, 469] width 134 height 30
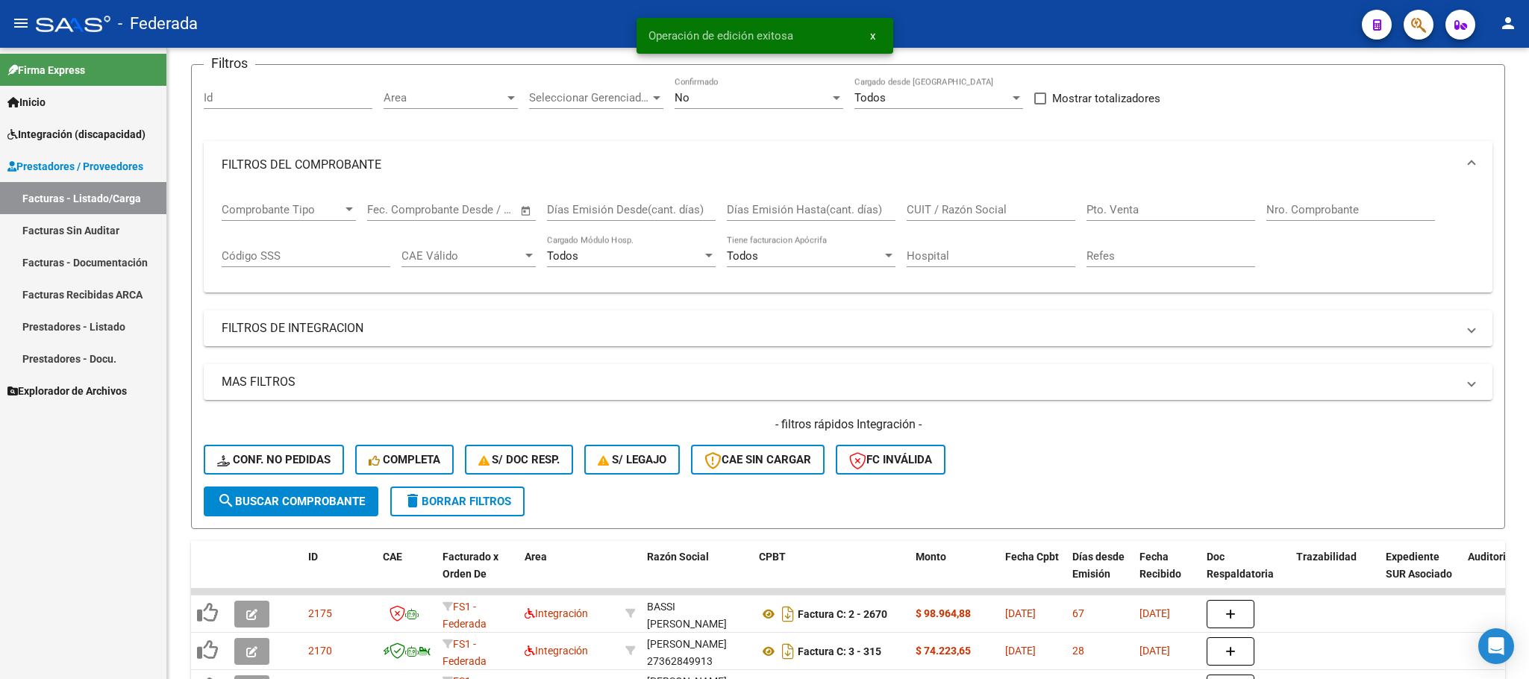
scroll to position [146, 0]
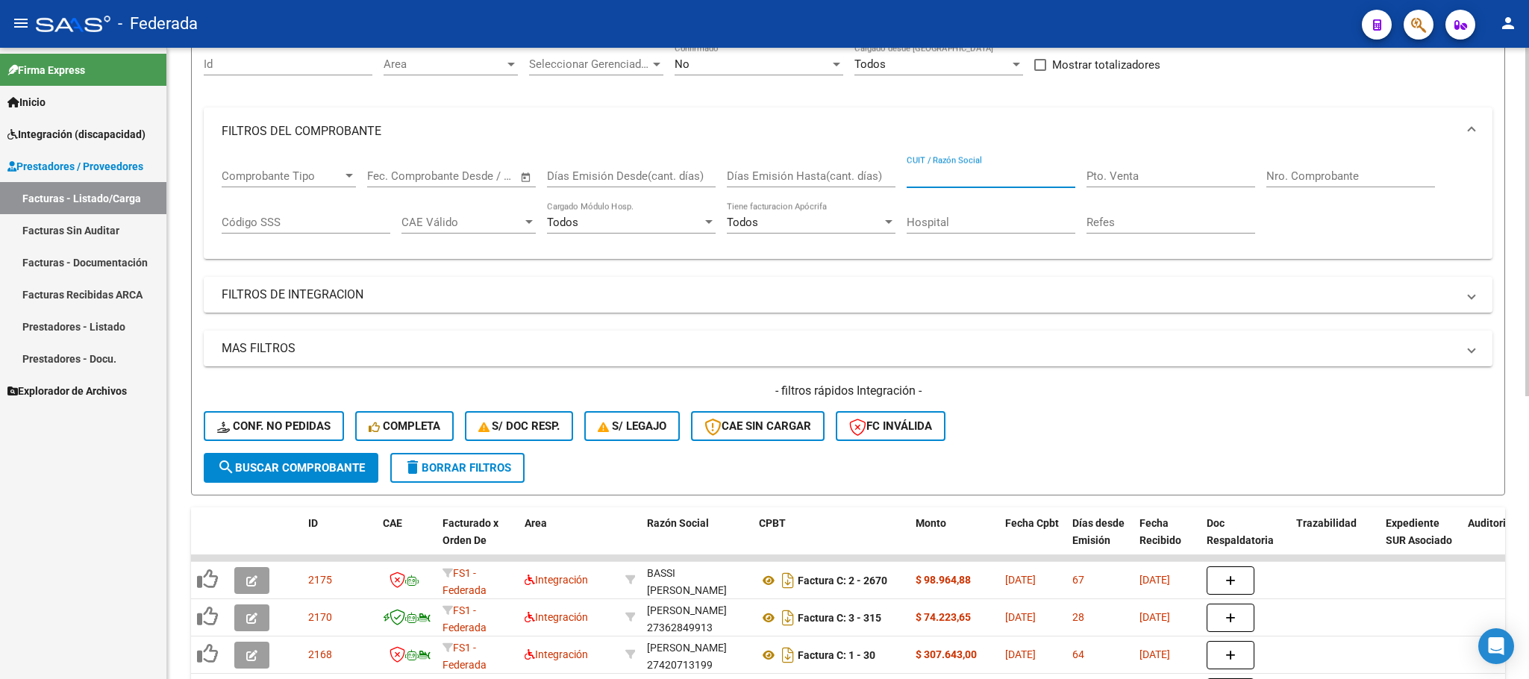
click at [925, 178] on input "CUIT / Razón Social" at bounding box center [991, 175] width 169 height 13
paste input "RUBIO"
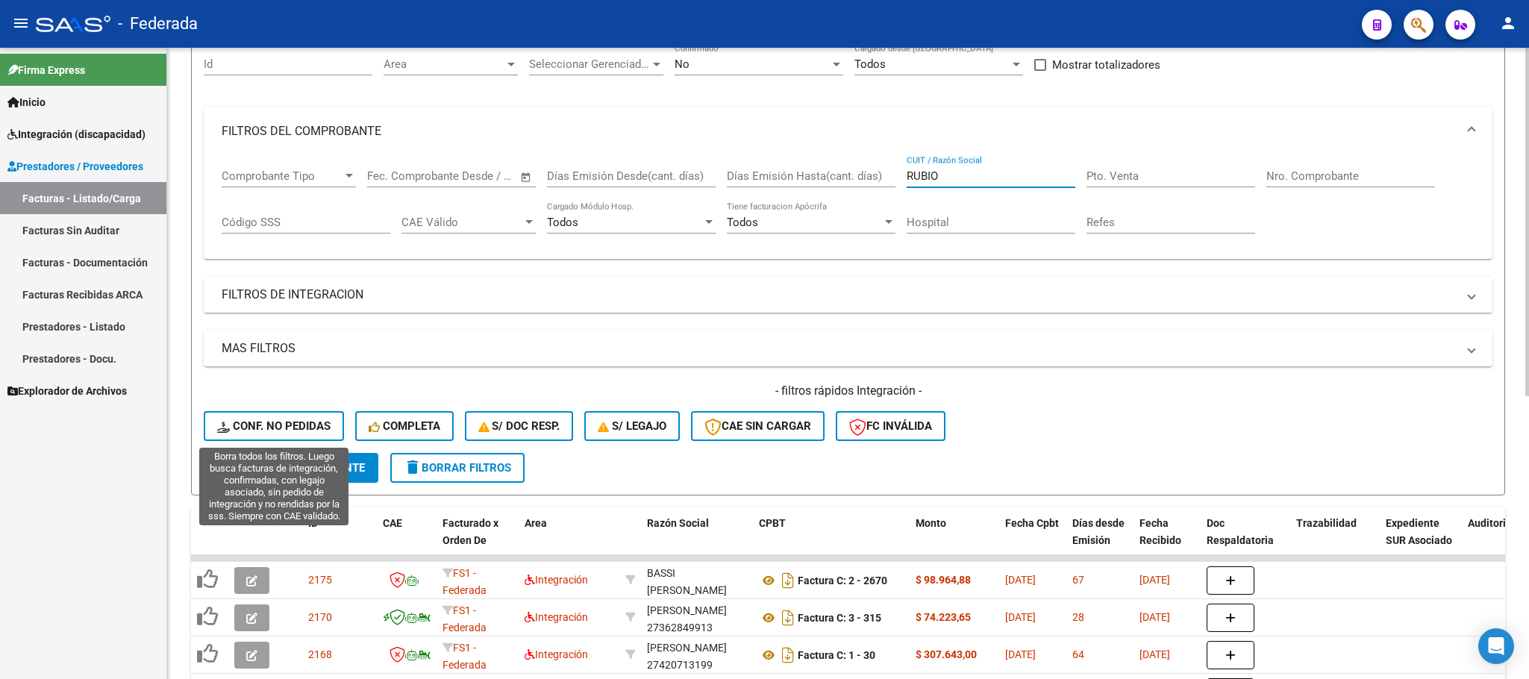
click at [307, 463] on span "search Buscar Comprobante" at bounding box center [291, 467] width 148 height 13
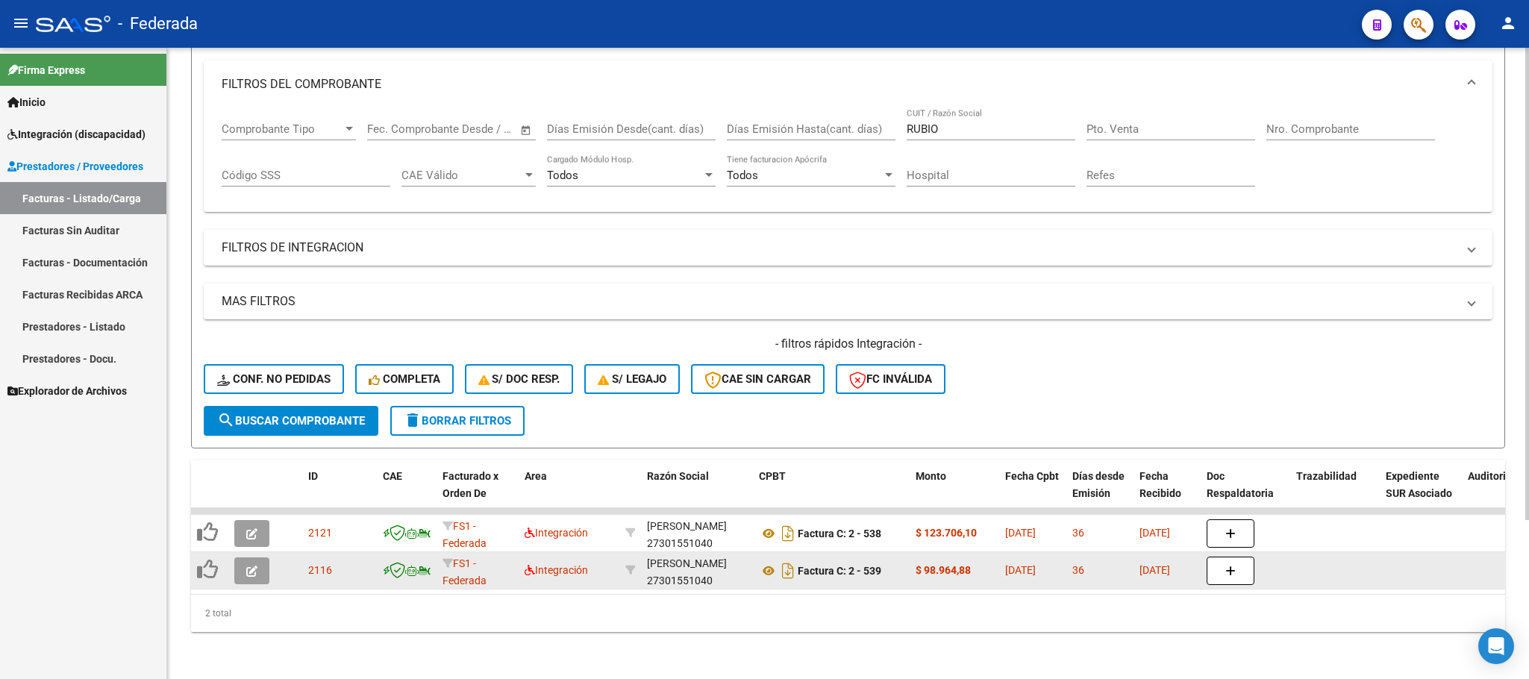
scroll to position [213, 0]
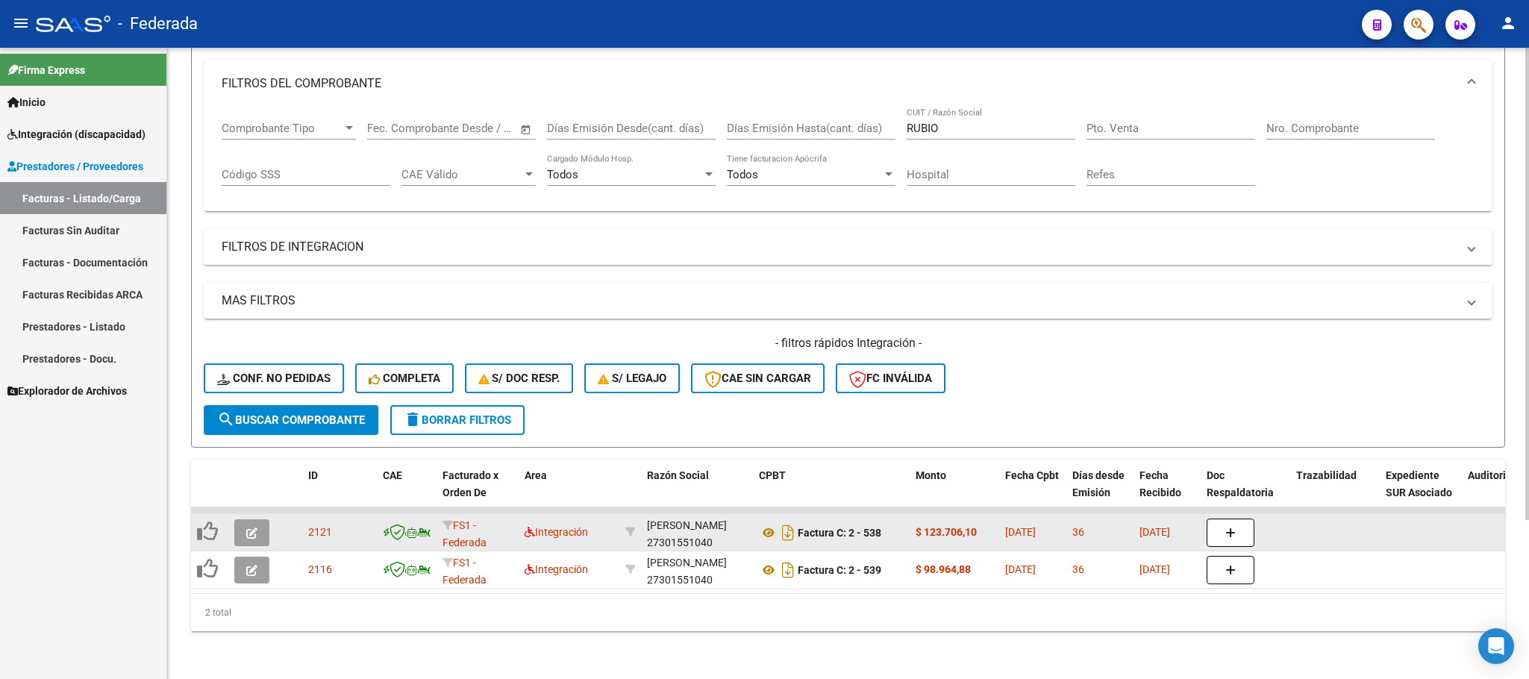
click at [684, 527] on div "RUBIO LUCIANA 27301551040" at bounding box center [697, 532] width 100 height 31
copy div "27301551040"
click at [768, 524] on icon at bounding box center [768, 533] width 19 height 18
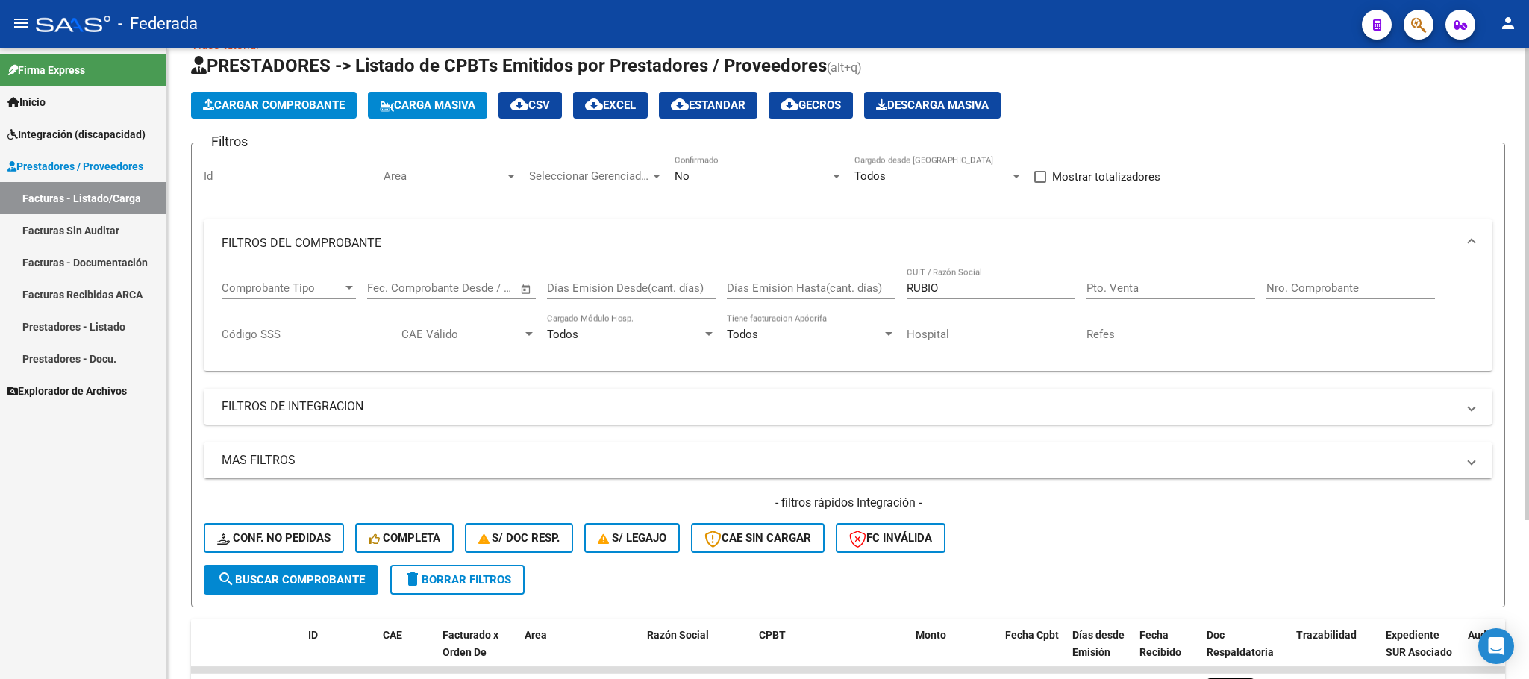
scroll to position [0, 0]
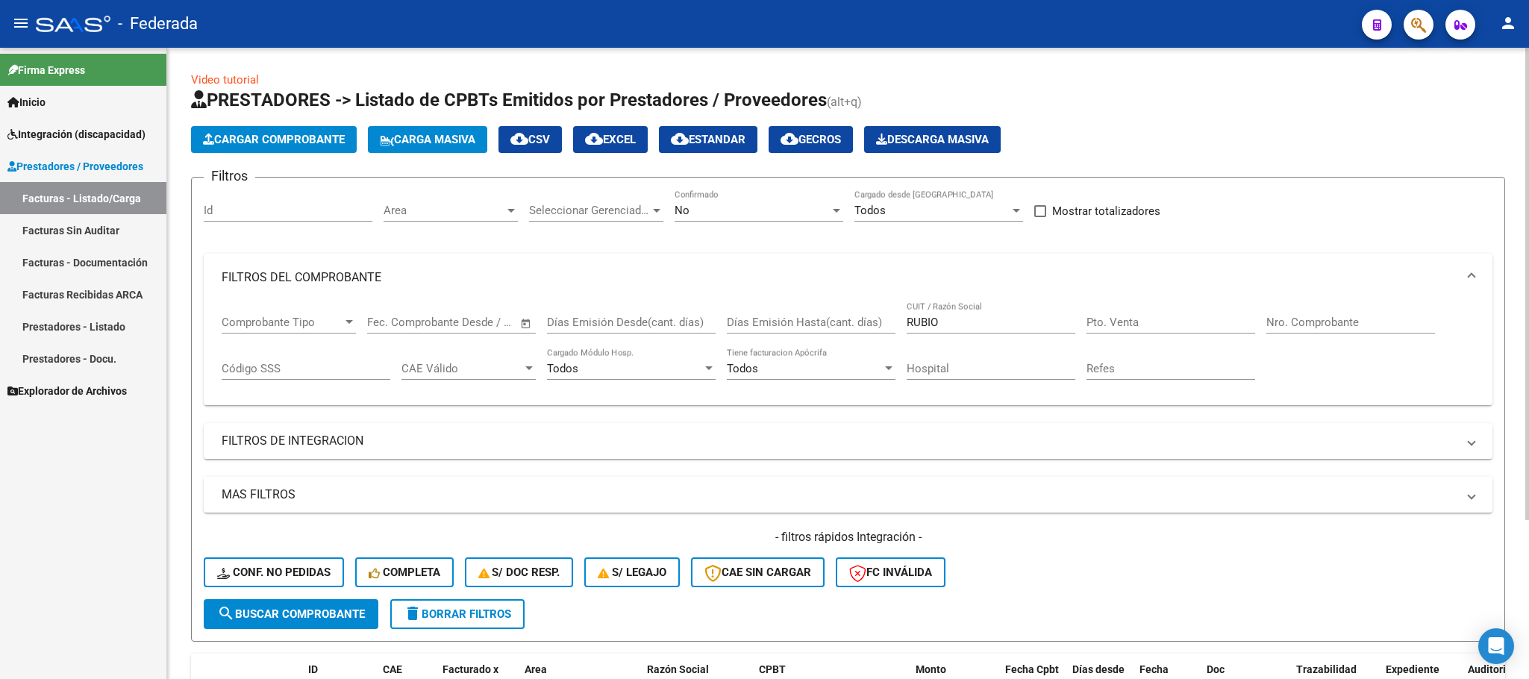
click at [948, 316] on div "RUBIO CUIT / Razón Social" at bounding box center [991, 318] width 169 height 32
click at [930, 322] on input "RUBIO" at bounding box center [991, 322] width 169 height 13
paste input "BUSTOS"
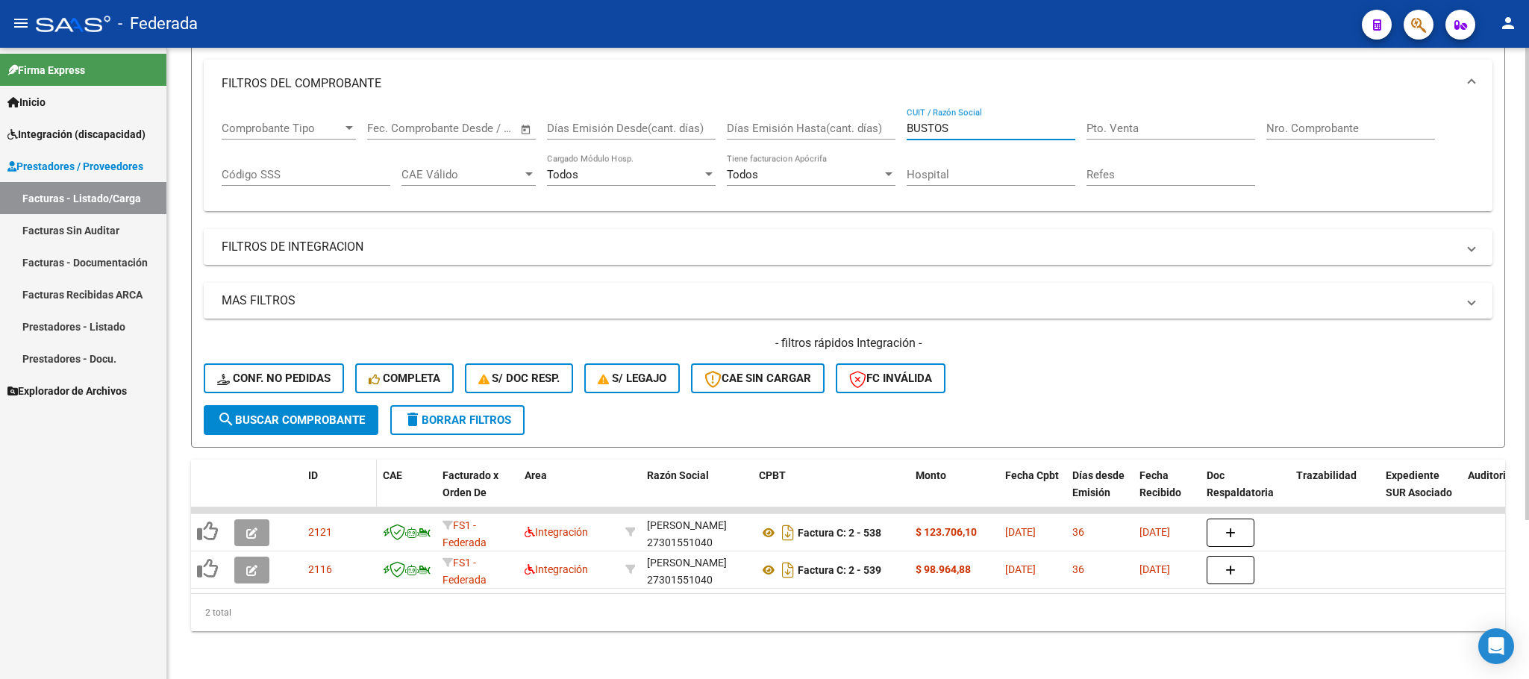
scroll to position [213, 0]
click at [336, 413] on span "search Buscar Comprobante" at bounding box center [291, 419] width 148 height 13
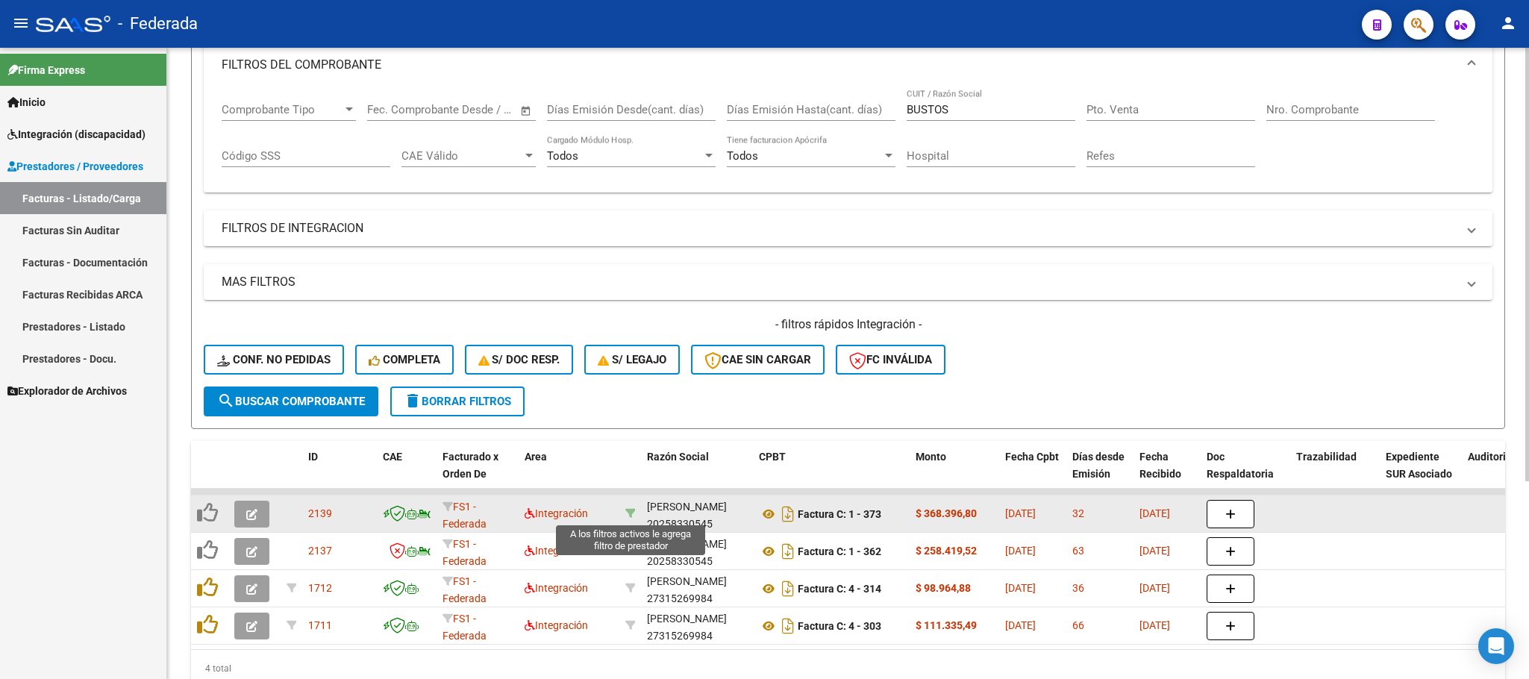
click at [625, 511] on icon at bounding box center [630, 513] width 10 height 10
type input "20258330545"
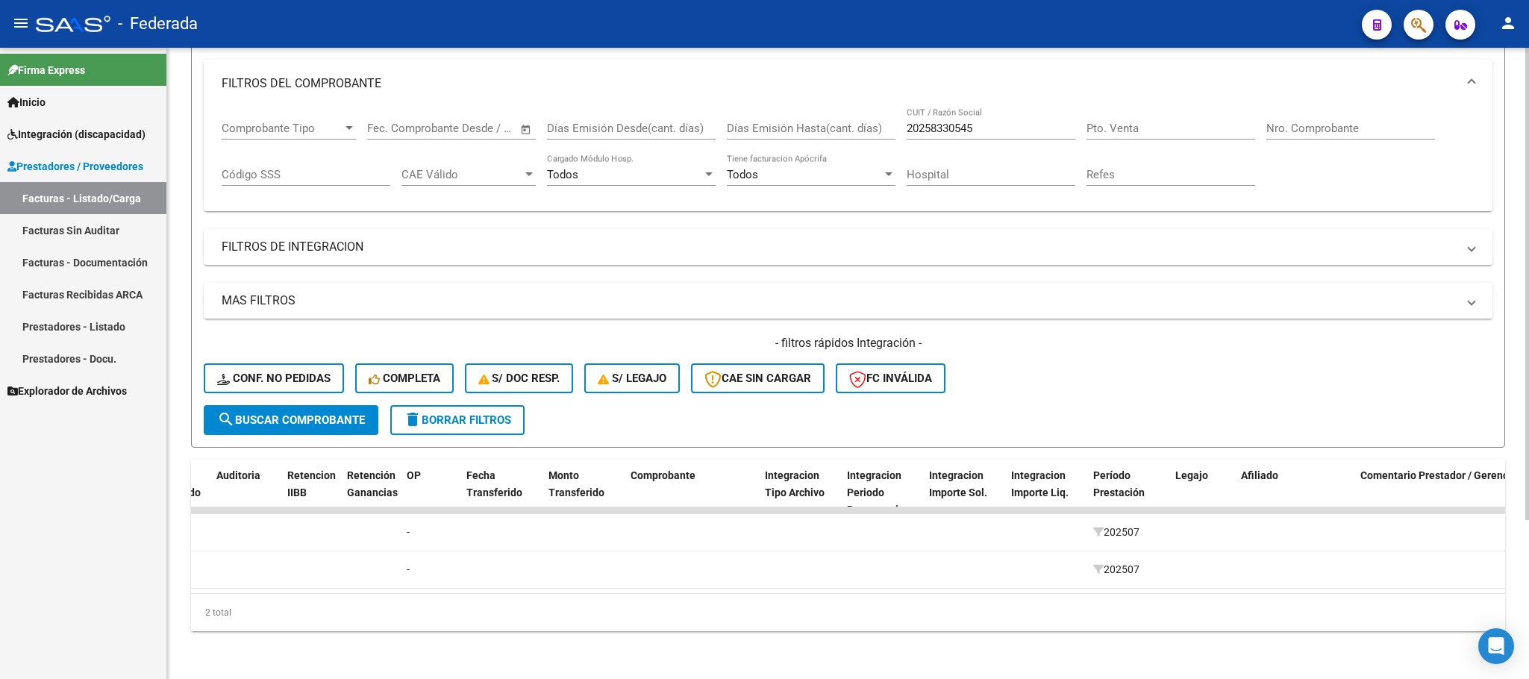
scroll to position [0, 0]
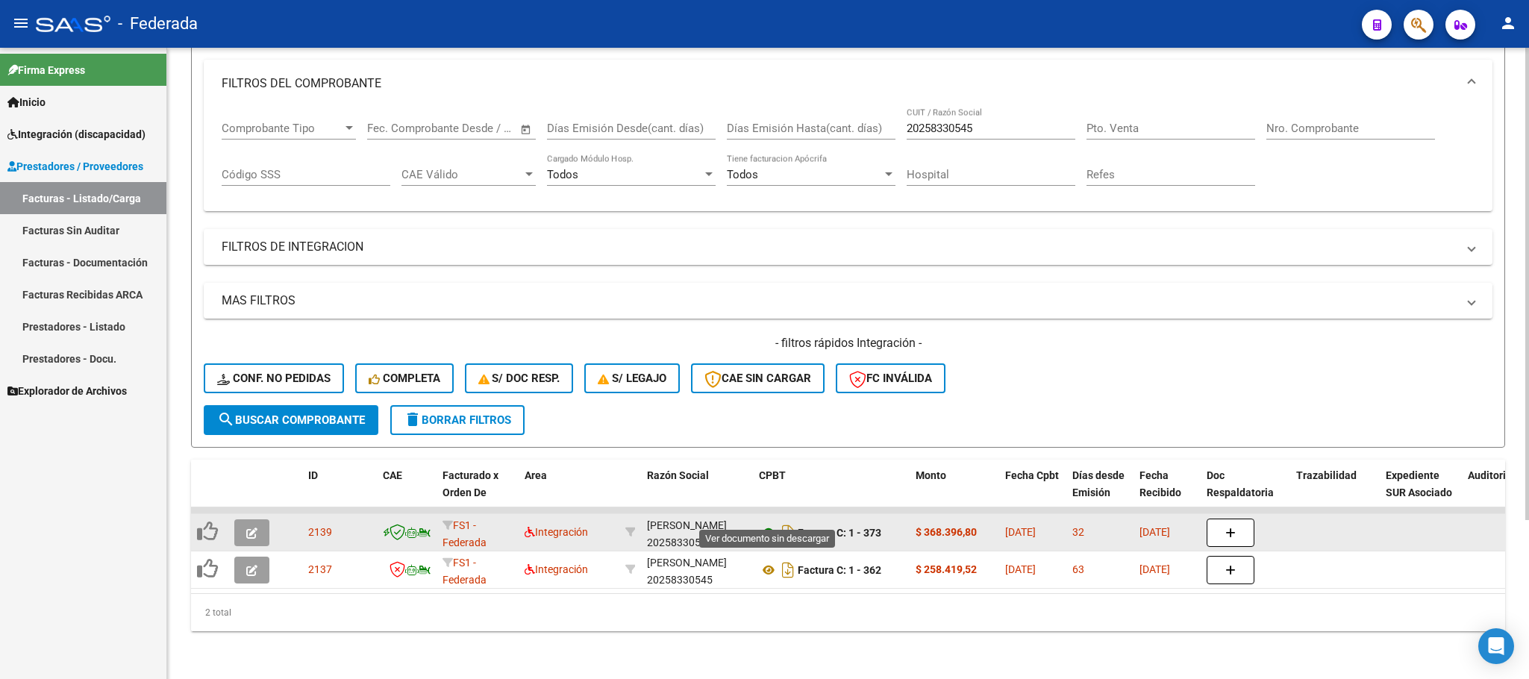
click at [769, 524] on icon at bounding box center [768, 533] width 19 height 18
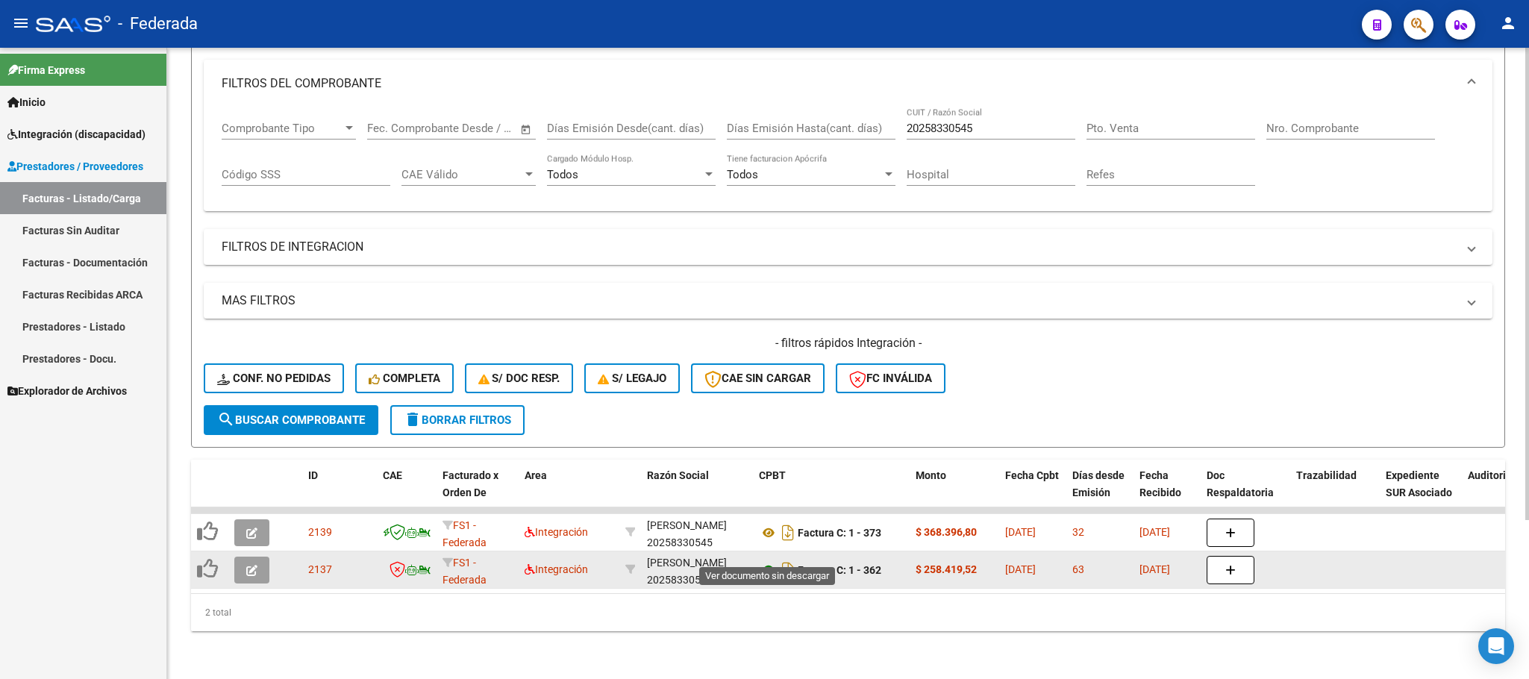
click at [768, 561] on icon at bounding box center [768, 570] width 19 height 18
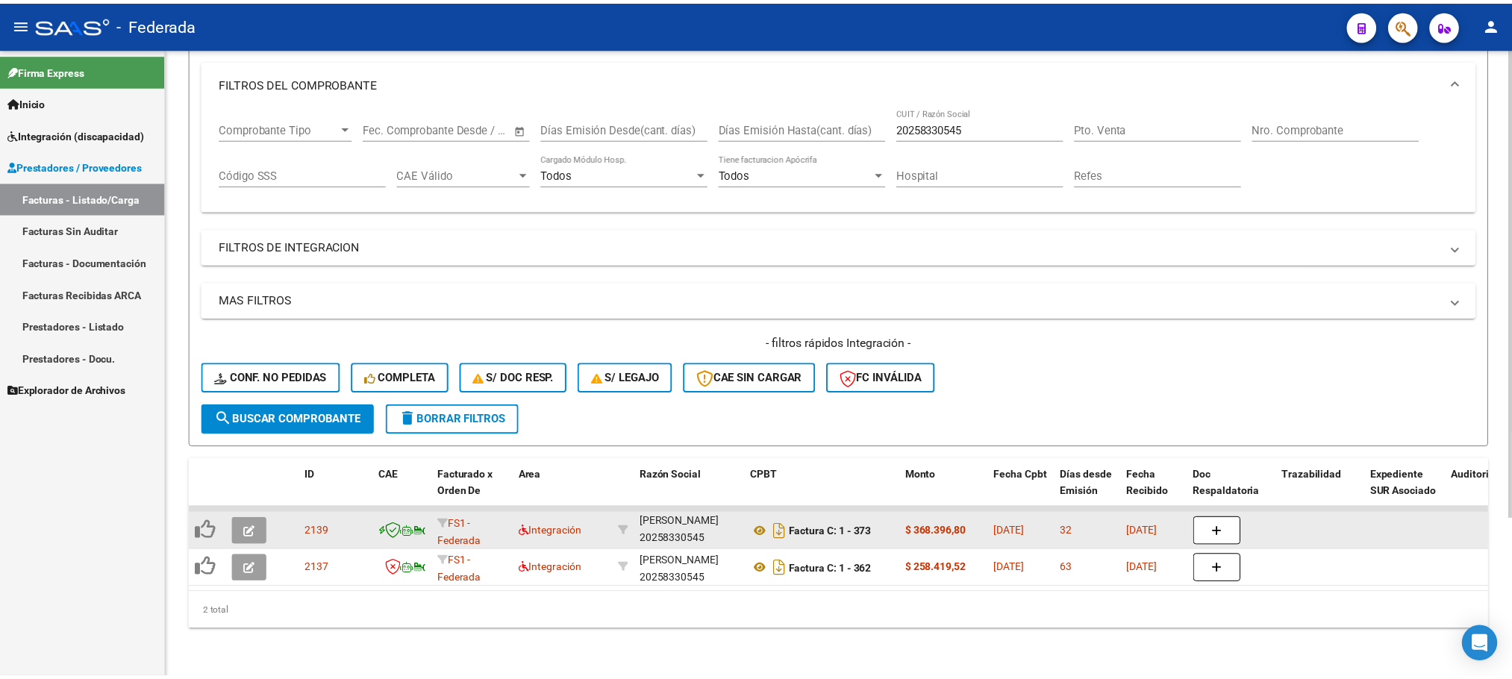
scroll to position [19, 0]
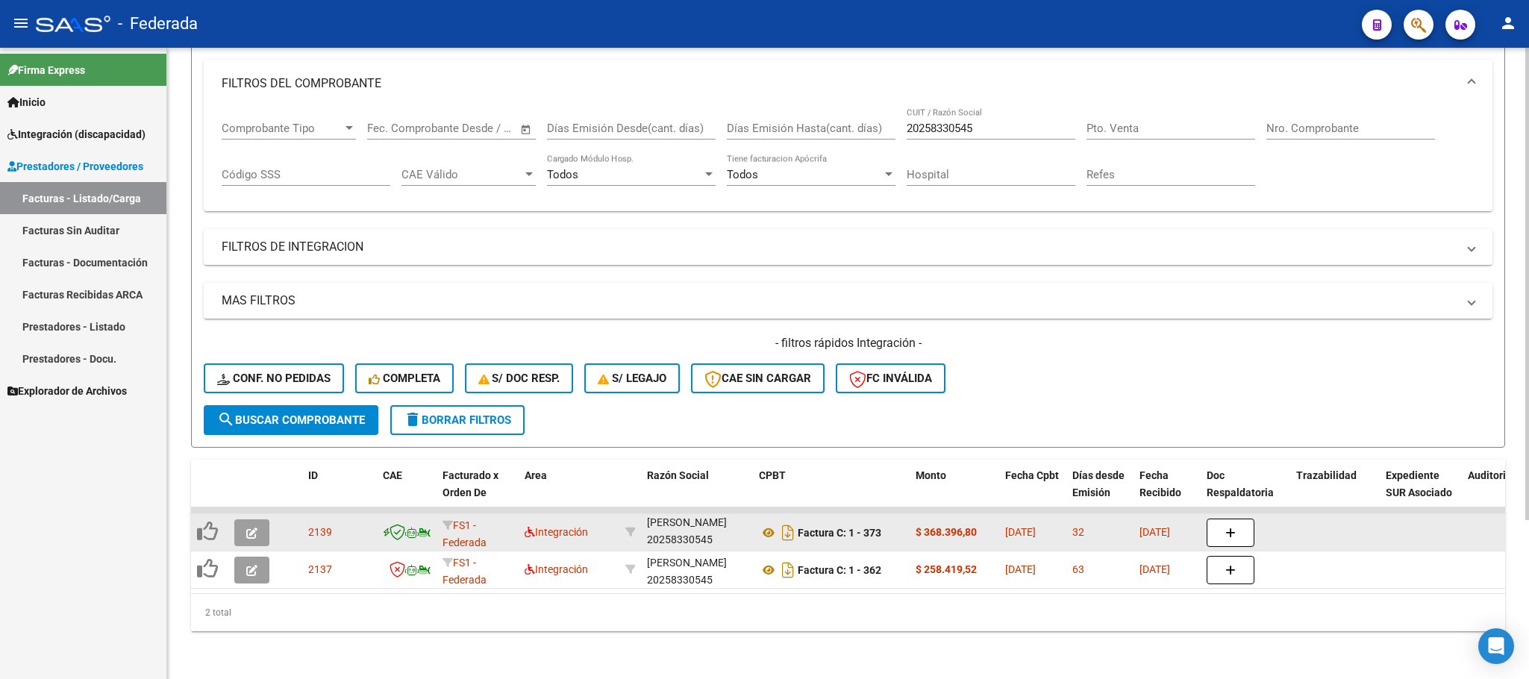
click at [683, 522] on div "BUSTOS EZEQUIEL ALDO 20258330545" at bounding box center [697, 532] width 100 height 31
copy div "20258330545"
click at [769, 524] on icon at bounding box center [768, 533] width 19 height 18
click at [264, 519] on button "button" at bounding box center [251, 532] width 35 height 27
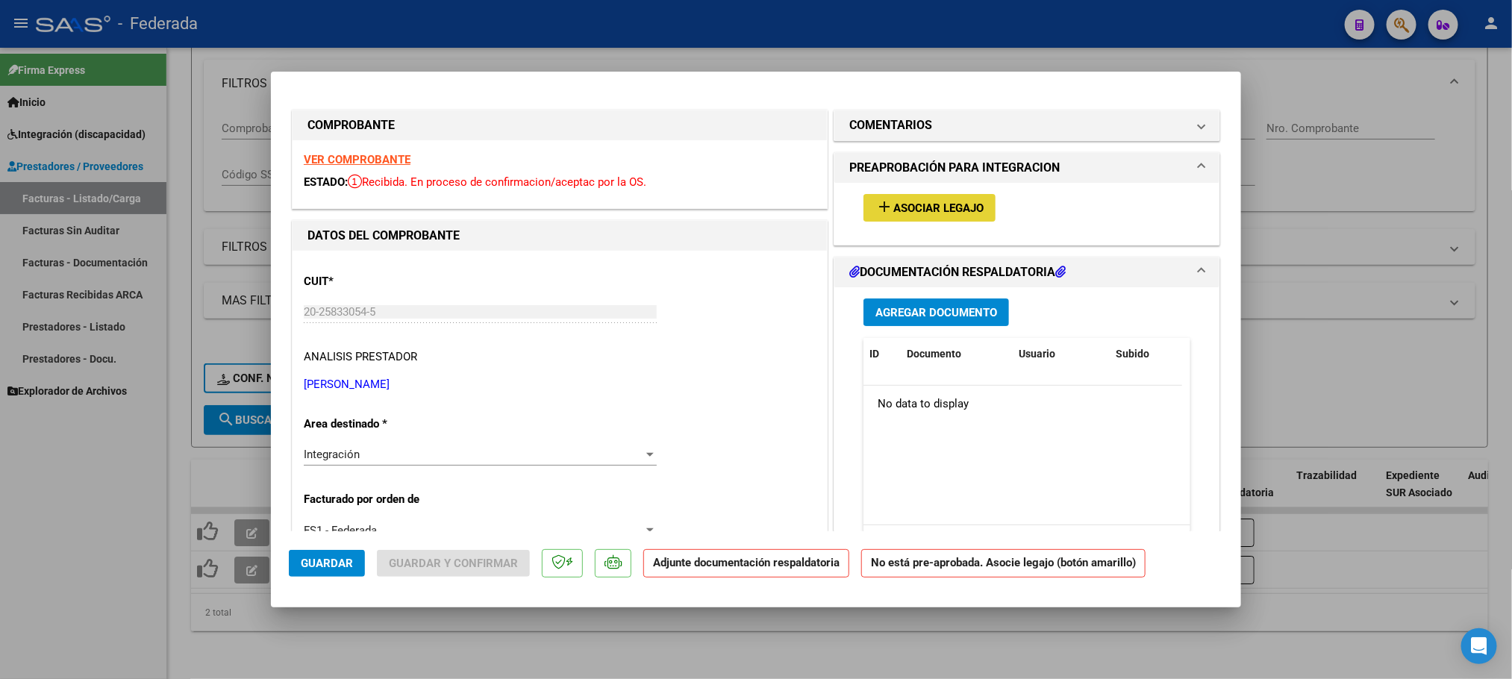
click at [916, 213] on span "Asociar Legajo" at bounding box center [938, 208] width 90 height 13
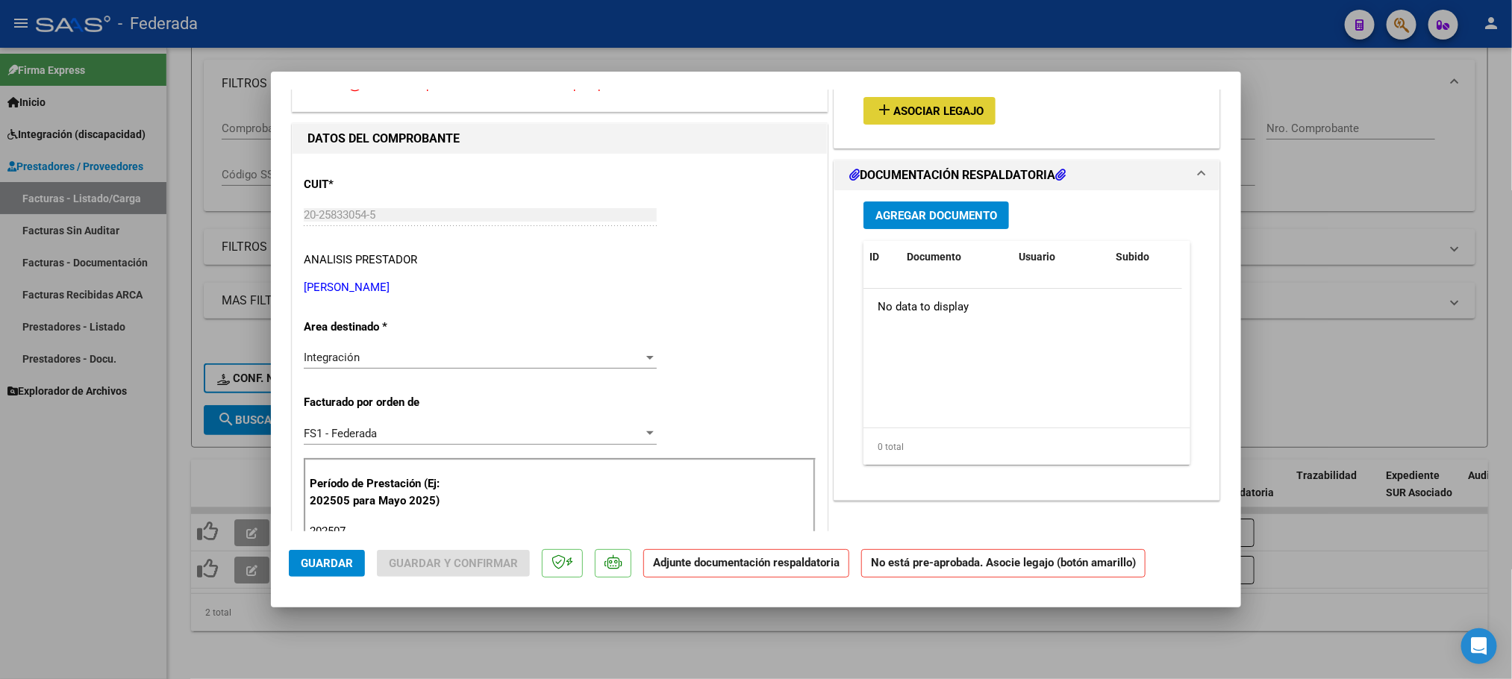
scroll to position [224, 0]
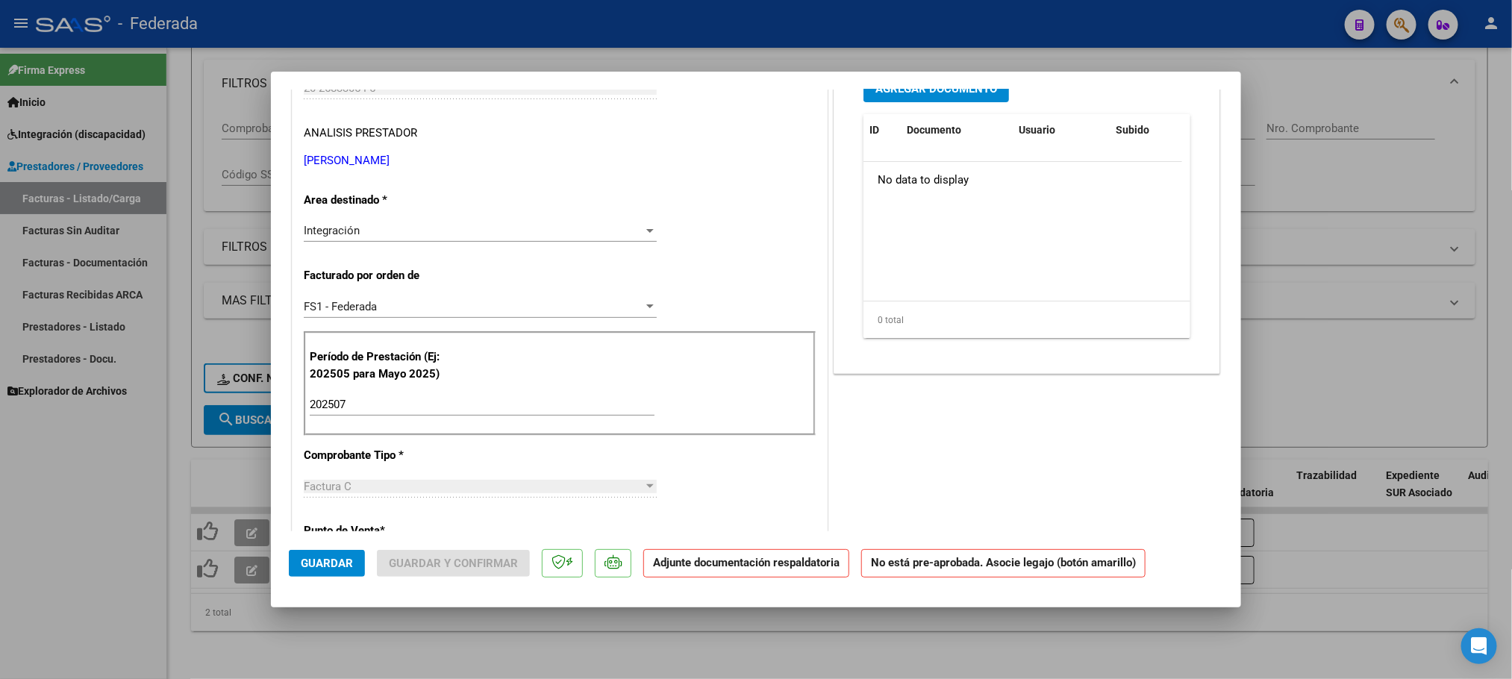
type input "$ 0,00"
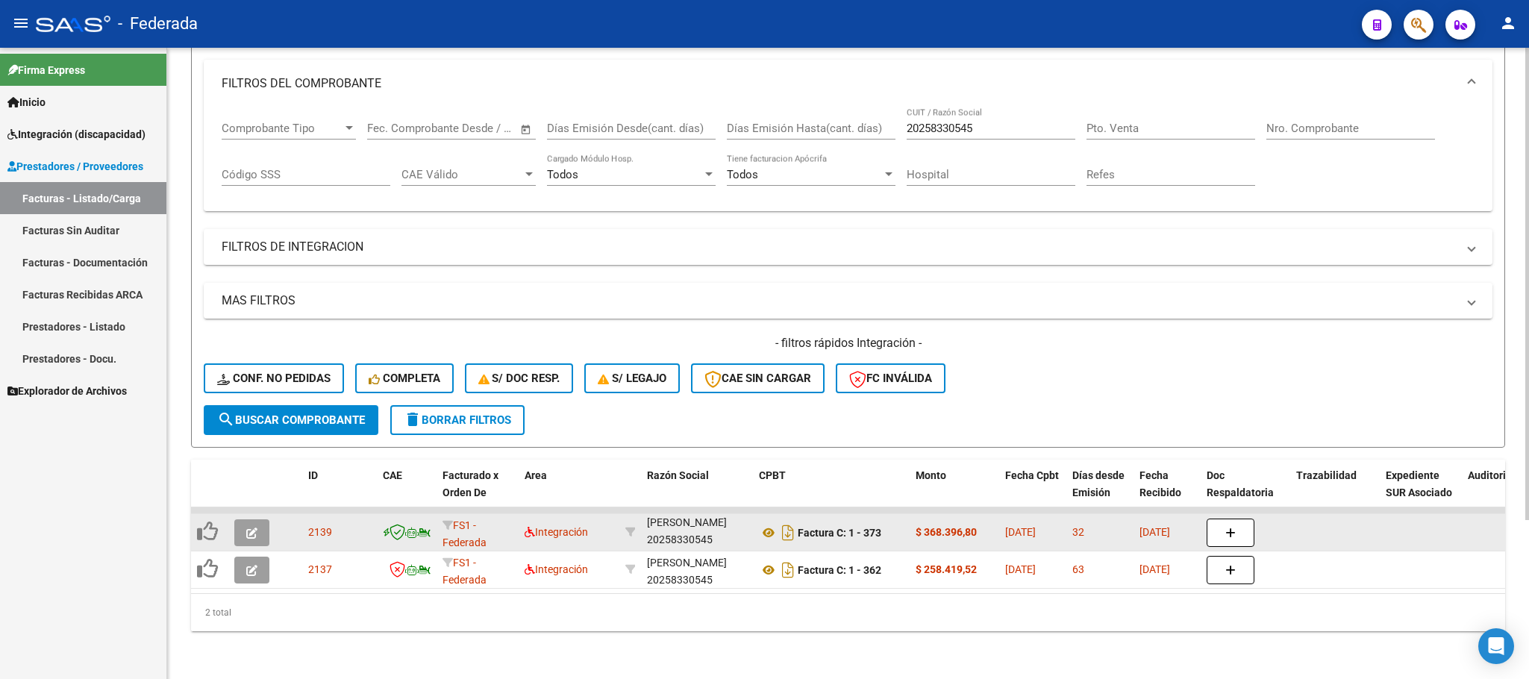
scroll to position [0, 0]
click at [247, 528] on icon "button" at bounding box center [251, 533] width 11 height 11
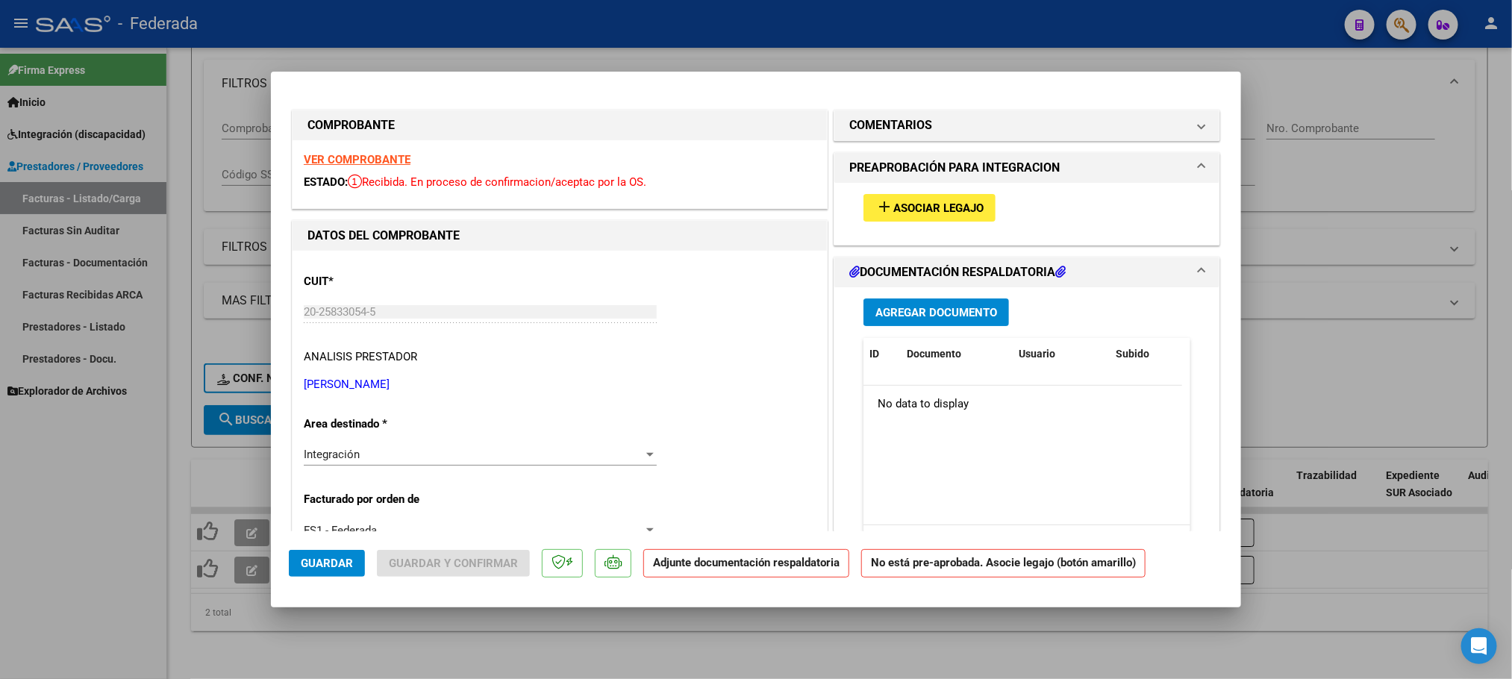
click at [864, 200] on button "add Asociar Legajo" at bounding box center [930, 208] width 132 height 28
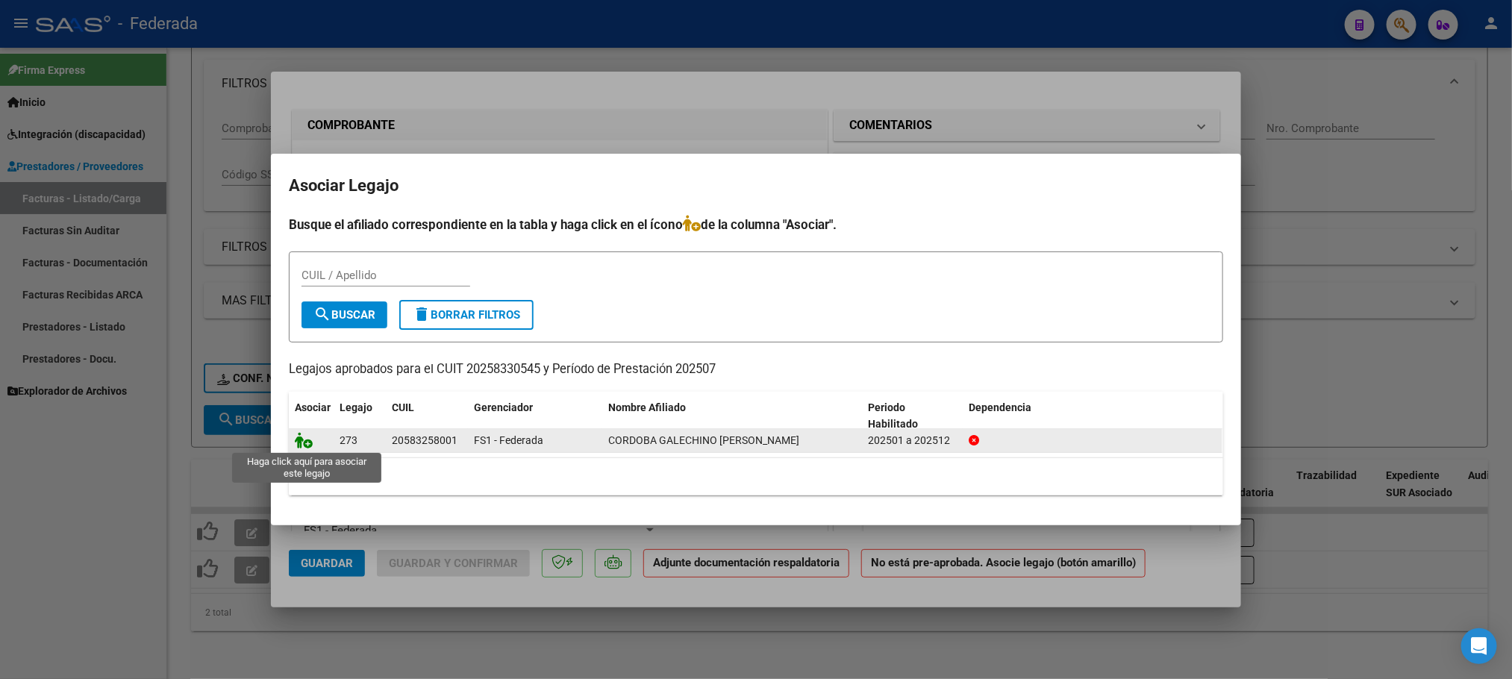
click at [305, 437] on icon at bounding box center [304, 440] width 18 height 16
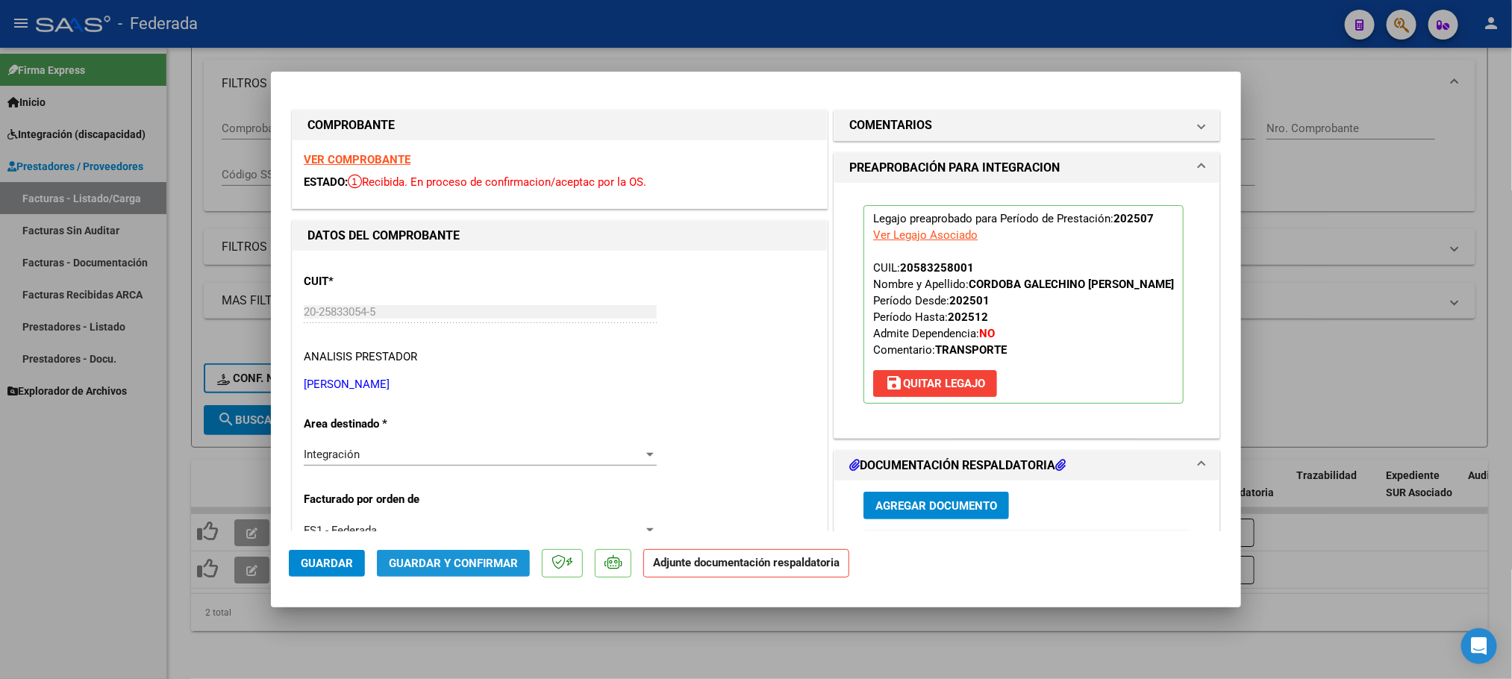
click at [486, 567] on span "Guardar y Confirmar" at bounding box center [453, 563] width 129 height 13
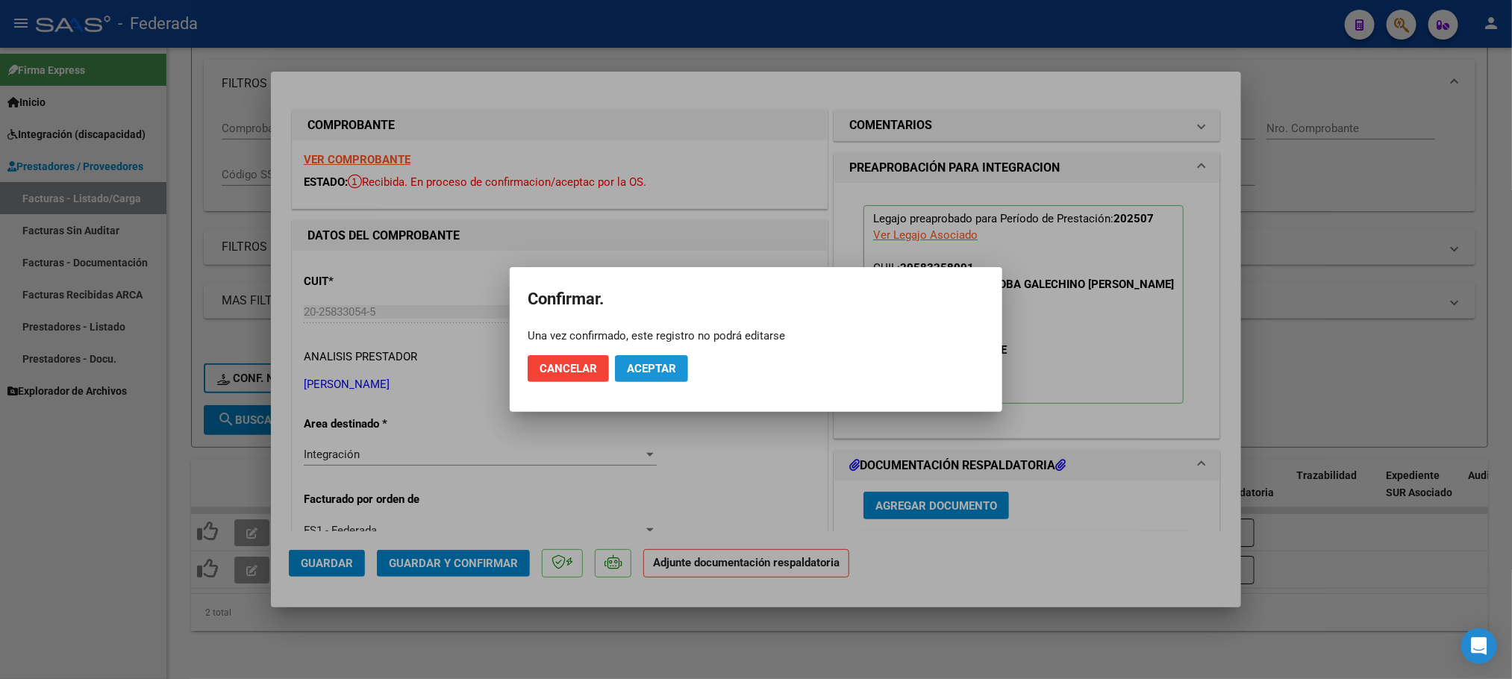
click at [665, 363] on span "Aceptar" at bounding box center [651, 368] width 49 height 13
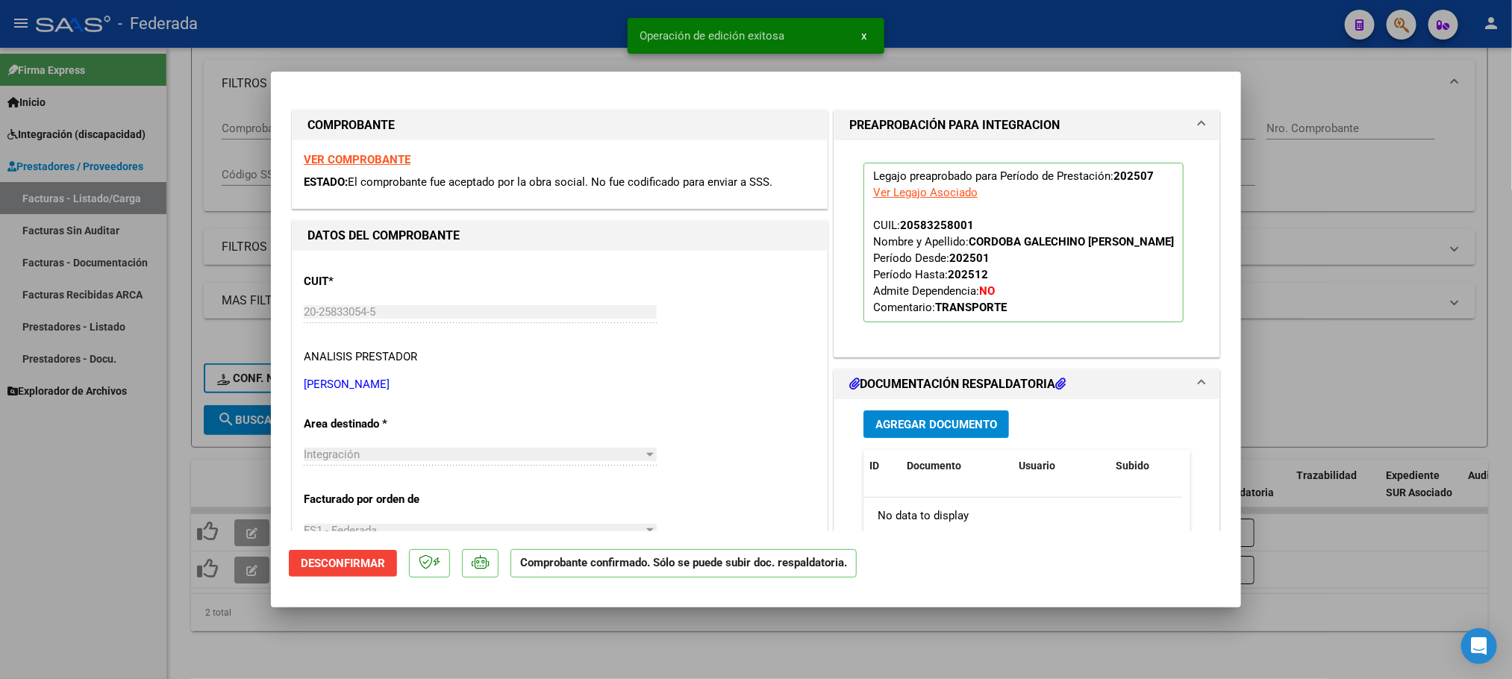
click at [641, 619] on div at bounding box center [756, 339] width 1512 height 679
type input "$ 0,00"
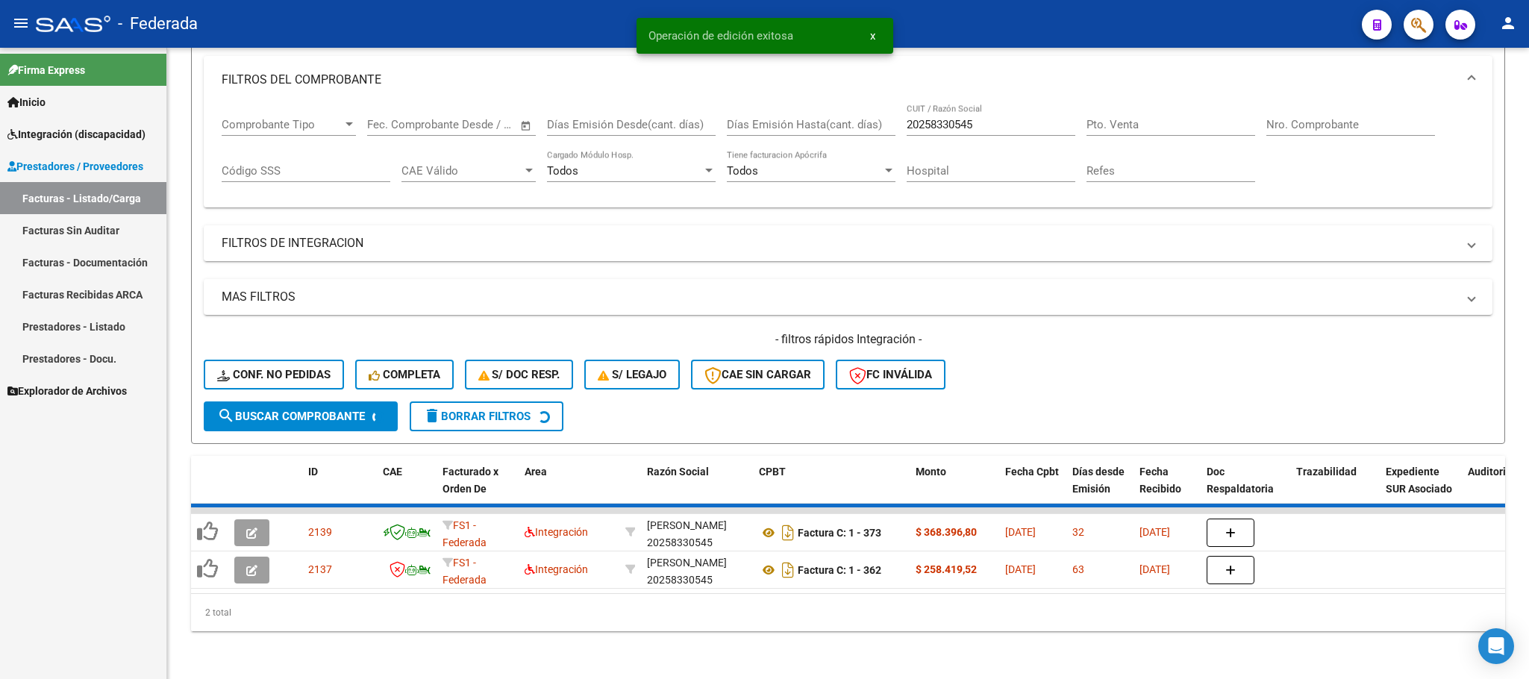
scroll to position [175, 0]
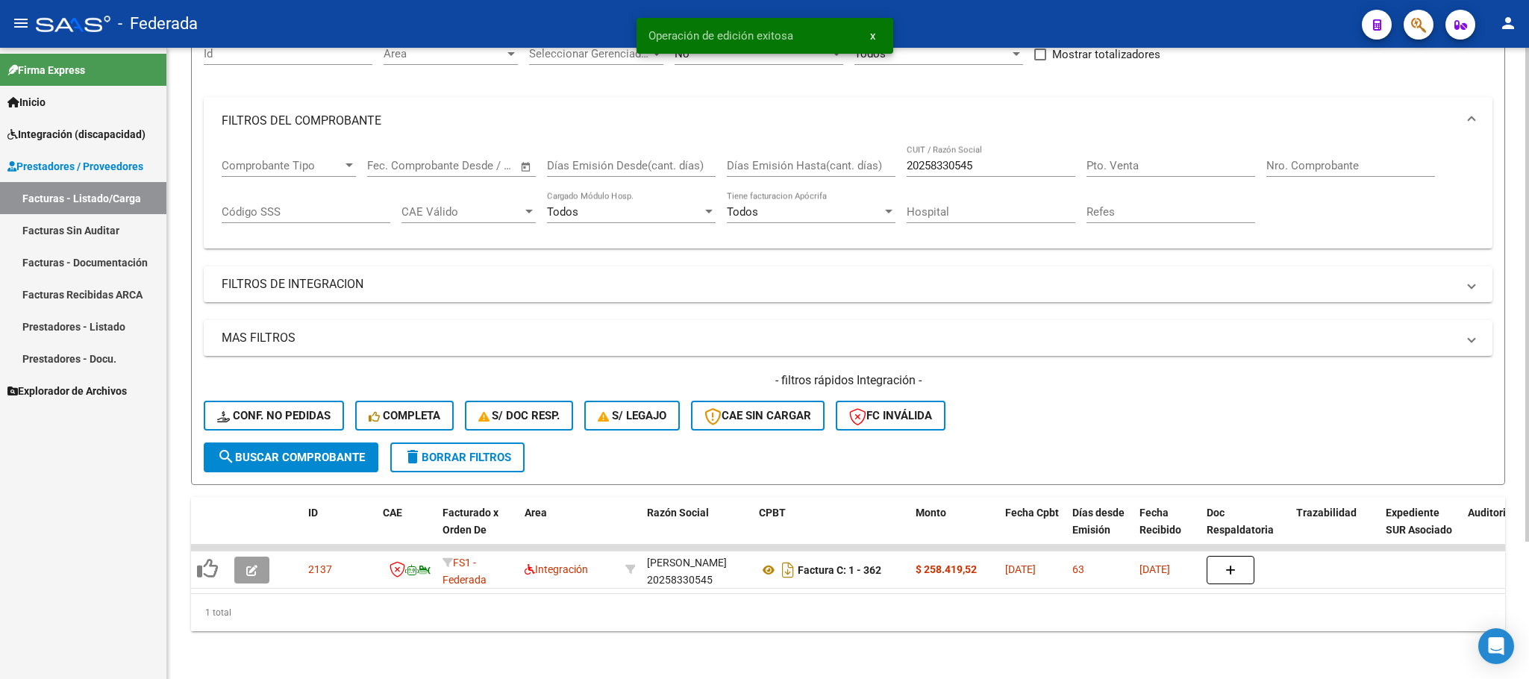
click at [487, 446] on button "delete Borrar Filtros" at bounding box center [457, 458] width 134 height 30
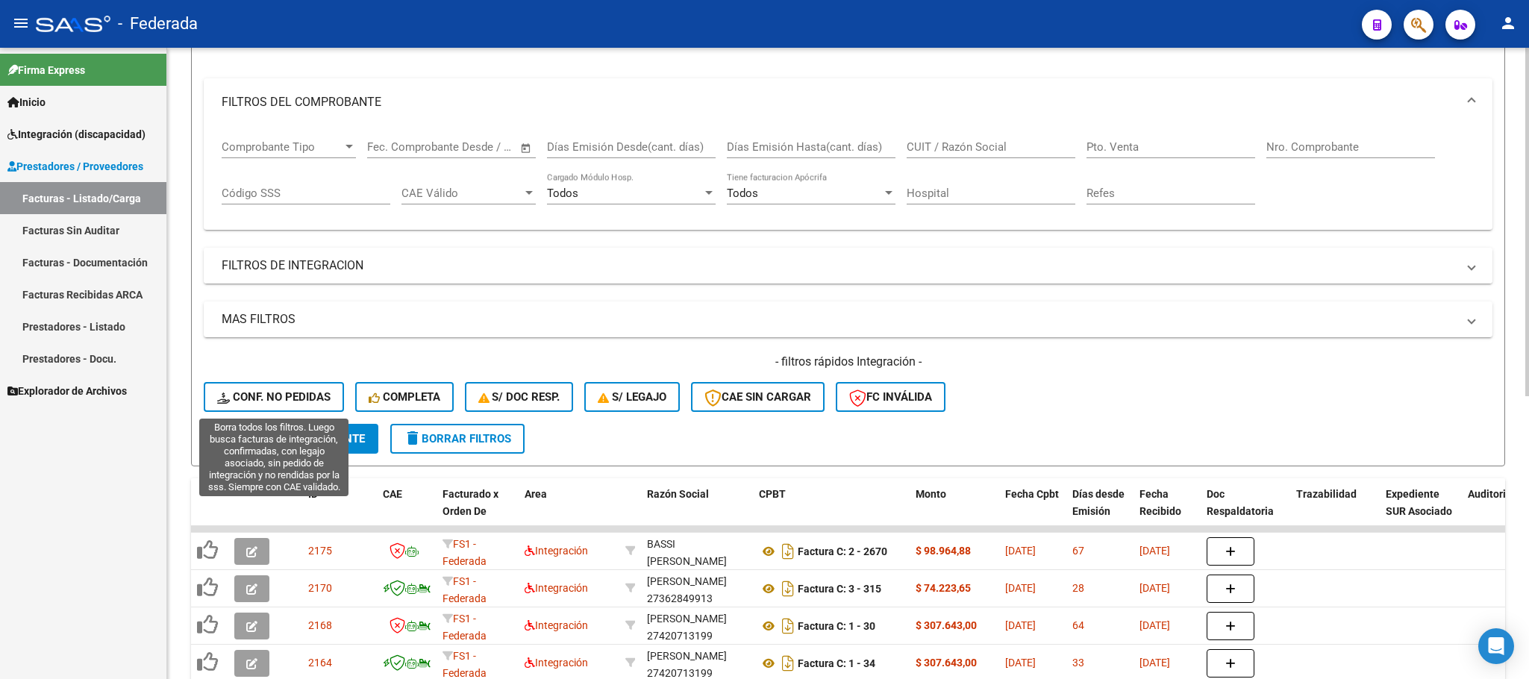
drag, startPoint x: 272, startPoint y: 394, endPoint x: 716, endPoint y: 251, distance: 467.3
click at [275, 394] on span "Conf. no pedidas" at bounding box center [273, 396] width 113 height 13
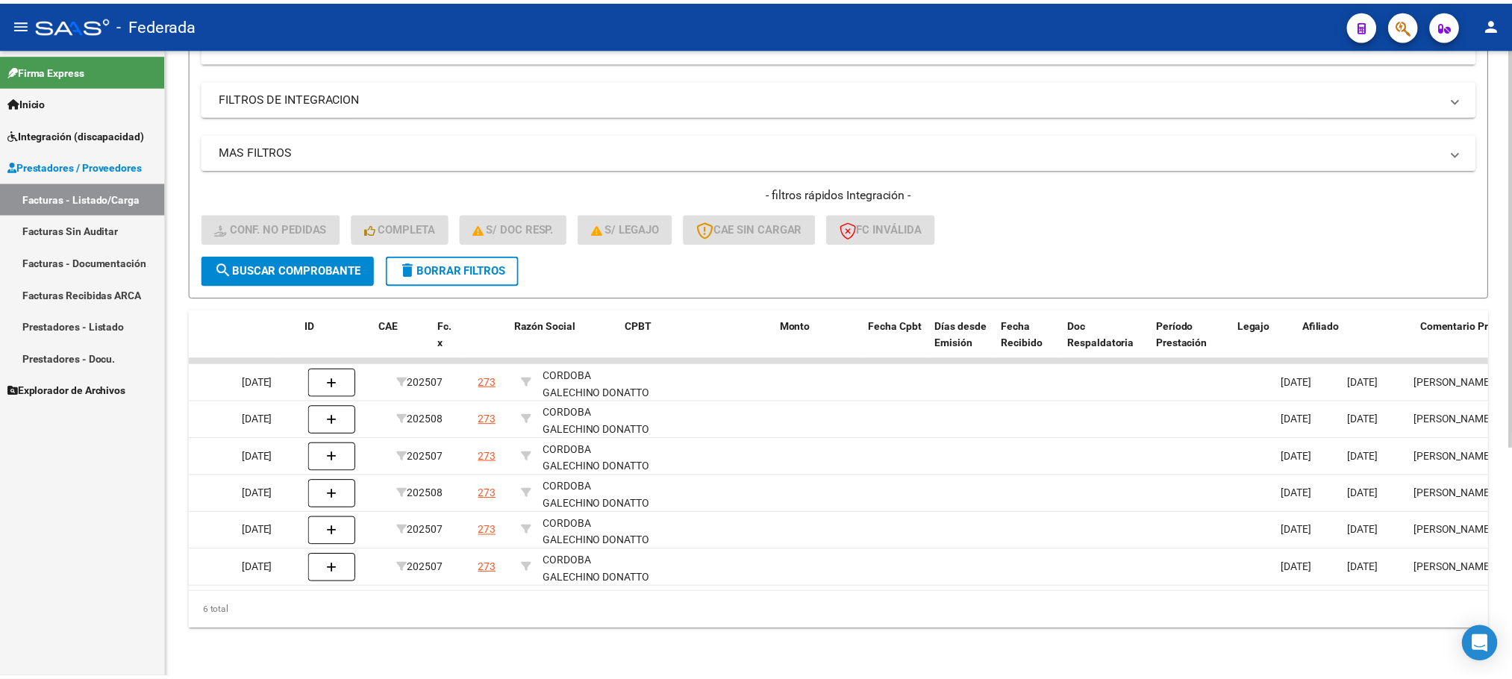
scroll to position [0, 0]
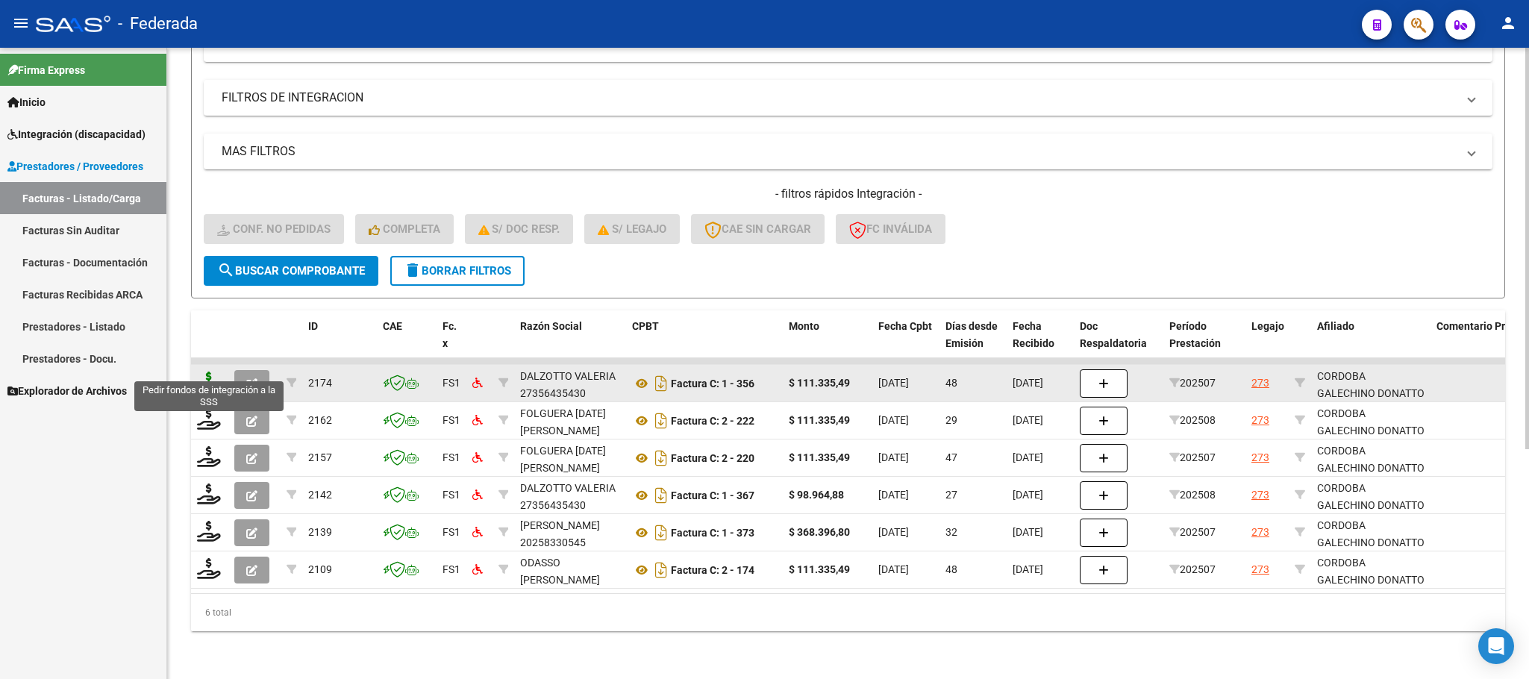
click at [213, 372] on icon at bounding box center [209, 382] width 24 height 21
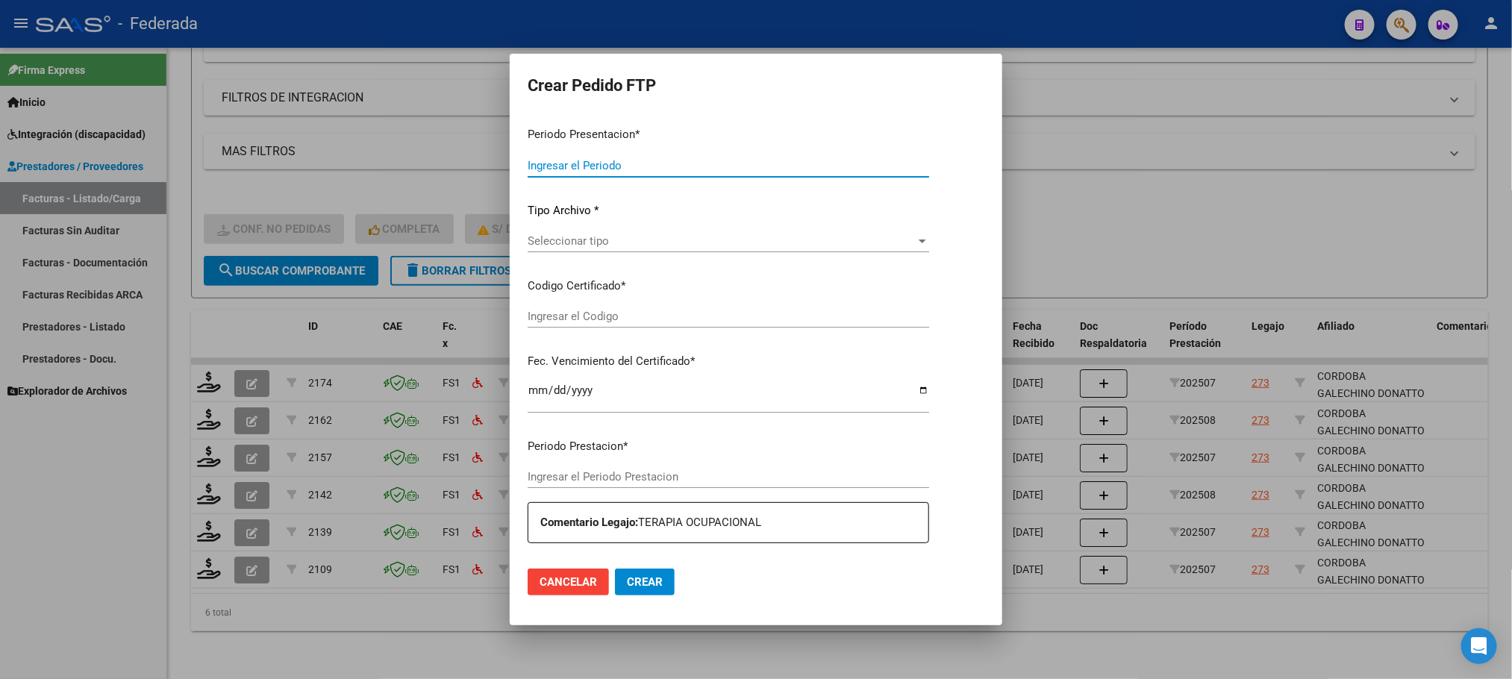
type input "202509"
type input "202507"
type input "$ 111.335,49"
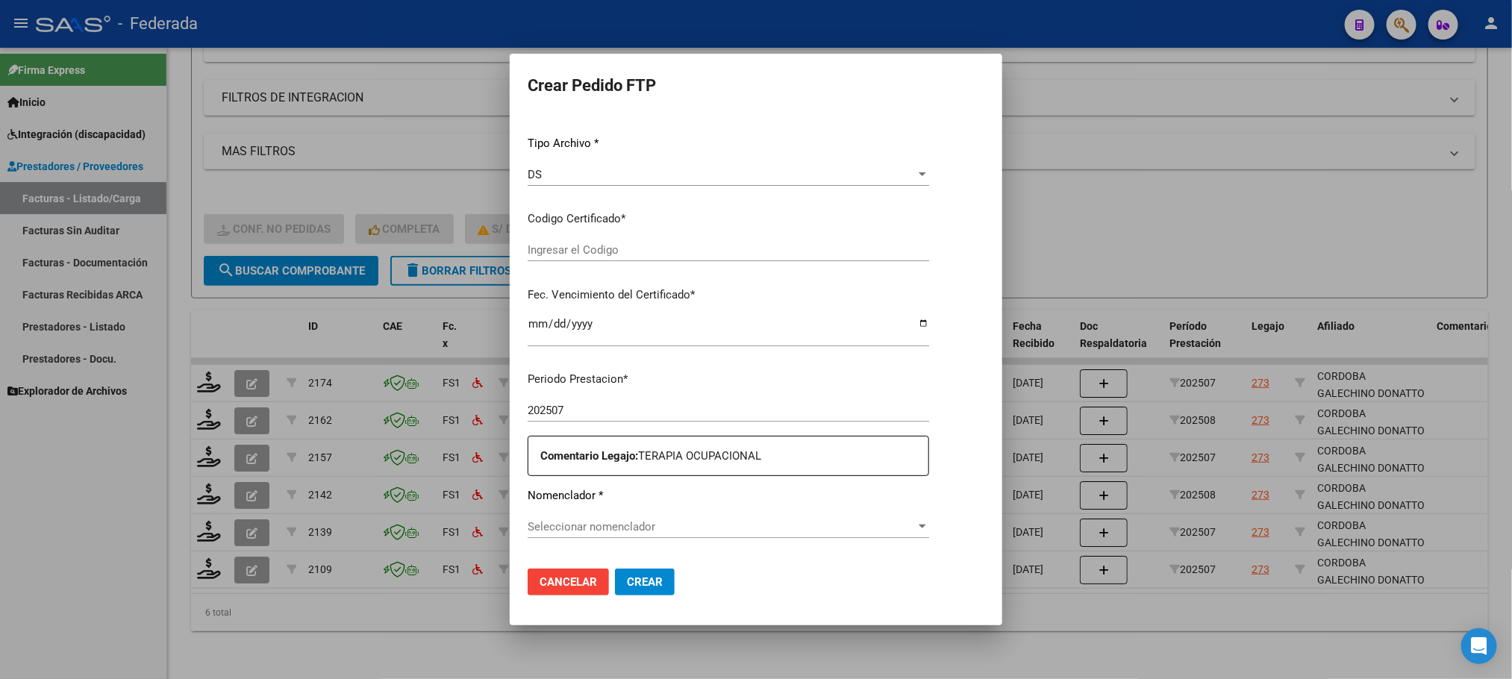
type input "ARG02000583258002024030120270301SAN181"
type input "2027-03-05"
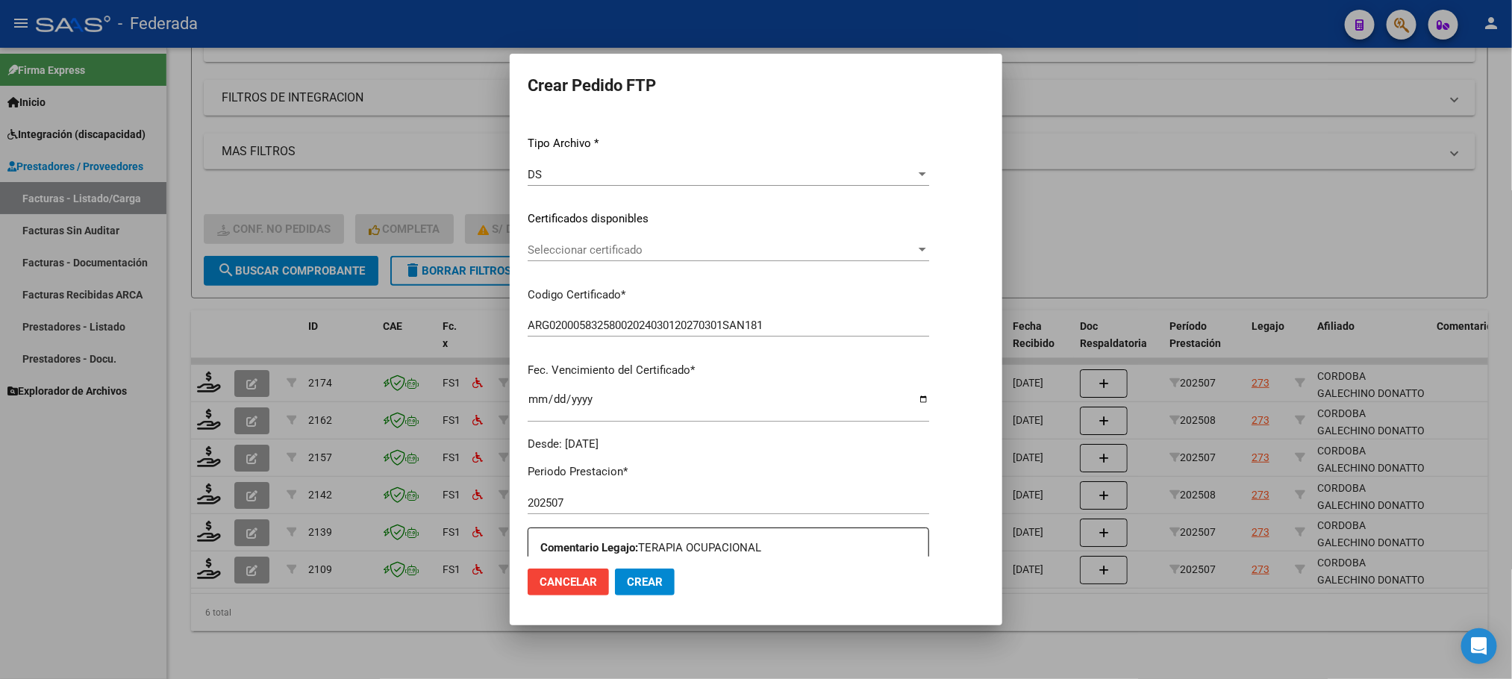
scroll to position [151, 0]
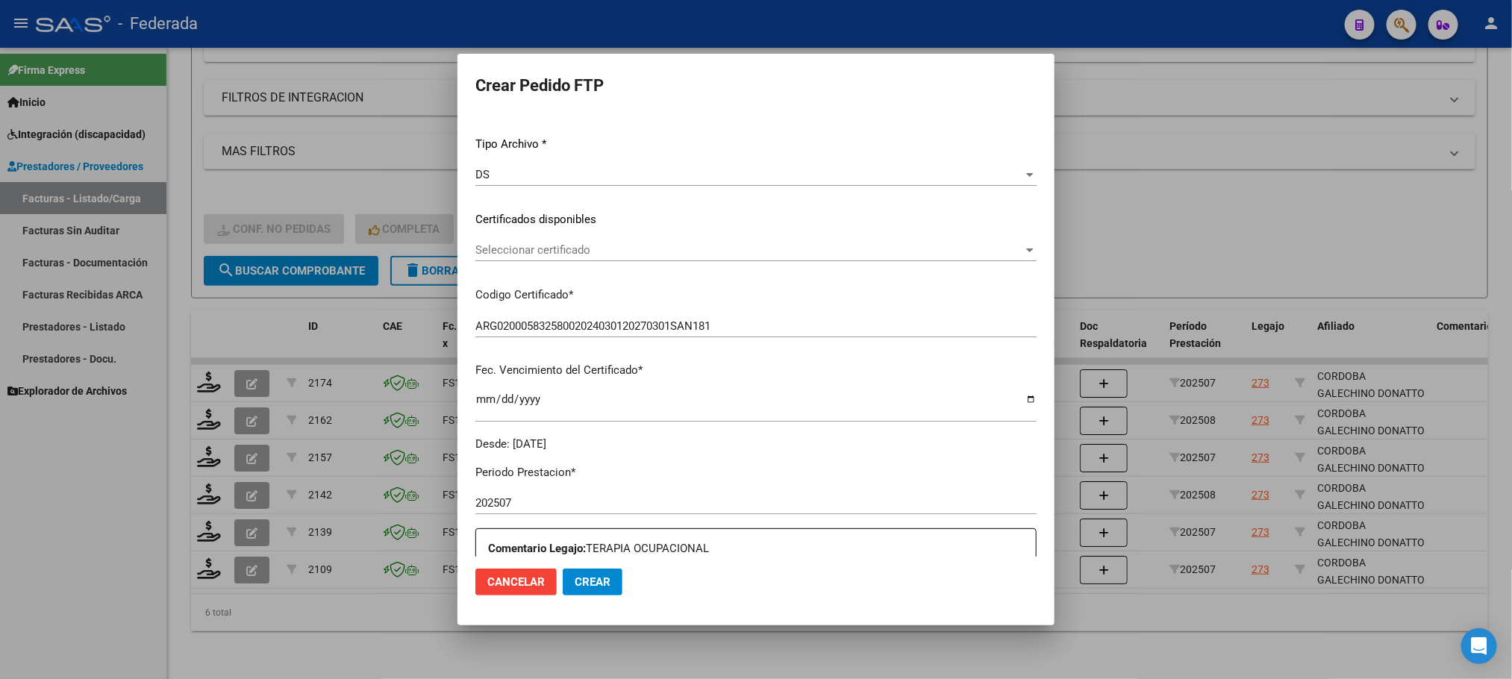
click at [558, 243] on span "Seleccionar certificado" at bounding box center [749, 249] width 548 height 13
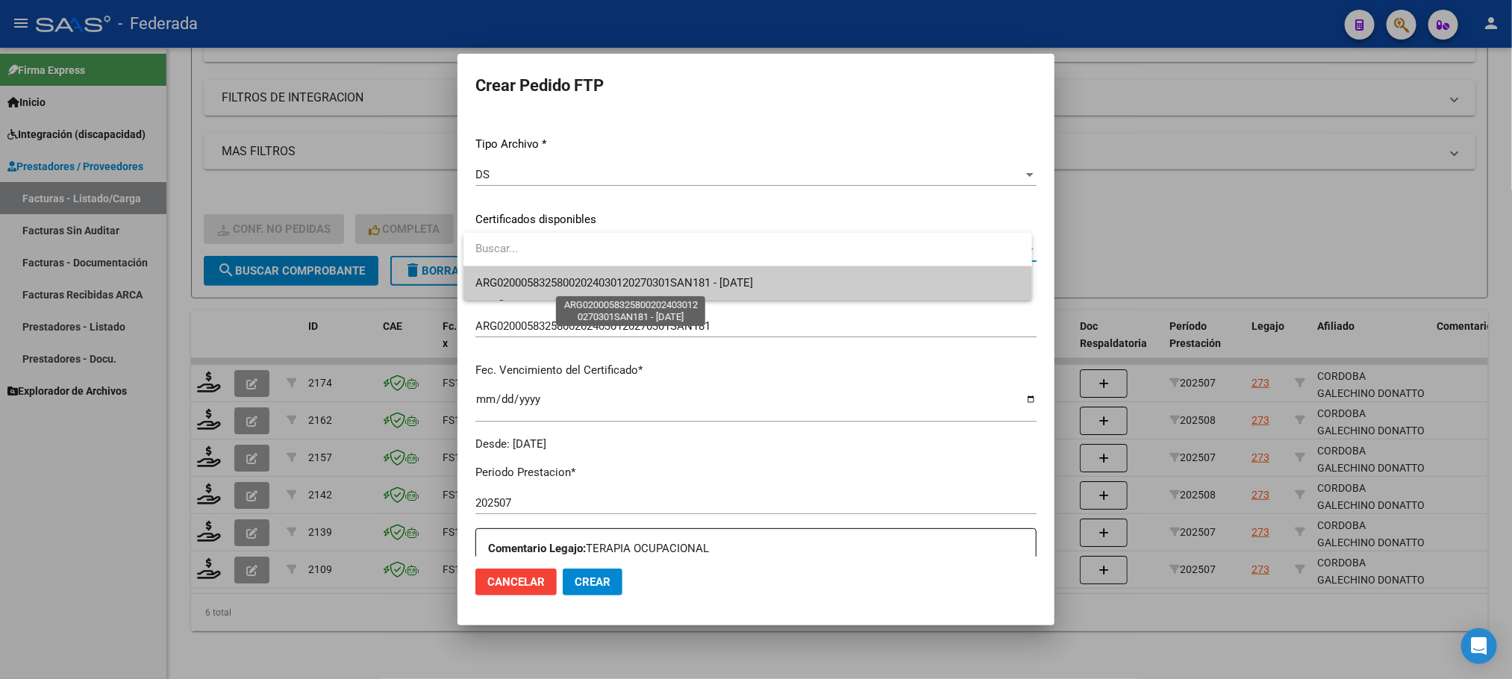
click at [556, 285] on span "ARG02000583258002024030120270301SAN181 - 2027-03-05" at bounding box center [614, 282] width 278 height 13
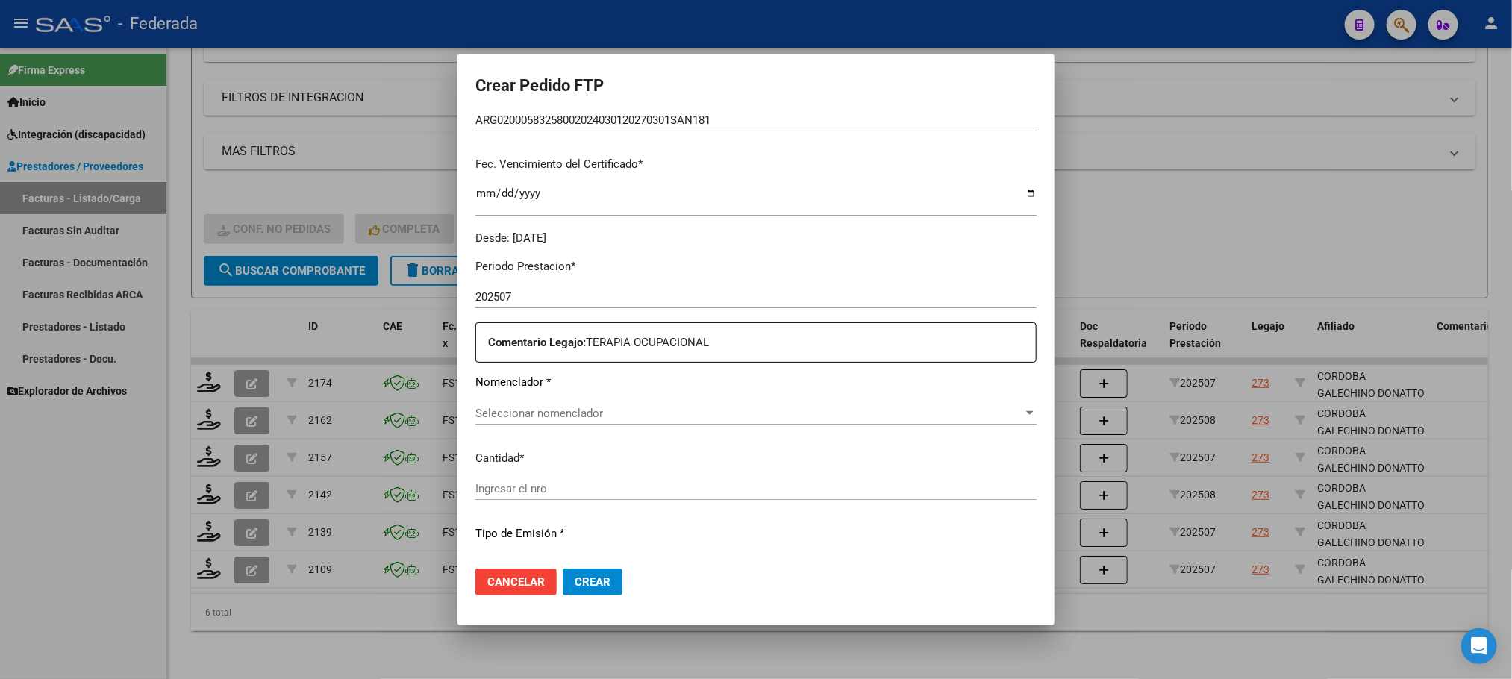
scroll to position [487, 0]
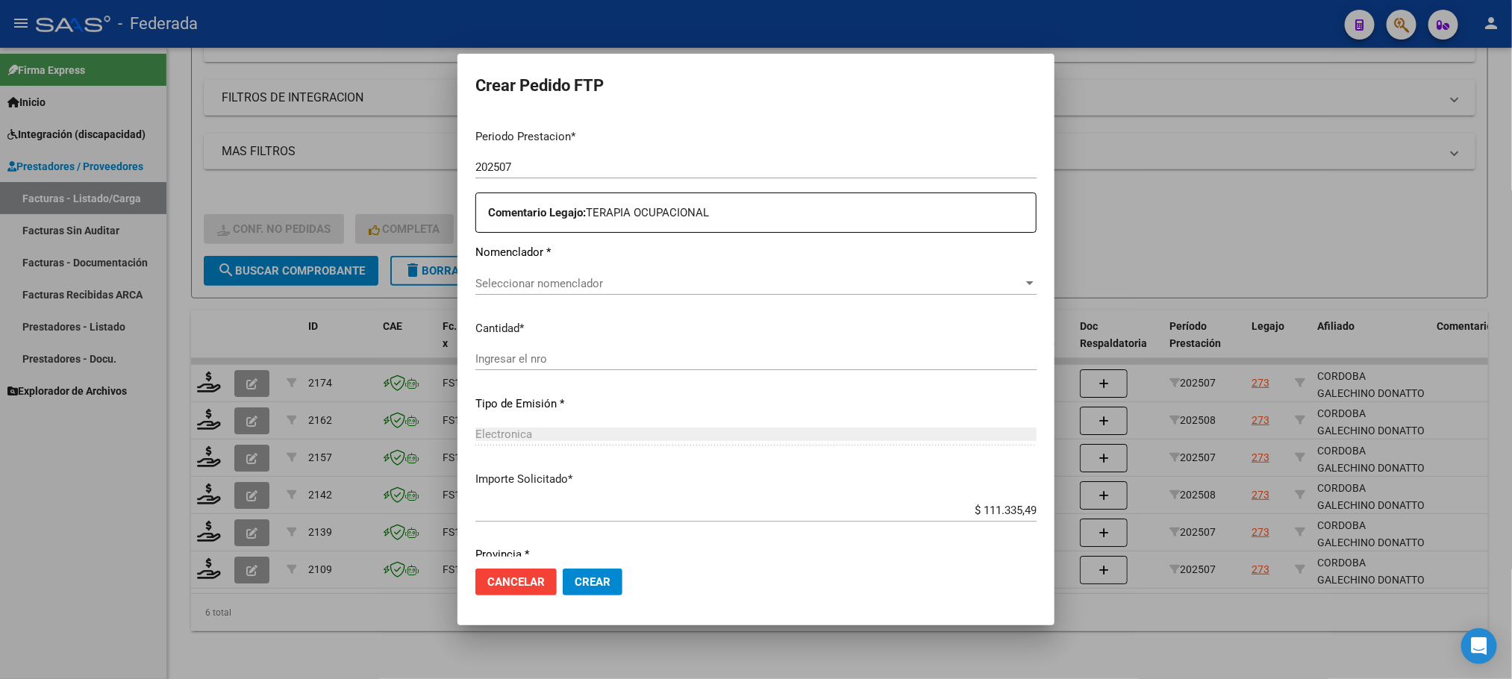
click at [558, 283] on span "Seleccionar nomenclador" at bounding box center [749, 283] width 548 height 13
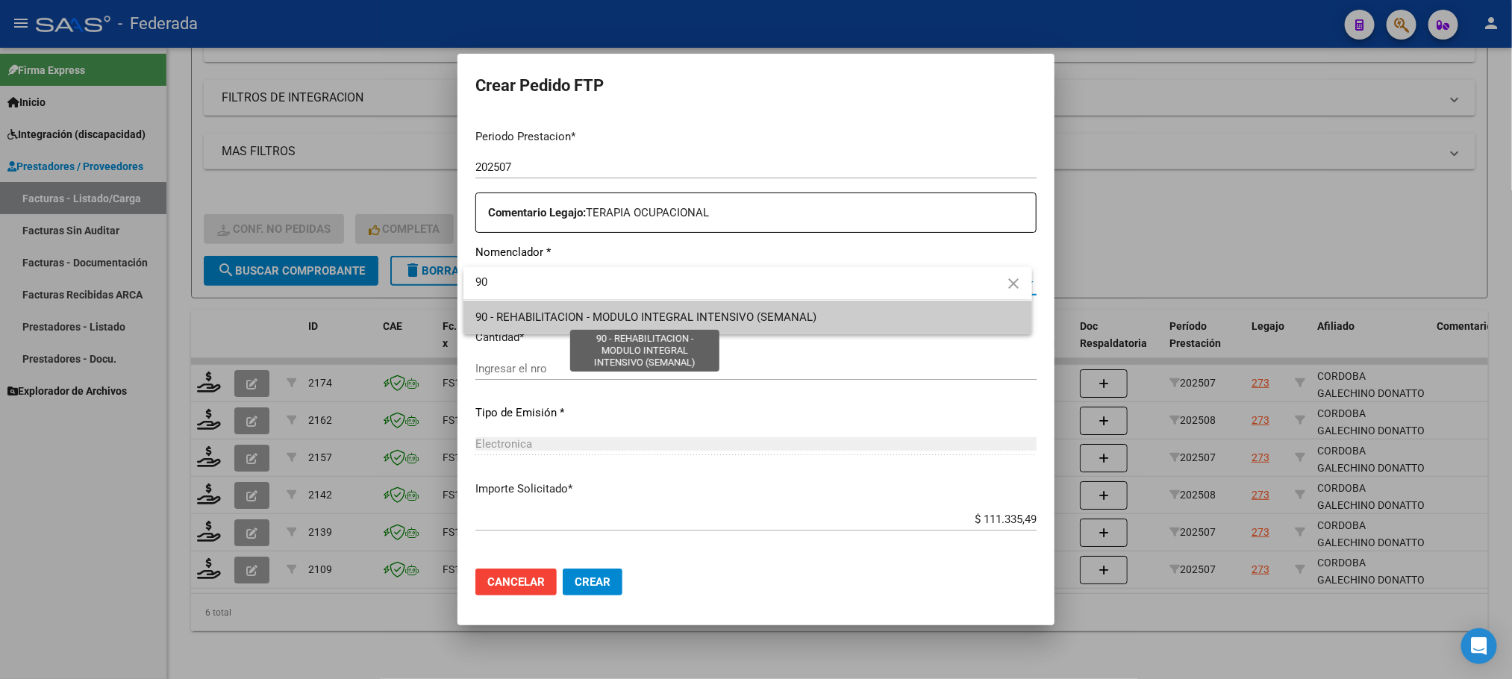
type input "90"
click at [544, 316] on span "90 - REHABILITACION - MODULO INTEGRAL INTENSIVO (SEMANAL)" at bounding box center [645, 316] width 341 height 13
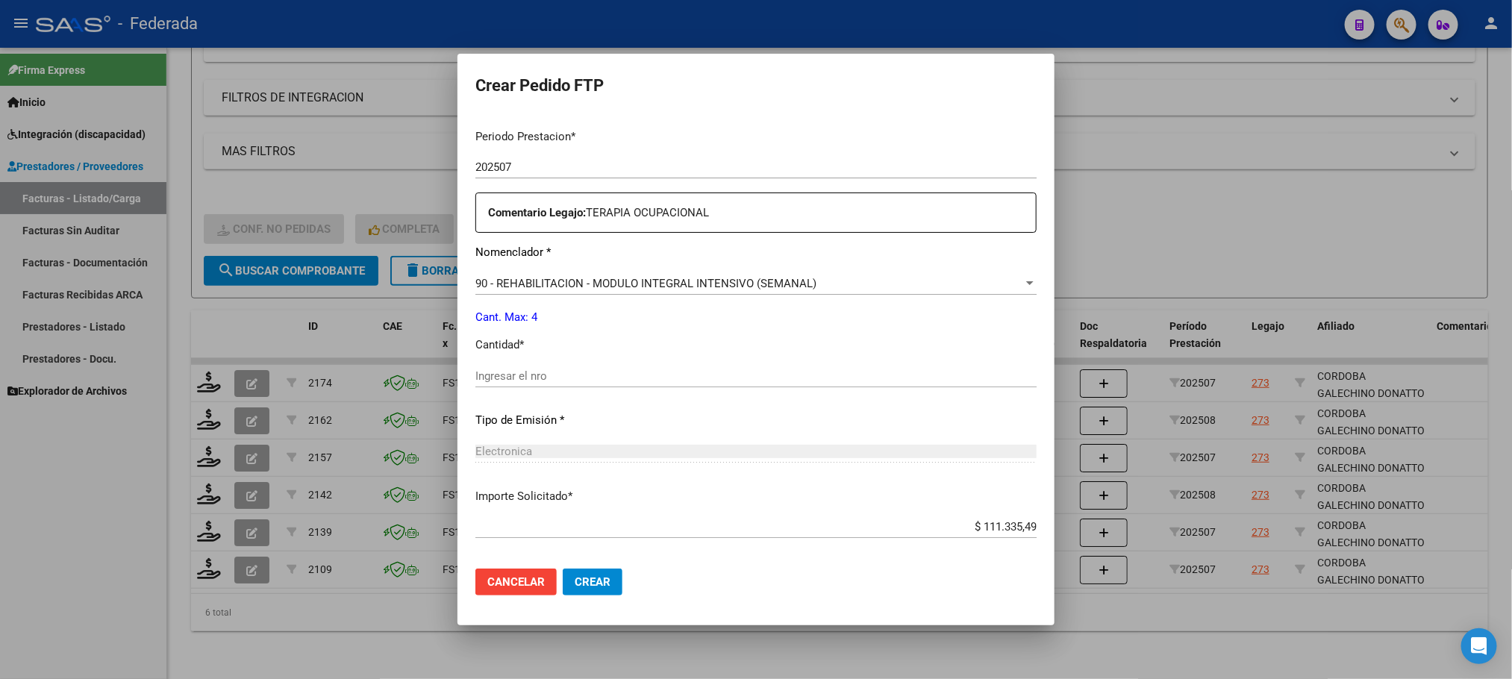
click at [544, 367] on div "Ingresar el nro" at bounding box center [755, 376] width 561 height 22
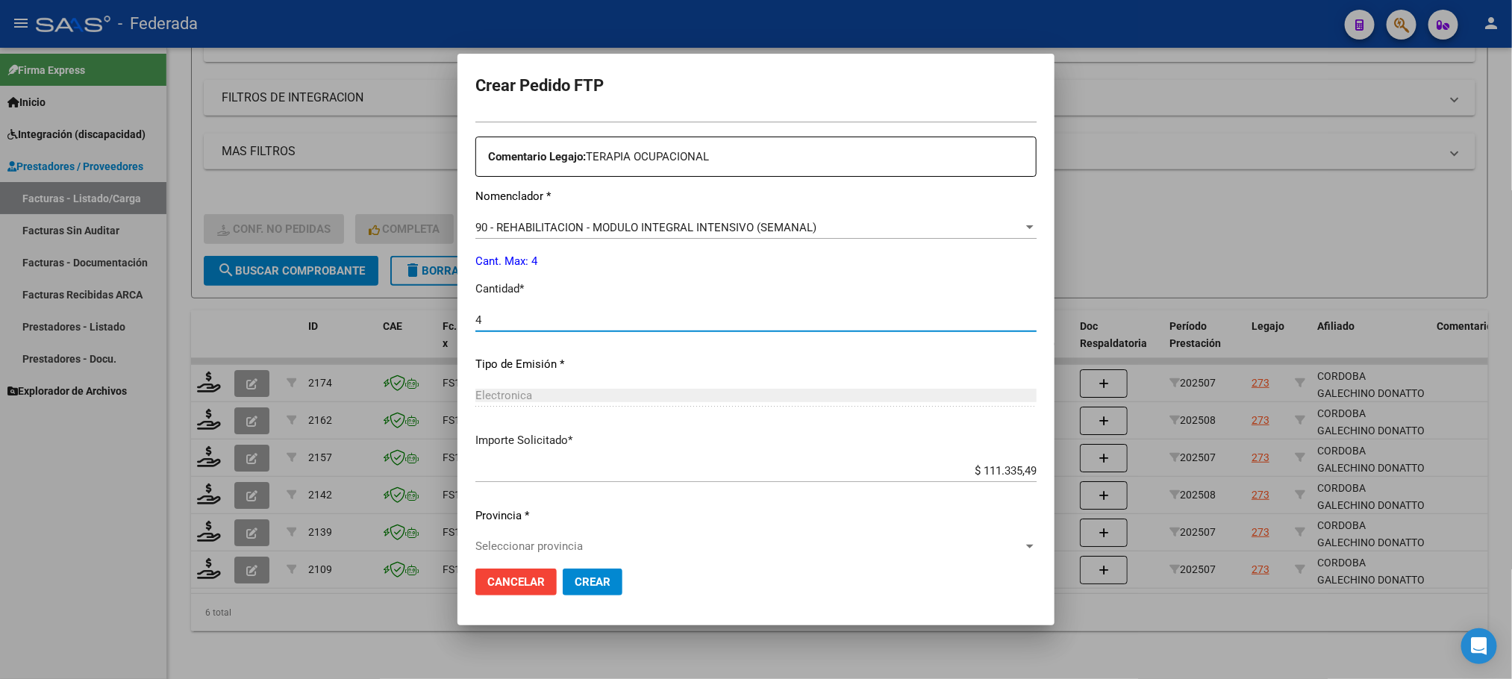
scroll to position [558, 0]
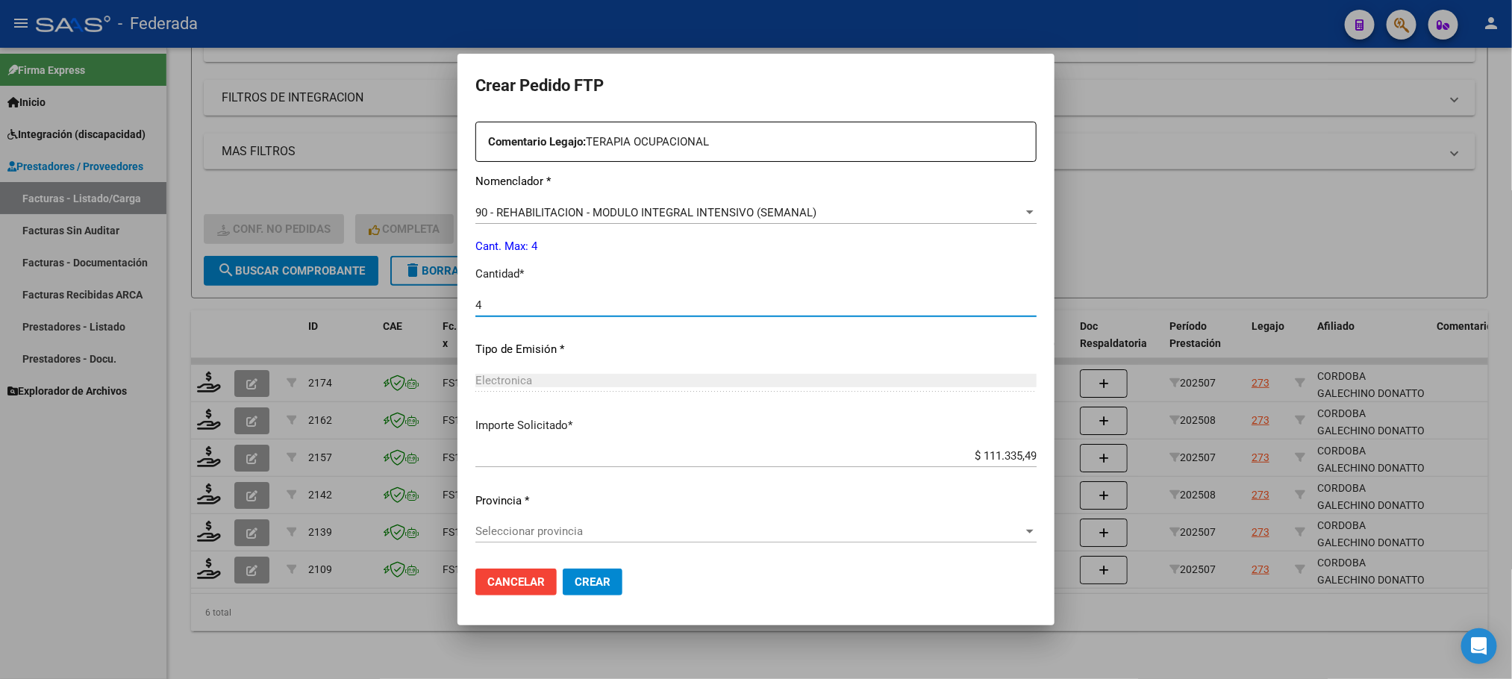
type input "4"
click at [540, 526] on span "Seleccionar provincia" at bounding box center [749, 531] width 548 height 13
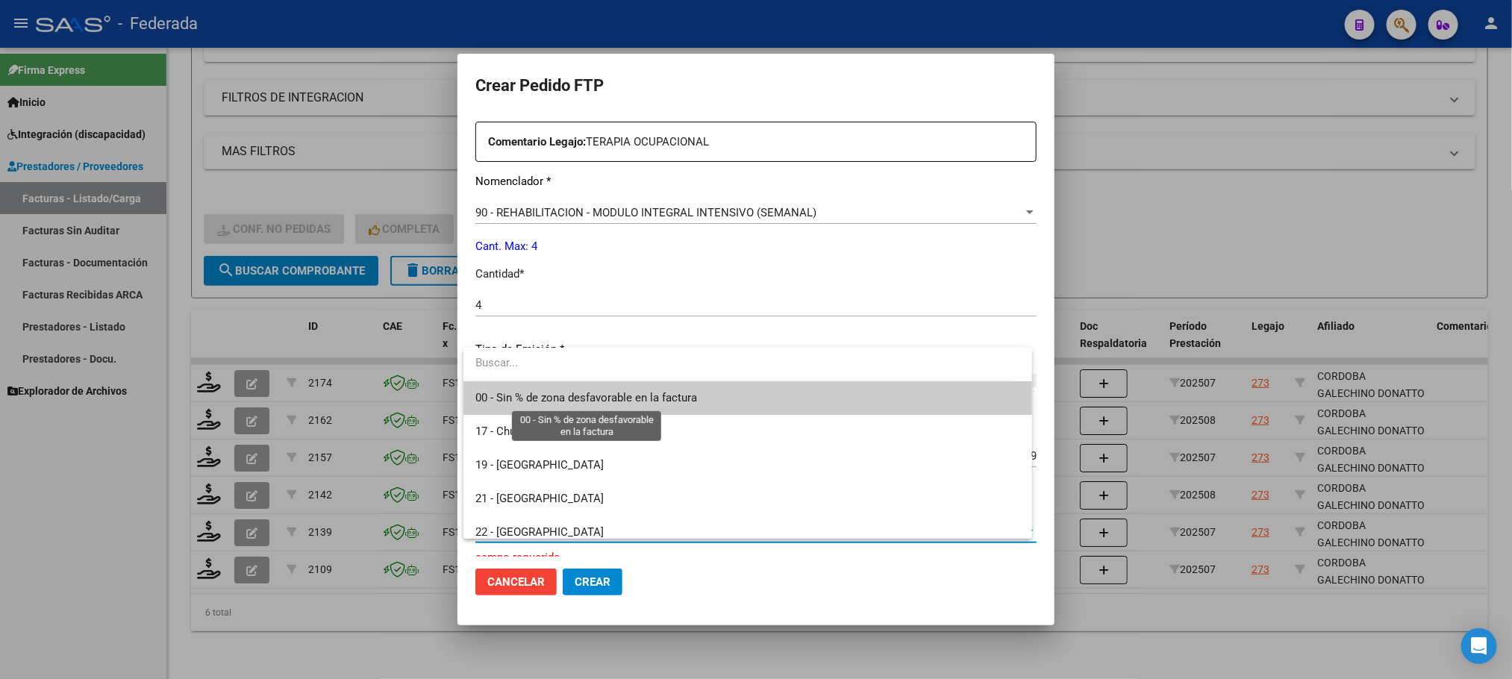
click at [576, 393] on span "00 - Sin % de zona desfavorable en la factura" at bounding box center [586, 397] width 222 height 13
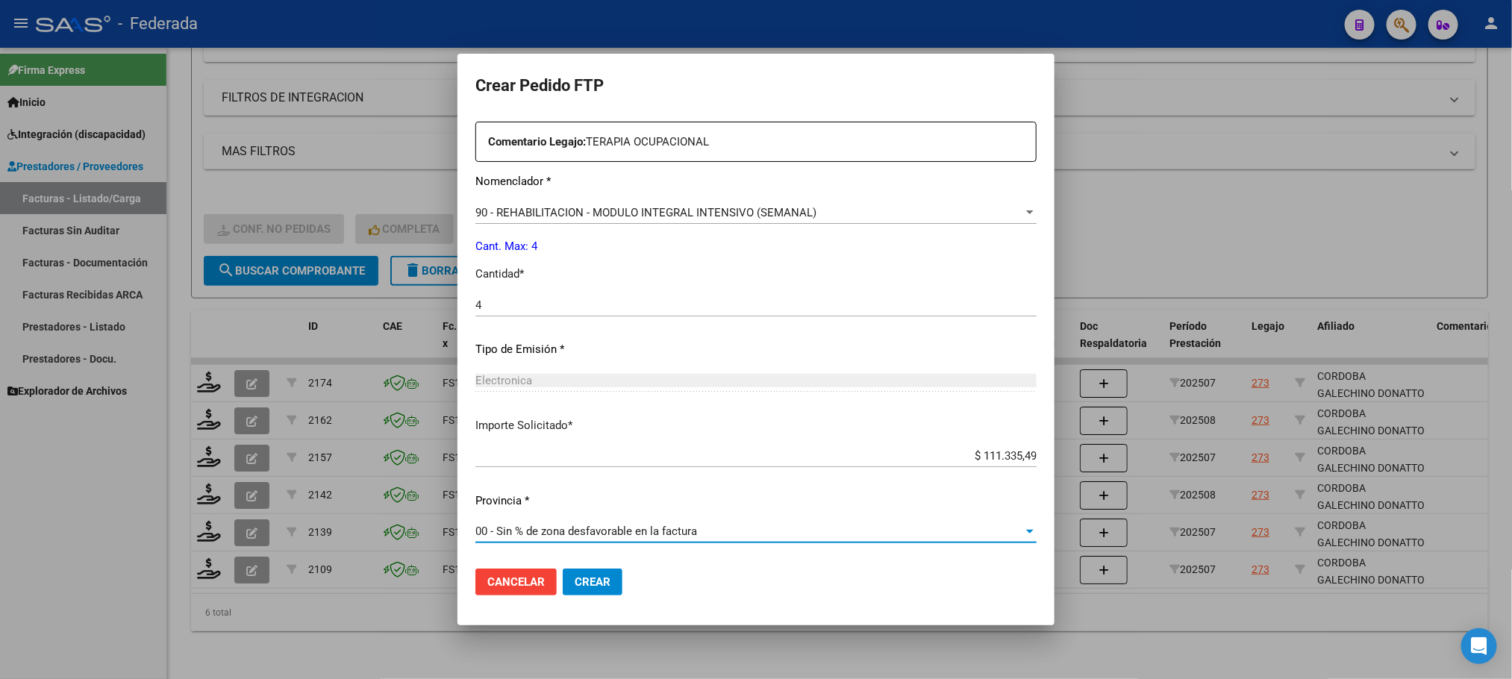
click at [602, 589] on span "Crear" at bounding box center [593, 581] width 36 height 13
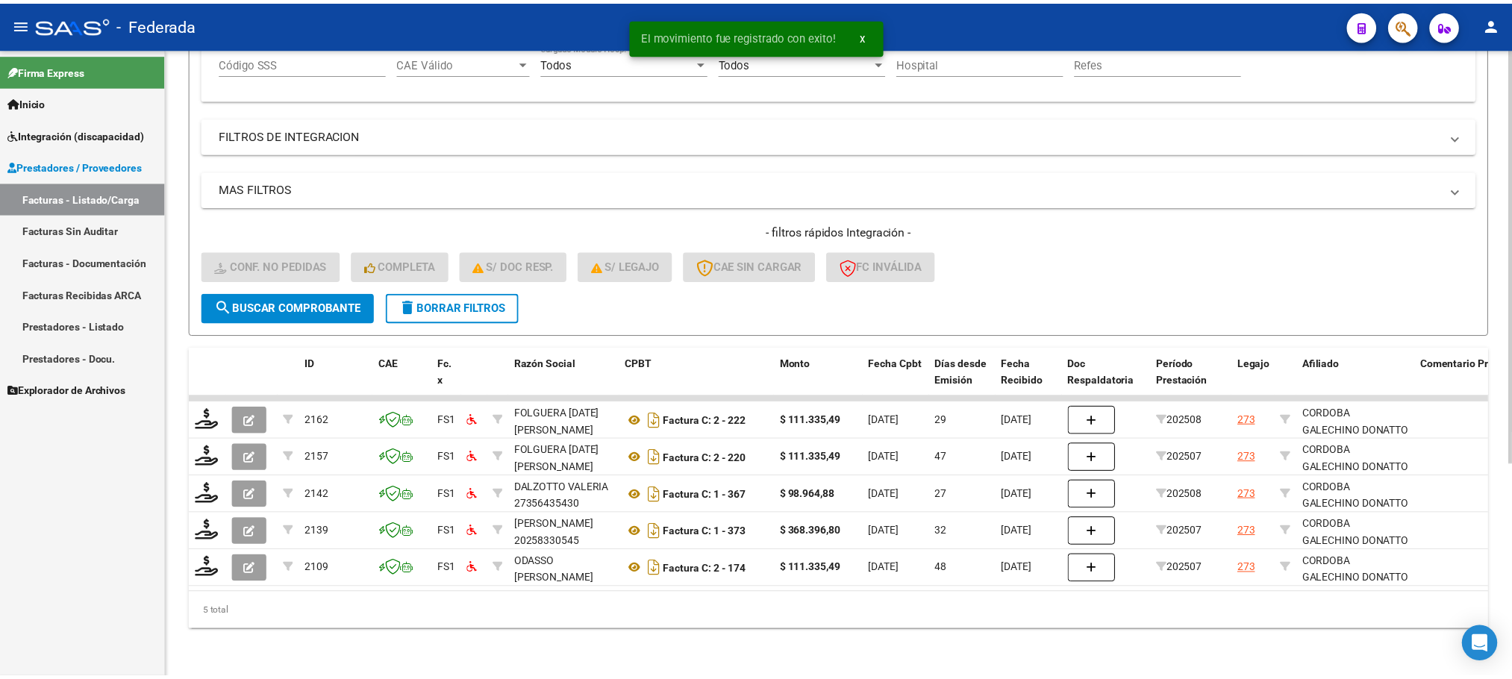
scroll to position [325, 0]
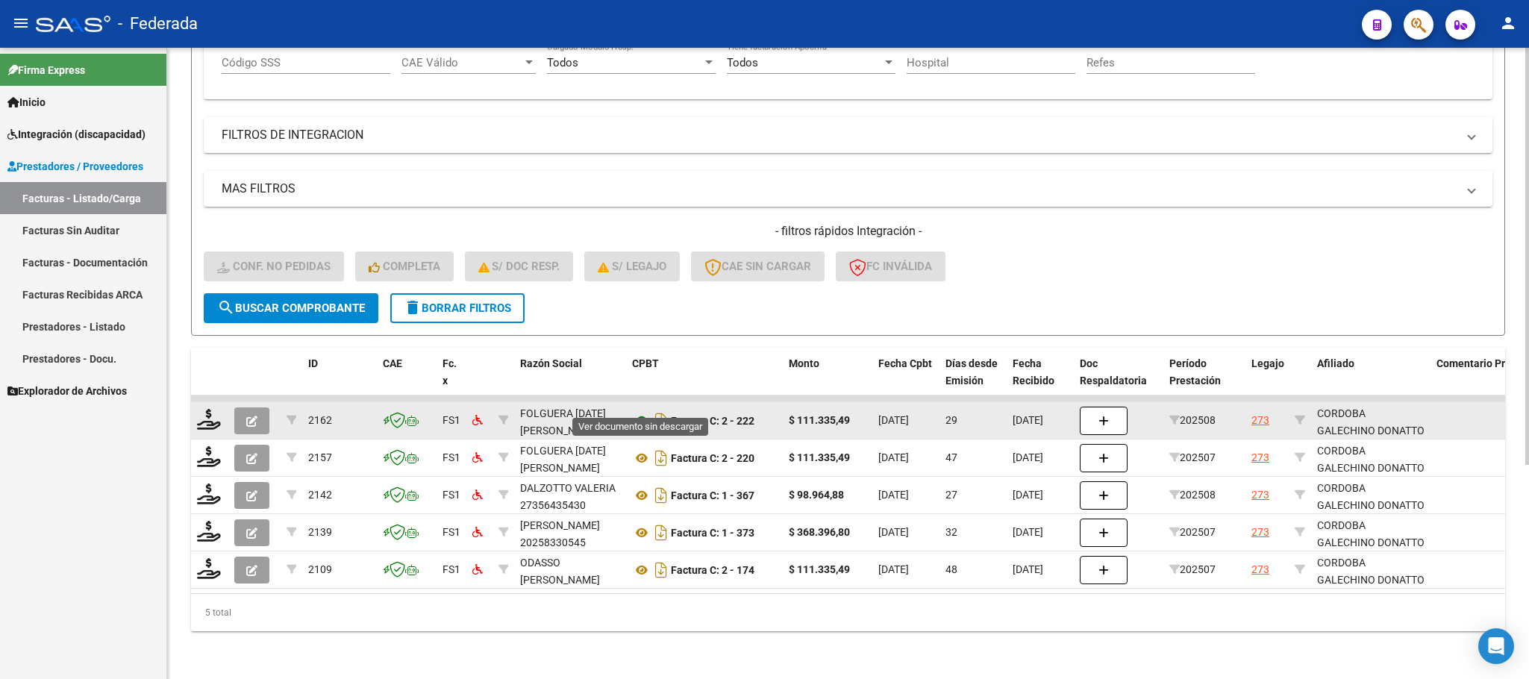
click at [645, 412] on icon at bounding box center [641, 421] width 19 height 18
click at [218, 410] on icon at bounding box center [209, 419] width 24 height 21
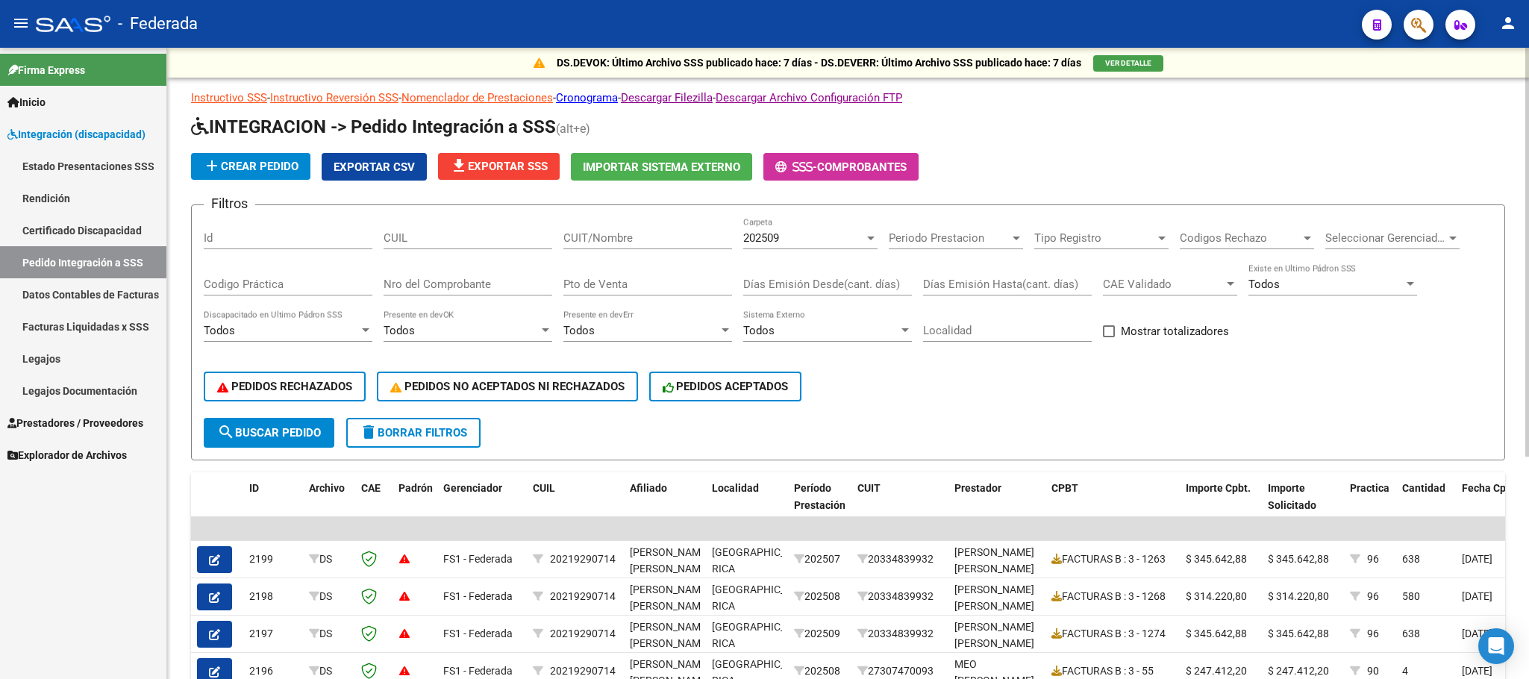
click at [1103, 329] on span at bounding box center [1109, 331] width 12 height 12
click at [1108, 337] on input "Mostrar totalizadores" at bounding box center [1108, 337] width 1 height 1
checkbox input "true"
click at [312, 434] on span "search Buscar Pedido" at bounding box center [269, 432] width 104 height 13
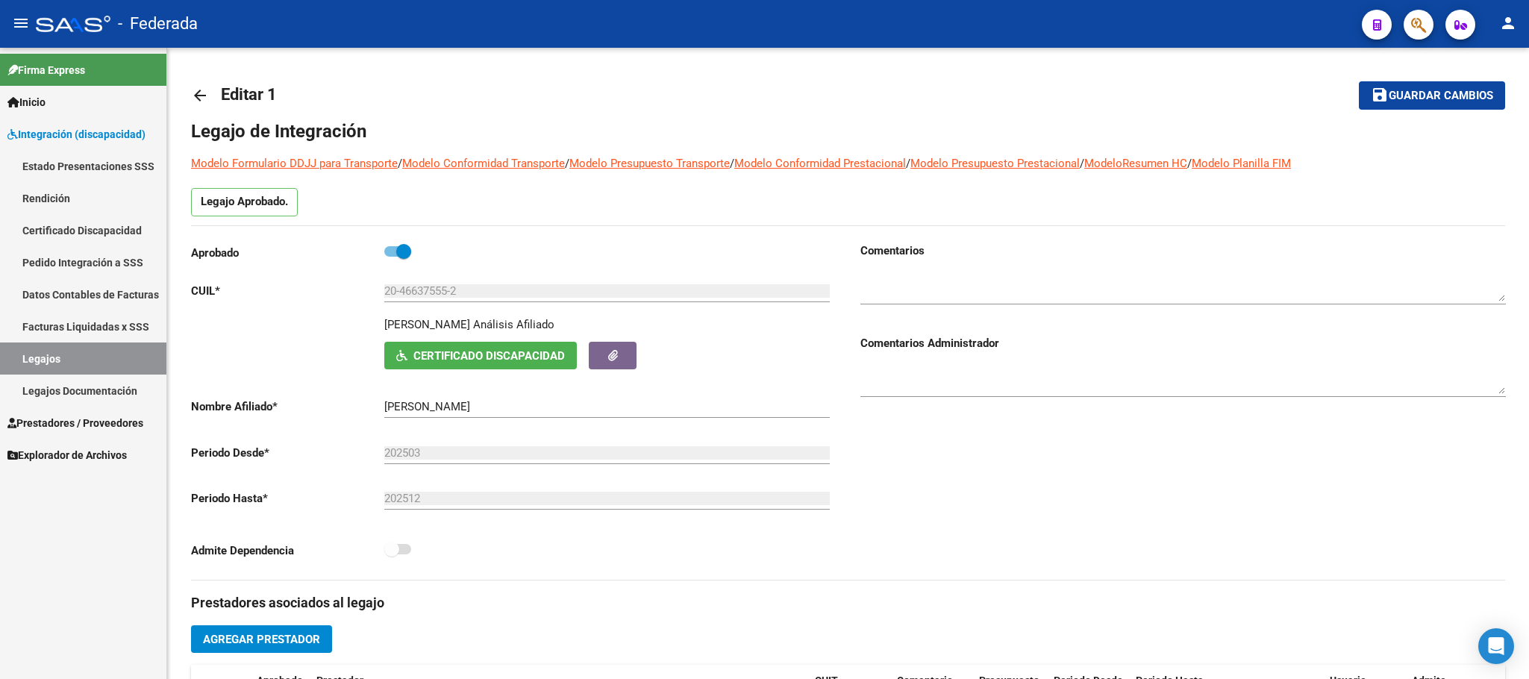
click at [101, 350] on link "Legajos" at bounding box center [83, 359] width 166 height 32
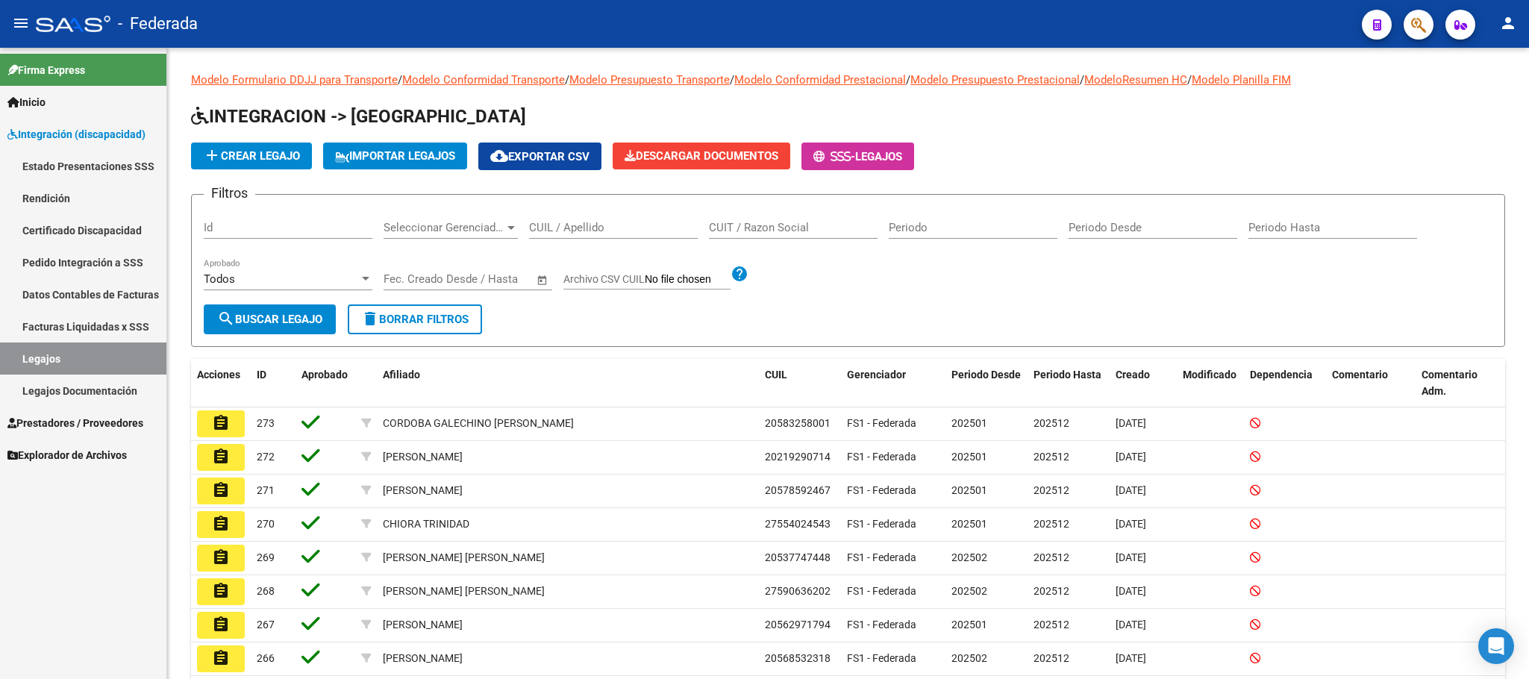
click at [217, 423] on mat-icon "assignment" at bounding box center [221, 423] width 18 height 18
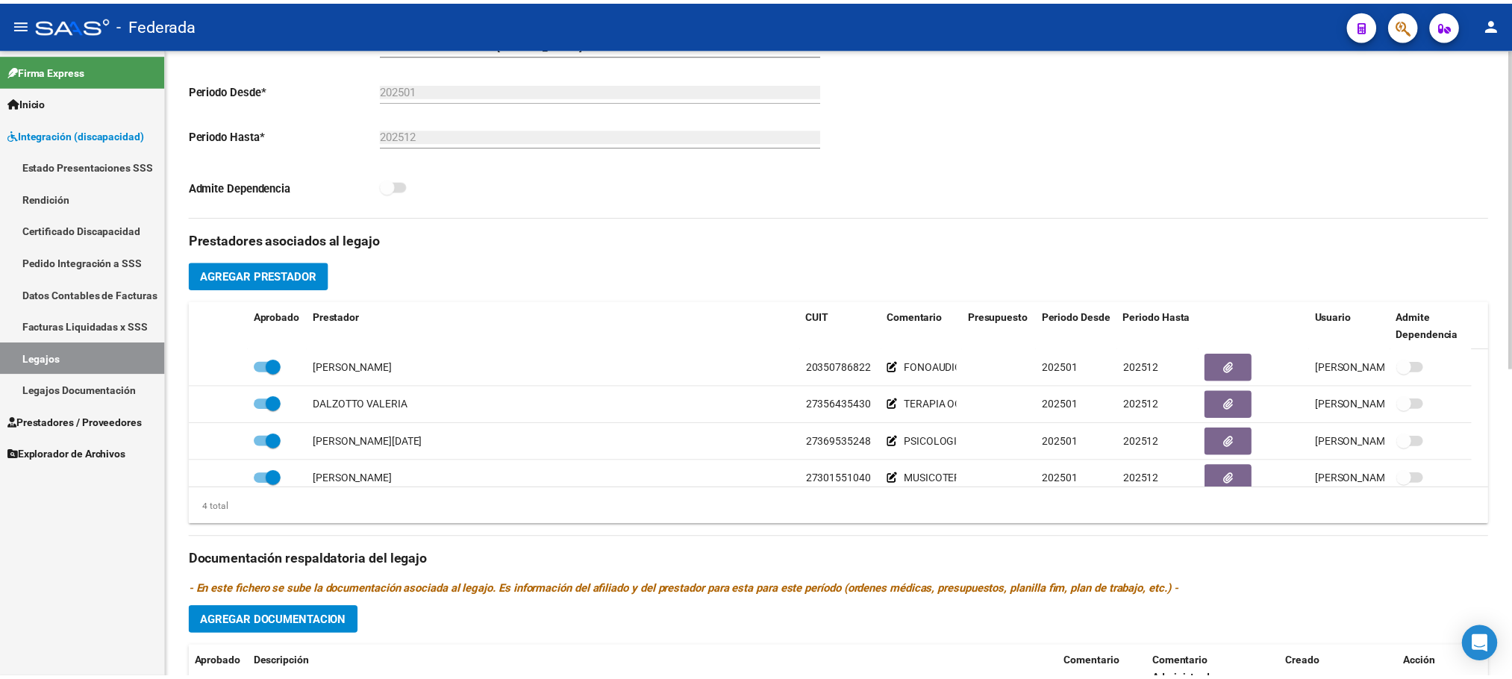
scroll to position [560, 0]
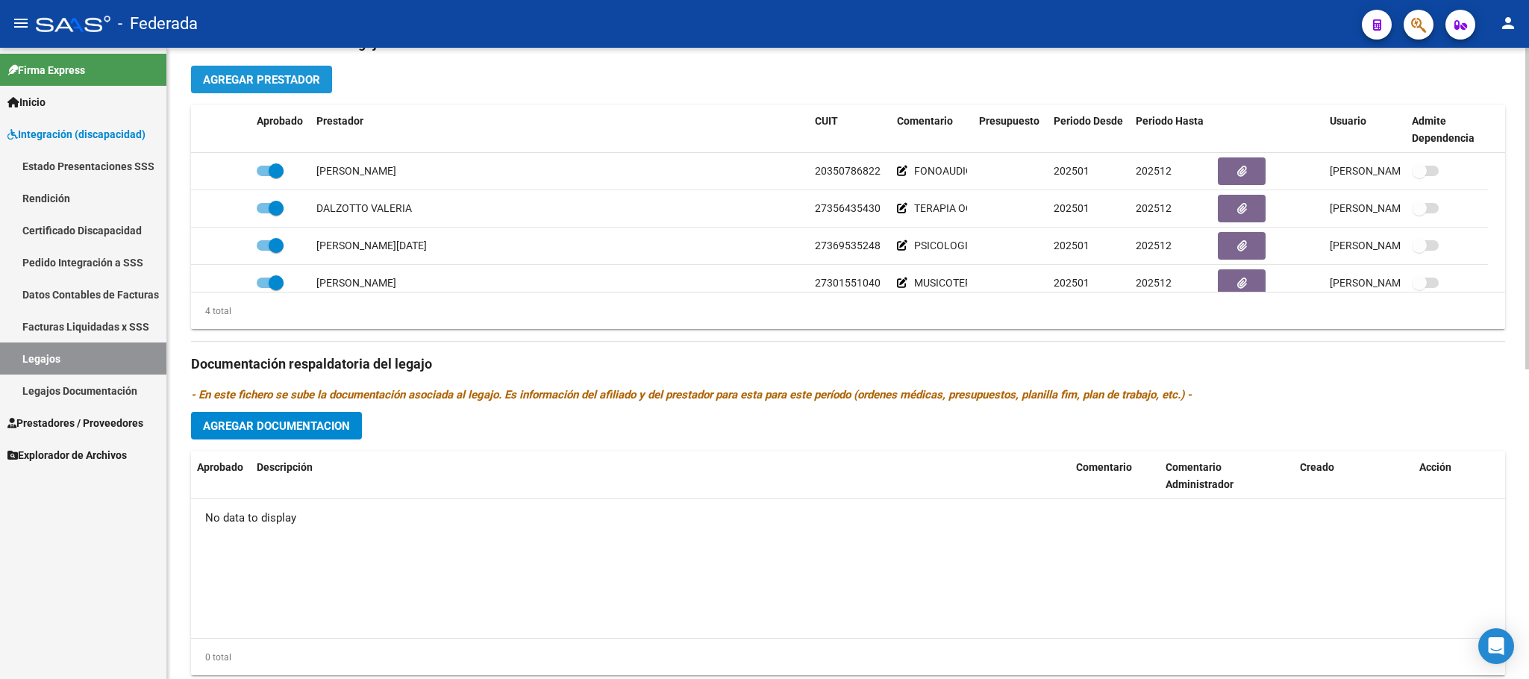
click at [298, 86] on span "Agregar Prestador" at bounding box center [261, 79] width 117 height 13
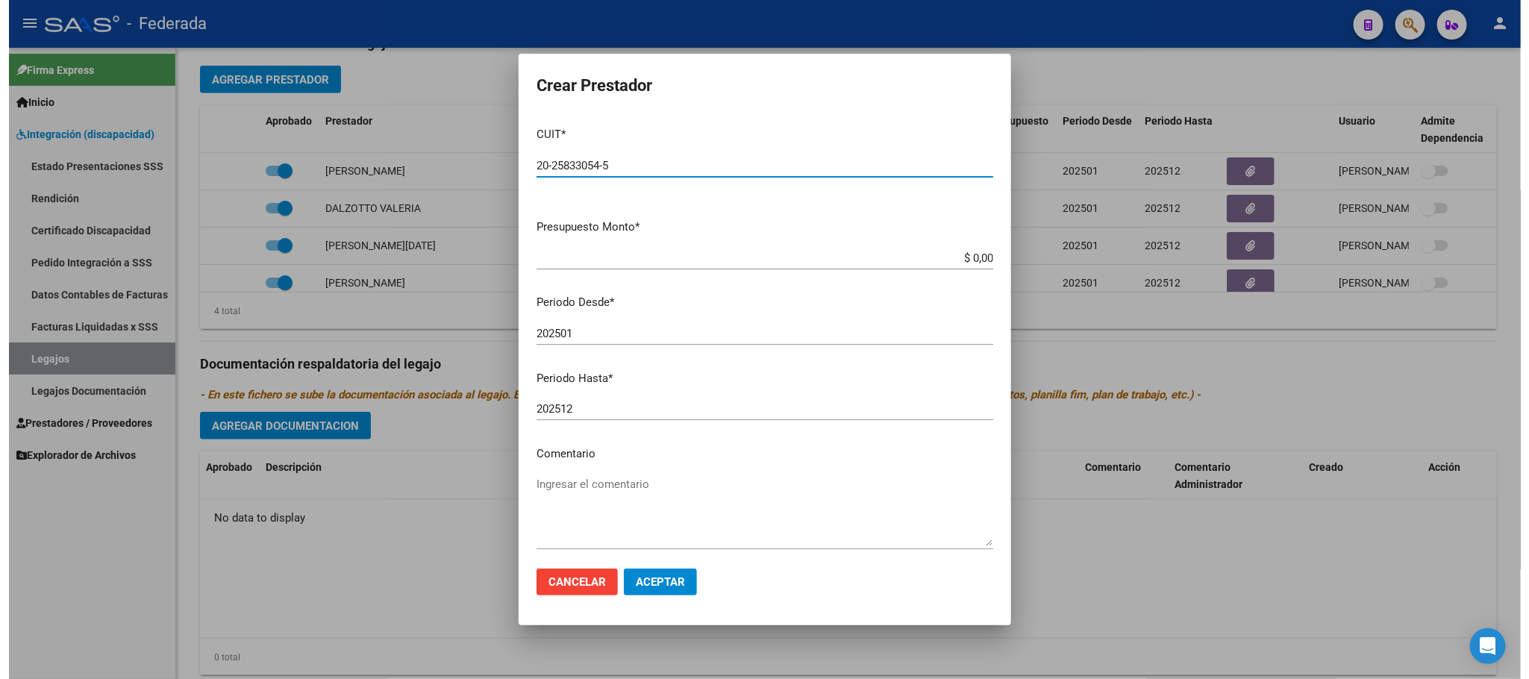
scroll to position [69, 0]
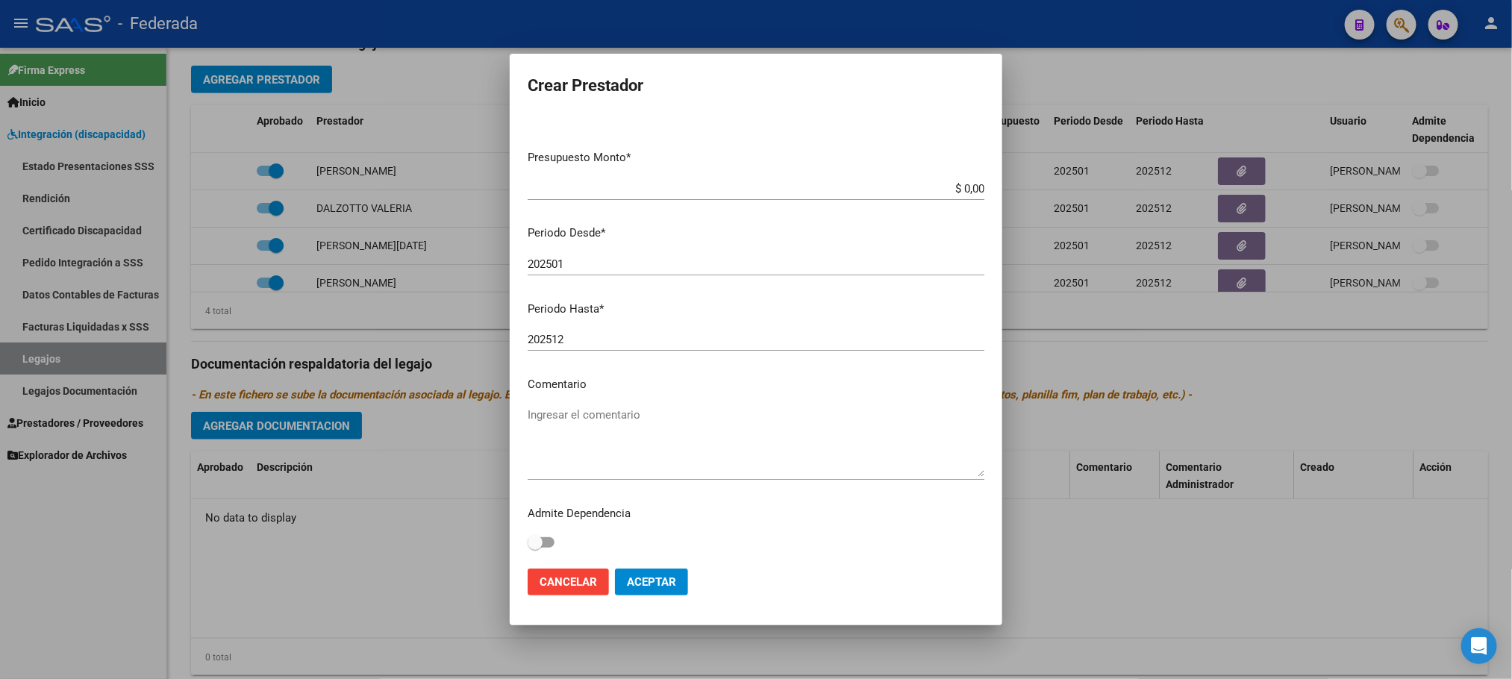
type input "20-25833054-5"
click at [580, 416] on textarea "Ingresar el comentario" at bounding box center [756, 442] width 457 height 70
type textarea "TRANSPORTE"
click at [636, 596] on button "Aceptar" at bounding box center [651, 582] width 73 height 27
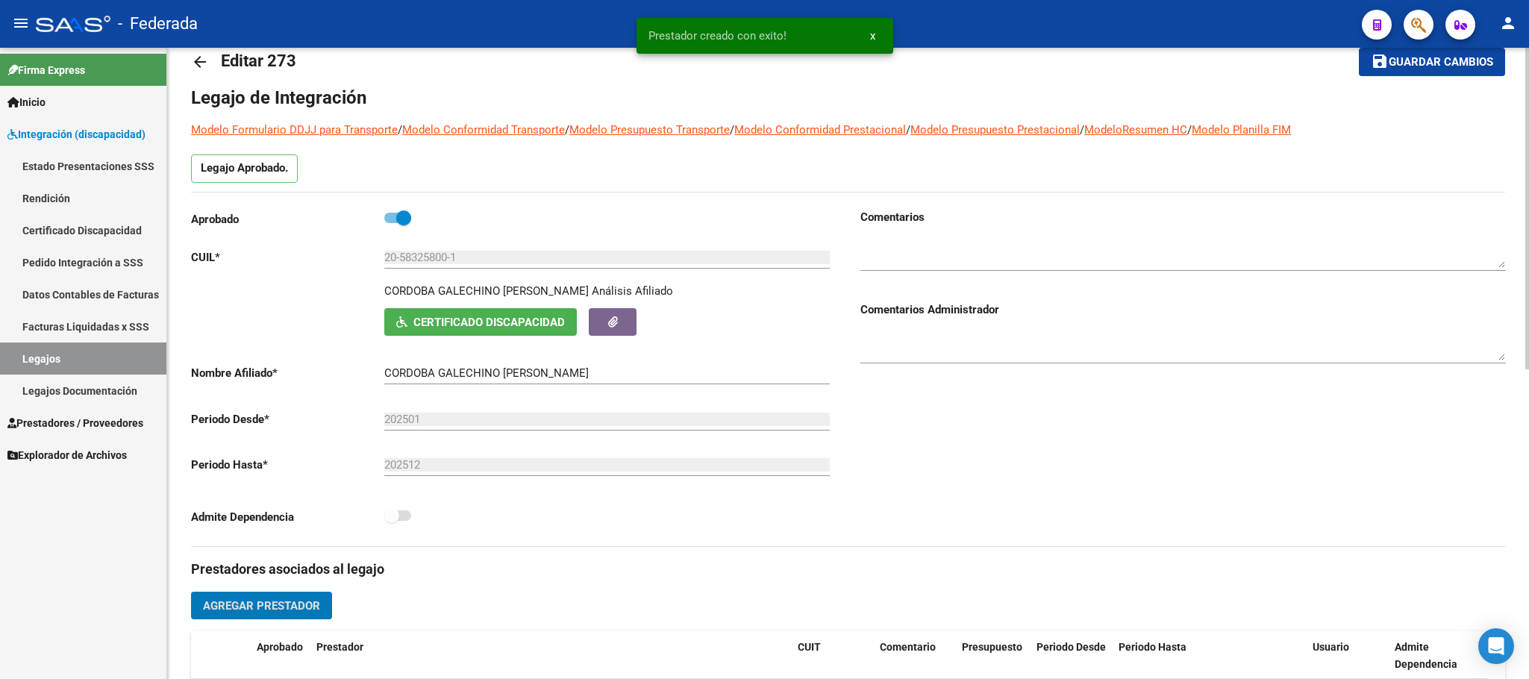
scroll to position [0, 0]
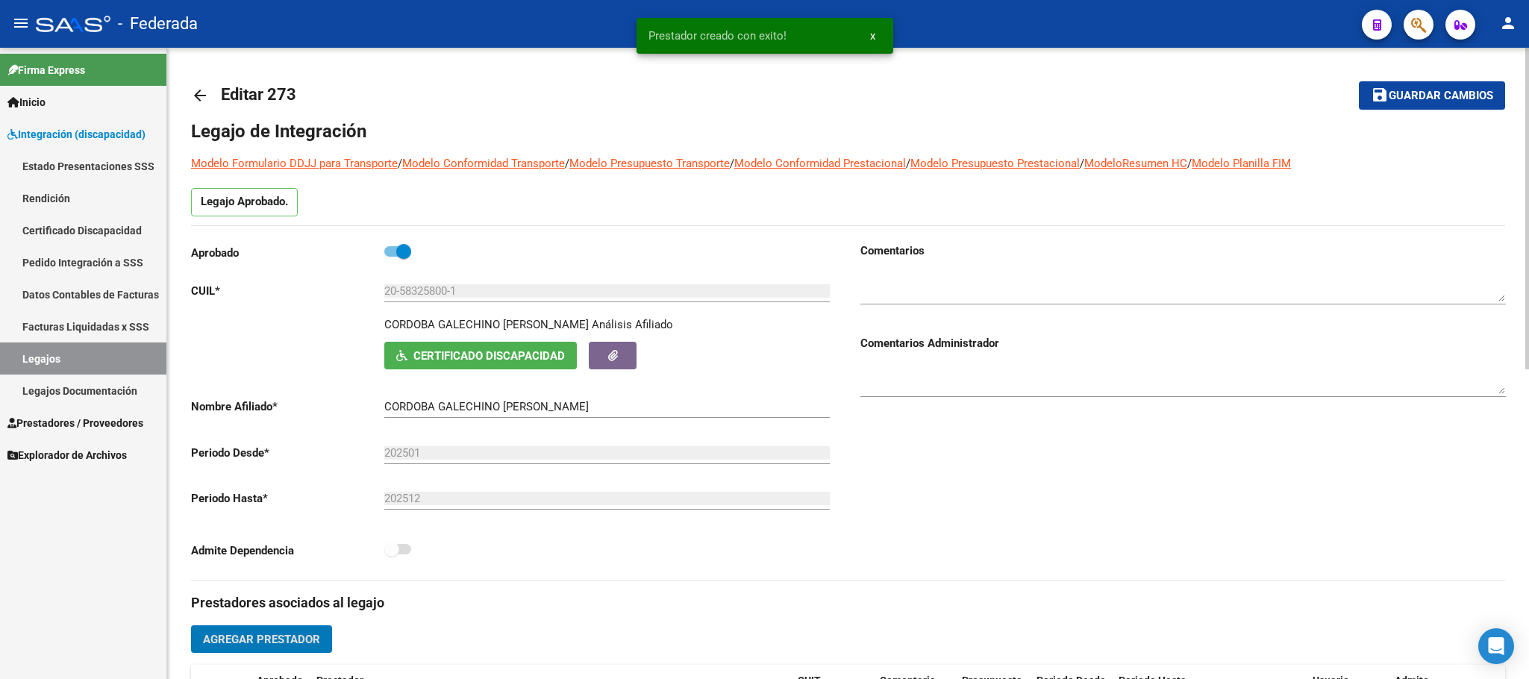
click at [1470, 99] on span "Guardar cambios" at bounding box center [1441, 96] width 104 height 13
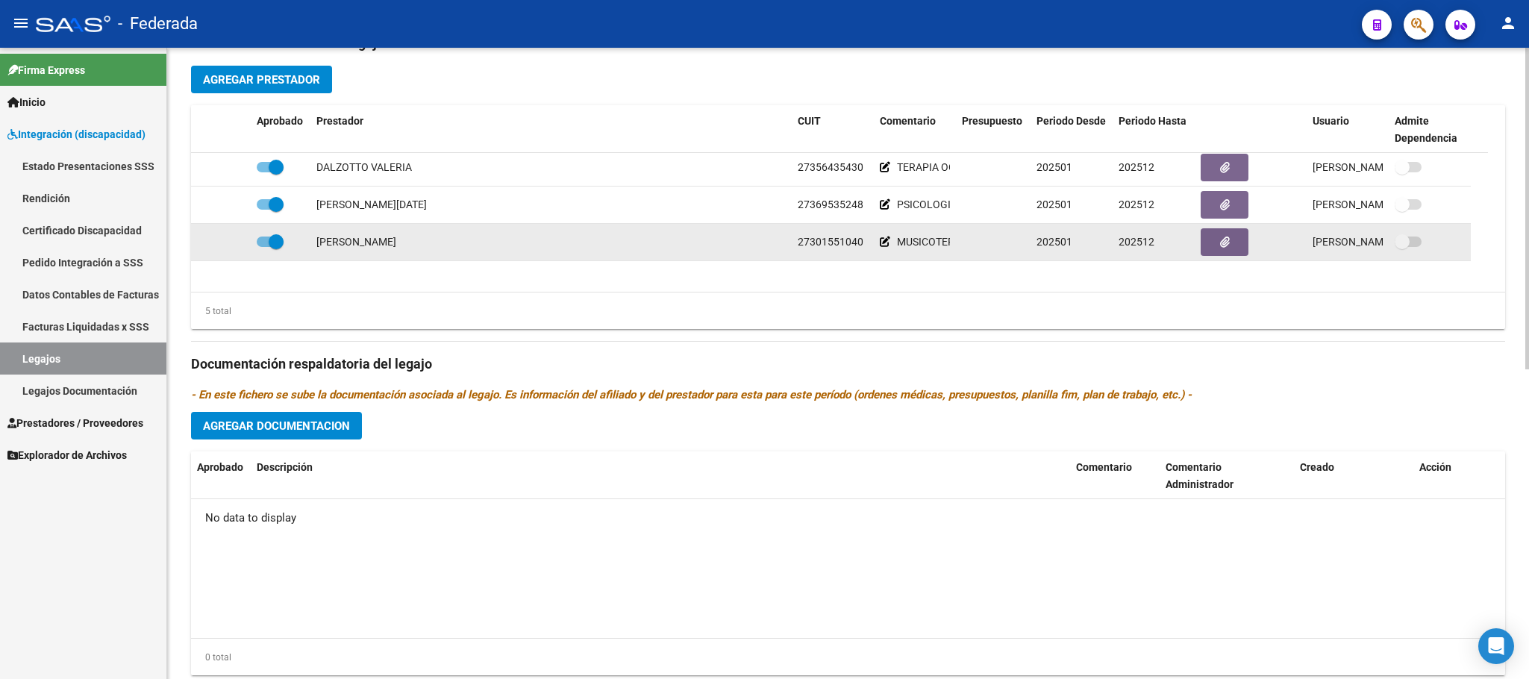
scroll to position [52, 0]
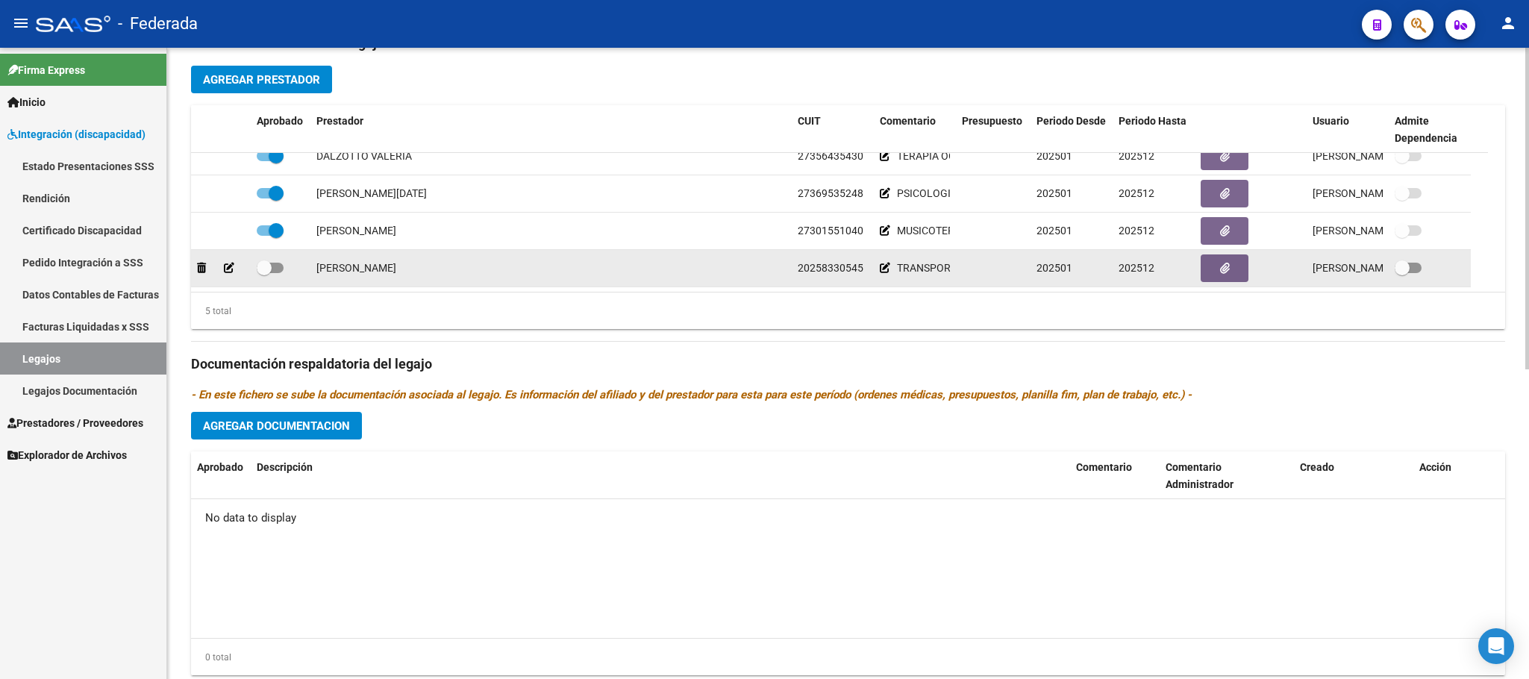
click at [265, 271] on span at bounding box center [264, 267] width 15 height 15
click at [264, 273] on input "checkbox" at bounding box center [263, 273] width 1 height 1
checkbox input "true"
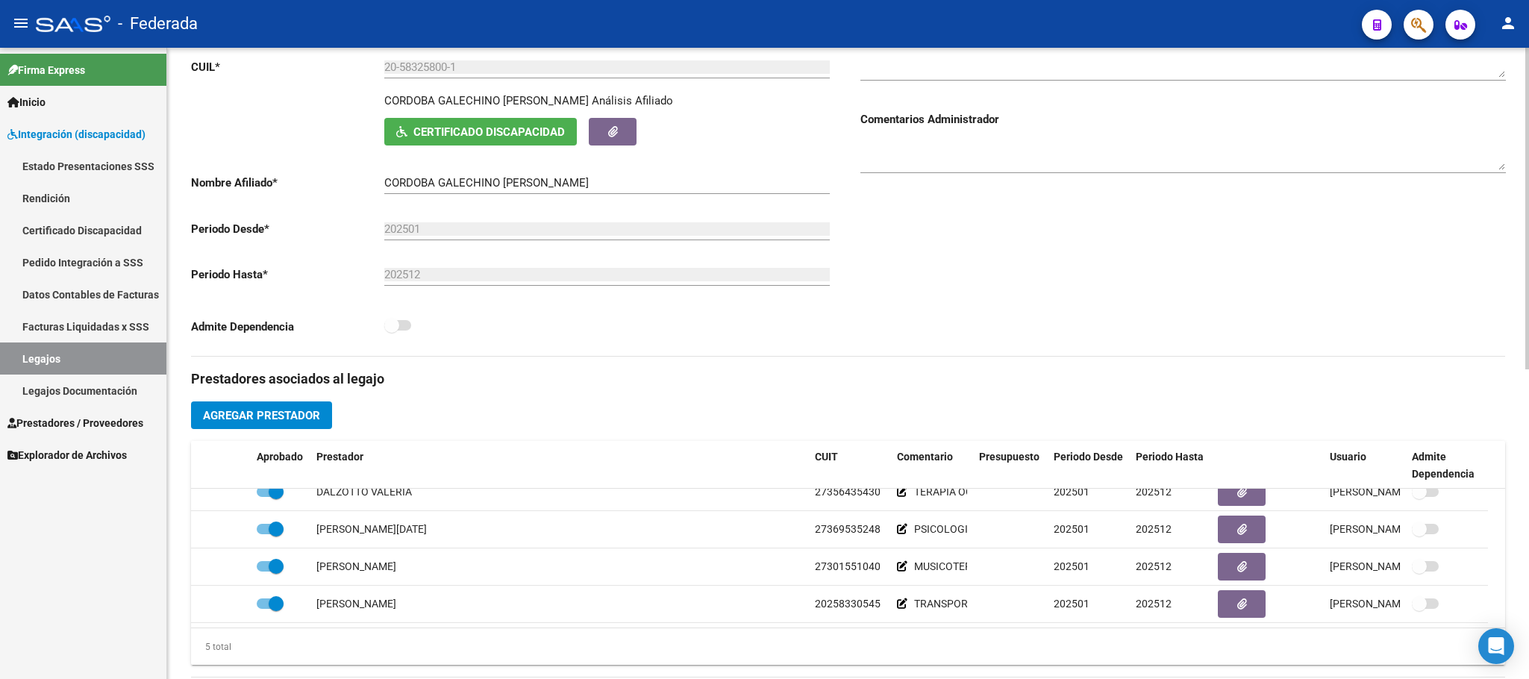
scroll to position [0, 0]
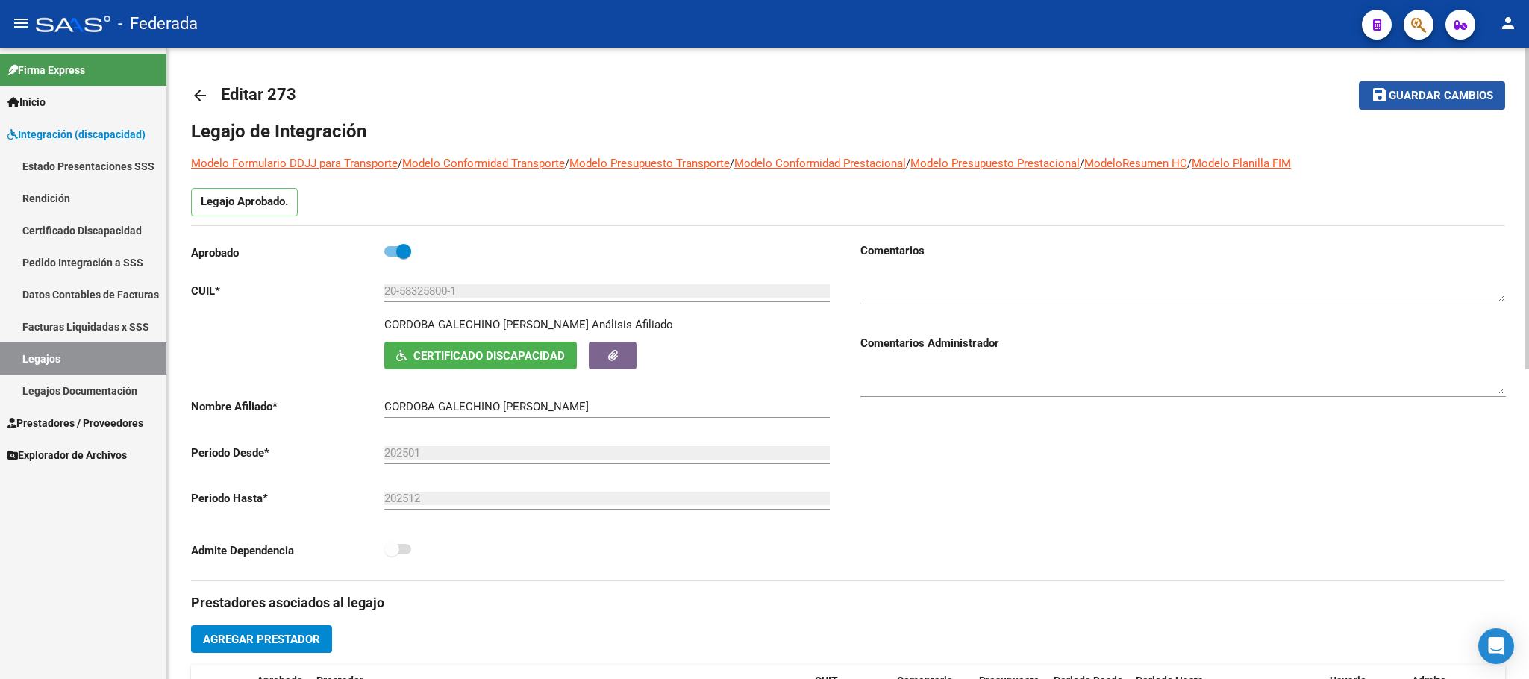
click at [1395, 96] on span "Guardar cambios" at bounding box center [1441, 96] width 104 height 13
click at [431, 359] on span "Certificado Discapacidad" at bounding box center [489, 355] width 152 height 13
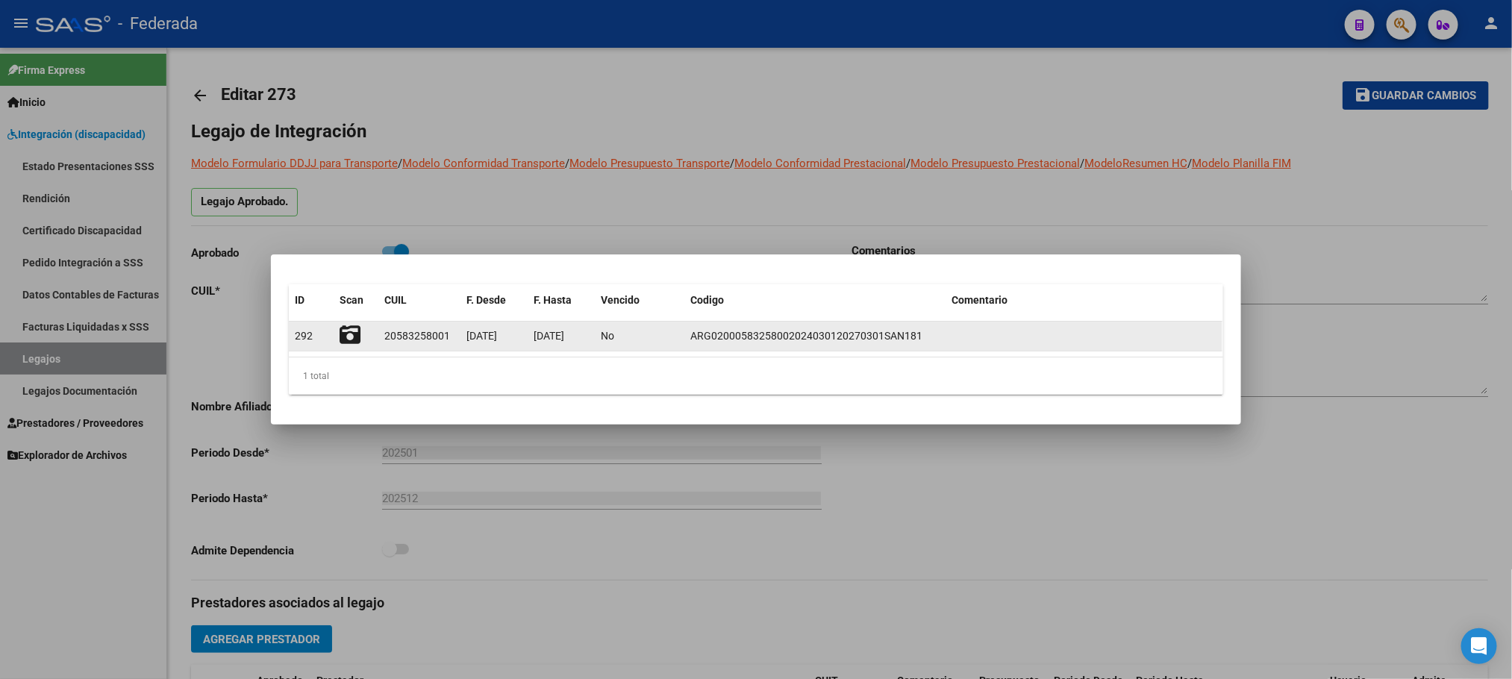
click at [343, 337] on icon at bounding box center [350, 335] width 21 height 21
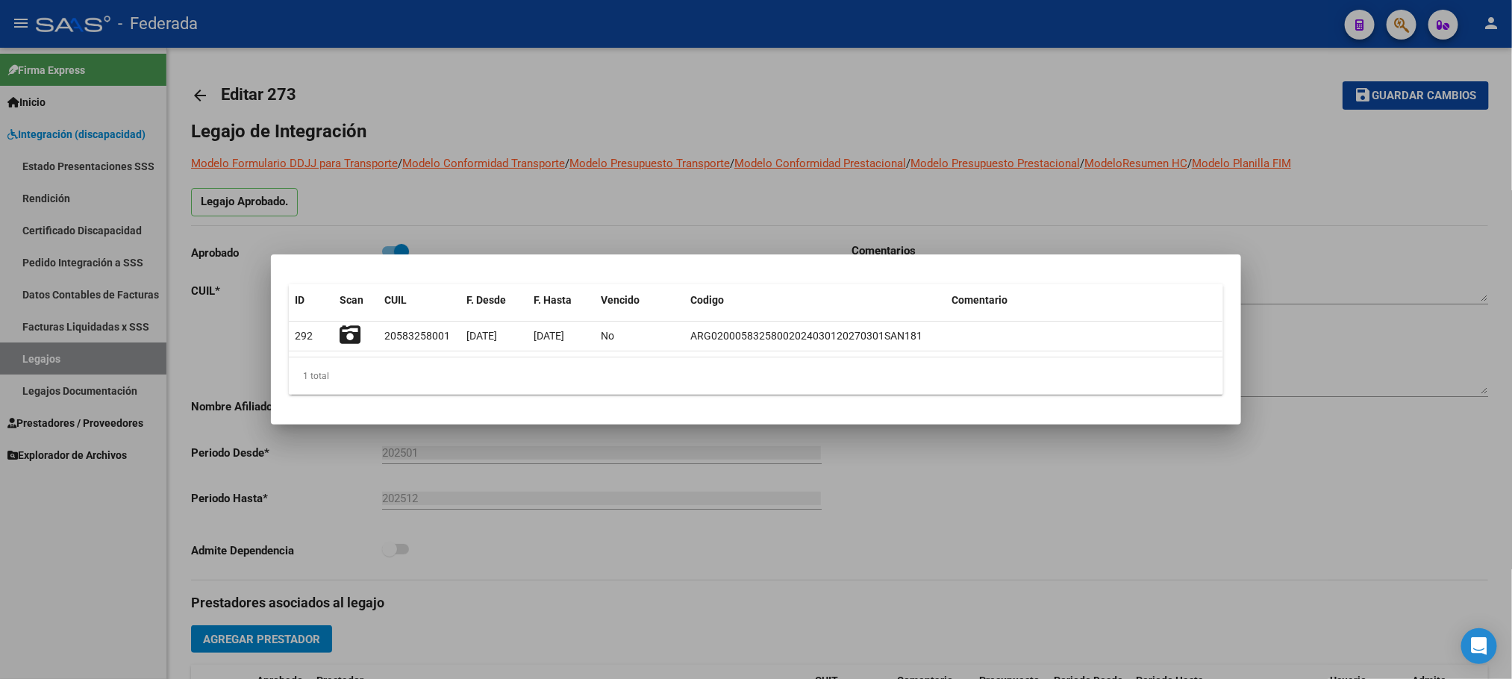
click at [623, 202] on div at bounding box center [756, 339] width 1512 height 679
